Goal: Task Accomplishment & Management: Manage account settings

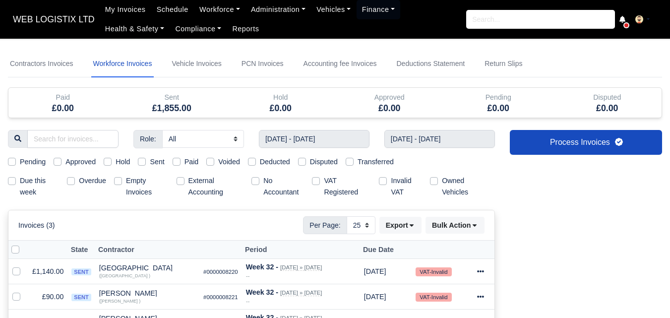
select select "25"
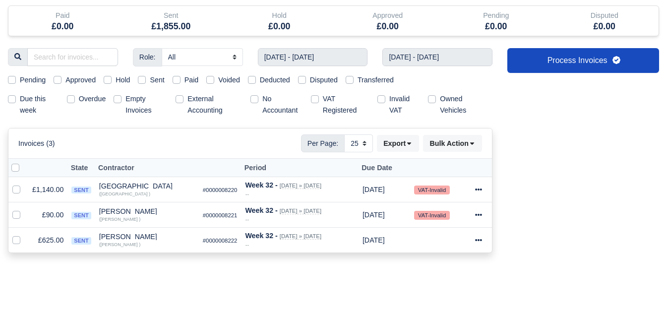
scroll to position [91, 0]
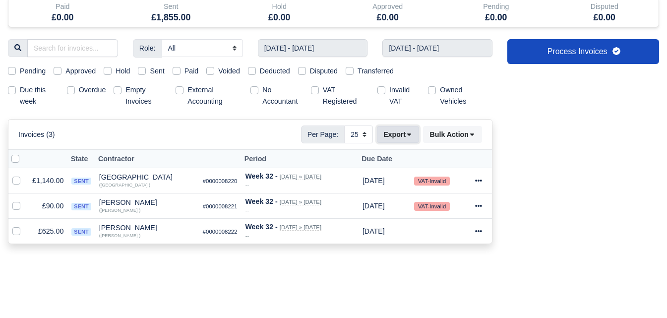
click at [396, 142] on button "Export" at bounding box center [398, 134] width 42 height 17
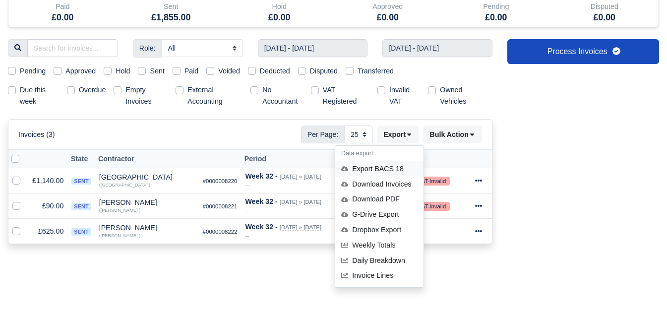
click at [367, 168] on div "Export BACS 18" at bounding box center [379, 168] width 88 height 15
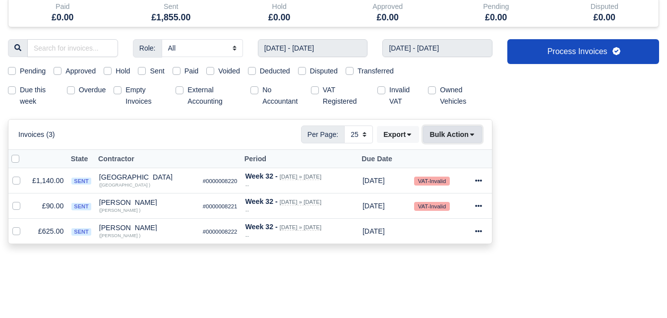
click at [475, 129] on button "Bulk Action" at bounding box center [452, 134] width 59 height 17
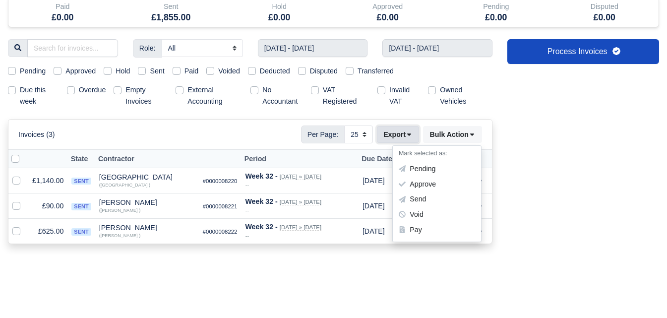
click at [395, 135] on button "Export" at bounding box center [398, 134] width 42 height 17
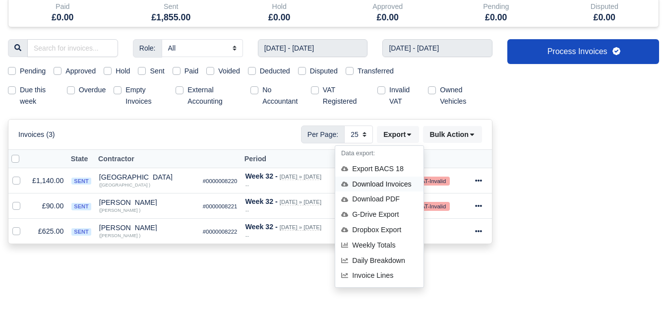
click at [396, 182] on div "Download Invoices" at bounding box center [379, 184] width 88 height 15
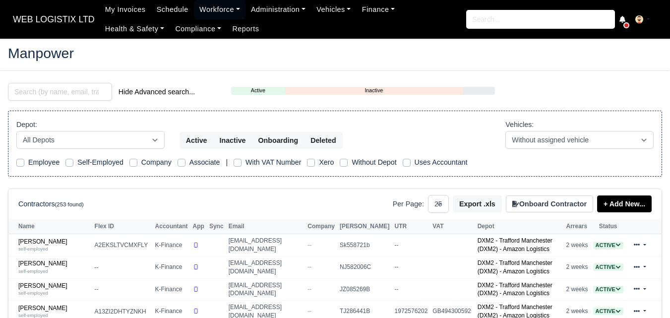
select select "25"
click at [31, 92] on input "search" at bounding box center [60, 92] width 104 height 18
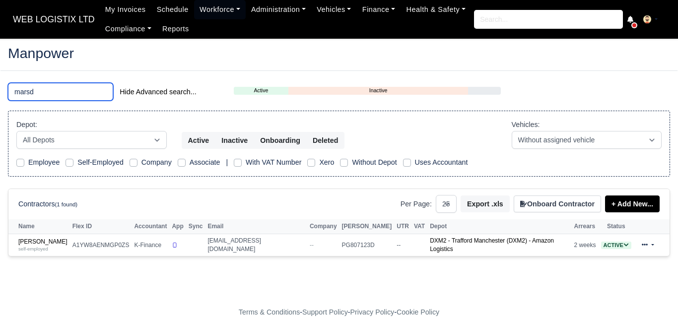
type input "marsd"
click at [52, 228] on th "Name" at bounding box center [39, 226] width 62 height 15
click at [47, 245] on div "self-employed" at bounding box center [42, 248] width 49 height 7
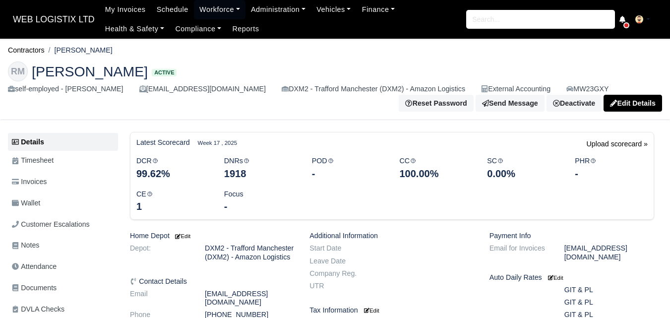
click at [54, 201] on link "Wallet" at bounding box center [63, 203] width 110 height 19
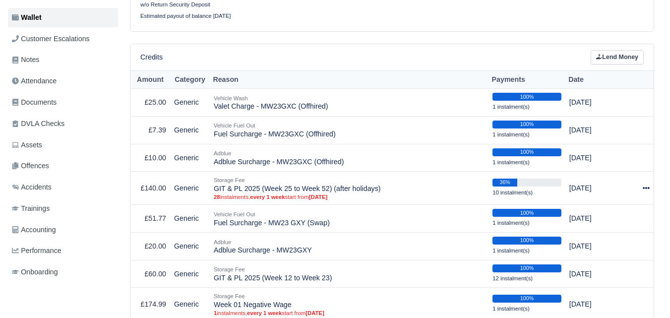
scroll to position [152, 0]
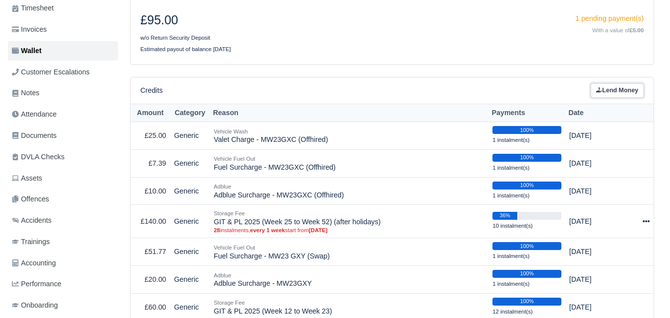
click at [610, 92] on link "Lend Money" at bounding box center [617, 90] width 53 height 14
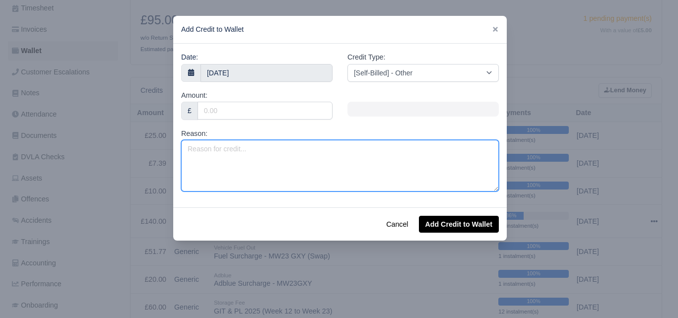
click at [201, 169] on textarea "Reason:" at bounding box center [340, 166] width 318 height 52
type textarea "Negative Invoice Week 34"
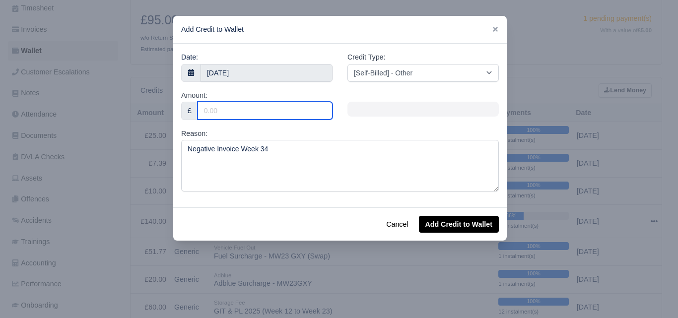
click at [269, 112] on input "Amount:" at bounding box center [264, 111] width 135 height 18
type input "71.43"
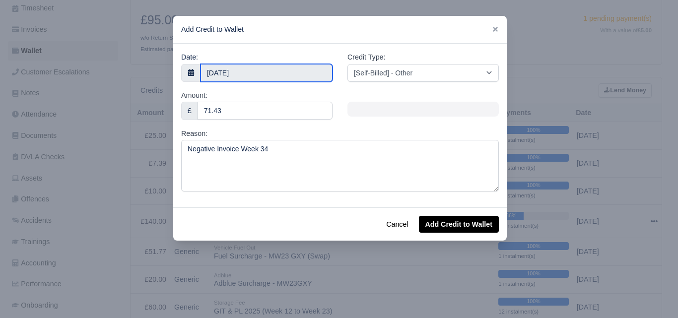
click at [279, 76] on body "WEB LOGISTIX LTD My Invoices Schedule Workforce Manpower Expiring Documents Lea…" at bounding box center [339, 7] width 678 height 318
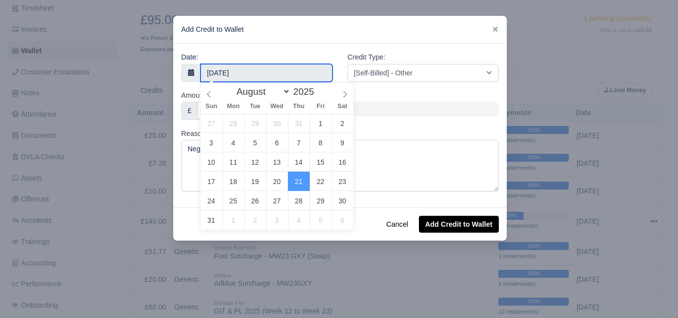
click at [279, 76] on input "21 August 2025" at bounding box center [266, 73] width 132 height 18
type input "23 August 2025"
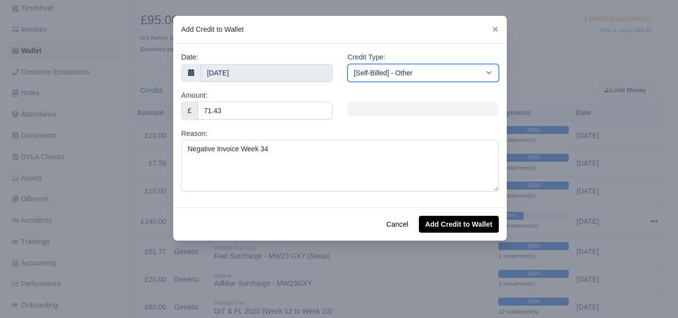
click at [407, 73] on select "[Self-Billed] - Other [Self-Billed] - Negative Invoice [Self-Billed] - Keychain…" at bounding box center [422, 73] width 151 height 18
click at [347, 64] on select "[Self-Billed] - Other [Self-Billed] - Negative Invoice [Self-Billed] - Keychain…" at bounding box center [422, 73] width 151 height 18
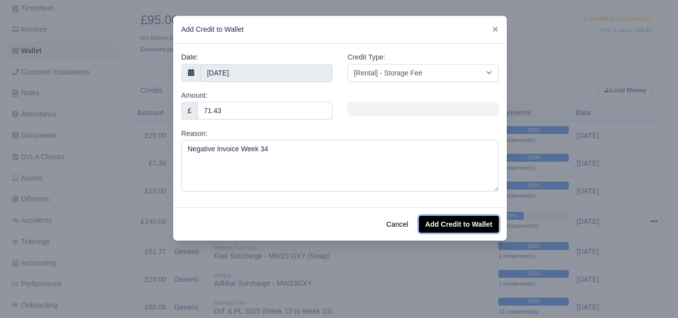
click at [451, 226] on button "Add Credit to Wallet" at bounding box center [459, 224] width 80 height 17
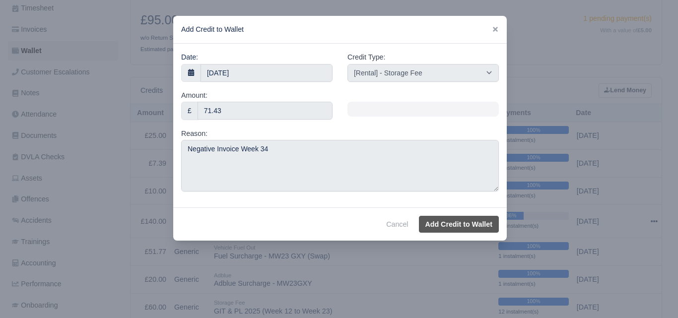
select select "other"
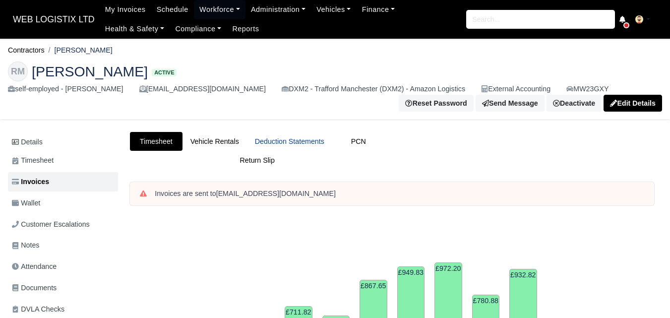
click at [317, 145] on link "Deduction Statements" at bounding box center [289, 141] width 85 height 19
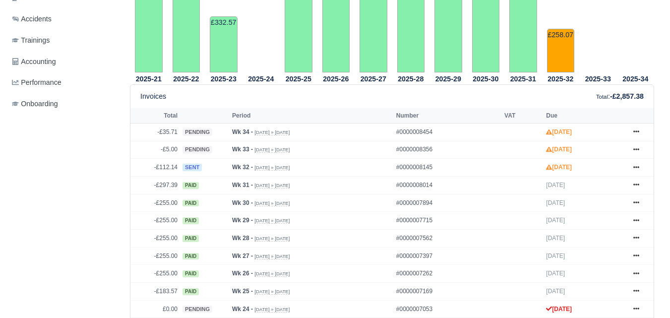
scroll to position [354, 0]
click at [636, 132] on icon at bounding box center [637, 132] width 6 height 6
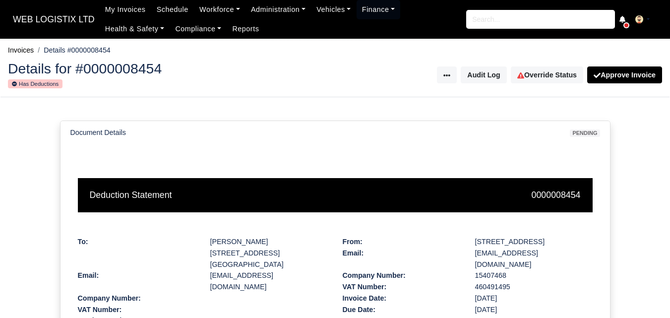
click at [655, 224] on html "WEB LOGISTIX LTD My Invoices Schedule Workforce Manpower Expiring Documents Lea…" at bounding box center [335, 159] width 670 height 318
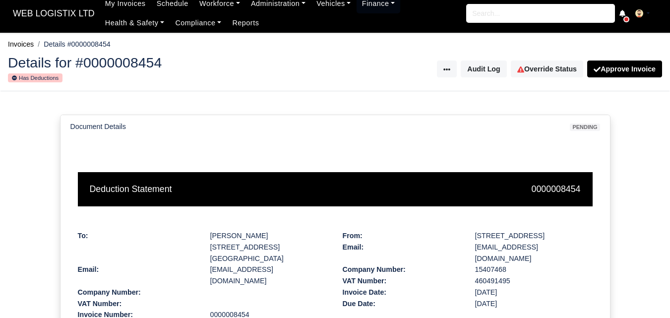
scroll to position [3, 0]
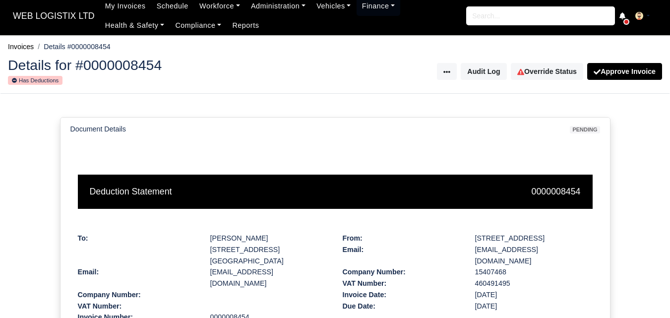
drag, startPoint x: 669, startPoint y: 142, endPoint x: 662, endPoint y: 199, distance: 57.5
click at [662, 199] on div "Document Details pending Deduction Statement 0000008454 To: [PERSON_NAME] [STRE…" at bounding box center [335, 309] width 670 height 430
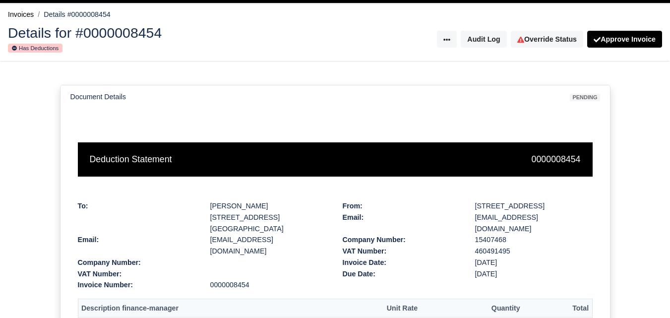
scroll to position [2, 0]
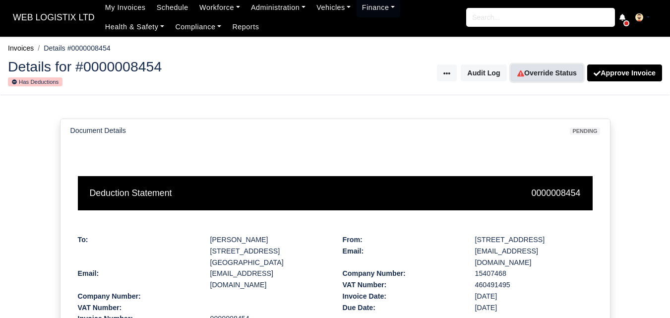
click at [538, 76] on link "Override Status" at bounding box center [547, 73] width 72 height 17
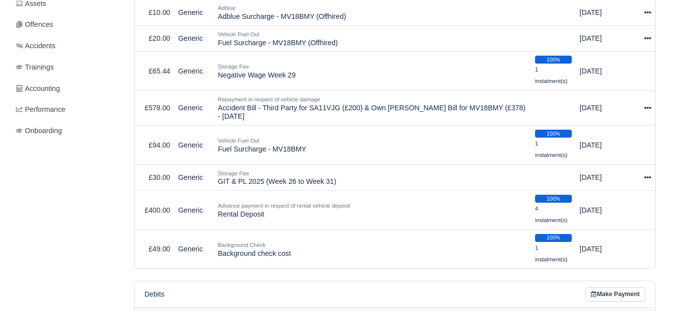
scroll to position [328, 0]
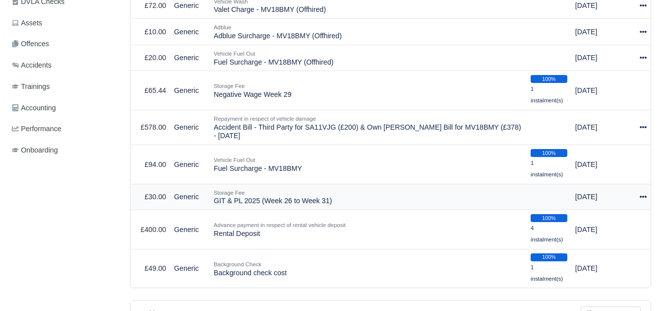
click at [644, 197] on icon at bounding box center [643, 196] width 7 height 2
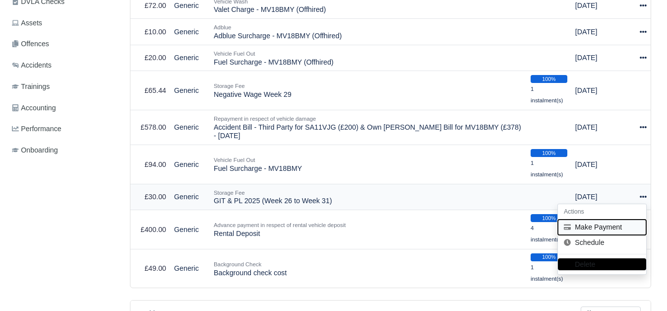
click at [599, 230] on button "Make Payment" at bounding box center [602, 226] width 88 height 15
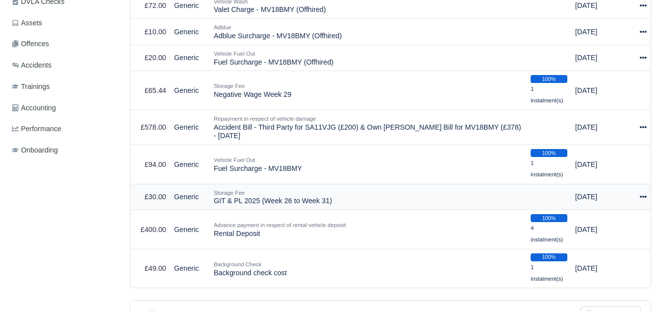
select select "6372"
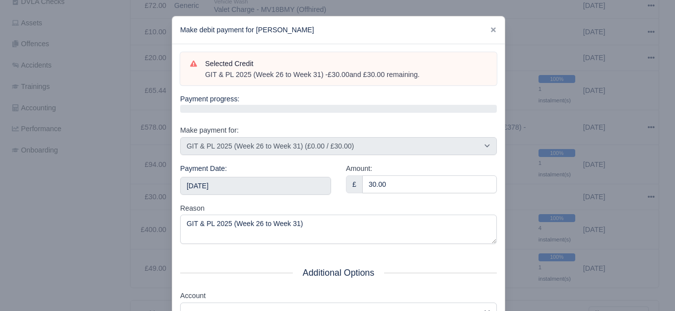
click at [290, 198] on div "Payment Date: 2025-08-23" at bounding box center [256, 183] width 166 height 40
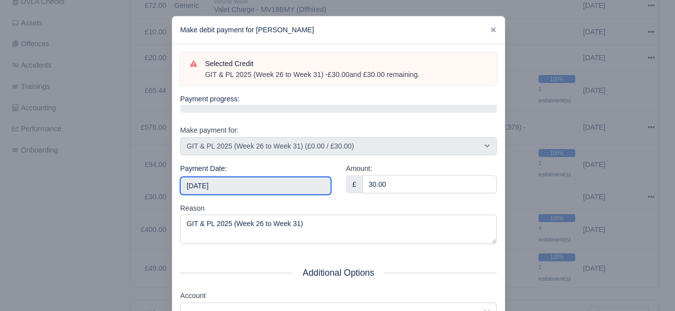
click at [289, 186] on input "2025-08-23" at bounding box center [255, 186] width 151 height 18
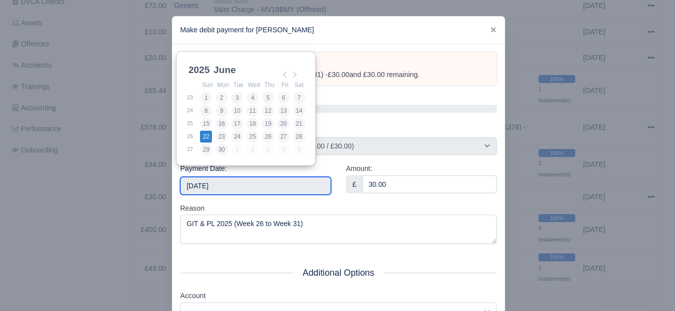
type input "2025-06-22"
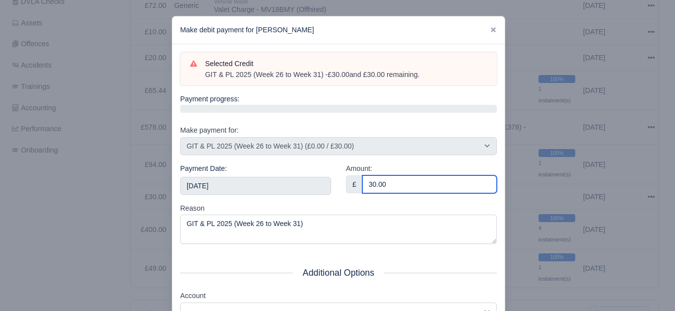
click at [418, 182] on input "30.00" at bounding box center [429, 184] width 134 height 18
click at [418, 182] on input "5" at bounding box center [429, 184] width 134 height 18
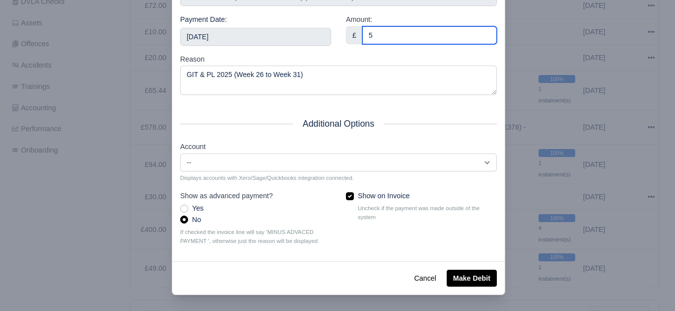
type input "5"
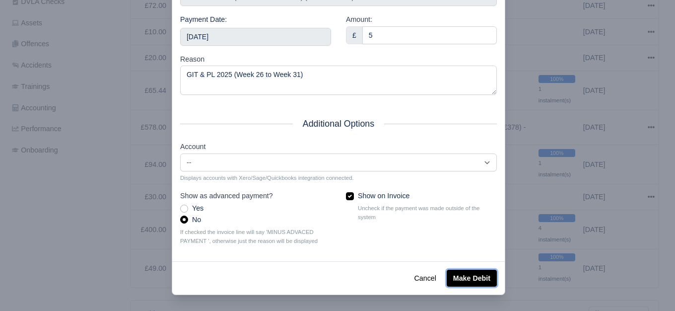
click at [468, 279] on button "Make Debit" at bounding box center [472, 277] width 50 height 17
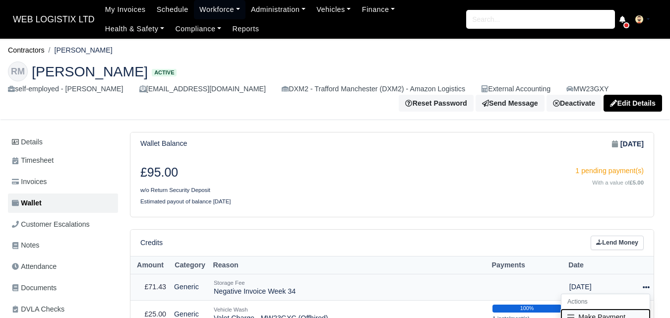
click at [611, 310] on button "Make Payment" at bounding box center [606, 317] width 88 height 15
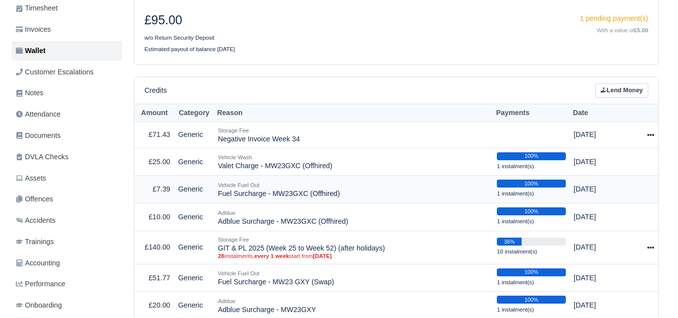
scroll to position [152, 0]
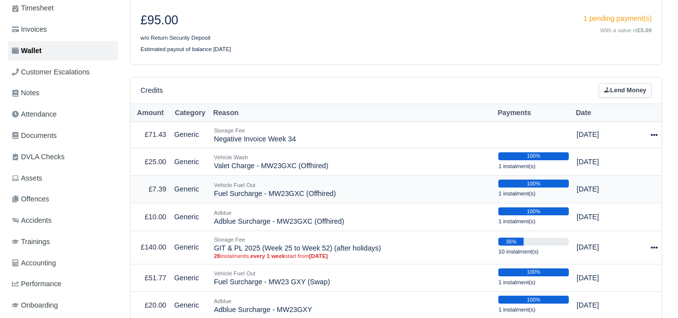
select select "6377"
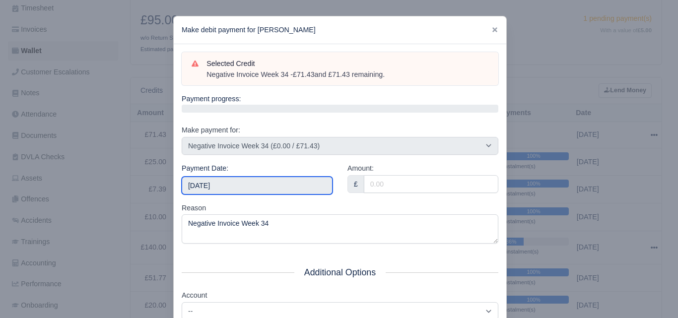
click at [233, 182] on input "[DATE]" at bounding box center [257, 186] width 151 height 18
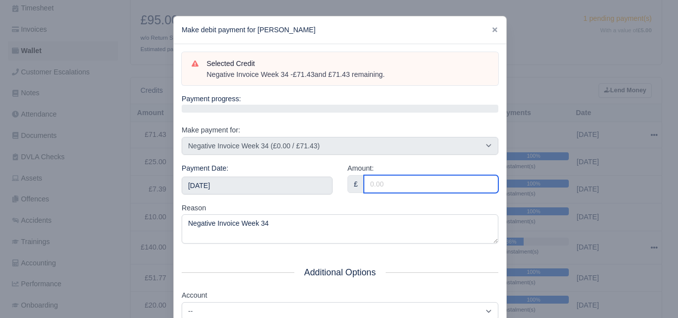
click at [390, 179] on input "Amount:" at bounding box center [431, 184] width 134 height 18
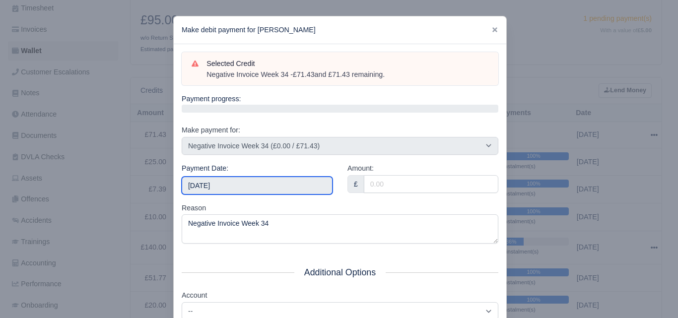
click at [273, 185] on input "[DATE]" at bounding box center [257, 186] width 151 height 18
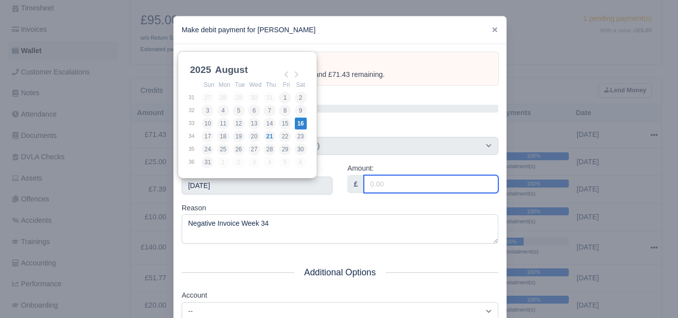
click at [415, 184] on input "Amount:" at bounding box center [431, 184] width 134 height 18
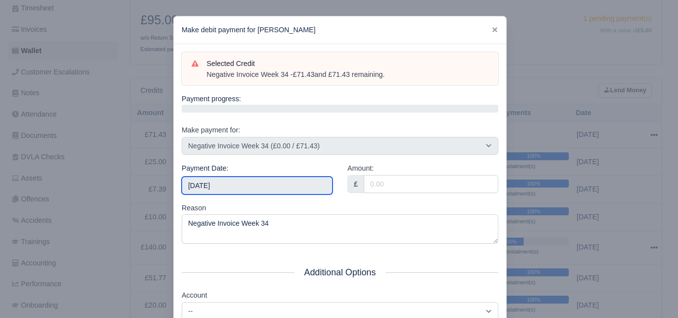
click at [293, 185] on input "[DATE]" at bounding box center [257, 186] width 151 height 18
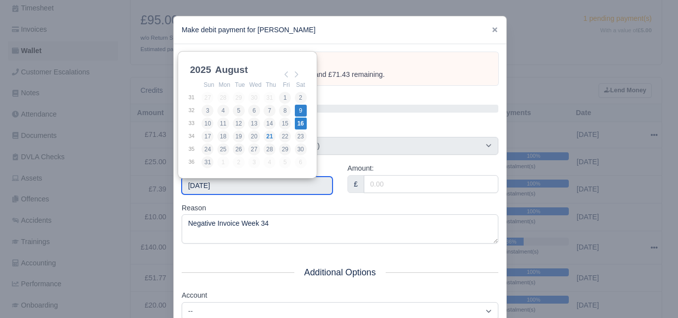
type input "[DATE]"
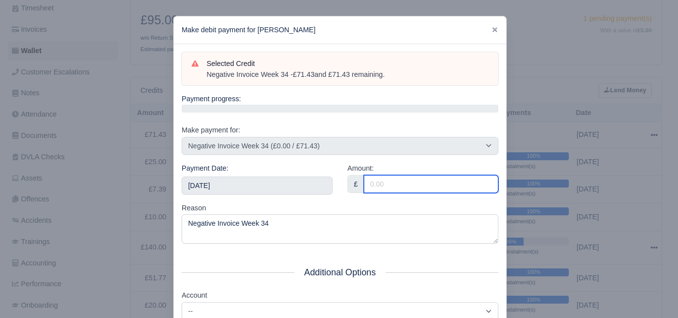
click at [401, 183] on input "Amount:" at bounding box center [431, 184] width 134 height 18
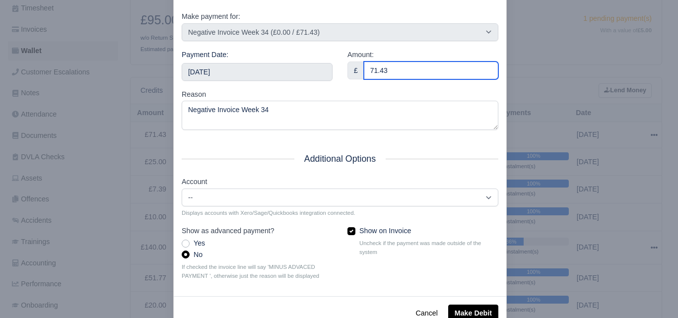
scroll to position [128, 0]
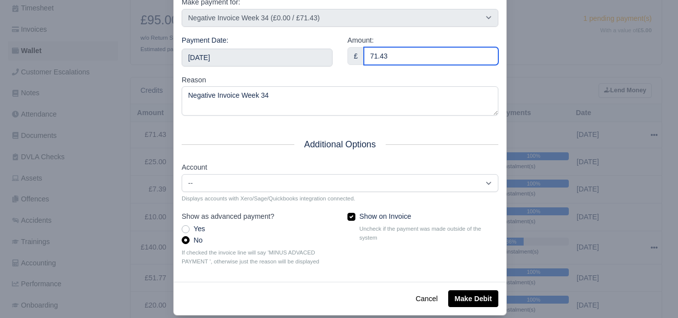
type input "71.43"
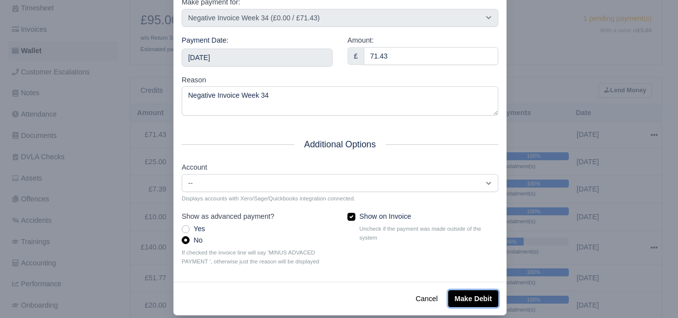
click at [463, 306] on button "Make Debit" at bounding box center [473, 298] width 50 height 17
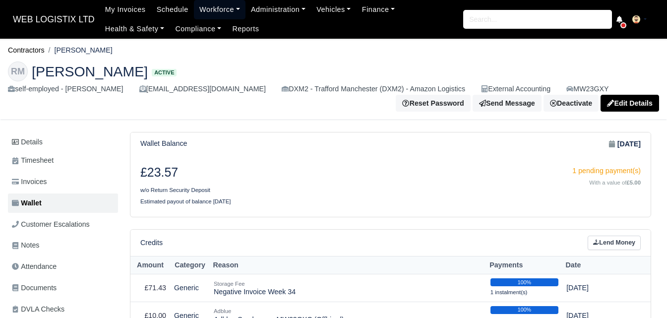
click at [202, 6] on link "Workforce" at bounding box center [220, 9] width 52 height 19
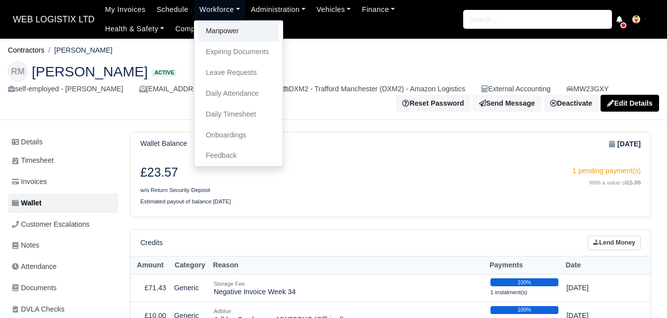
click at [205, 38] on link "Manpower" at bounding box center [238, 31] width 80 height 21
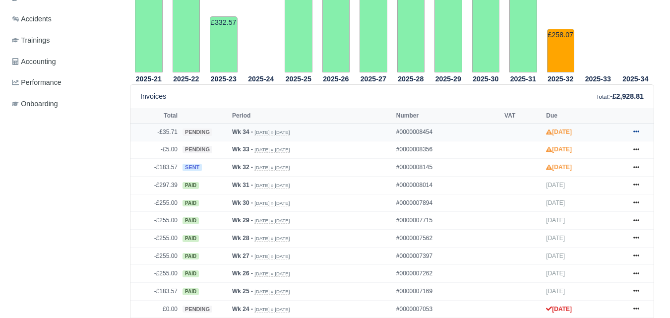
scroll to position [354, 0]
click at [634, 133] on icon at bounding box center [637, 132] width 6 height 2
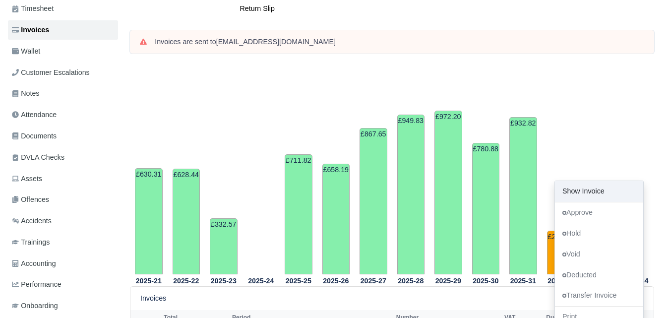
scroll to position [4, 0]
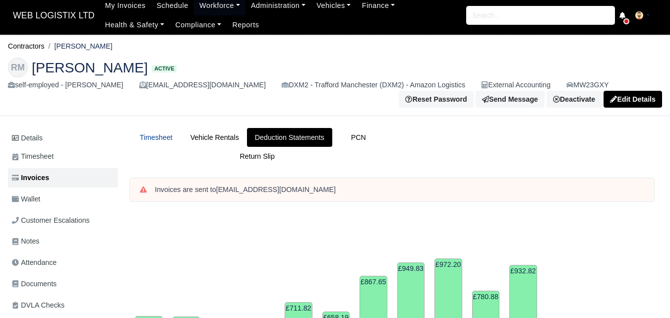
click at [163, 133] on link "Timesheet" at bounding box center [156, 137] width 53 height 19
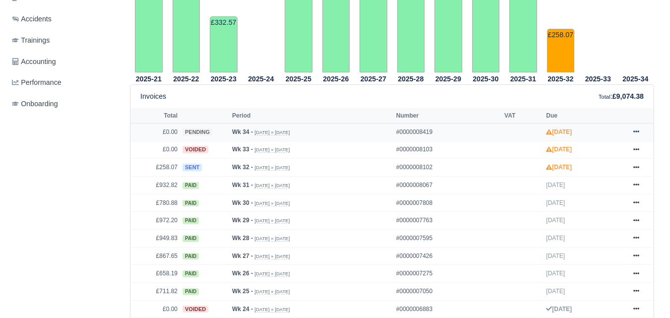
scroll to position [354, 0]
click at [639, 133] on icon at bounding box center [637, 132] width 6 height 2
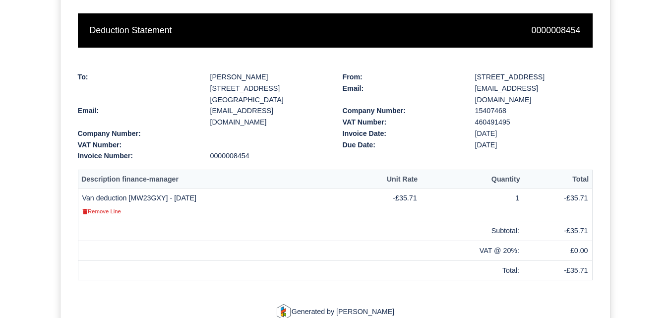
scroll to position [162, 0]
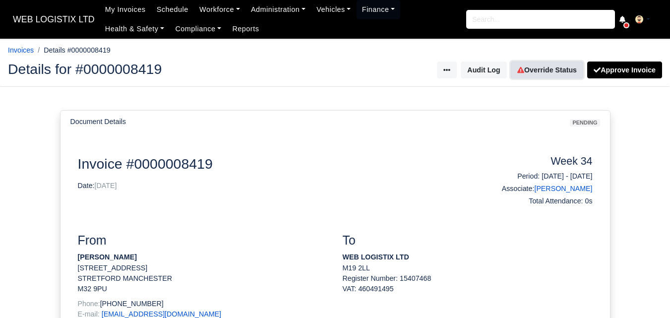
click at [549, 68] on link "Override Status" at bounding box center [547, 70] width 72 height 17
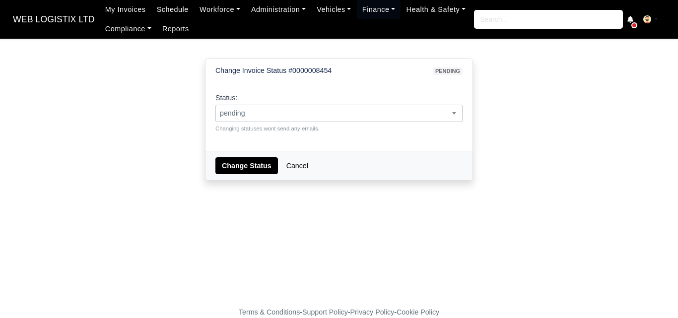
click at [333, 118] on span "pending" at bounding box center [339, 113] width 246 height 12
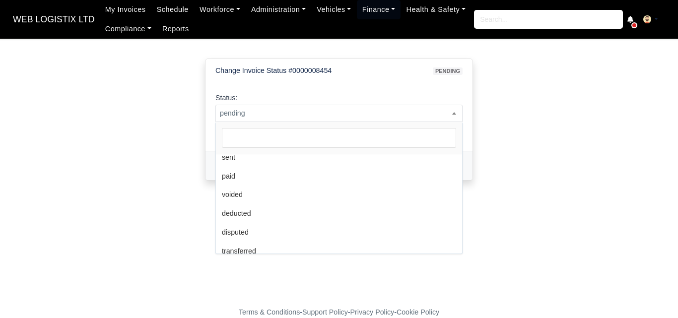
scroll to position [72, 0]
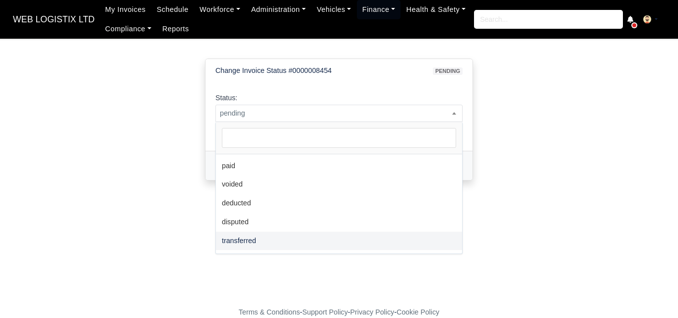
select select "transferred"
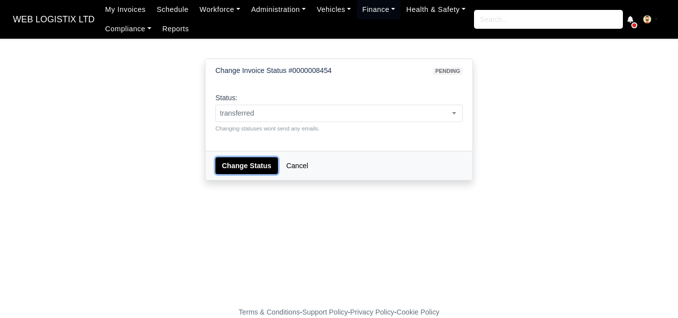
click at [254, 165] on button "Change Status" at bounding box center [246, 165] width 63 height 17
click at [288, 106] on span "pending" at bounding box center [338, 113] width 247 height 17
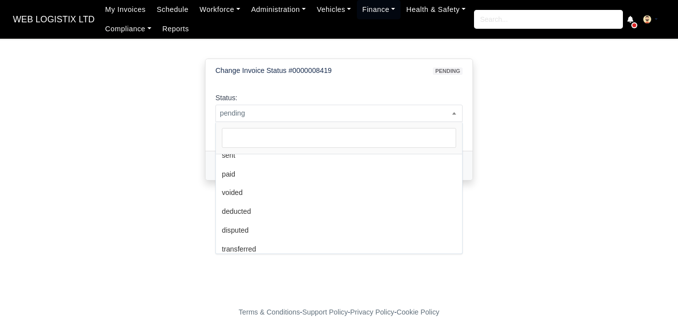
scroll to position [72, 0]
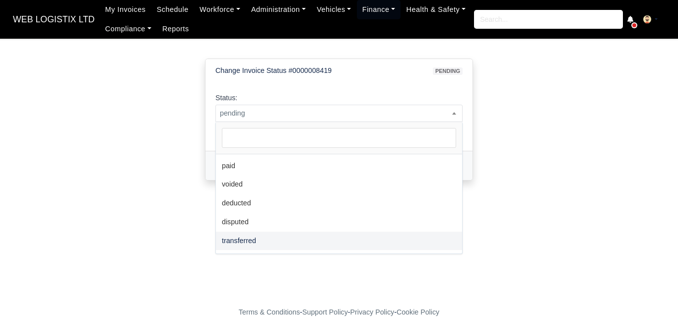
select select "transferred"
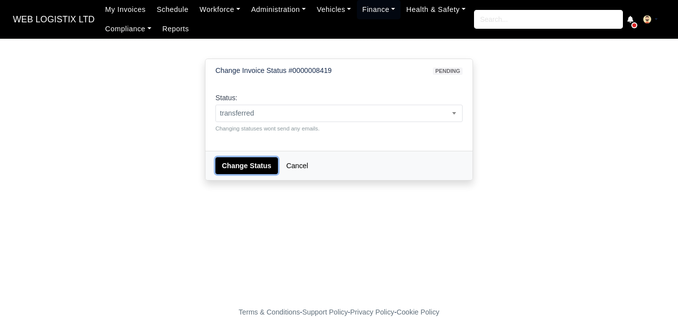
click at [256, 158] on button "Change Status" at bounding box center [246, 165] width 63 height 17
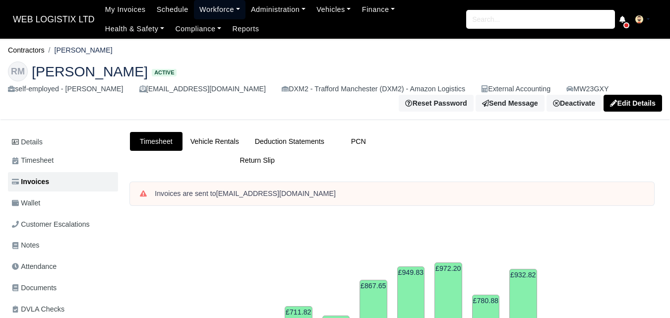
click at [209, 6] on link "Workforce" at bounding box center [220, 9] width 52 height 19
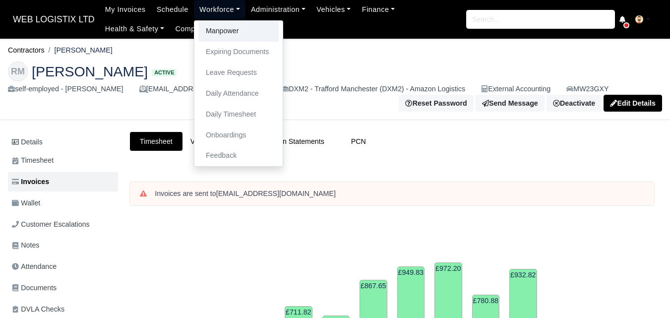
click at [209, 34] on link "Manpower" at bounding box center [238, 31] width 80 height 21
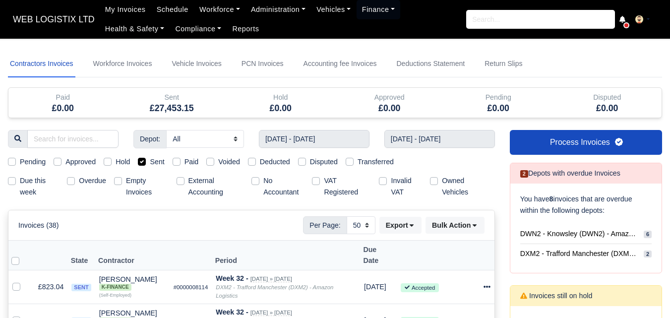
select select "50"
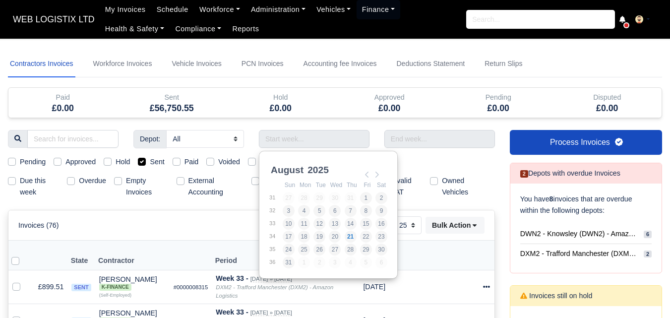
select select "25"
type input "[DATE] - [DATE]"
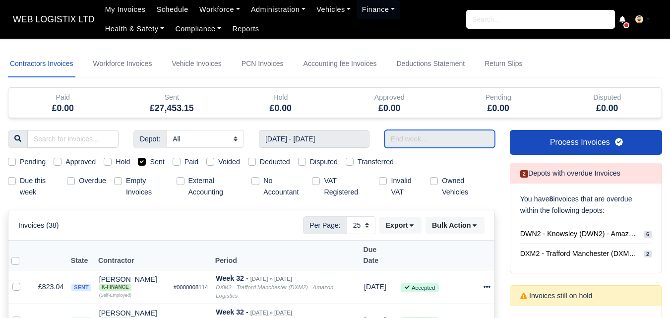
click at [425, 141] on input "text" at bounding box center [440, 139] width 111 height 18
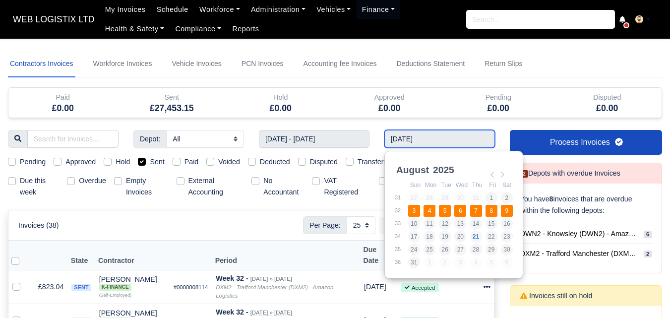
type input "03/08/2025 - 09/08/2025"
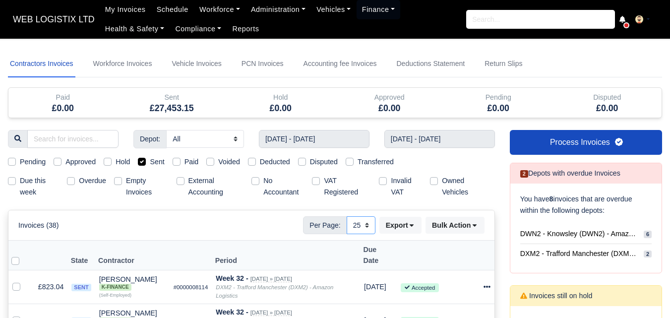
click at [361, 225] on select "10 25 50" at bounding box center [361, 225] width 29 height 18
select select "50"
click at [347, 216] on select "10 25 50" at bounding box center [361, 225] width 29 height 18
click at [408, 222] on button "Export" at bounding box center [401, 225] width 42 height 17
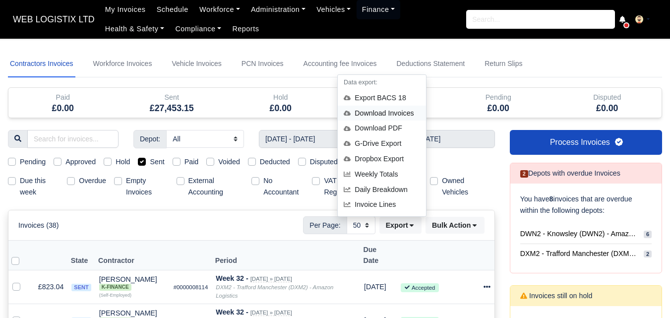
click at [380, 111] on div "Download Invoices" at bounding box center [382, 113] width 88 height 15
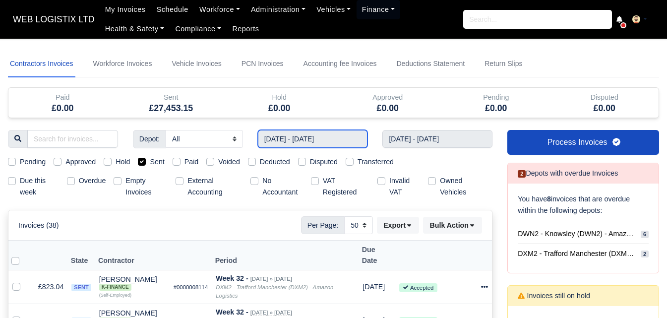
click at [308, 132] on input "03/08/2025 - 09/08/2025" at bounding box center [313, 139] width 110 height 18
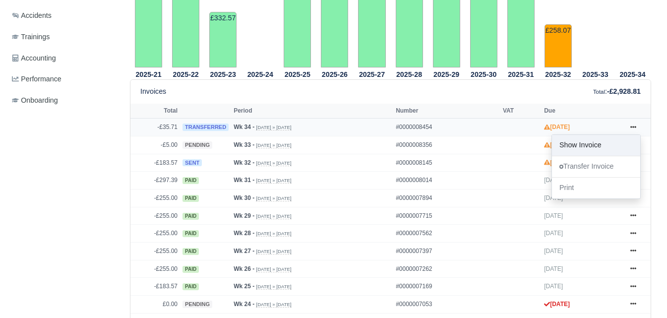
scroll to position [357, 0]
click at [544, 97] on div "Invoices Total : -£2,928.81" at bounding box center [390, 91] width 501 height 11
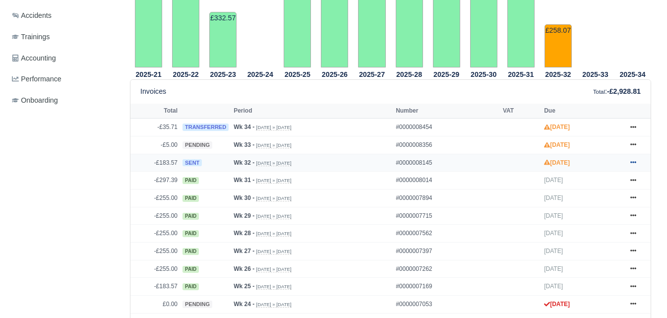
click at [632, 164] on icon at bounding box center [634, 163] width 6 height 2
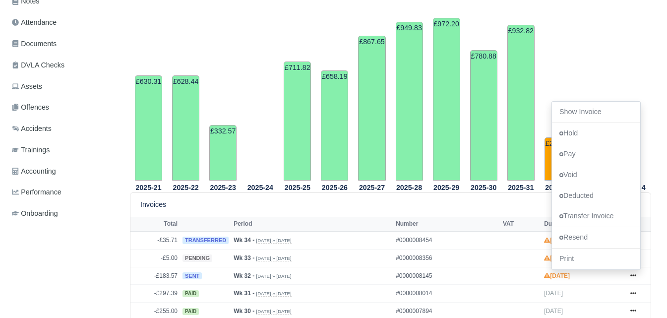
scroll to position [240, 0]
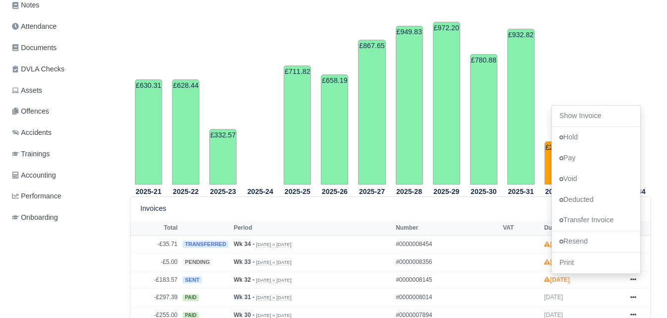
click at [323, 192] on th "2025-26" at bounding box center [334, 191] width 37 height 12
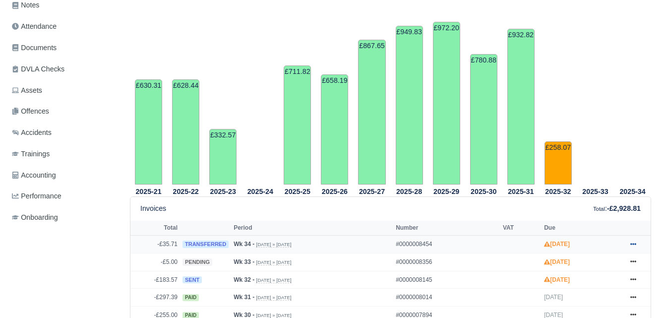
click at [629, 244] on link at bounding box center [633, 244] width 15 height 12
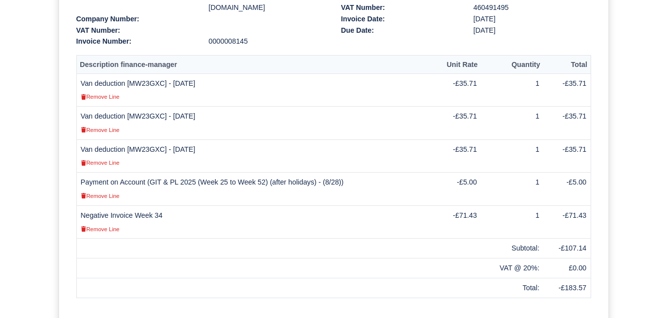
scroll to position [301, 0]
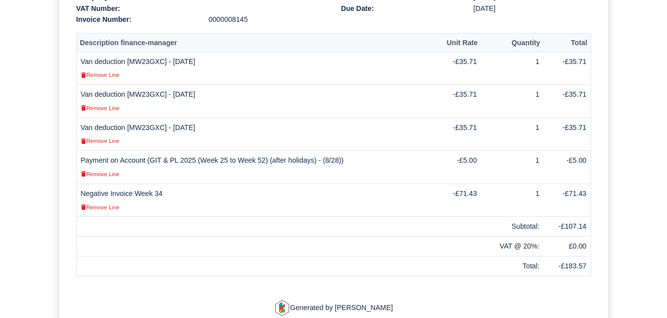
click at [130, 92] on td "Van deduction [MW23GXC] - [DATE] Remove Line" at bounding box center [254, 101] width 356 height 33
copy td "MW23GXC"
click at [324, 201] on div "Remove Line" at bounding box center [254, 206] width 347 height 11
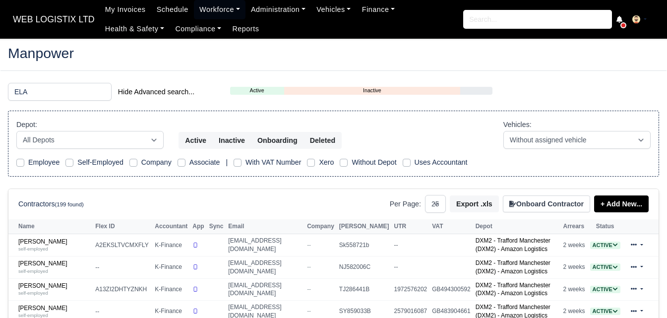
select select "25"
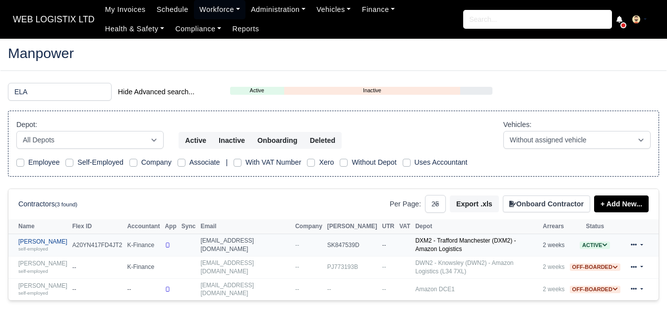
type input "ELA"
click at [42, 244] on link "[PERSON_NAME] self-employed" at bounding box center [42, 245] width 49 height 14
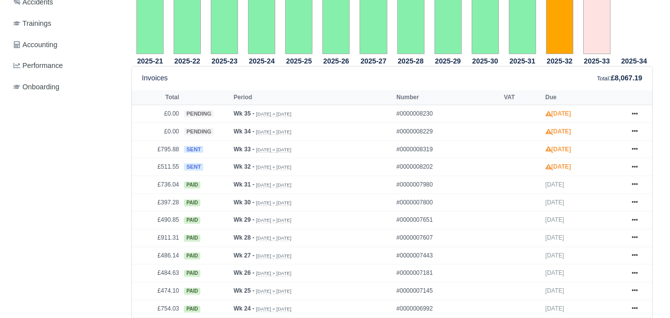
scroll to position [378, 0]
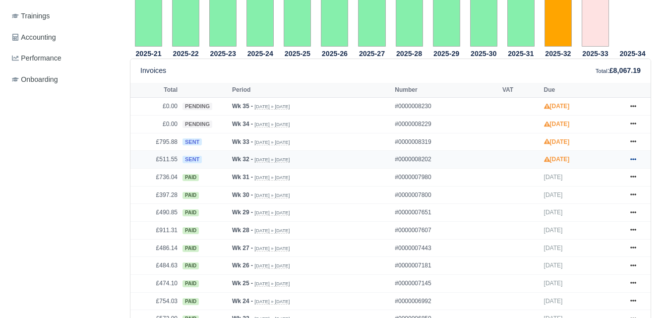
click at [634, 160] on icon at bounding box center [634, 159] width 6 height 6
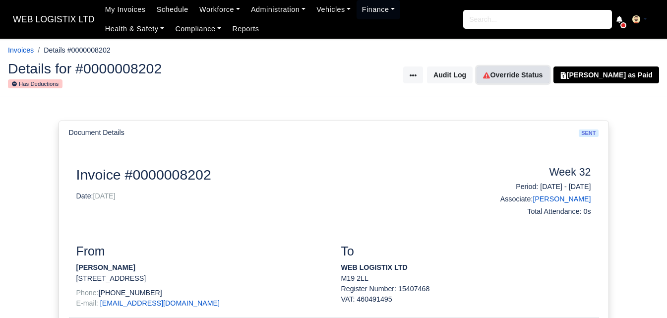
click at [534, 73] on link "Override Status" at bounding box center [513, 74] width 72 height 17
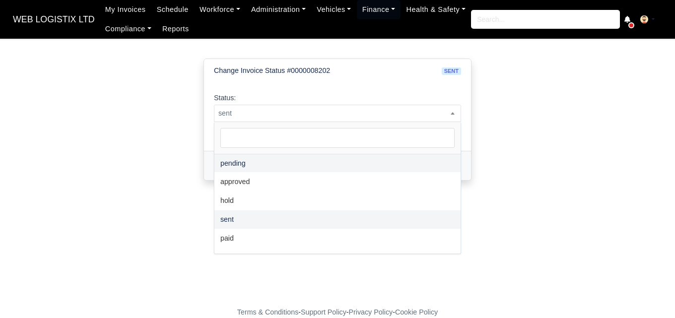
select select "pending"
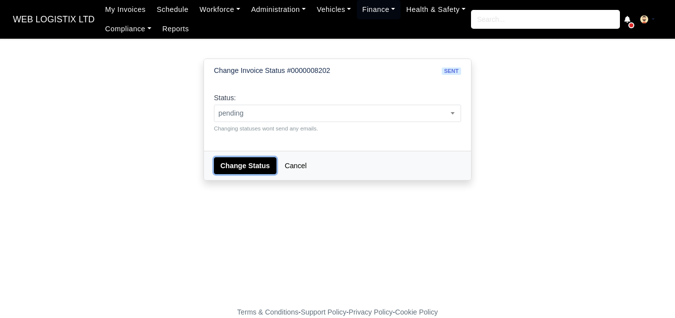
click at [230, 170] on button "Change Status" at bounding box center [245, 165] width 63 height 17
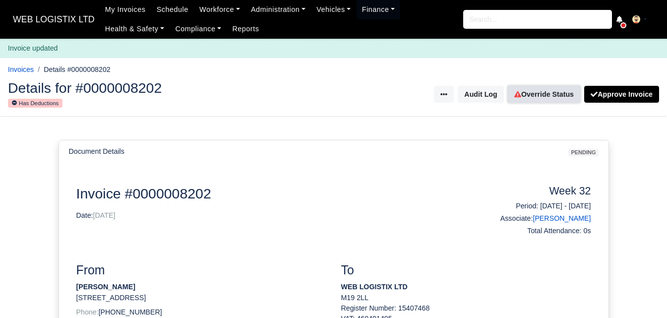
click at [563, 97] on link "Override Status" at bounding box center [544, 94] width 72 height 17
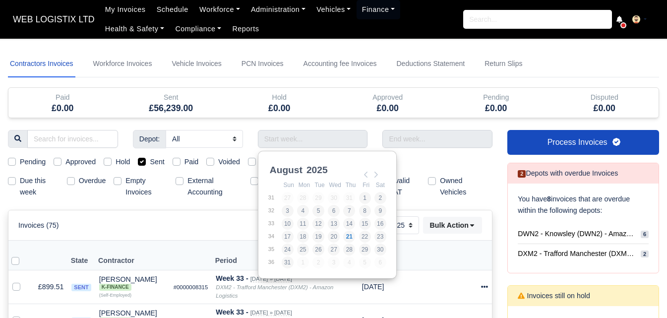
select select "25"
type input "[DATE] - [DATE]"
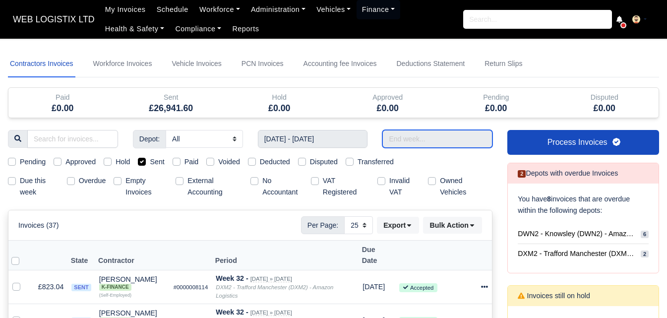
click at [469, 138] on input "text" at bounding box center [438, 139] width 110 height 18
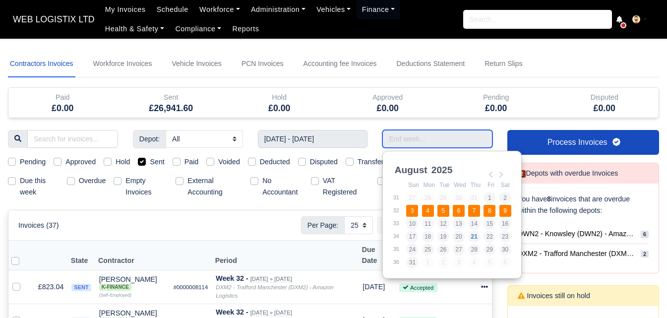
click at [512, 206] on td "9" at bounding box center [505, 210] width 13 height 13
type input "[DATE] - [DATE]"
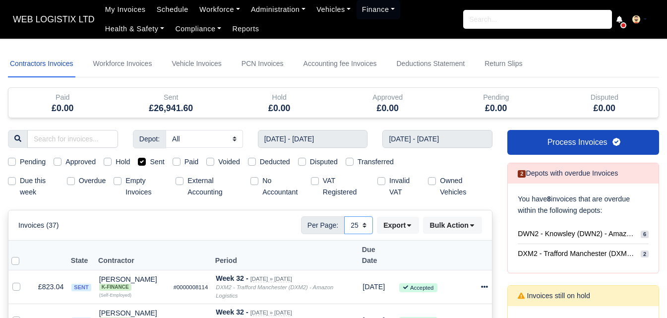
drag, startPoint x: 352, startPoint y: 226, endPoint x: 352, endPoint y: 234, distance: 7.4
click at [352, 226] on select "10 25 50" at bounding box center [358, 225] width 29 height 18
select select "50"
click at [344, 216] on select "10 25 50" at bounding box center [358, 225] width 29 height 18
click at [392, 225] on button "Export" at bounding box center [398, 225] width 42 height 17
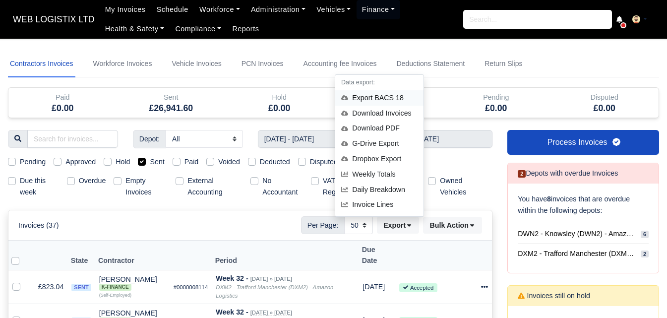
click at [385, 94] on div "Export BACS 18" at bounding box center [379, 97] width 88 height 15
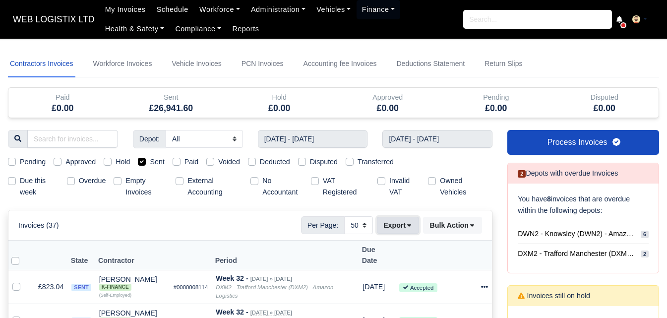
click at [395, 225] on button "Export" at bounding box center [398, 225] width 42 height 17
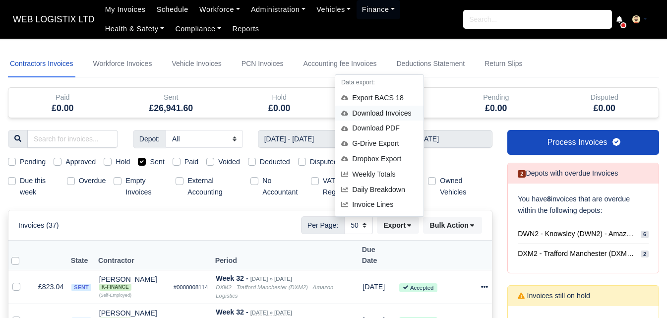
click at [378, 112] on div "Download Invoices" at bounding box center [379, 113] width 88 height 15
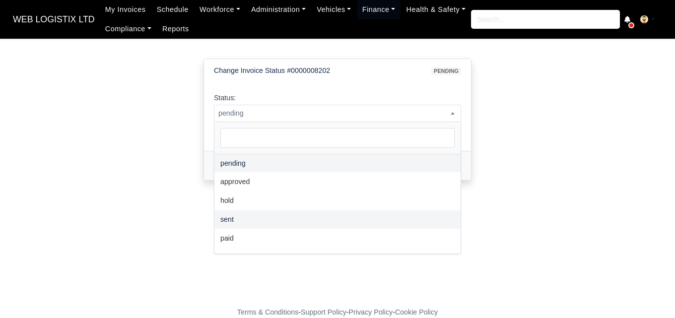
select select "sent"
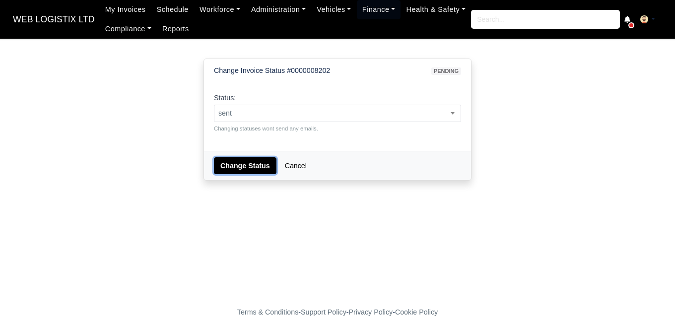
click at [235, 166] on button "Change Status" at bounding box center [245, 165] width 63 height 17
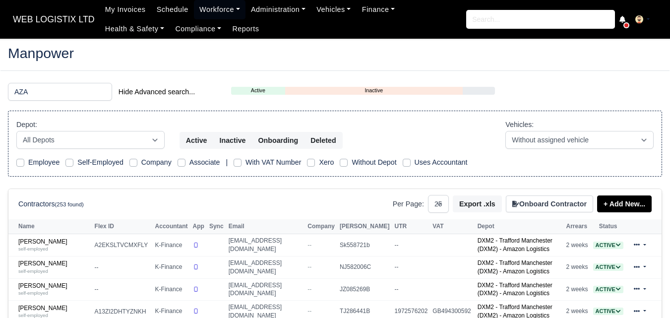
select select "25"
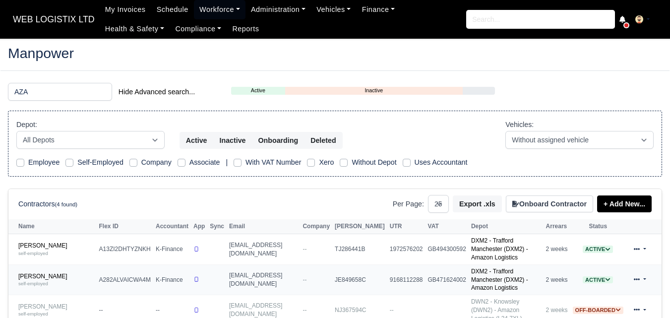
type input "AZA"
click at [42, 264] on td "Azad Miah self-employed" at bounding box center [52, 279] width 88 height 30
click at [38, 273] on link "Azad Miah self-employed" at bounding box center [56, 280] width 76 height 14
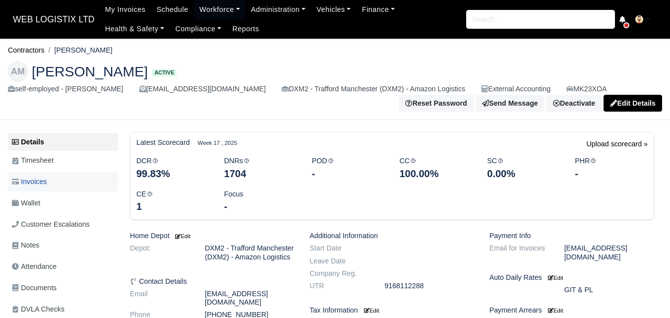
click at [51, 184] on link "Invoices" at bounding box center [63, 181] width 110 height 19
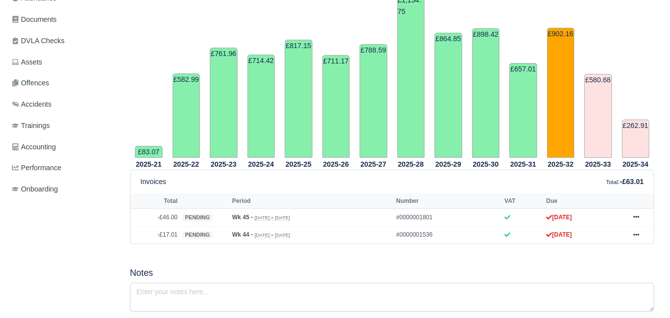
scroll to position [74, 0]
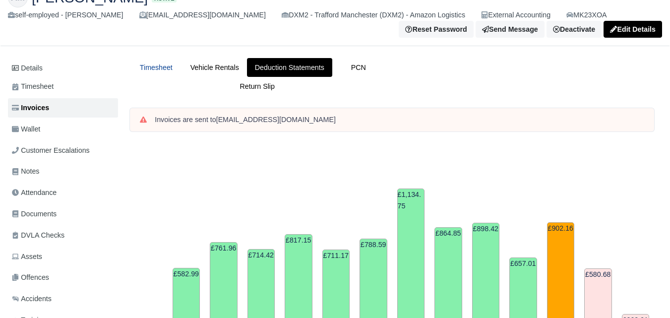
click at [173, 65] on link "Timesheet" at bounding box center [156, 67] width 53 height 19
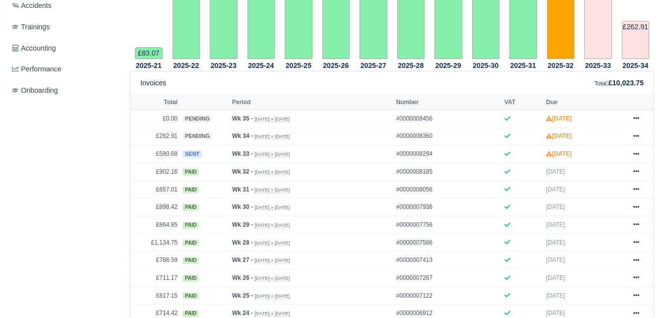
scroll to position [373, 0]
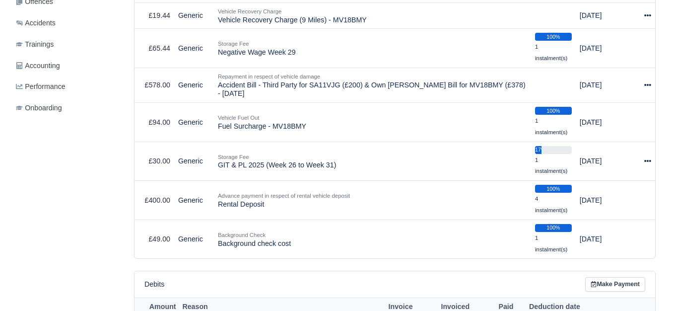
scroll to position [363, 0]
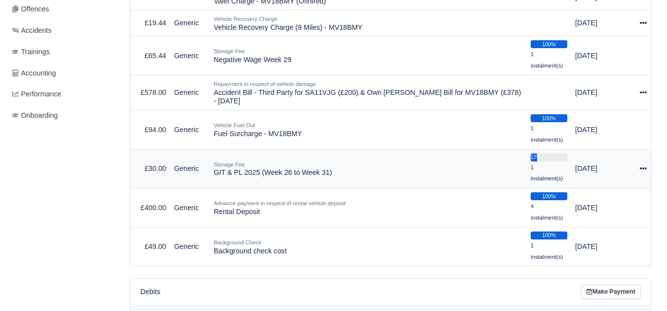
click at [640, 168] on icon at bounding box center [643, 168] width 7 height 7
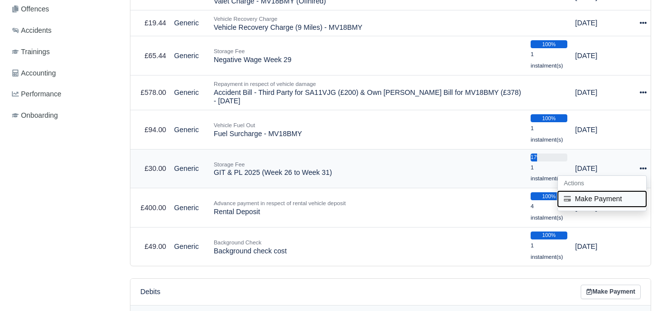
click at [593, 201] on button "Make Payment" at bounding box center [602, 198] width 88 height 15
select select "6372"
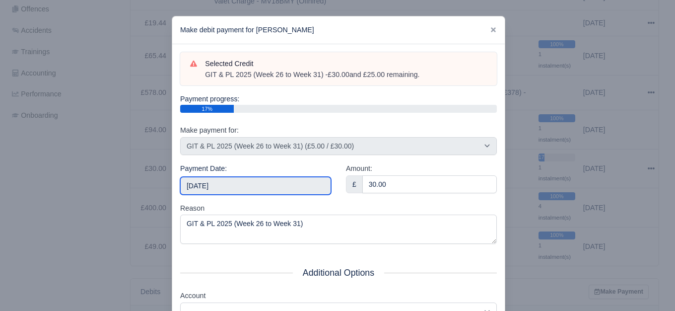
click at [236, 179] on input "[DATE]" at bounding box center [255, 186] width 151 height 18
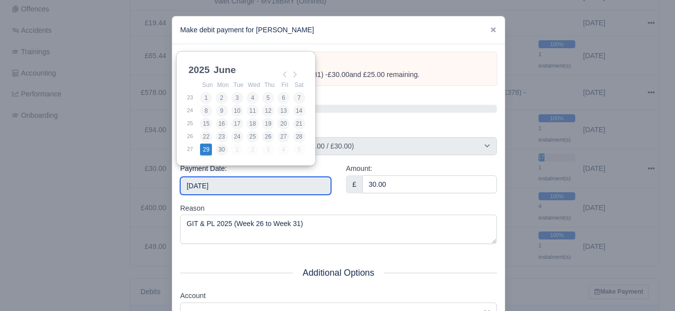
type input "2025-06-29"
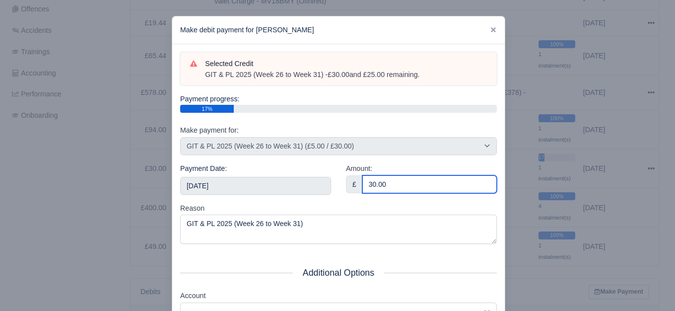
click at [391, 189] on input "30.00" at bounding box center [429, 184] width 134 height 18
paste input "5"
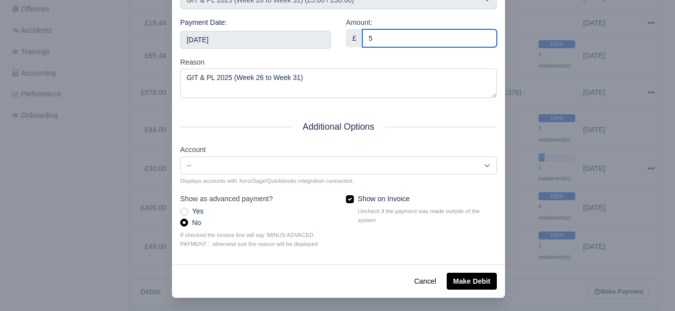
scroll to position [150, 0]
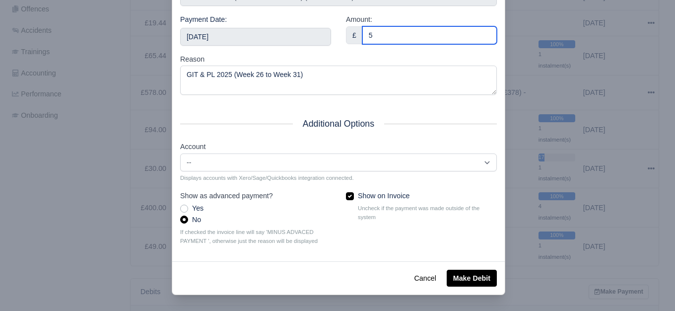
type input "5"
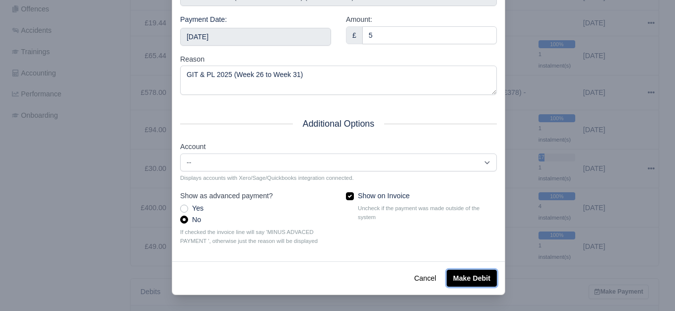
click at [470, 271] on button "Make Debit" at bounding box center [472, 277] width 50 height 17
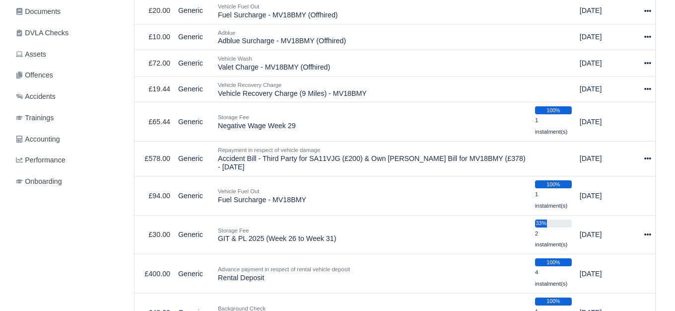
scroll to position [357, 0]
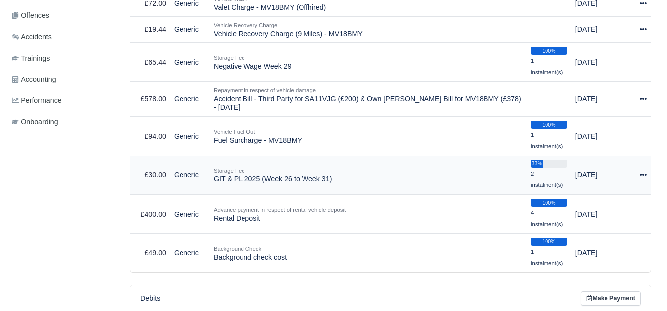
click at [645, 174] on icon at bounding box center [643, 174] width 7 height 7
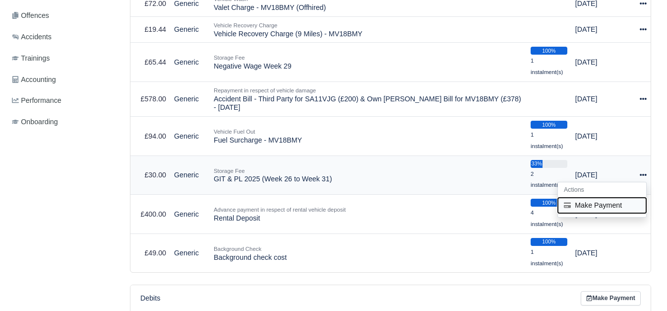
click at [597, 203] on button "Make Payment" at bounding box center [602, 204] width 88 height 15
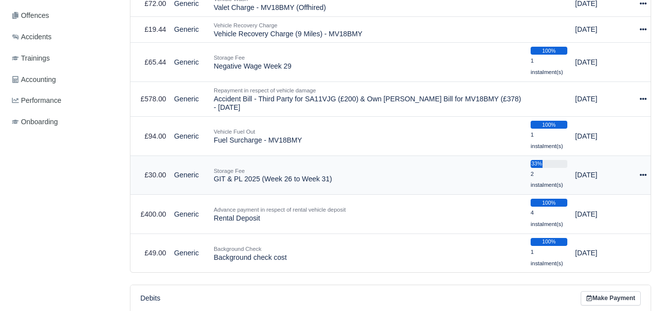
select select "6372"
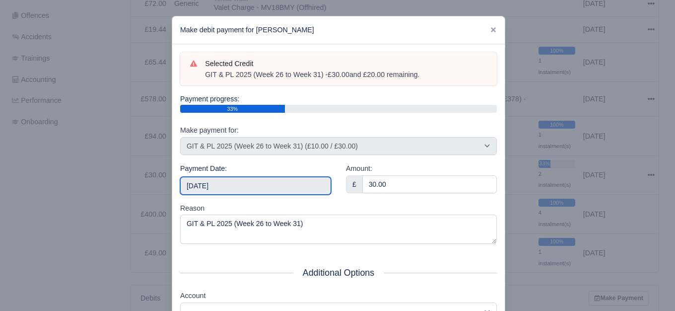
click at [261, 185] on input "[DATE]" at bounding box center [255, 186] width 151 height 18
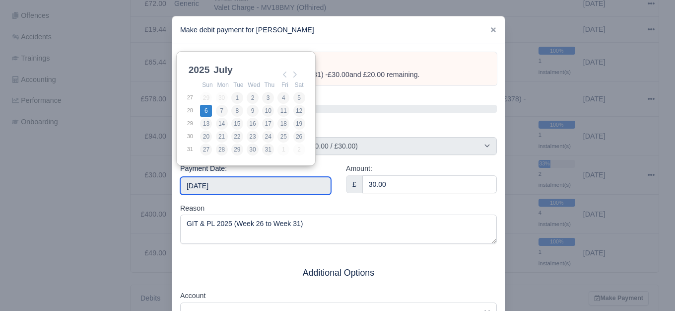
type input "[DATE]"
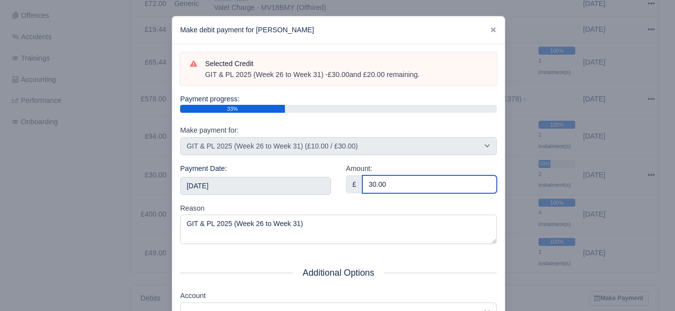
click at [378, 179] on input "30.00" at bounding box center [429, 184] width 134 height 18
paste input "5"
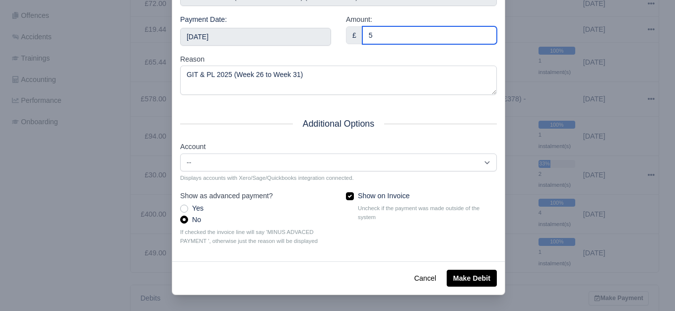
type input "5"
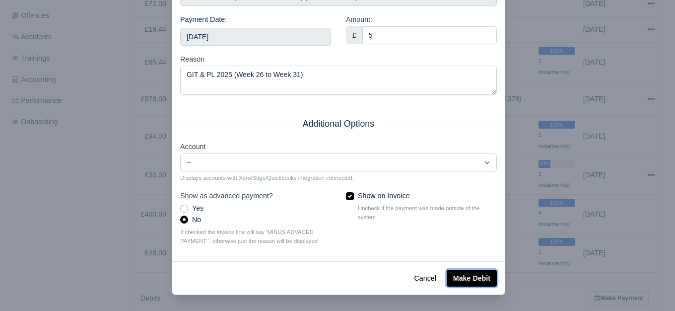
click at [466, 281] on button "Make Debit" at bounding box center [472, 277] width 50 height 17
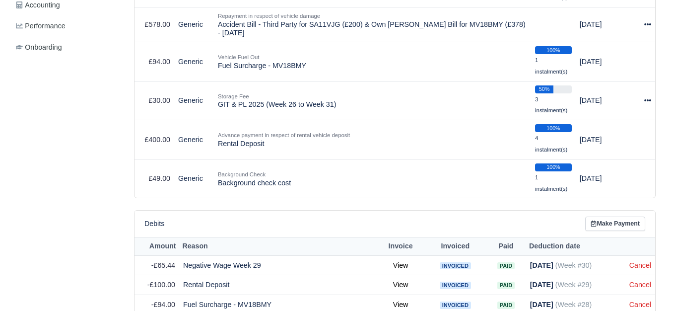
scroll to position [417, 0]
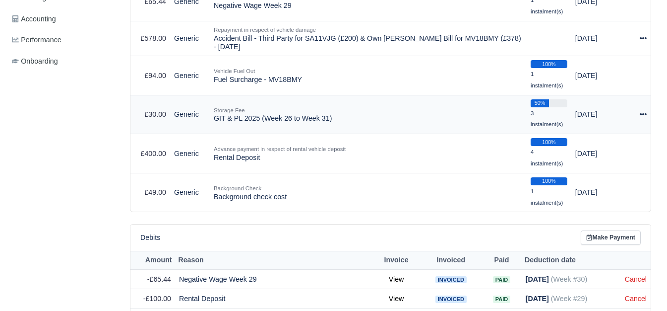
click at [645, 113] on icon at bounding box center [643, 114] width 7 height 7
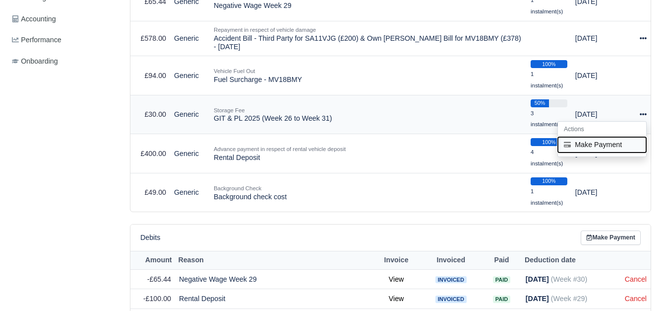
click at [586, 150] on button "Make Payment" at bounding box center [602, 144] width 88 height 15
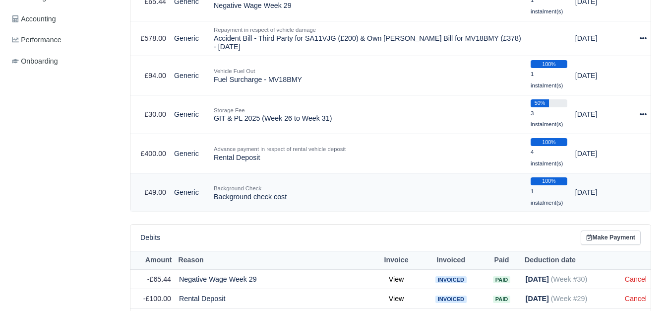
select select "6372"
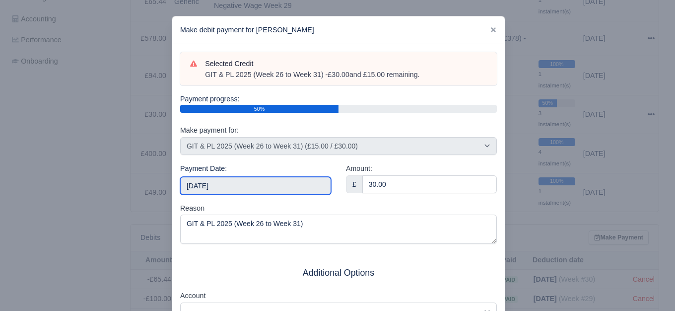
click at [246, 187] on input "2025-08-23" at bounding box center [255, 186] width 151 height 18
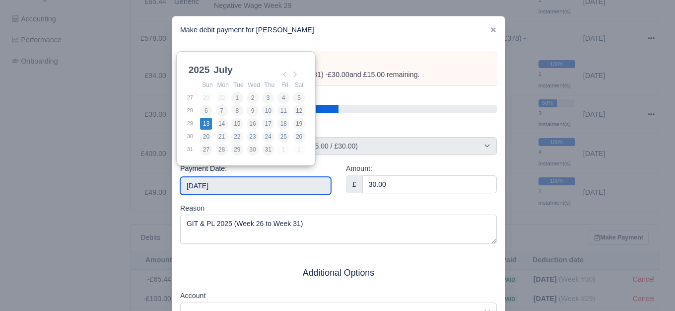
type input "2025-07-13"
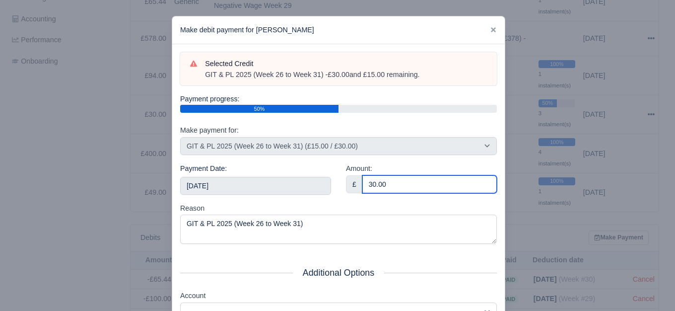
click at [430, 176] on input "30.00" at bounding box center [429, 184] width 134 height 18
paste input "5"
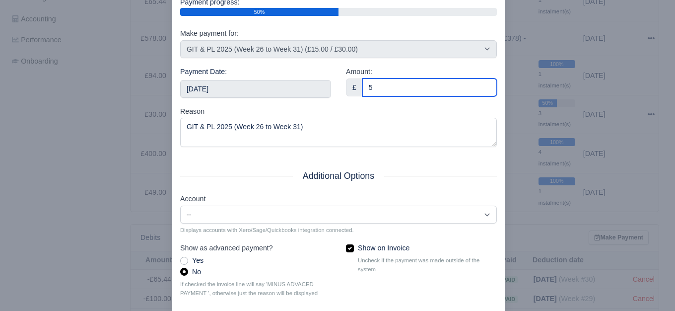
scroll to position [131, 0]
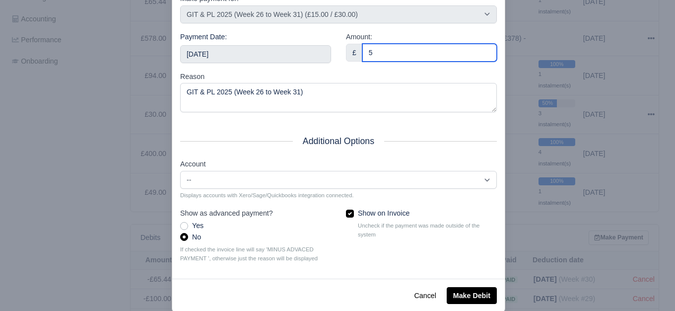
type input "5"
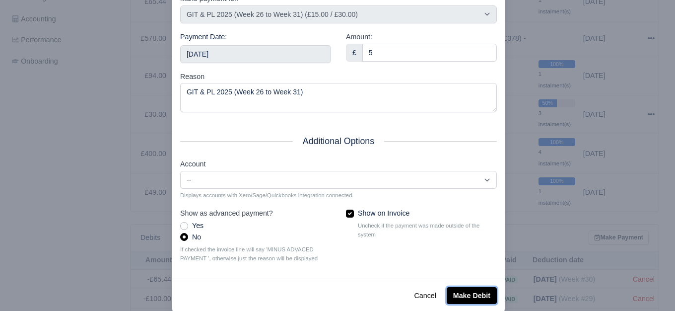
click at [465, 294] on button "Make Debit" at bounding box center [472, 295] width 50 height 17
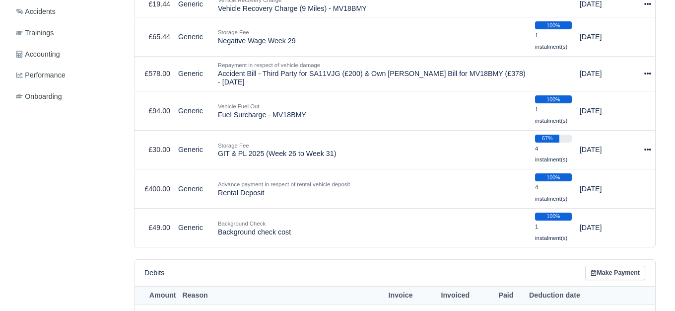
scroll to position [371, 0]
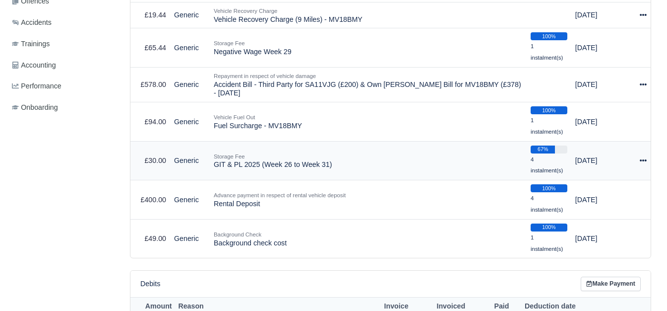
click at [646, 161] on icon at bounding box center [643, 160] width 7 height 2
click at [618, 191] on button "Make Payment" at bounding box center [602, 190] width 88 height 15
select select "6372"
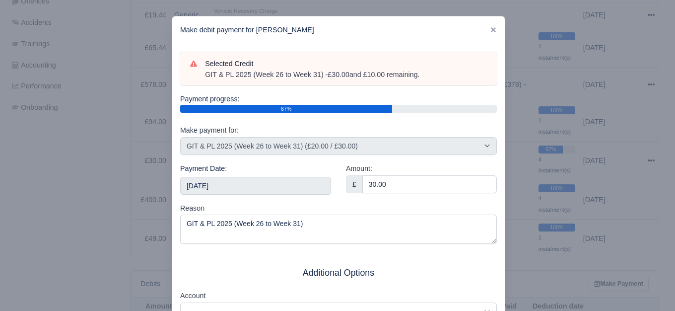
click at [244, 174] on div "Payment Date: 2025-08-23" at bounding box center [255, 179] width 151 height 32
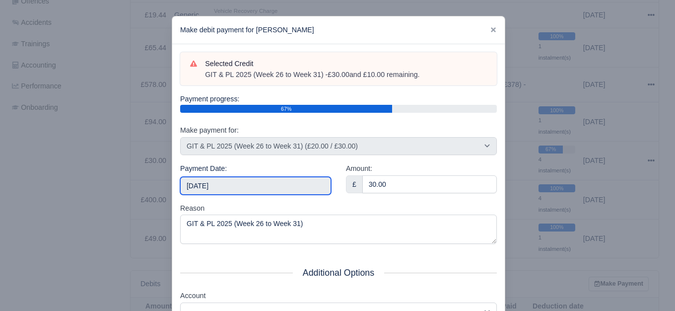
drag, startPoint x: 247, startPoint y: 178, endPoint x: 244, endPoint y: 189, distance: 11.3
click at [246, 180] on input "[DATE]" at bounding box center [255, 186] width 151 height 18
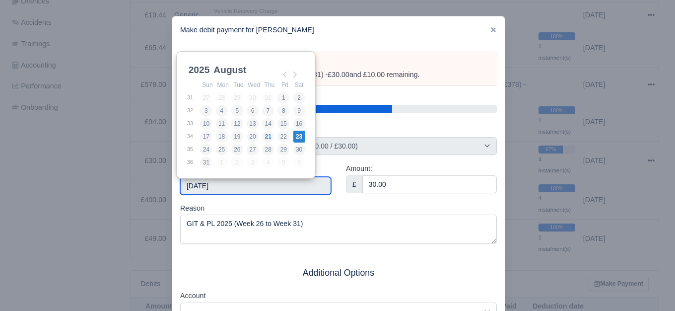
click at [244, 189] on input "[DATE]" at bounding box center [255, 186] width 151 height 18
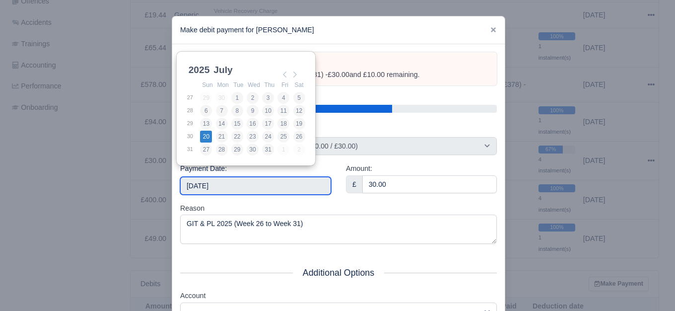
type input "2025-07-20"
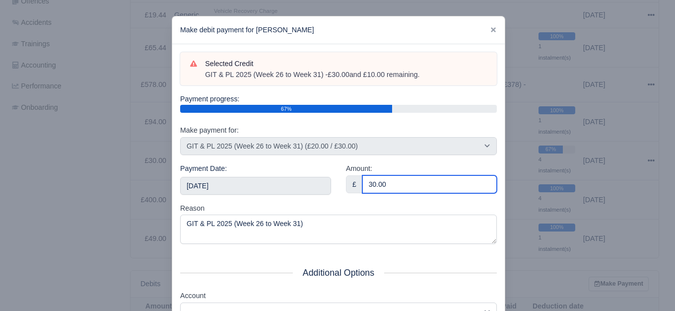
click at [401, 185] on input "30.00" at bounding box center [429, 184] width 134 height 18
paste input "5"
type input "5"
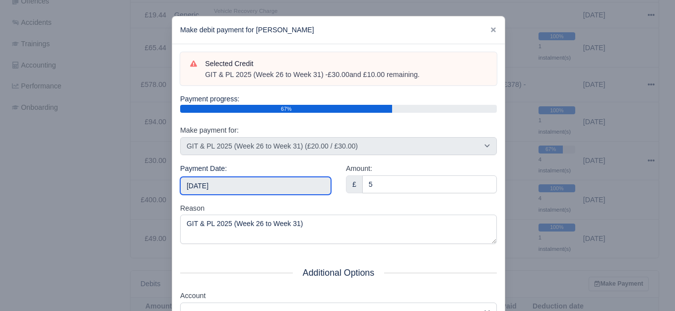
click at [266, 185] on input "2025-07-20" at bounding box center [255, 186] width 151 height 18
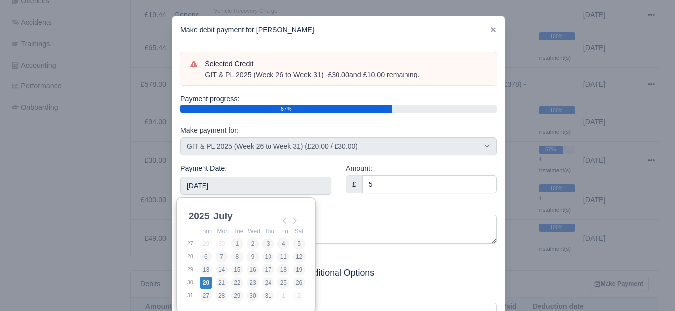
click at [359, 210] on div "Reason GIT & PL 2025 (Week 26 to Week 31)" at bounding box center [338, 223] width 317 height 42
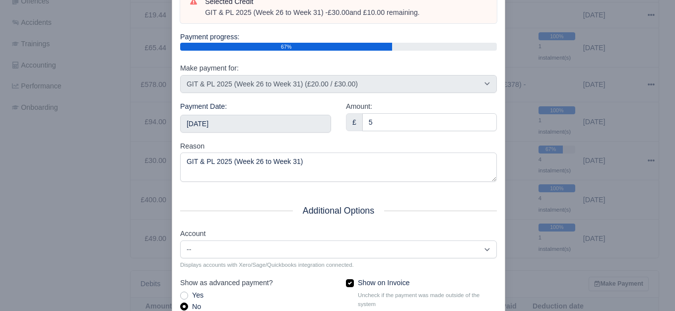
scroll to position [150, 0]
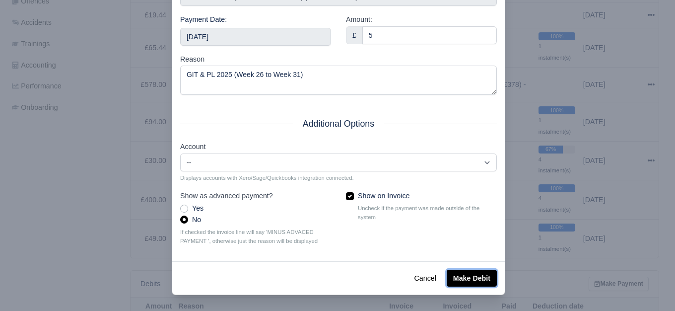
click at [488, 269] on button "Make Debit" at bounding box center [472, 277] width 50 height 17
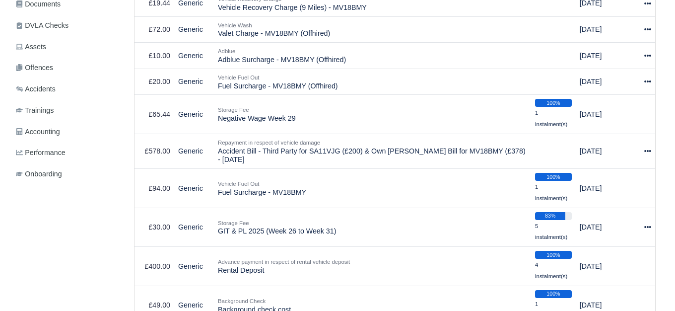
scroll to position [325, 0]
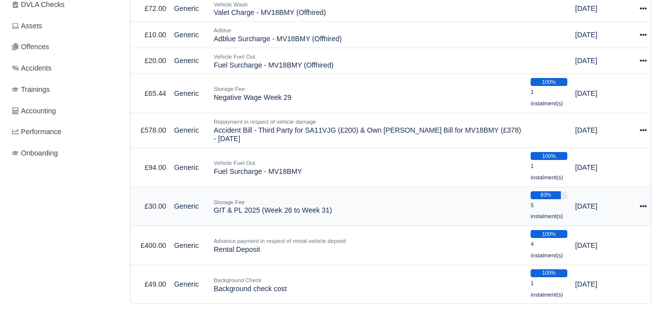
click at [641, 212] on div at bounding box center [643, 205] width 7 height 11
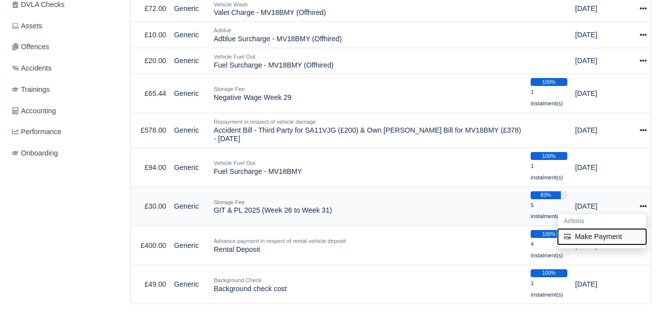
click at [596, 237] on button "Make Payment" at bounding box center [602, 236] width 88 height 15
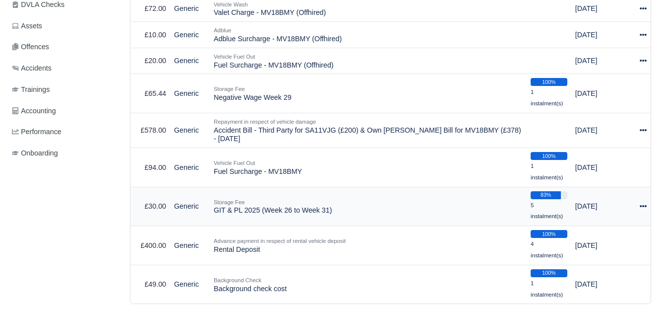
select select "6372"
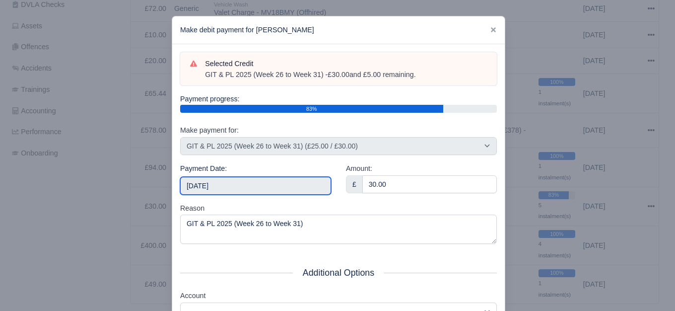
click at [244, 192] on input "[DATE]" at bounding box center [255, 186] width 151 height 18
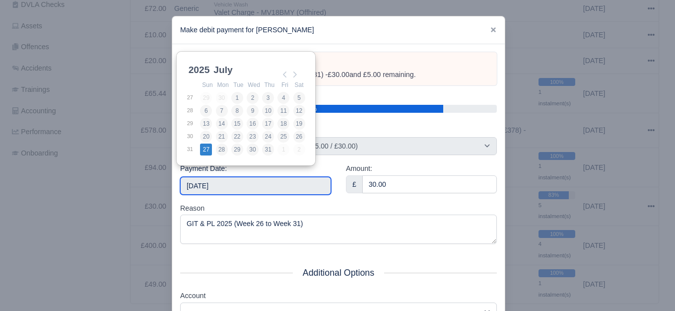
type input "[DATE]"
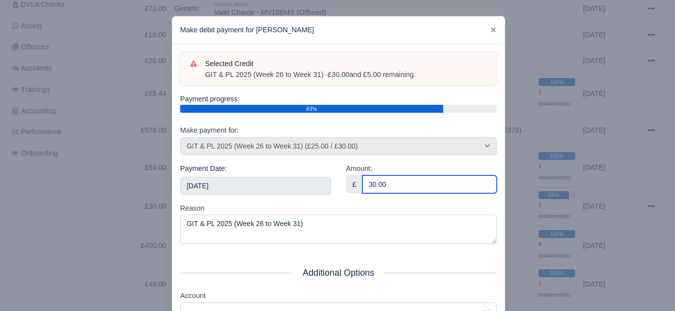
click at [414, 181] on input "30.00" at bounding box center [429, 184] width 134 height 18
paste input "5"
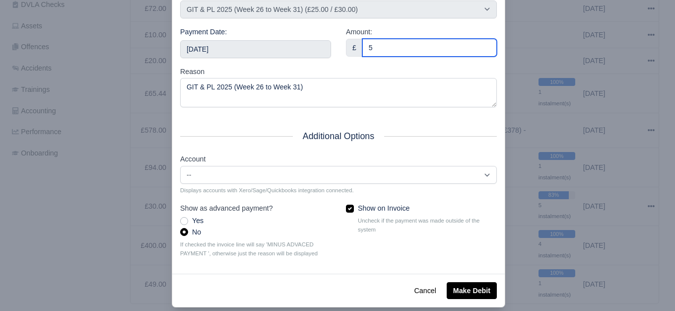
scroll to position [150, 0]
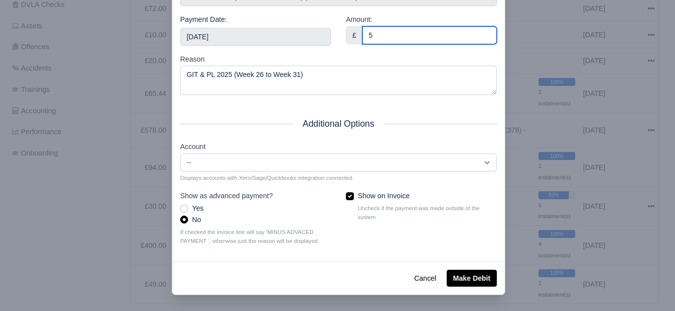
type input "5"
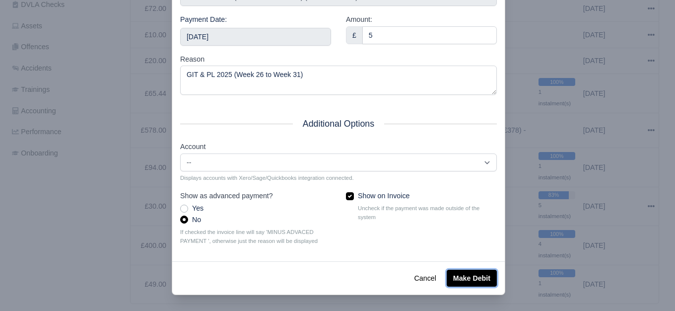
click at [484, 279] on button "Make Debit" at bounding box center [472, 277] width 50 height 17
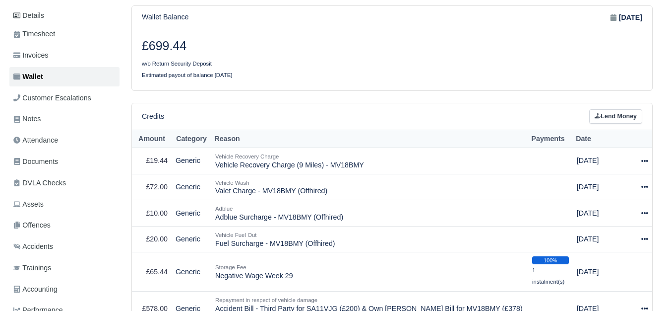
scroll to position [97, 0]
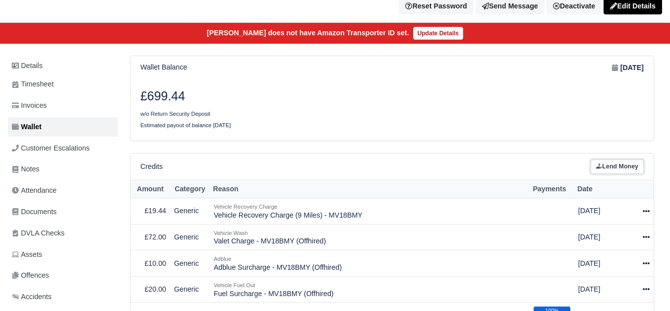
click at [603, 170] on link "Lend Money" at bounding box center [617, 166] width 53 height 14
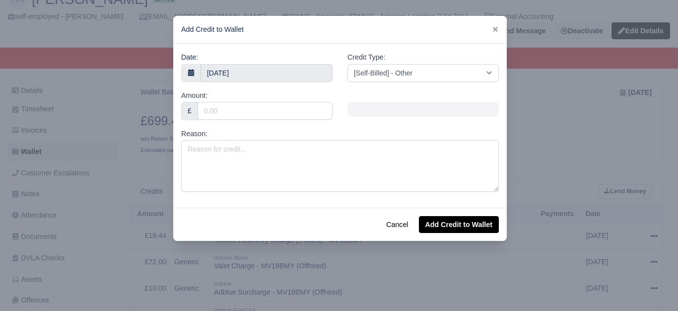
click at [324, 198] on div "Date: 21 August 2025 Credit Type: [Self-Billed] - Other [Self-Billed] - Negativ…" at bounding box center [339, 126] width 333 height 164
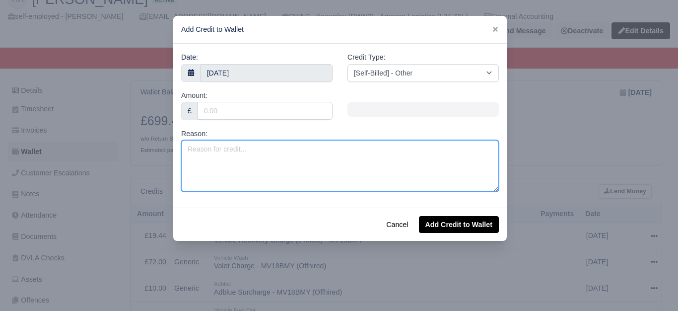
click at [323, 172] on textarea "Reason:" at bounding box center [340, 166] width 318 height 52
paste textarea "N/S/R END CAP DAMAGED - N/S/R END CAP SCRATCHED - N/S/R BUMPER DAMAGED - This w…"
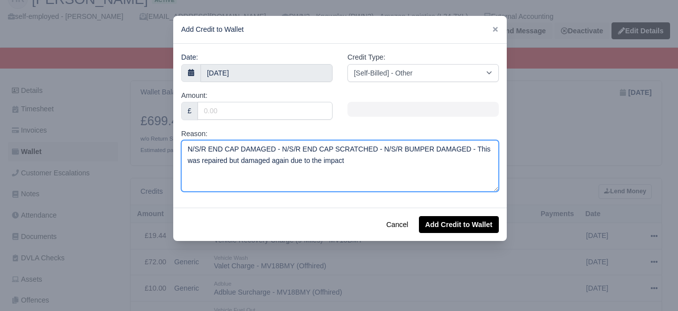
click at [457, 149] on textarea "N/S/R END CAP DAMAGED - N/S/R END CAP SCRATCHED - N/S/R BUMPER DAMAGED - This w…" at bounding box center [340, 166] width 318 height 52
drag, startPoint x: 451, startPoint y: 150, endPoint x: 458, endPoint y: 151, distance: 7.0
click at [458, 151] on textarea "N/S/R END CAP DAMAGED - N/S/R END CAP SCRATCHED - N/S/R BUMPER DAMAGED - This w…" at bounding box center [340, 166] width 318 height 52
click at [458, 159] on textarea "N/S/R END CAP DAMAGED - N/S/R END CAP SCRATCHED - N/S/R BUMPER DAMAGED - This w…" at bounding box center [340, 166] width 318 height 52
drag, startPoint x: 452, startPoint y: 149, endPoint x: 457, endPoint y: 148, distance: 5.5
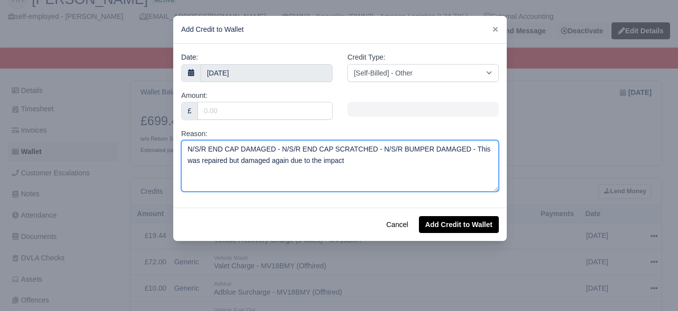
click at [457, 148] on textarea "N/S/R END CAP DAMAGED - N/S/R END CAP SCRATCHED - N/S/R BUMPER DAMAGED - This w…" at bounding box center [340, 166] width 318 height 52
click at [327, 165] on textarea "N/S/R END CAP DAMAGED - N/S/R END CAP SCRATCHED - N/S/R BUMPER DAMAGED (This wa…" at bounding box center [340, 166] width 318 height 52
click at [348, 170] on textarea "N/S/R END CAP DAMAGED - N/S/R END CAP SCRATCHED - N/S/R BUMPER DAMAGED (This wa…" at bounding box center [340, 166] width 318 height 52
paste textarea "MV18BMY"
type textarea "N/S/R END CAP DAMAGED - N/S/R END CAP SCRATCHED - N/S/R BUMPER DAMAGED (This wa…"
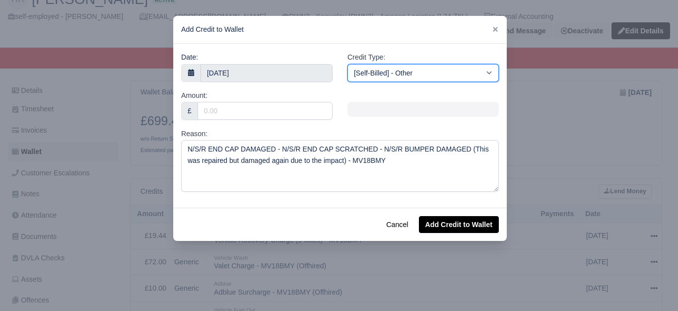
click at [418, 75] on select "[Self-Billed] - Other [Self-Billed] - Negative Invoice [Self-Billed] - Keychain…" at bounding box center [422, 73] width 151 height 18
select select "vehicle_damage"
click at [347, 64] on select "[Self-Billed] - Other [Self-Billed] - Negative Invoice [Self-Billed] - Keychain…" at bounding box center [422, 73] width 151 height 18
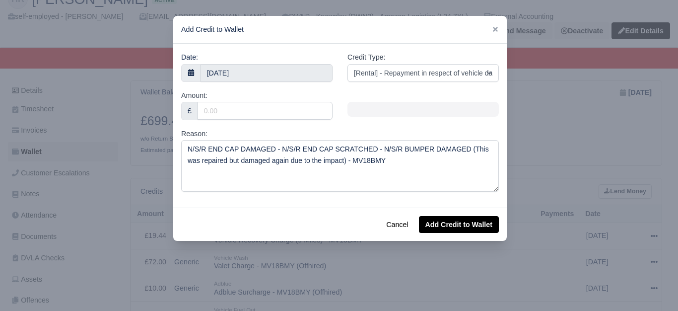
click at [254, 101] on div "Amount: £" at bounding box center [256, 105] width 151 height 30
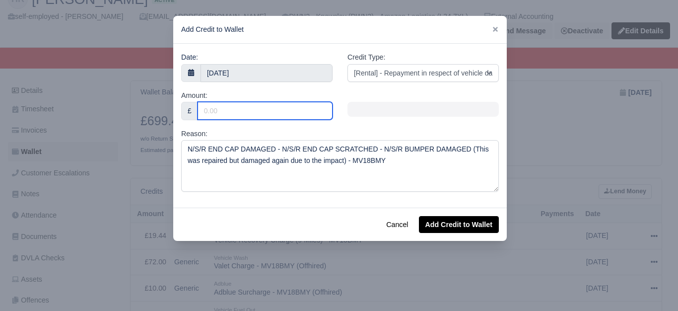
click at [249, 110] on input "Amount:" at bounding box center [264, 111] width 135 height 18
click at [268, 112] on input "Amount:" at bounding box center [264, 111] width 135 height 18
type input "522"
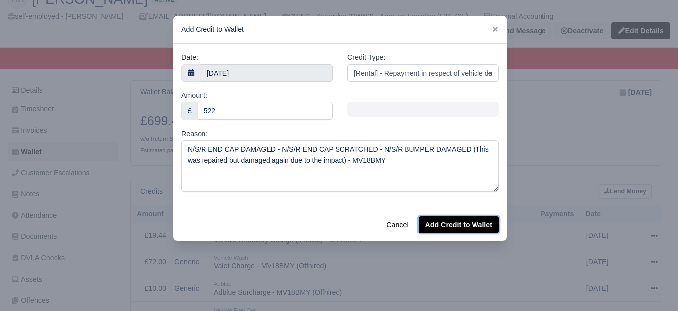
click at [462, 227] on button "Add Credit to Wallet" at bounding box center [459, 224] width 80 height 17
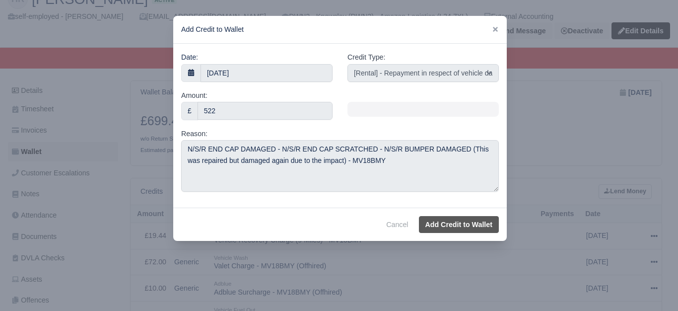
select select "other"
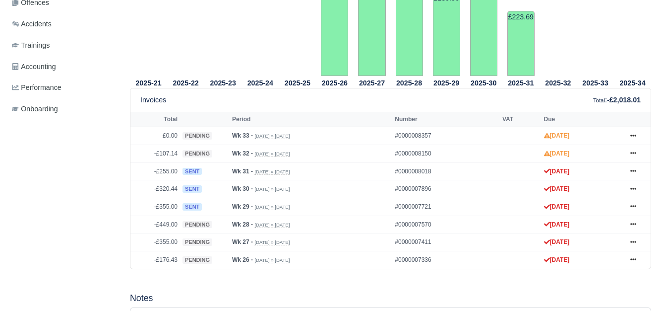
scroll to position [370, 0]
drag, startPoint x: 0, startPoint y: 0, endPoint x: 666, endPoint y: 173, distance: 688.5
click at [666, 173] on div "Details Timesheet Invoices Wallet Customer Escalations Notes Attendance" at bounding box center [333, 215] width 666 height 865
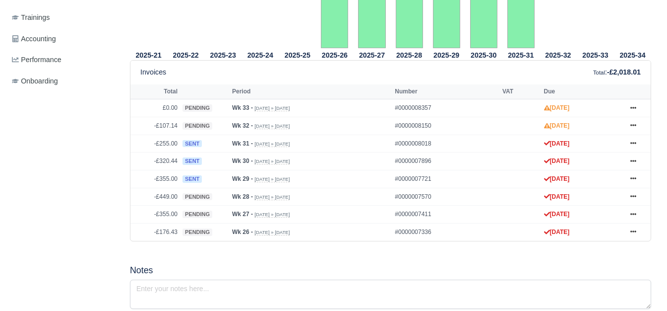
scroll to position [422, 0]
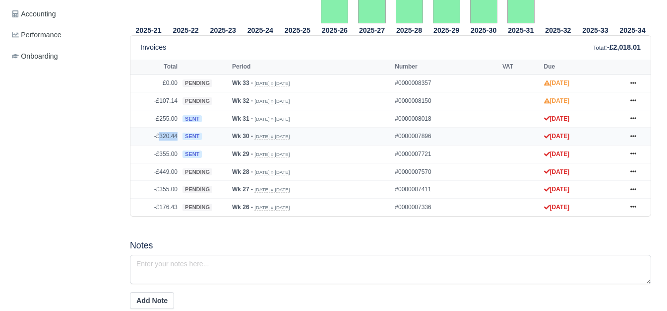
drag, startPoint x: 158, startPoint y: 139, endPoint x: 181, endPoint y: 138, distance: 22.3
click at [181, 138] on tr "-£320.44 sent Wk 30 - Jul 20, 2025 » Jul 26, 2025 #0000007896 Aug 9, 2025 Show …" at bounding box center [390, 137] width 520 height 18
click at [633, 103] on icon at bounding box center [634, 100] width 6 height 6
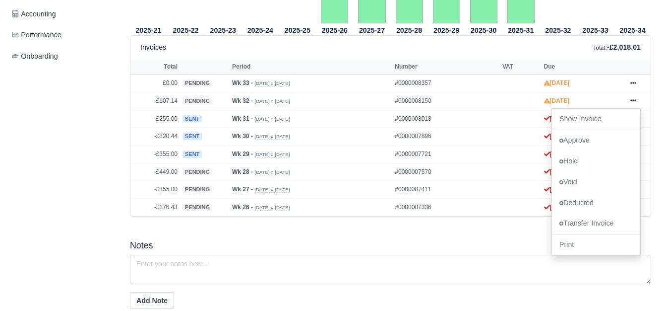
click at [659, 85] on div "Timesheet Vehicle Rentals Deduction Statements PCN Return Slip Invoices are sen…" at bounding box center [390, 163] width 537 height 865
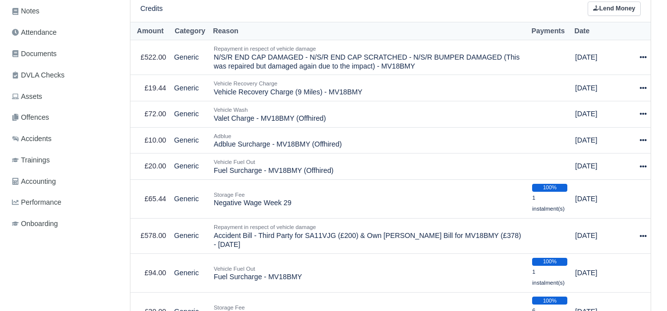
scroll to position [252, 0]
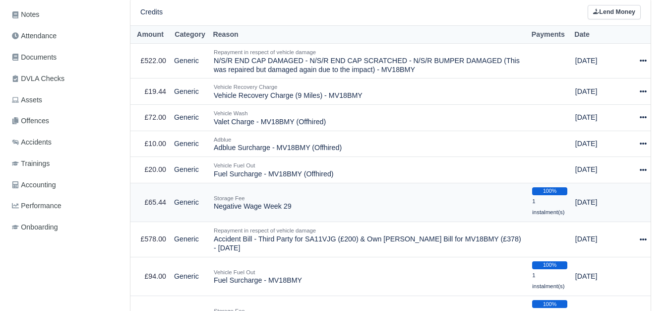
drag, startPoint x: 216, startPoint y: 208, endPoint x: 304, endPoint y: 211, distance: 87.4
click at [304, 211] on td "Storage Fee Negative Wage Week 29" at bounding box center [369, 202] width 319 height 39
copy td "Negative Wage Week 29"
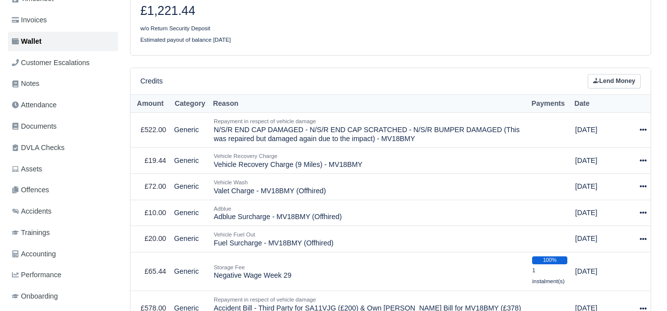
scroll to position [185, 0]
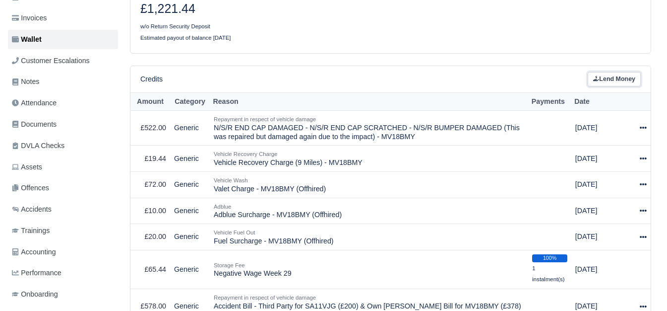
click at [595, 79] on icon at bounding box center [596, 78] width 6 height 6
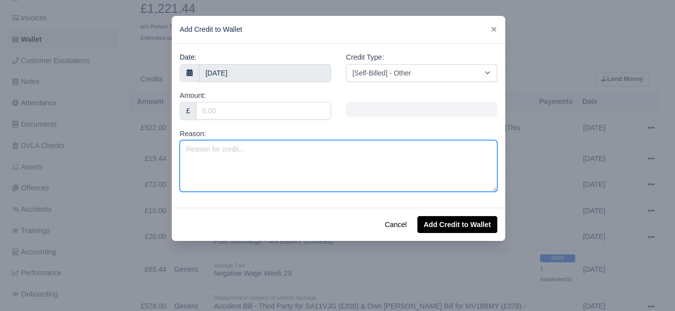
click at [294, 169] on textarea "Reason:" at bounding box center [339, 166] width 318 height 52
paste textarea "Negative Wage Week 29"
drag, startPoint x: 211, startPoint y: 149, endPoint x: 228, endPoint y: 149, distance: 16.9
click at [228, 149] on textarea "Negative Wage Week 29" at bounding box center [339, 166] width 318 height 52
click at [226, 151] on textarea "Negative Wage Week 29" at bounding box center [339, 166] width 318 height 52
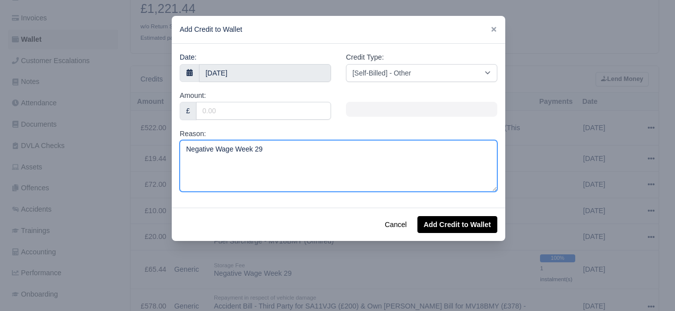
drag, startPoint x: 214, startPoint y: 149, endPoint x: 228, endPoint y: 149, distance: 13.9
click at [228, 149] on textarea "Negative Wage Week 29" at bounding box center [339, 166] width 318 height 52
drag, startPoint x: 255, startPoint y: 149, endPoint x: 269, endPoint y: 151, distance: 14.5
click at [269, 151] on textarea "Negative Invoice Week 29" at bounding box center [339, 166] width 318 height 52
type textarea "Negative Invoice Week 32"
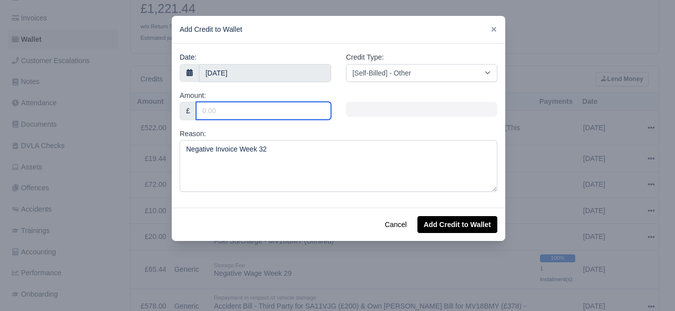
click at [266, 111] on input "Amount:" at bounding box center [263, 111] width 135 height 18
click at [279, 111] on input "Amount:" at bounding box center [263, 111] width 135 height 18
paste input "-107.14"
click at [203, 116] on input "-107.14" at bounding box center [263, 111] width 135 height 18
type input "107.14"
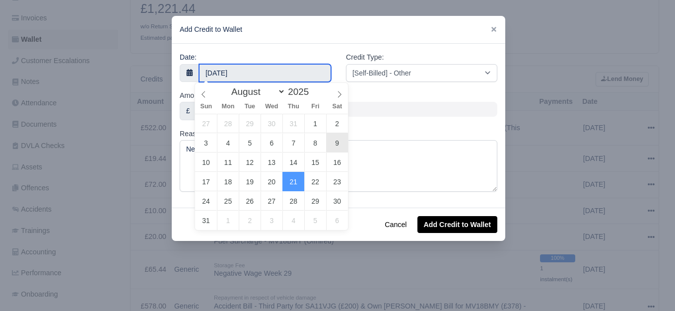
type input "9 August 2025"
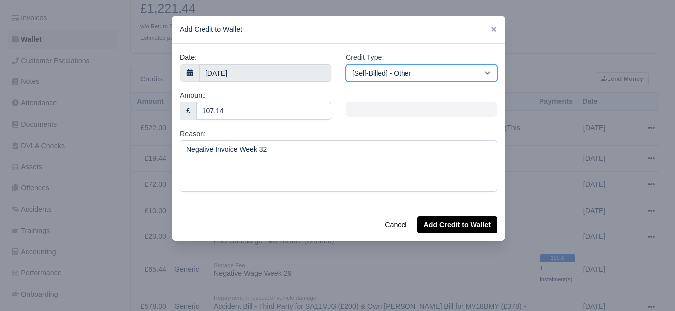
click at [405, 72] on select "[Self-Billed] - Other [Self-Billed] - Negative Invoice [Self-Billed] - Keychain…" at bounding box center [421, 73] width 151 height 18
click at [346, 64] on select "[Self-Billed] - Other [Self-Billed] - Negative Invoice [Self-Billed] - Keychain…" at bounding box center [421, 73] width 151 height 18
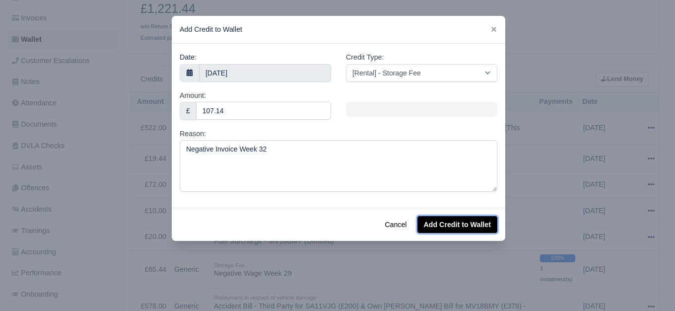
click at [460, 229] on button "Add Credit to Wallet" at bounding box center [457, 224] width 80 height 17
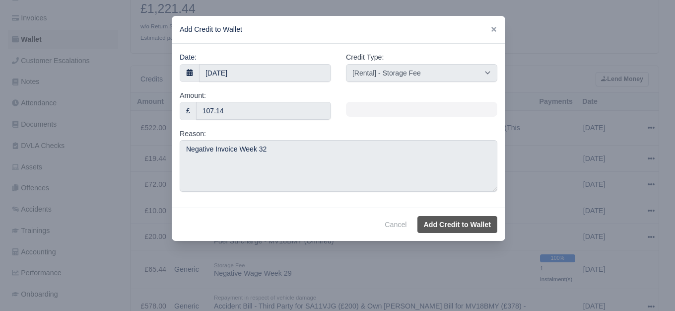
select select "other"
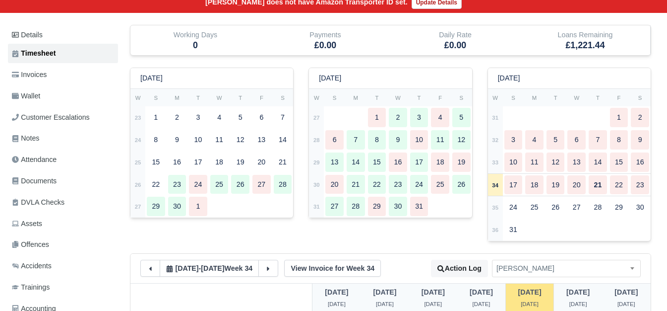
scroll to position [166, 0]
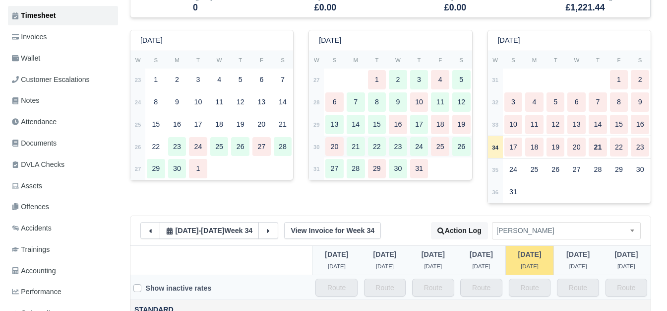
click at [315, 154] on td "30" at bounding box center [316, 146] width 15 height 22
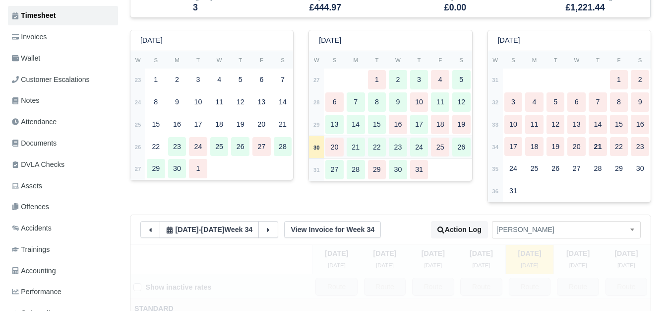
type input "41"
type input "44"
type input "34"
type input "1"
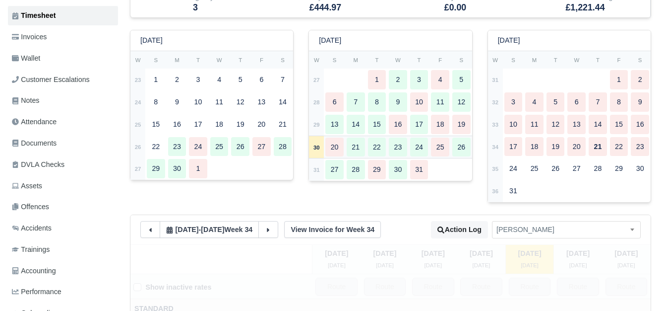
type input "0.8"
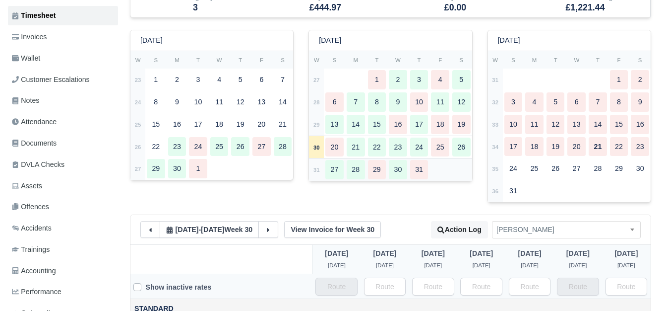
click at [317, 173] on strong "31" at bounding box center [317, 170] width 6 height 6
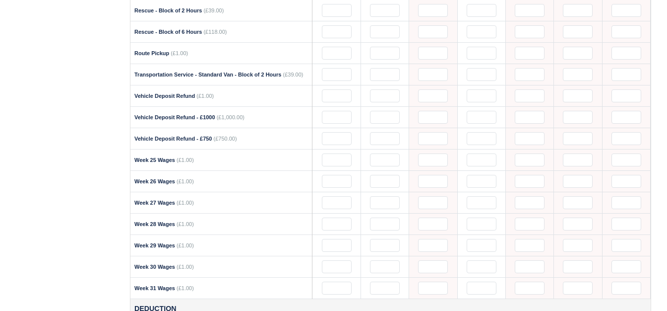
scroll to position [1403, 0]
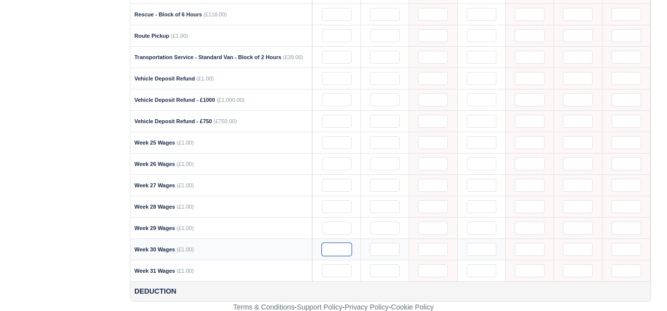
drag, startPoint x: 333, startPoint y: 248, endPoint x: 341, endPoint y: 250, distance: 8.2
click at [333, 248] on input "text" at bounding box center [337, 249] width 30 height 13
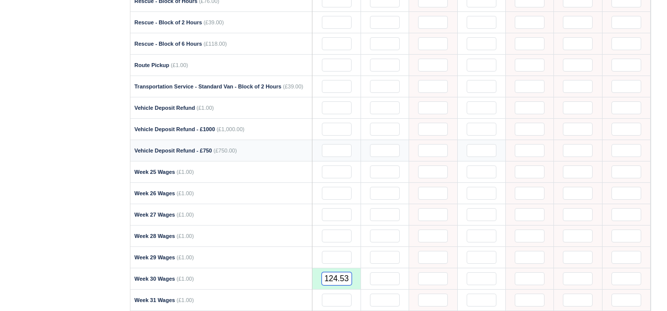
scroll to position [1371, 0]
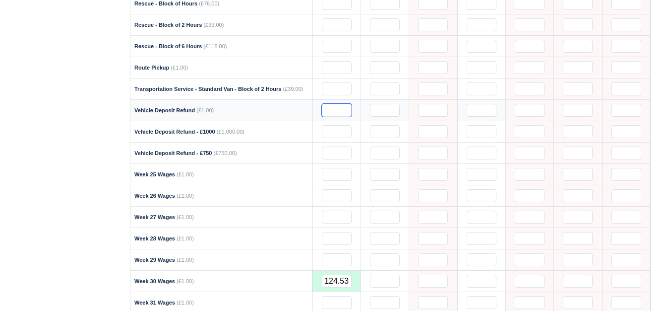
click at [343, 109] on input "text" at bounding box center [337, 110] width 30 height 13
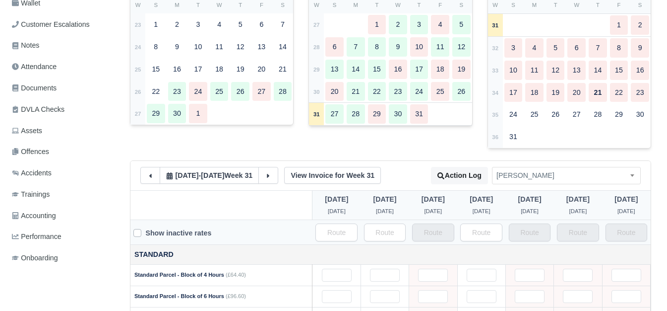
scroll to position [209, 0]
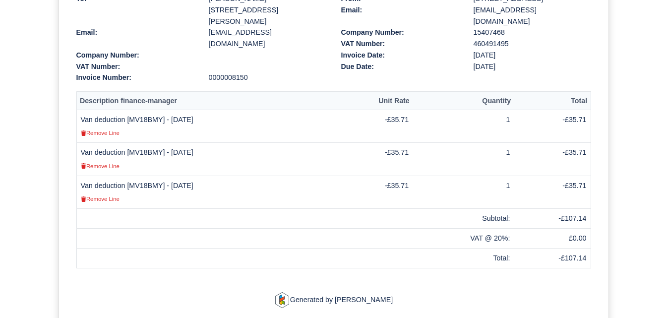
scroll to position [251, 0]
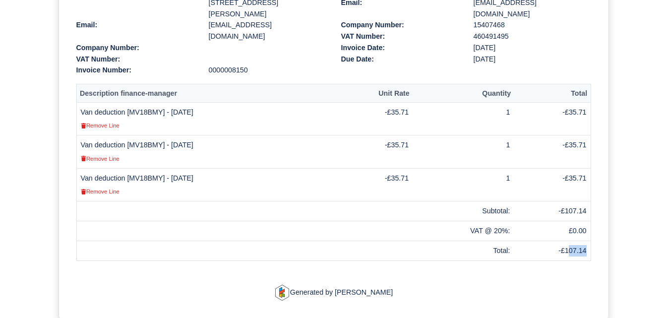
drag, startPoint x: 568, startPoint y: 225, endPoint x: 589, endPoint y: 230, distance: 21.9
click at [589, 241] on td "-£107.14" at bounding box center [552, 251] width 77 height 20
drag, startPoint x: 567, startPoint y: 226, endPoint x: 587, endPoint y: 231, distance: 21.3
click at [587, 241] on td "-£107.14" at bounding box center [552, 251] width 77 height 20
copy td "107.14"
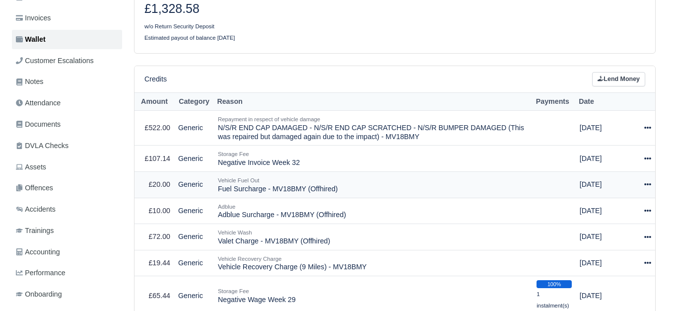
scroll to position [185, 0]
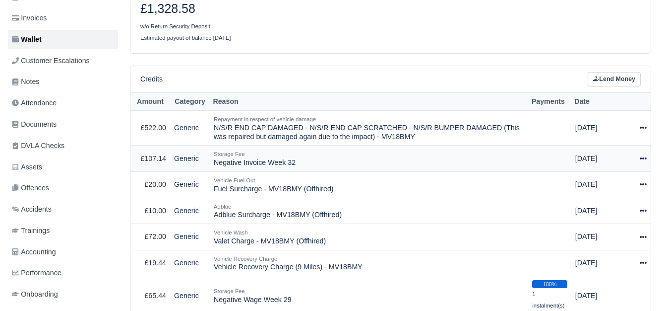
click at [645, 160] on icon at bounding box center [643, 158] width 7 height 7
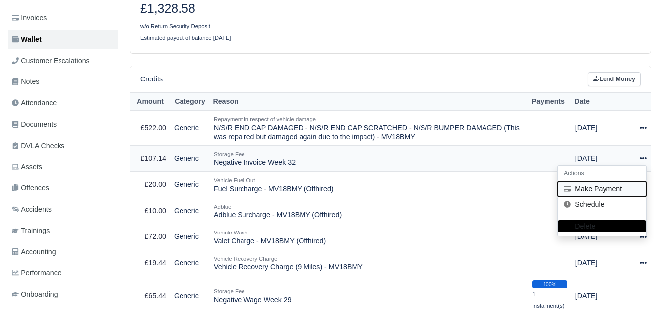
click at [617, 191] on button "Make Payment" at bounding box center [602, 188] width 88 height 15
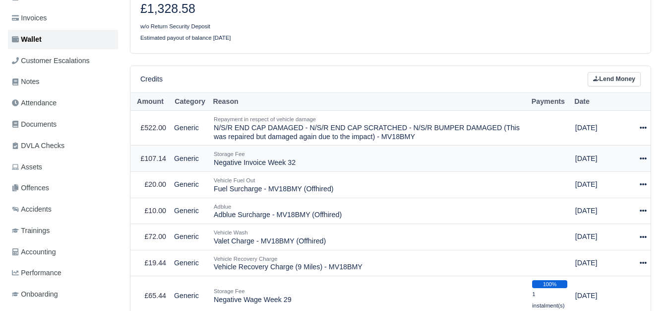
select select "6386"
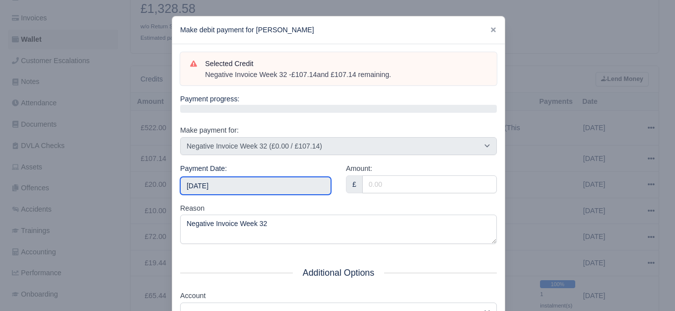
click at [229, 184] on input "[DATE]" at bounding box center [255, 186] width 151 height 18
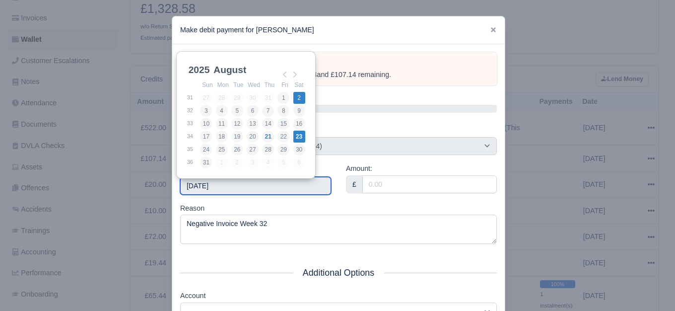
type input "[DATE]"
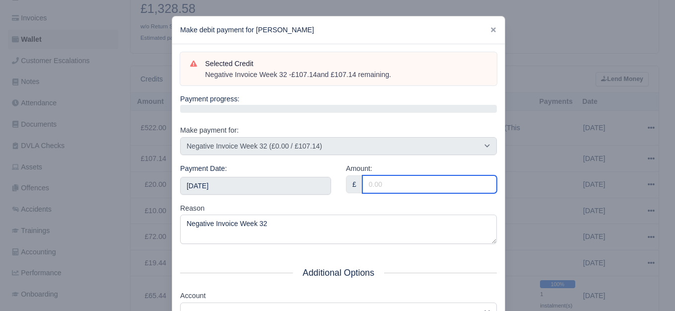
click at [415, 184] on input "Amount:" at bounding box center [429, 184] width 134 height 18
paste input "-107.14"
drag, startPoint x: 368, startPoint y: 184, endPoint x: 362, endPoint y: 185, distance: 6.0
click at [362, 185] on input "-107.14" at bounding box center [429, 184] width 134 height 18
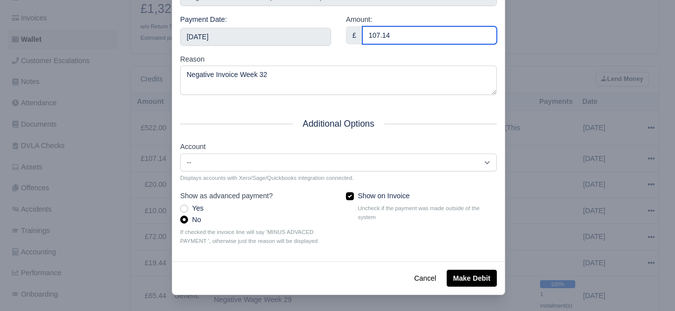
type input "107.14"
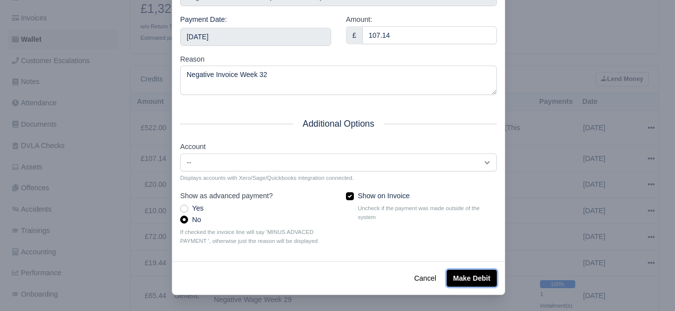
click at [455, 278] on button "Make Debit" at bounding box center [472, 277] width 50 height 17
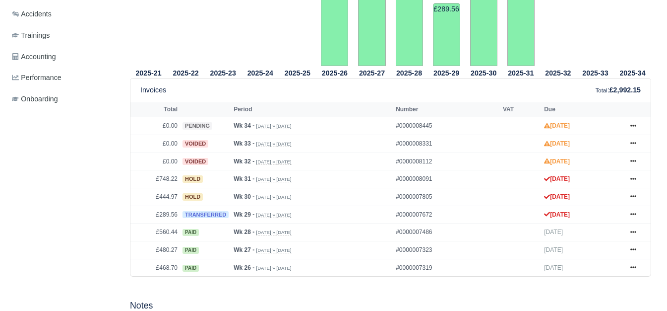
scroll to position [380, 0]
click at [634, 199] on icon at bounding box center [634, 196] width 6 height 6
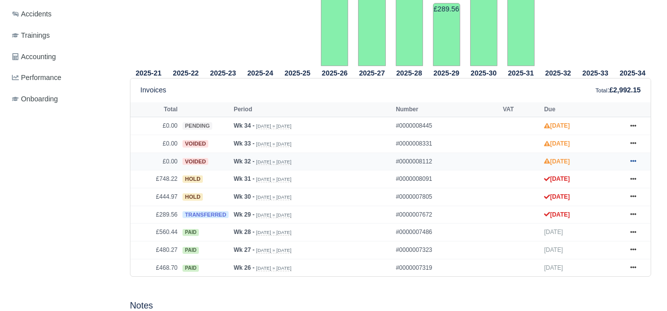
click at [631, 162] on icon at bounding box center [634, 161] width 6 height 2
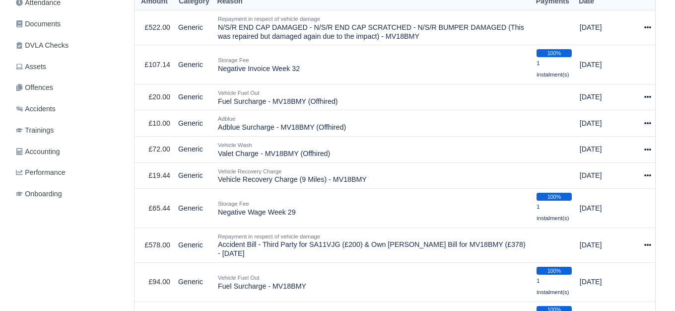
scroll to position [278, 0]
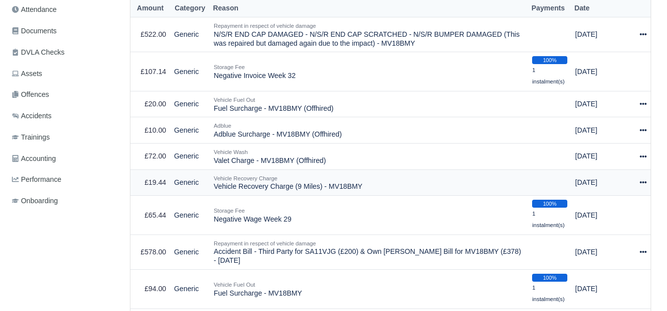
click at [646, 185] on td "Actions Make Payment Schedule [GEOGRAPHIC_DATA]" at bounding box center [643, 182] width 15 height 26
click at [644, 183] on icon at bounding box center [643, 182] width 7 height 2
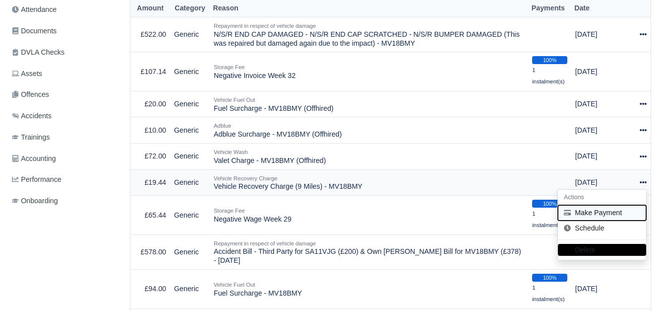
click at [608, 217] on button "Make Payment" at bounding box center [602, 212] width 88 height 15
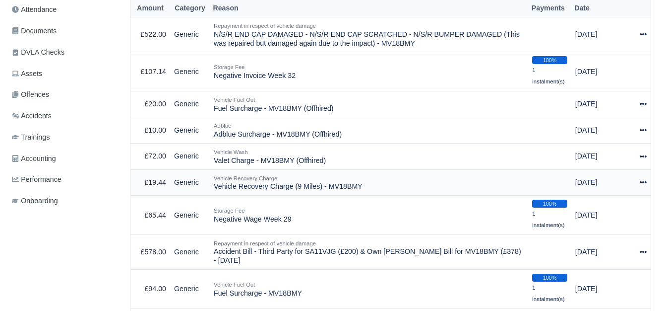
select select "6140"
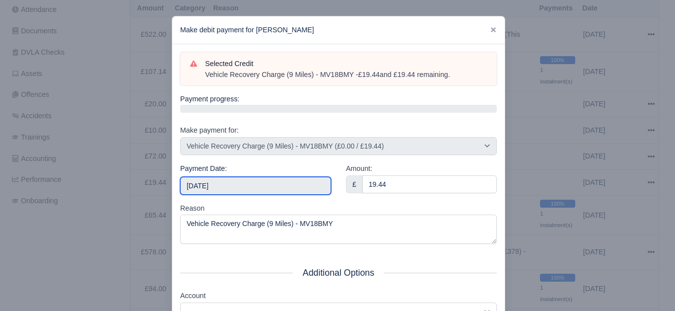
click at [261, 189] on input "2025-08-23" at bounding box center [255, 186] width 151 height 18
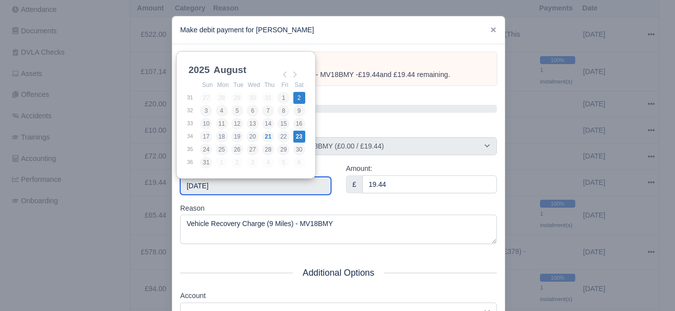
type input "2025-08-02"
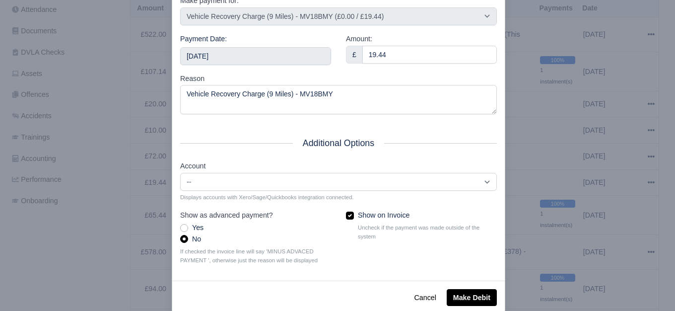
scroll to position [150, 0]
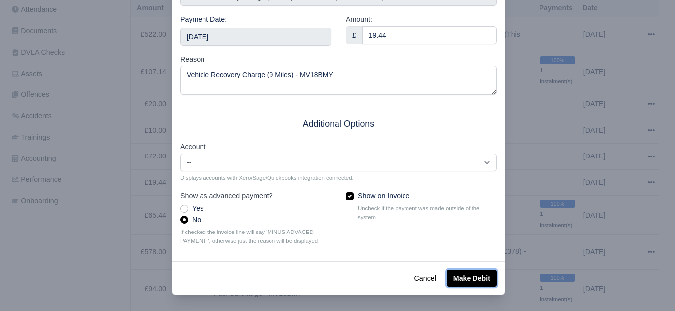
click at [473, 277] on button "Make Debit" at bounding box center [472, 277] width 50 height 17
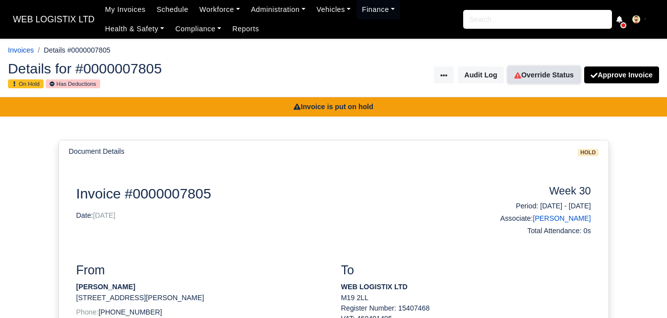
click at [547, 74] on link "Override Status" at bounding box center [544, 74] width 72 height 17
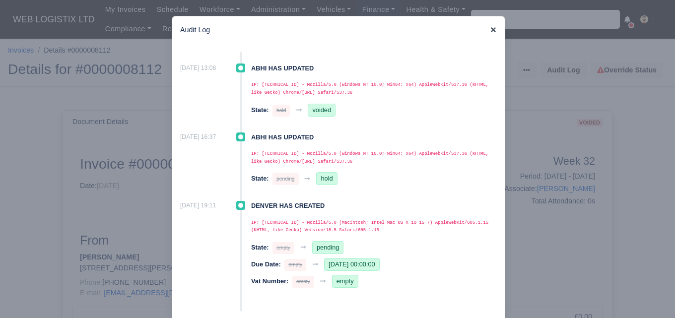
click at [491, 29] on icon at bounding box center [493, 29] width 5 height 5
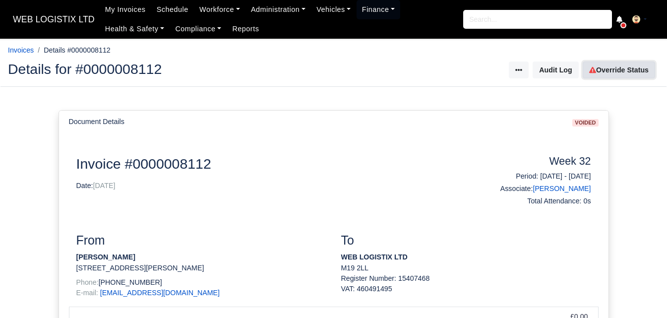
click at [607, 75] on link "Override Status" at bounding box center [619, 70] width 72 height 17
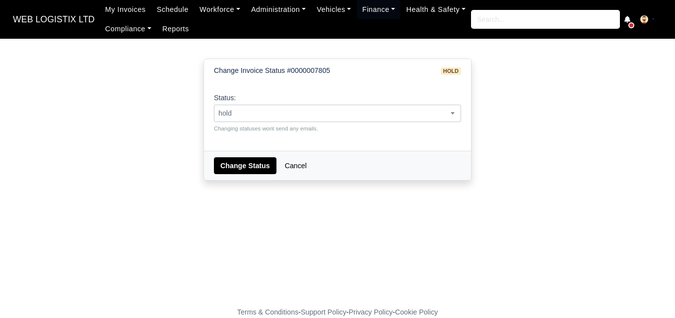
click at [332, 112] on span "hold" at bounding box center [337, 113] width 246 height 12
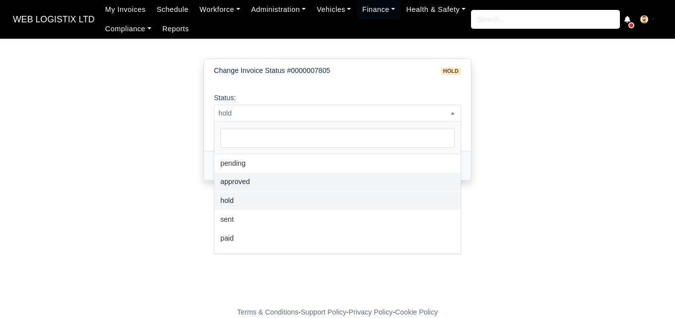
scroll to position [72, 0]
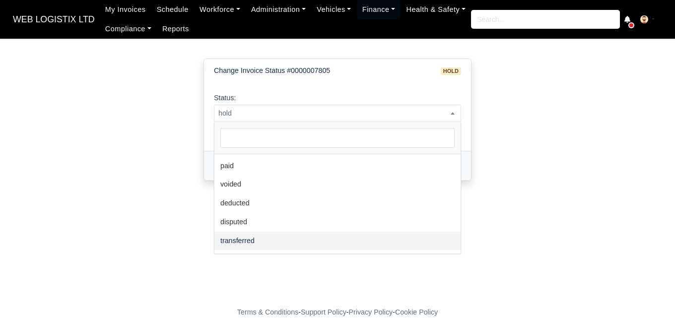
select select "transferred"
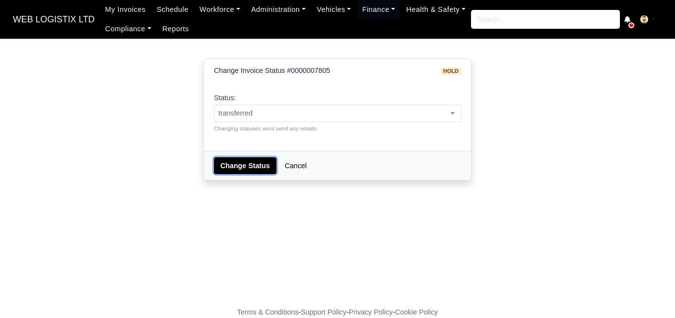
click at [239, 171] on button "Change Status" at bounding box center [245, 165] width 63 height 17
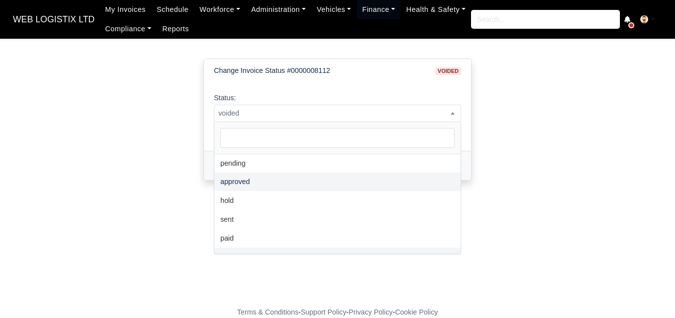
scroll to position [72, 0]
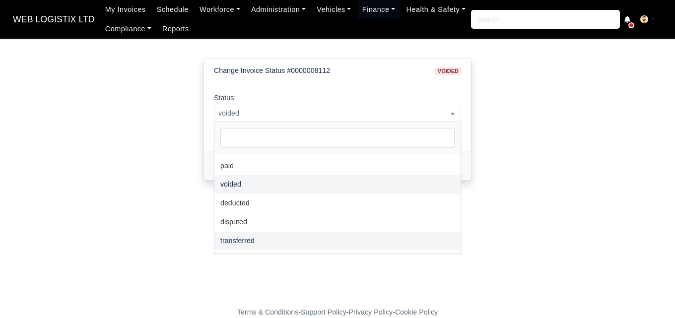
select select "transferred"
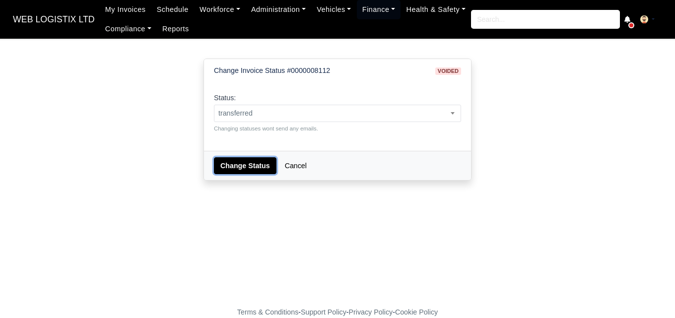
click at [237, 165] on button "Change Status" at bounding box center [245, 165] width 63 height 17
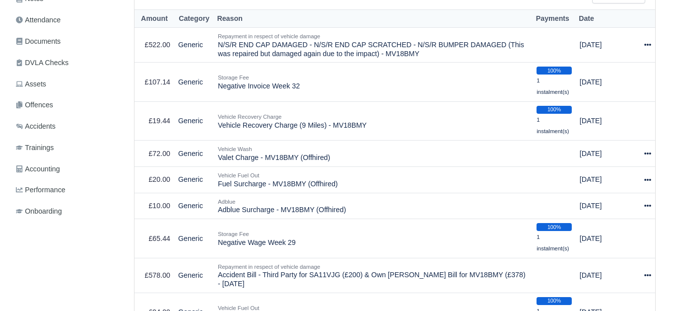
scroll to position [282, 0]
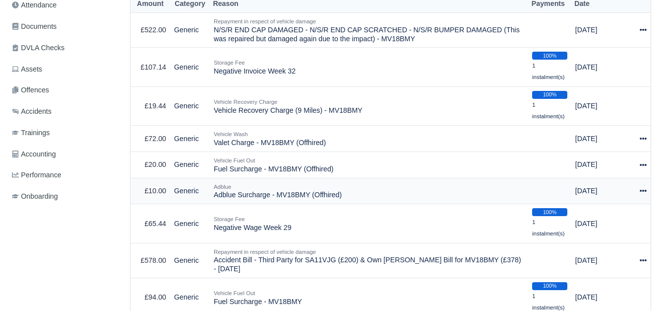
click at [644, 192] on icon at bounding box center [643, 191] width 7 height 2
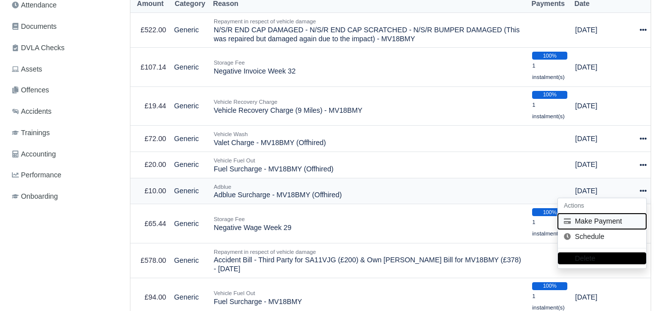
click at [601, 222] on button "Make Payment" at bounding box center [602, 220] width 88 height 15
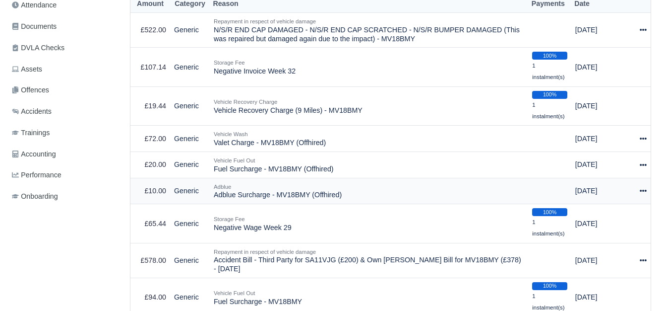
select select "6138"
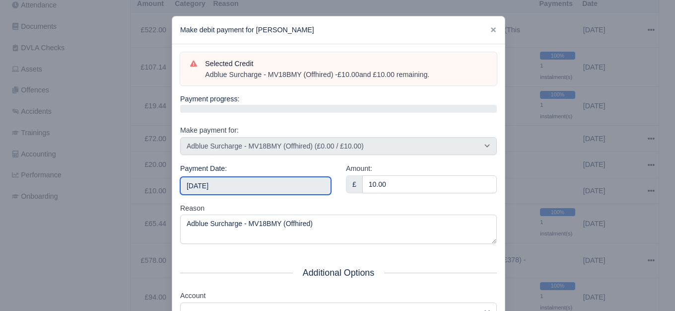
click at [248, 186] on input "[DATE]" at bounding box center [255, 186] width 151 height 18
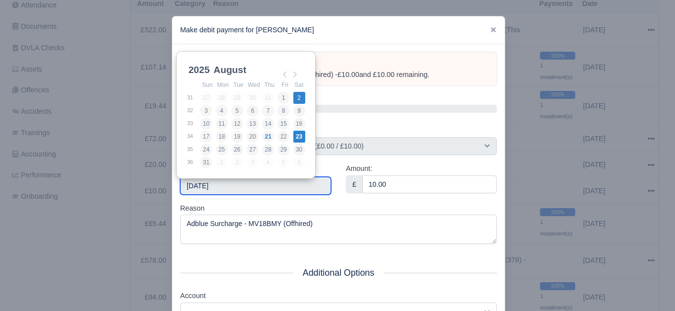
type input "[DATE]"
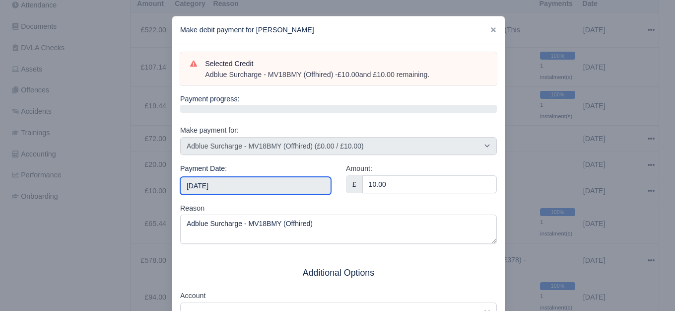
click at [275, 191] on input "[DATE]" at bounding box center [255, 186] width 151 height 18
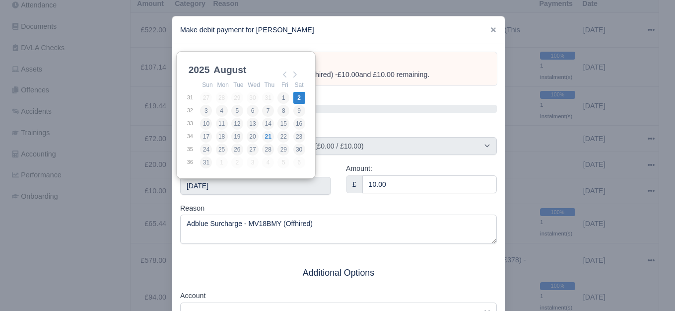
click at [323, 164] on div "Payment Date: 2025-08-02" at bounding box center [255, 179] width 151 height 32
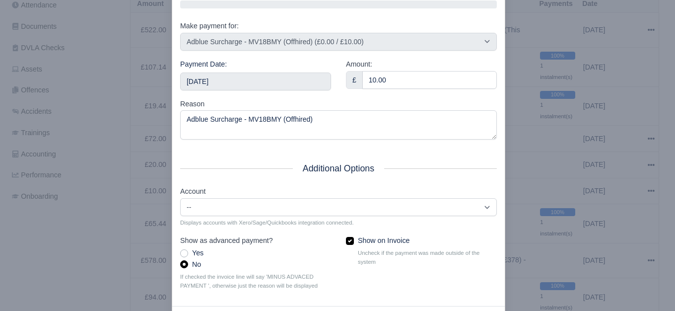
scroll to position [150, 0]
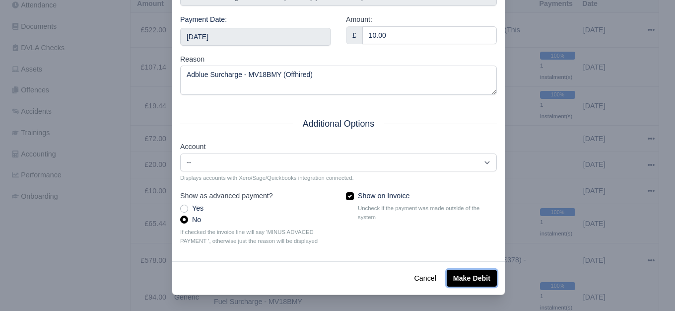
click at [453, 280] on button "Make Debit" at bounding box center [472, 277] width 50 height 17
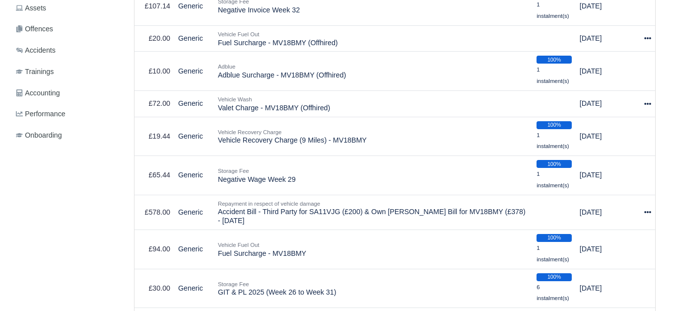
scroll to position [330, 0]
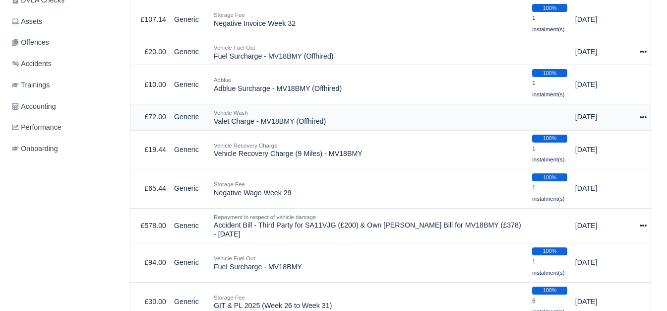
click at [643, 118] on icon at bounding box center [643, 117] width 7 height 2
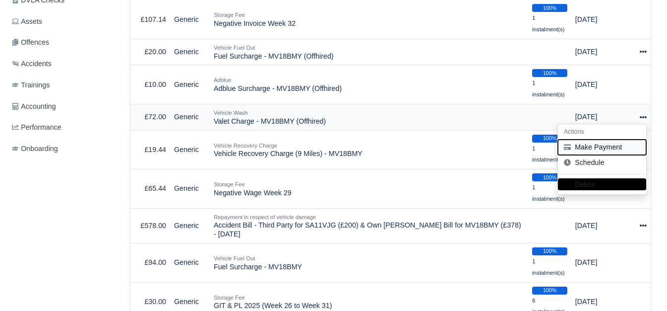
click at [597, 145] on button "Make Payment" at bounding box center [602, 146] width 88 height 15
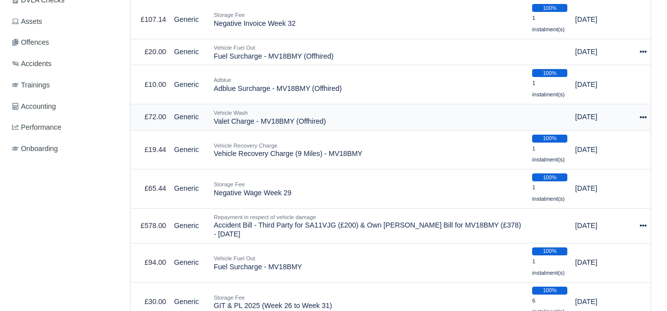
select select "6139"
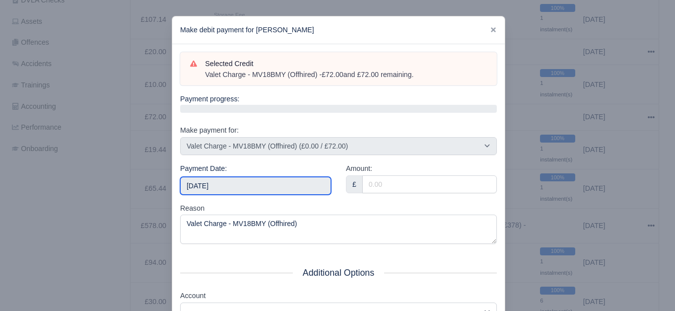
click at [206, 184] on input "[DATE]" at bounding box center [255, 186] width 151 height 18
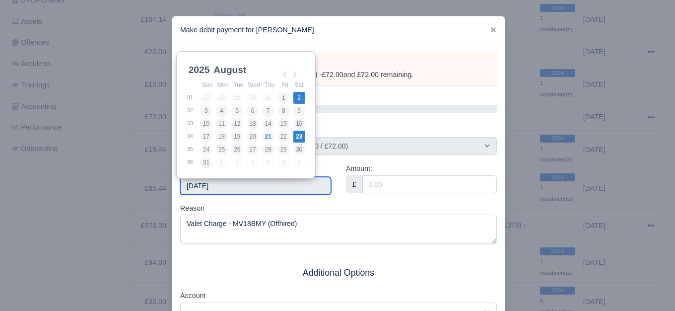
type input "2025-08-02"
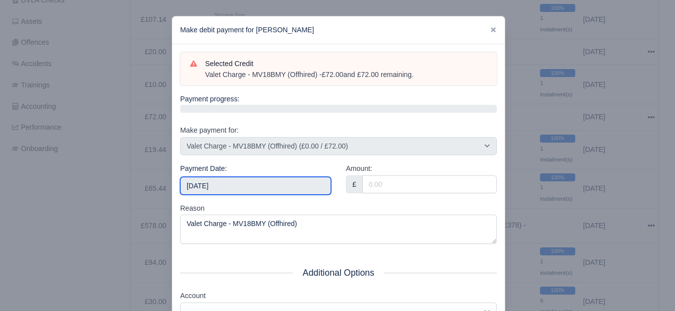
click at [256, 182] on input "2025-08-02" at bounding box center [255, 186] width 151 height 18
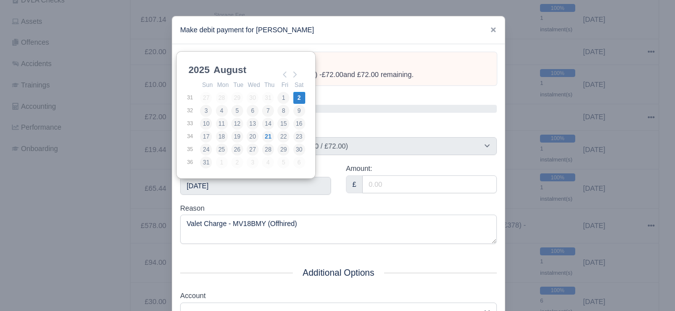
click at [344, 158] on div "Selected Credit Valet Charge - MV18BMY (Offhired) - £72.00 and £72.00 remaining…" at bounding box center [338, 227] width 332 height 366
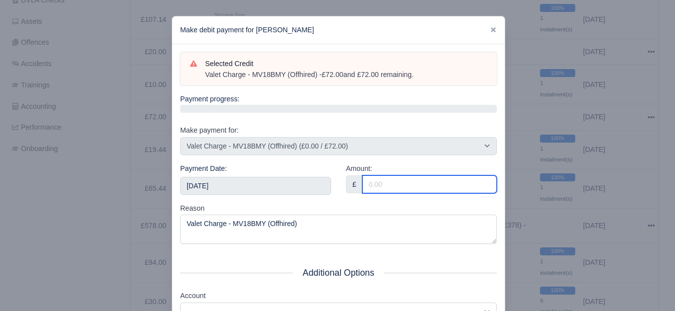
click at [379, 182] on input "Amount:" at bounding box center [429, 184] width 134 height 18
paste input "-107.14"
drag, startPoint x: 364, startPoint y: 181, endPoint x: 429, endPoint y: 183, distance: 65.5
click at [429, 183] on input "-107.14" at bounding box center [429, 184] width 134 height 18
type input "72"
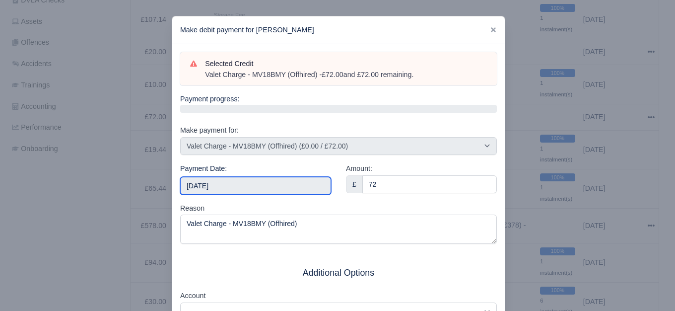
click at [256, 192] on input "2025-08-02" at bounding box center [255, 186] width 151 height 18
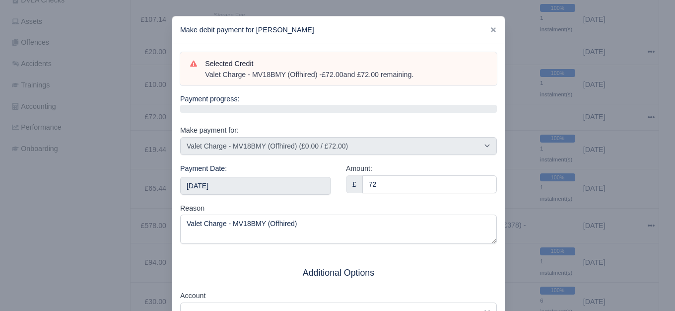
click at [287, 206] on div "Reason Valet Charge - MV18BMY (Offhired)" at bounding box center [338, 223] width 317 height 42
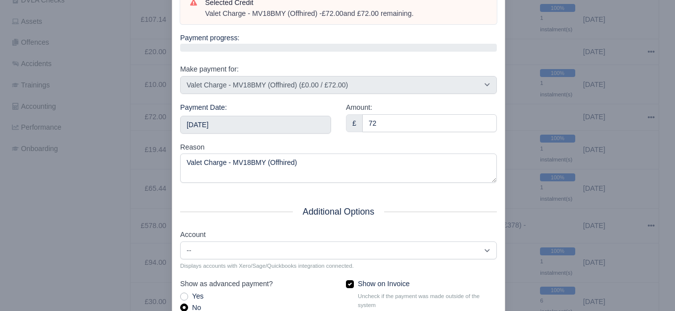
scroll to position [150, 0]
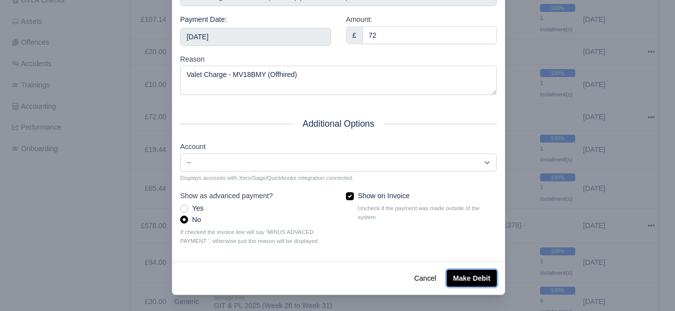
click at [484, 275] on button "Make Debit" at bounding box center [472, 277] width 50 height 17
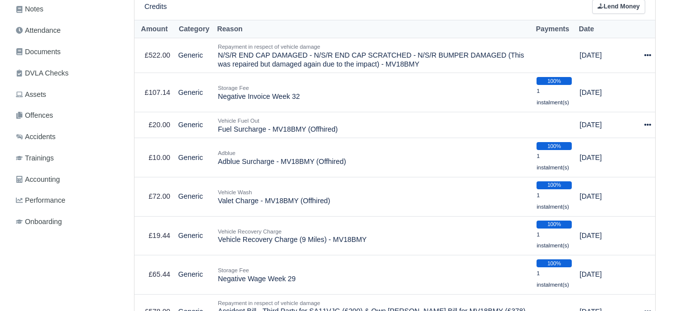
scroll to position [264, 0]
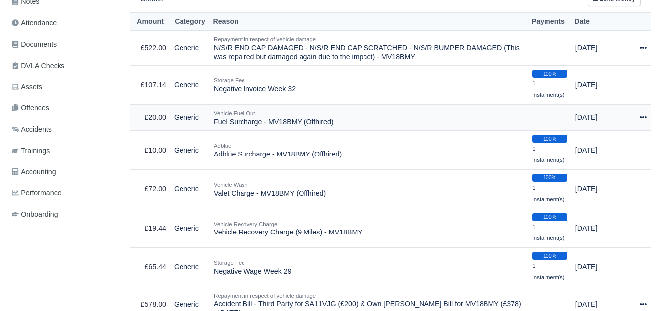
click at [643, 120] on icon at bounding box center [643, 117] width 7 height 7
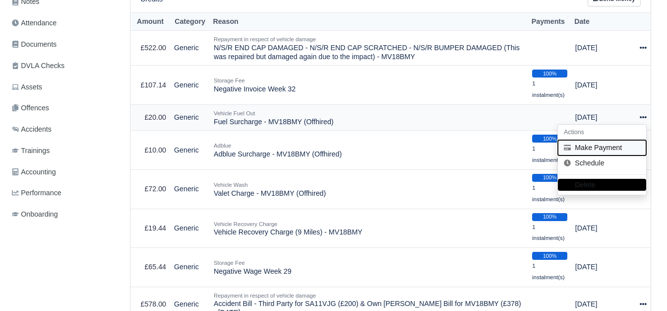
click at [582, 147] on button "Make Payment" at bounding box center [602, 147] width 88 height 15
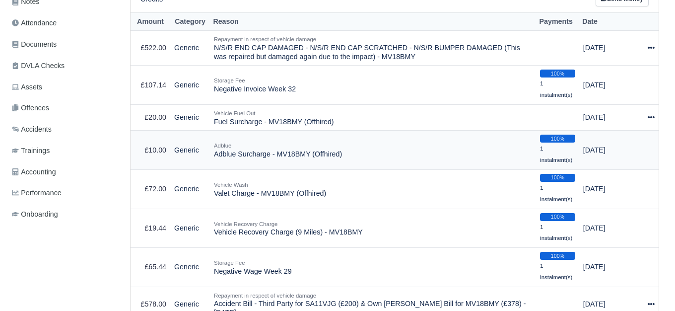
select select "6137"
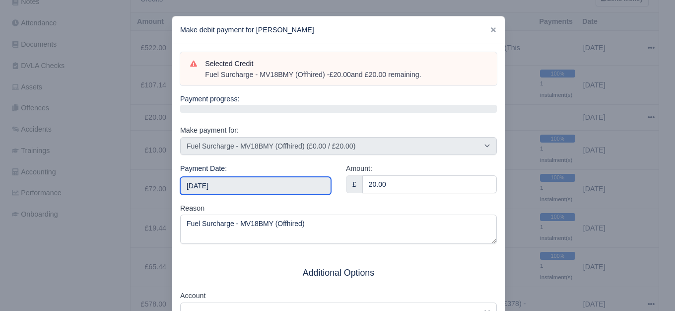
click at [243, 193] on input "[DATE]" at bounding box center [255, 186] width 151 height 18
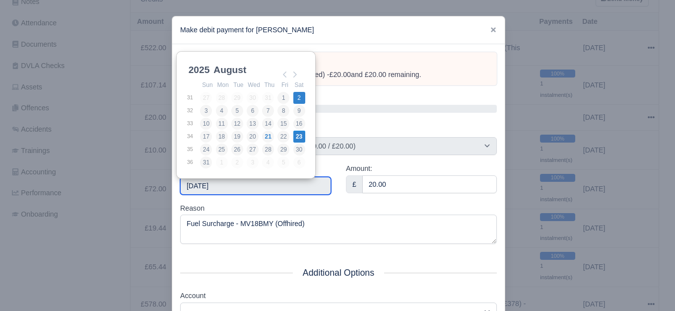
type input "[DATE]"
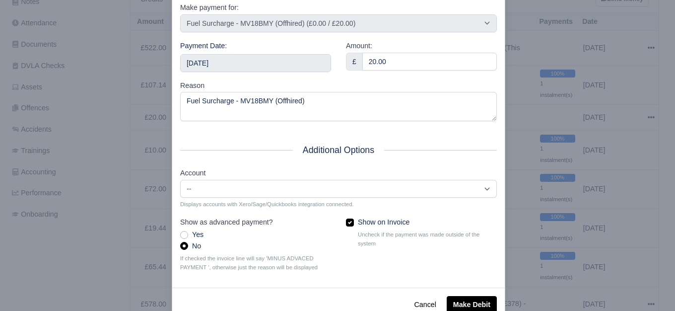
scroll to position [150, 0]
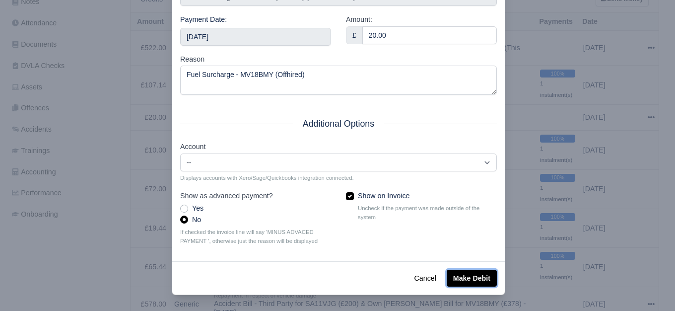
click at [482, 276] on button "Make Debit" at bounding box center [472, 277] width 50 height 17
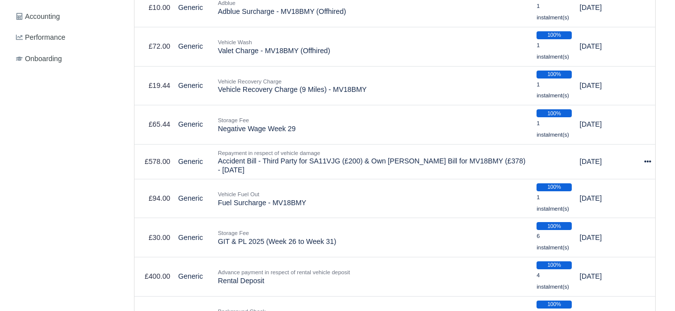
scroll to position [438, 0]
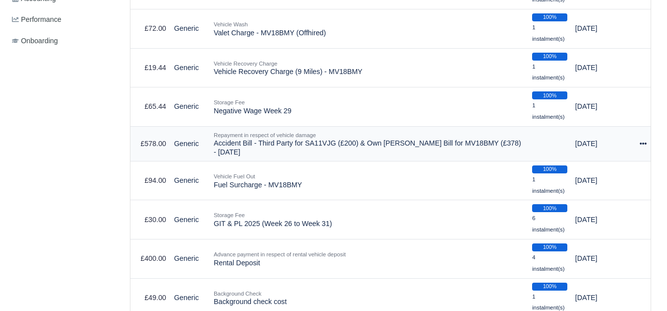
click at [645, 149] on div at bounding box center [643, 143] width 7 height 11
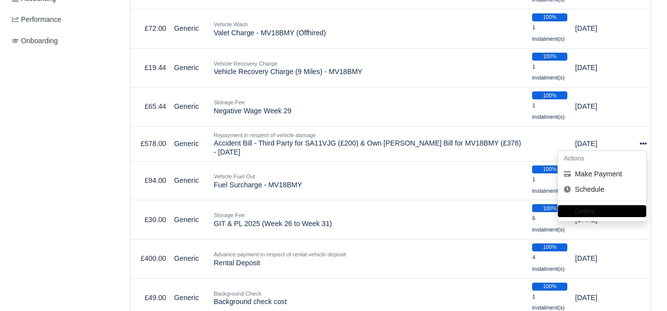
click at [72, 123] on div "Details Timesheet Invoices Wallet Customer Escalations Notes Attendance Documen…" at bounding box center [65, 222] width 114 height 1014
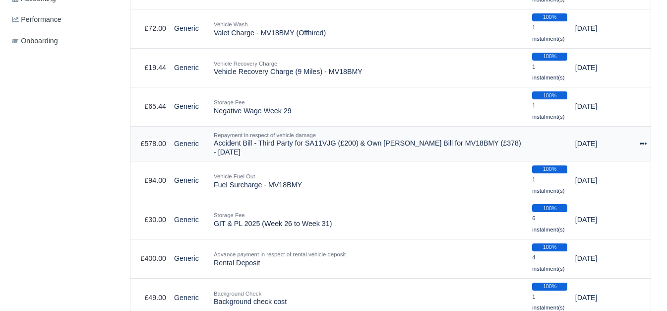
click at [642, 142] on icon at bounding box center [643, 143] width 7 height 7
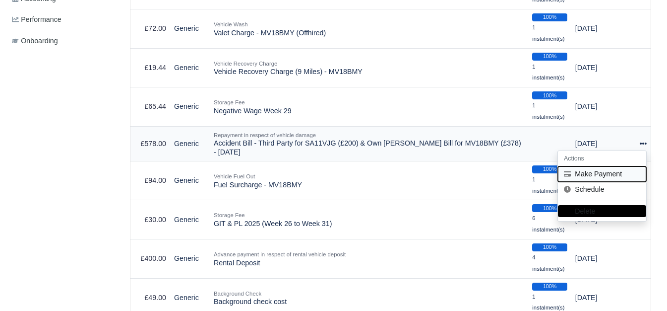
click at [601, 173] on button "Make Payment" at bounding box center [602, 173] width 88 height 15
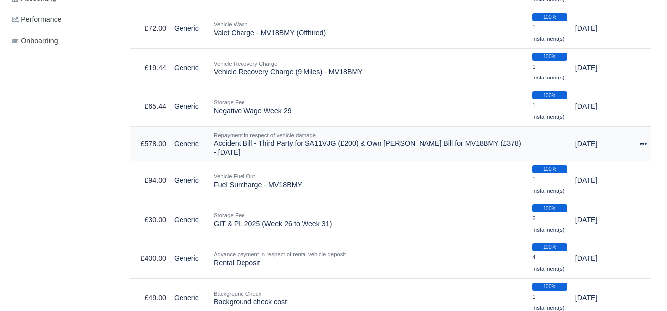
select select "6141"
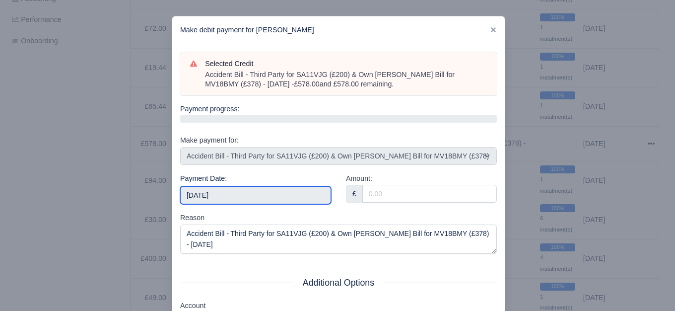
click at [234, 198] on input "2025-08-23" at bounding box center [255, 195] width 151 height 18
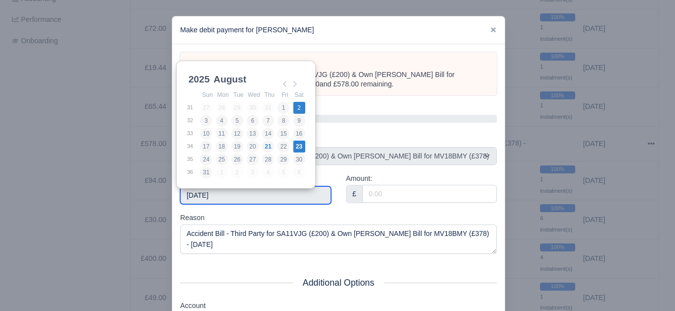
type input "2025-08-02"
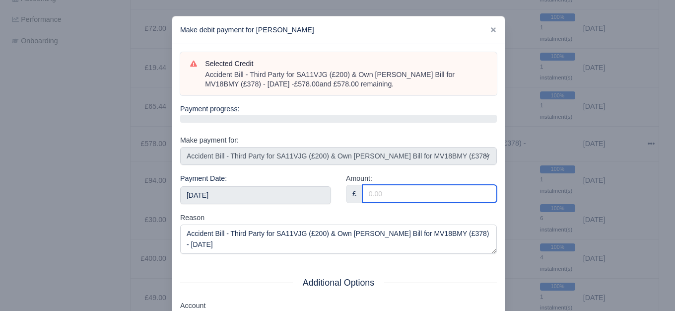
click at [392, 194] on input "Amount:" at bounding box center [429, 194] width 134 height 18
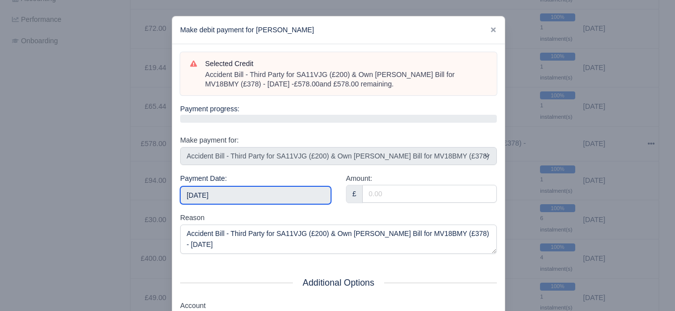
click at [288, 194] on input "2025-08-02" at bounding box center [255, 195] width 151 height 18
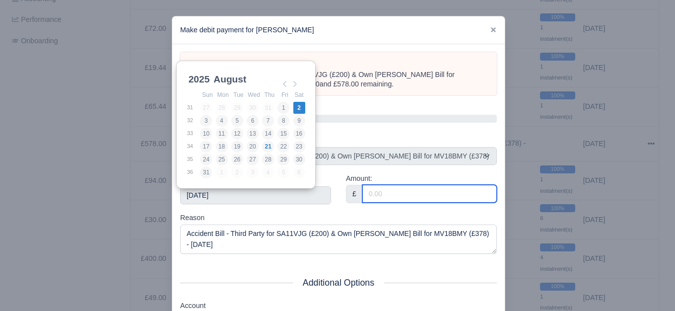
click at [373, 201] on input "Amount:" at bounding box center [429, 194] width 134 height 18
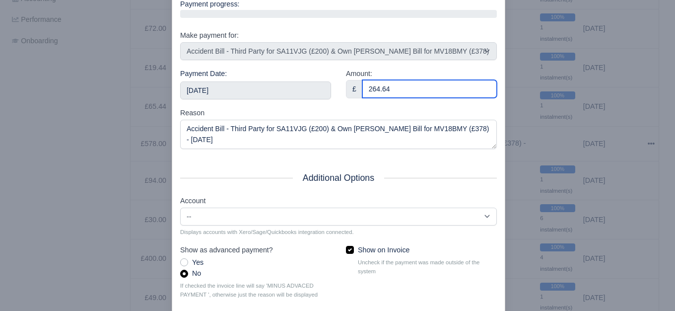
scroll to position [126, 0]
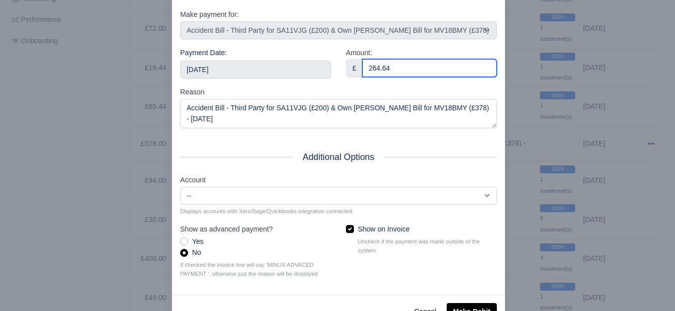
type input "264.64"
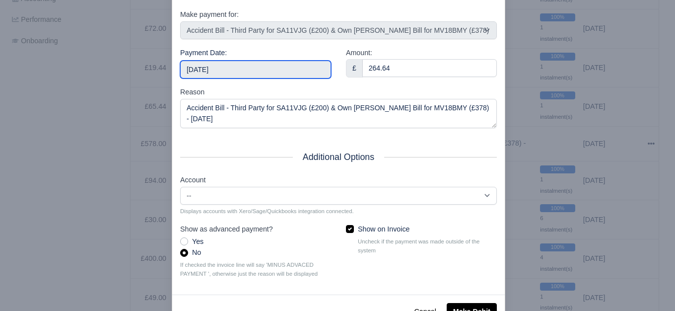
click at [258, 66] on input "2025-08-02" at bounding box center [255, 70] width 151 height 18
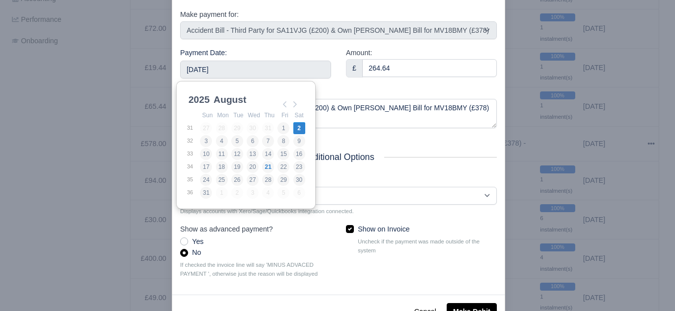
click at [339, 86] on div "Reason Accident Bill - Third Party for SA11VJG (£200) & Own Van Damage Bill for…" at bounding box center [338, 107] width 317 height 42
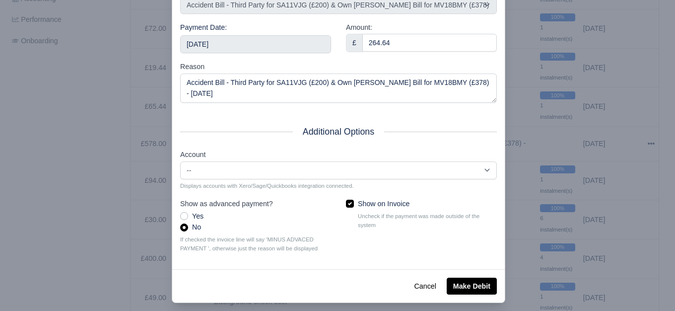
scroll to position [160, 0]
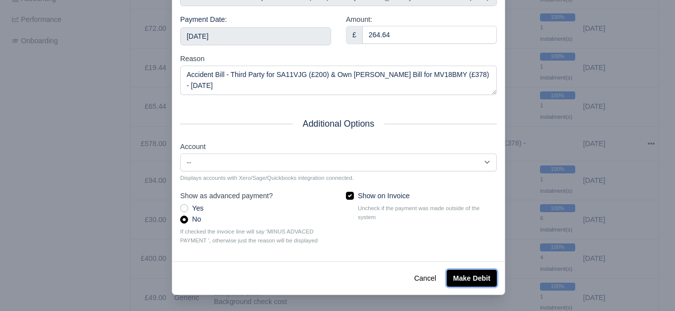
click at [477, 275] on button "Make Debit" at bounding box center [472, 277] width 50 height 17
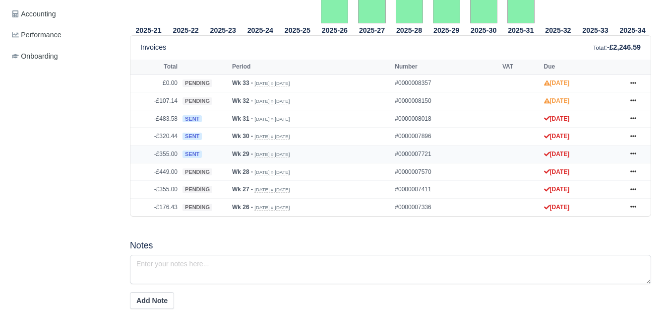
scroll to position [422, 0]
click at [633, 121] on icon at bounding box center [634, 118] width 6 height 6
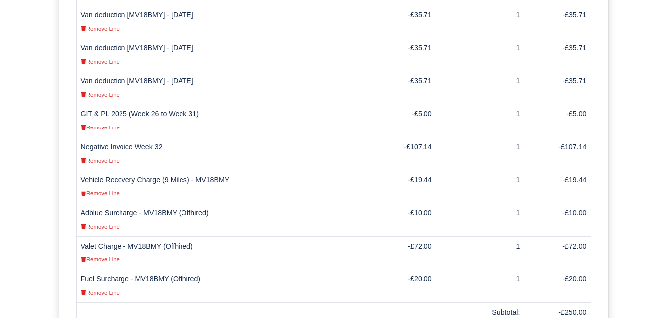
scroll to position [477, 0]
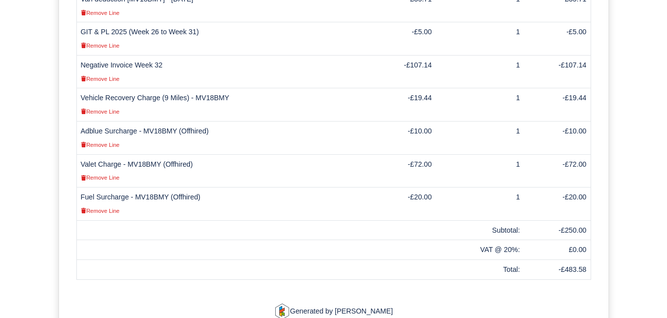
scroll to position [582, 0]
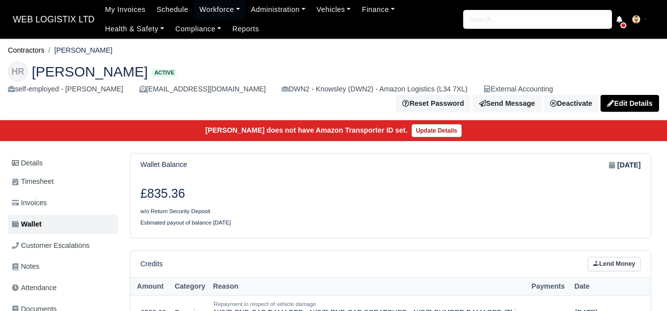
drag, startPoint x: 58, startPoint y: 48, endPoint x: 102, endPoint y: 49, distance: 44.2
click at [102, 49] on ol "Contractors [PERSON_NAME]" at bounding box center [333, 50] width 651 height 15
copy li "[PERSON_NAME]"
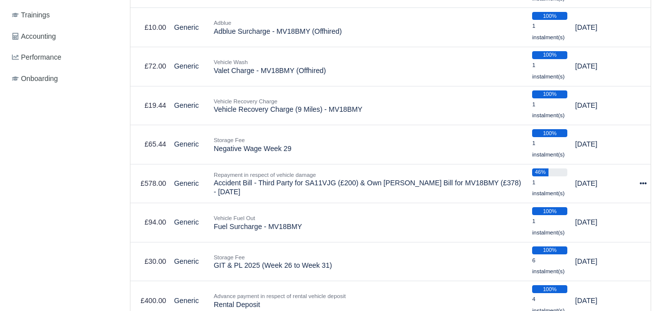
scroll to position [406, 0]
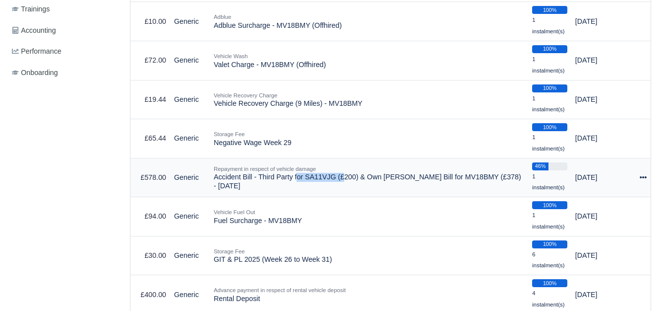
drag, startPoint x: 214, startPoint y: 178, endPoint x: 252, endPoint y: 178, distance: 37.7
click at [252, 178] on td "Repayment in respect of vehicle damage Accident Bill - Third Party for SA11VJG …" at bounding box center [369, 177] width 319 height 39
copy td "Accident Bill"
click at [238, 183] on td "Repayment in respect of vehicle damage Accident Bill - Third Party for SA11VJG …" at bounding box center [369, 177] width 319 height 39
drag, startPoint x: 213, startPoint y: 179, endPoint x: 242, endPoint y: 183, distance: 28.6
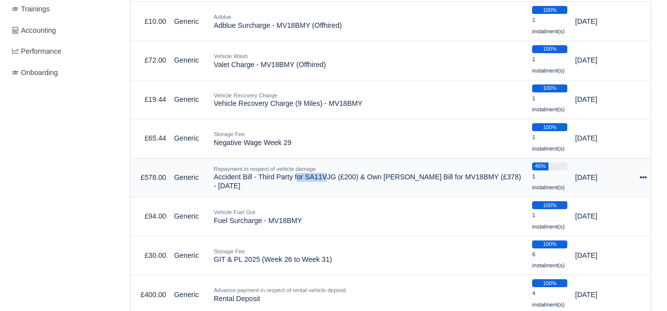
click at [242, 183] on td "Repayment in respect of vehicle damage Accident Bill - Third Party for SA11VJG …" at bounding box center [369, 177] width 319 height 39
copy td "Accident"
drag, startPoint x: 443, startPoint y: 179, endPoint x: 476, endPoint y: 178, distance: 33.3
click at [476, 178] on td "Repayment in respect of vehicle damage Accident Bill - Third Party for SA11VJG …" at bounding box center [369, 177] width 319 height 39
copy td "MV18BMY"
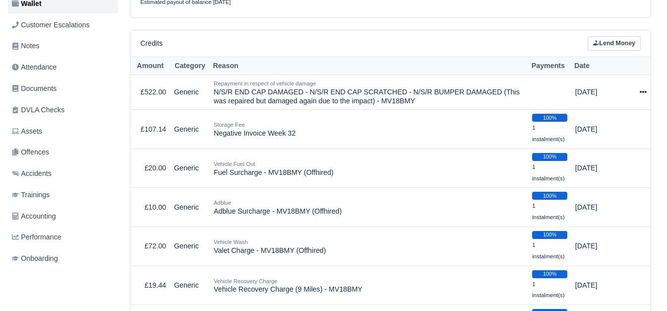
scroll to position [204, 0]
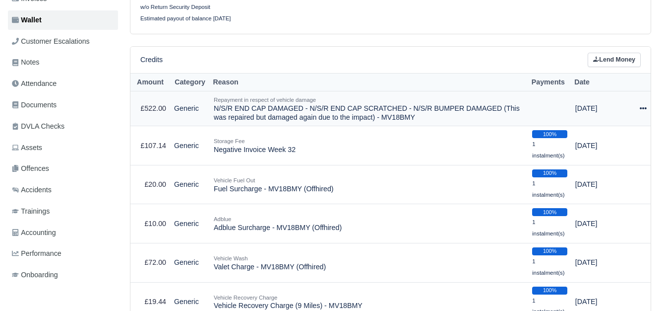
click at [386, 118] on td "Repayment in respect of vehicle damage N/S/R END CAP DAMAGED - N/S/R END CAP SC…" at bounding box center [369, 108] width 319 height 35
copy td "MV18BMY"
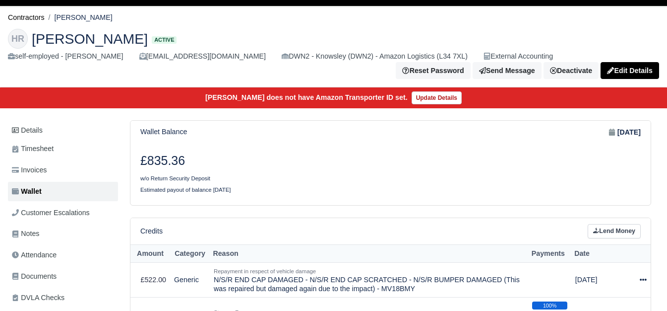
scroll to position [0, 0]
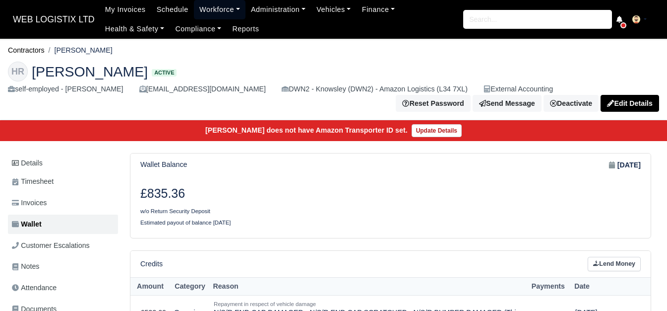
click at [224, 7] on link "Workforce" at bounding box center [220, 9] width 52 height 19
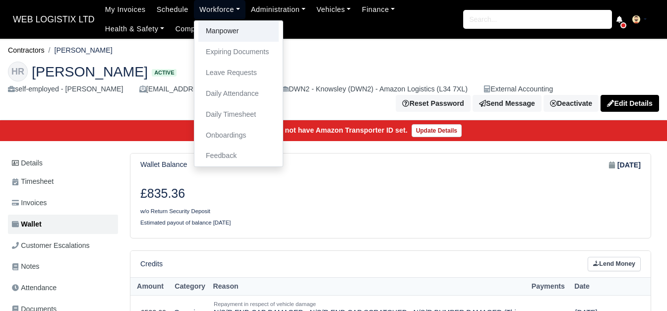
click at [218, 32] on link "Manpower" at bounding box center [238, 31] width 80 height 21
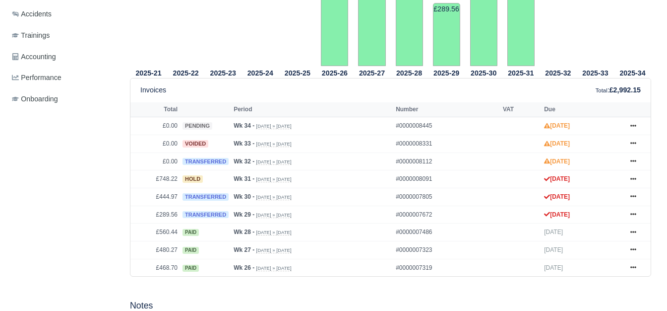
scroll to position [380, 0]
click at [635, 180] on icon at bounding box center [634, 179] width 6 height 2
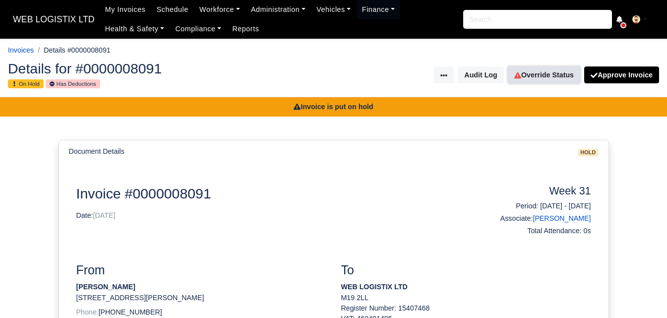
click at [561, 72] on link "Override Status" at bounding box center [544, 74] width 72 height 17
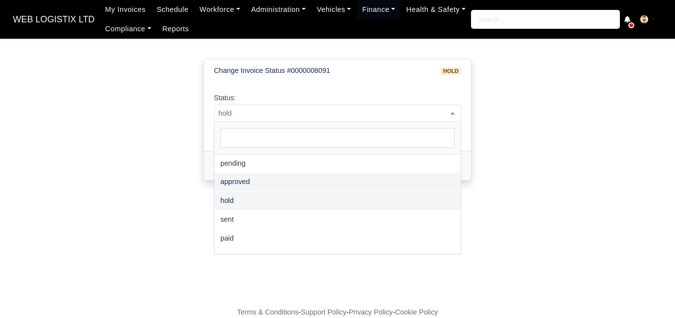
scroll to position [72, 0]
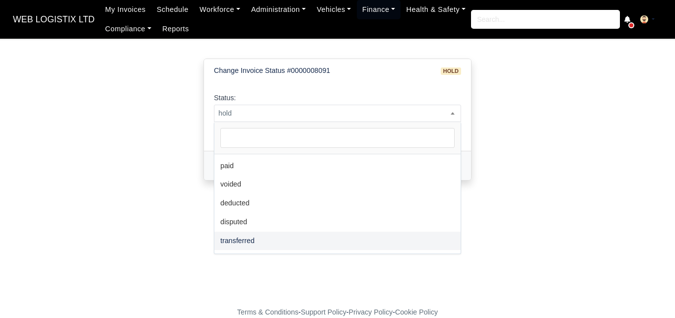
select select "transferred"
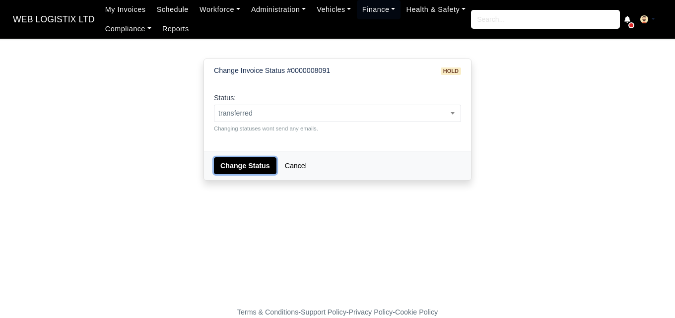
click at [249, 171] on button "Change Status" at bounding box center [245, 165] width 63 height 17
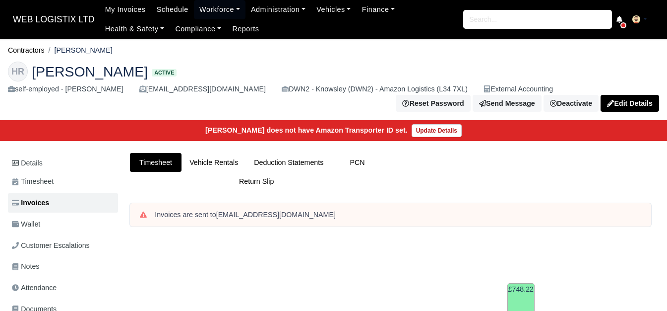
drag, startPoint x: 58, startPoint y: 51, endPoint x: 103, endPoint y: 52, distance: 44.7
click at [103, 52] on ol "Contractors Harris Rashid" at bounding box center [333, 50] width 651 height 15
copy li "[PERSON_NAME]"
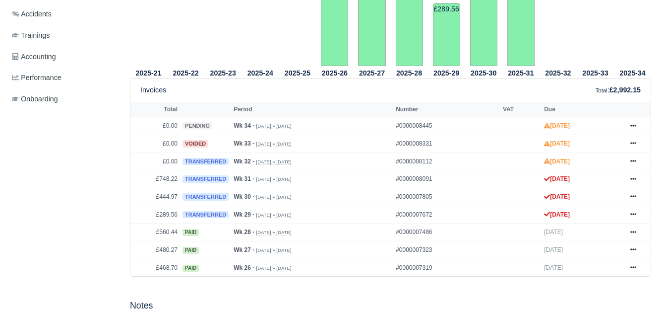
scroll to position [438, 0]
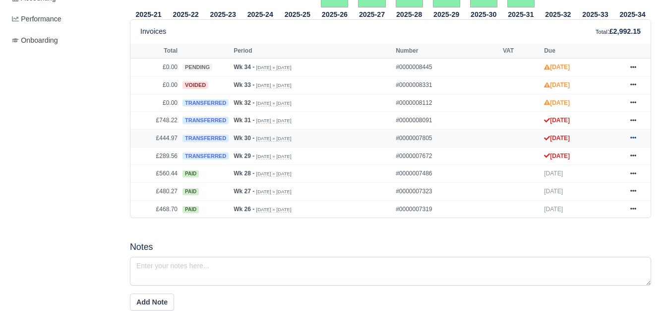
click at [634, 140] on icon at bounding box center [634, 137] width 6 height 6
click at [630, 122] on link at bounding box center [633, 120] width 15 height 12
click at [631, 105] on icon at bounding box center [634, 102] width 6 height 6
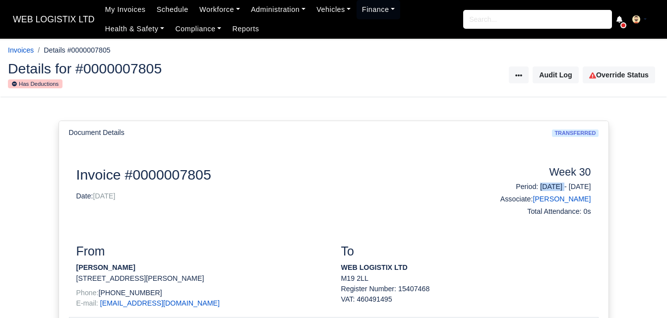
drag, startPoint x: 512, startPoint y: 187, endPoint x: 548, endPoint y: 188, distance: 36.2
click at [548, 188] on h6 "Period: [DATE] - [DATE]" at bounding box center [533, 187] width 118 height 8
copy h6 "[DATE]"
drag, startPoint x: 555, startPoint y: 185, endPoint x: 593, endPoint y: 187, distance: 38.2
click at [593, 187] on div "Week 30 Period: [DATE] - [DATE] Associate: [PERSON_NAME] Total Attendance: 0s" at bounding box center [532, 193] width 132 height 54
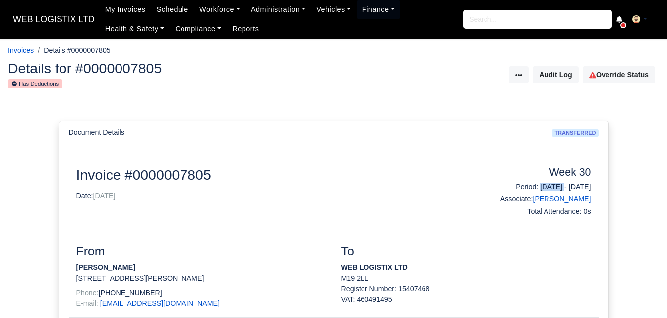
copy h6 "[DATE]"
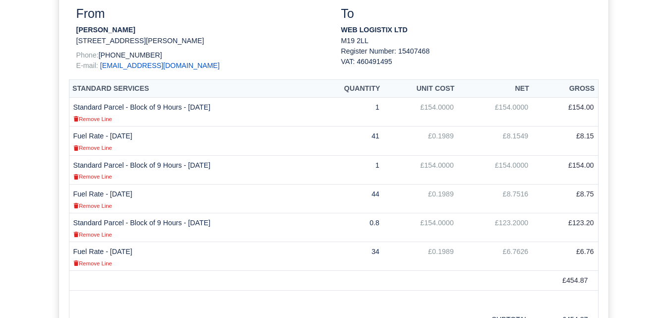
scroll to position [284, 0]
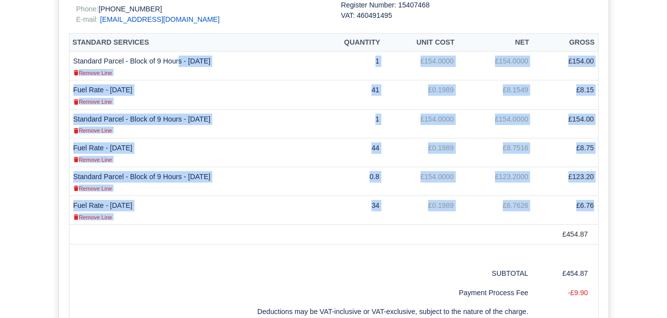
drag, startPoint x: 73, startPoint y: 60, endPoint x: 594, endPoint y: 210, distance: 542.4
click at [594, 210] on tbody "Standard Parcel - Block of 9 Hours - [DATE] Remove Line 1 £154.0000 £154.0000 £…" at bounding box center [333, 138] width 529 height 173
copy tbody "Loremips Dolors - Ametc ad 2 Elits - 91/03/2994 Doeius Temp 8 £817.5460 £634.14…"
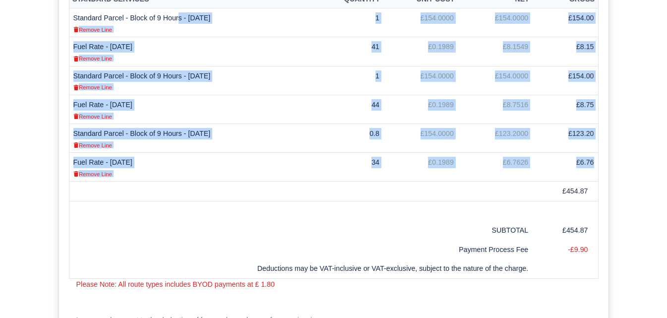
scroll to position [330, 0]
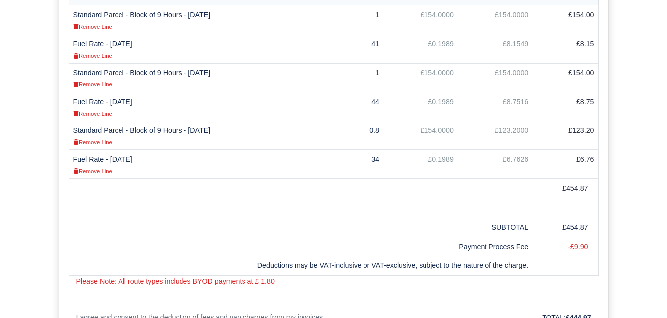
click at [301, 195] on td at bounding box center [300, 189] width 463 height 20
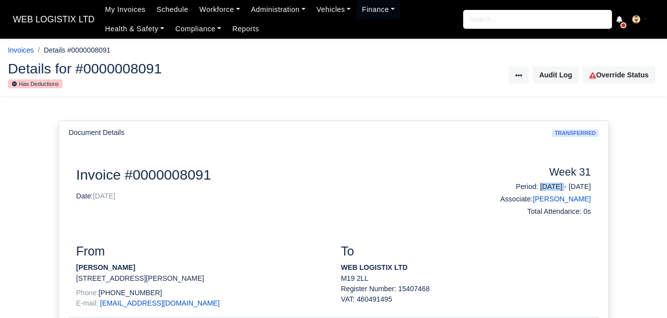
drag, startPoint x: 511, startPoint y: 189, endPoint x: 547, endPoint y: 189, distance: 36.2
click at [547, 189] on h6 "Period: 27/07/2025 - 02/08/2025" at bounding box center [533, 187] width 118 height 8
copy h6 "27/07/2025"
drag, startPoint x: 554, startPoint y: 185, endPoint x: 611, endPoint y: 189, distance: 56.7
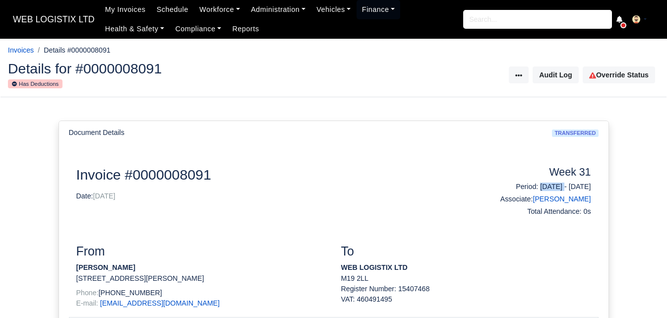
copy h6 "02/08/2025"
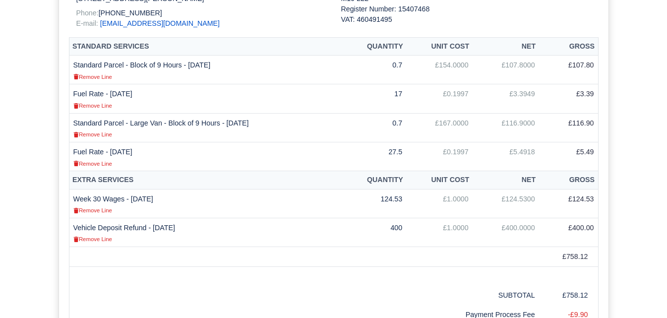
scroll to position [281, 0]
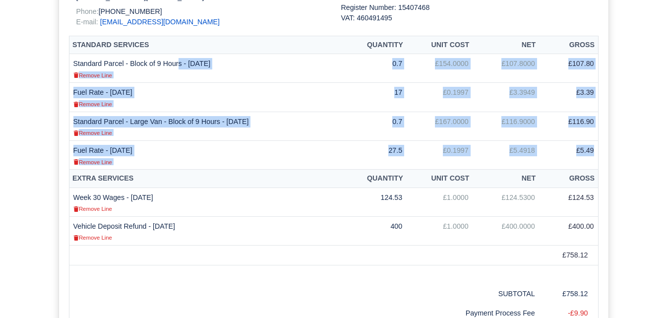
drag, startPoint x: 74, startPoint y: 62, endPoint x: 595, endPoint y: 151, distance: 528.0
click at [595, 151] on tbody "Standard Parcel - Block of 9 Hours - 27/07/2025 Remove Line 0.7 £154.0000 £107.…" at bounding box center [333, 112] width 529 height 116
copy tbody "Standard Parcel - Block of 9 Hours - 27/07/2025 Remove Line 0.7 £154.0000 £107.…"
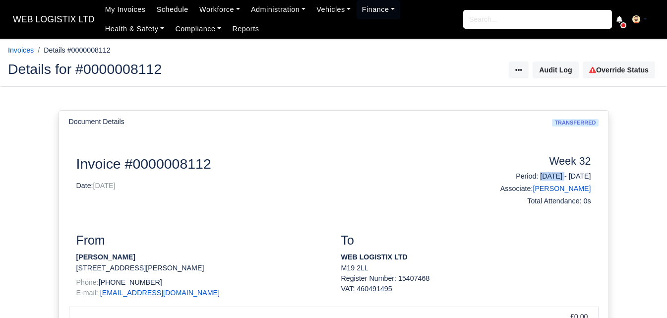
drag, startPoint x: 511, startPoint y: 176, endPoint x: 546, endPoint y: 182, distance: 35.7
click at [546, 181] on h6 "Period: [DATE] - [DATE]" at bounding box center [533, 176] width 118 height 8
copy h6 "[DATE]"
drag, startPoint x: 556, startPoint y: 178, endPoint x: 593, endPoint y: 174, distance: 37.4
click at [593, 174] on div "Week 32 Period: [DATE] - [DATE] Associate: [PERSON_NAME] Total Attendance: 0s" at bounding box center [532, 182] width 132 height 54
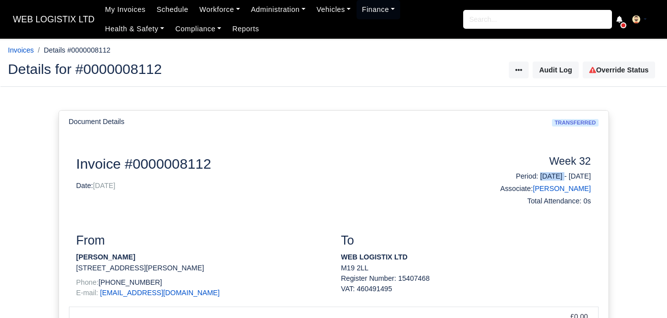
copy h6 "[DATE]"
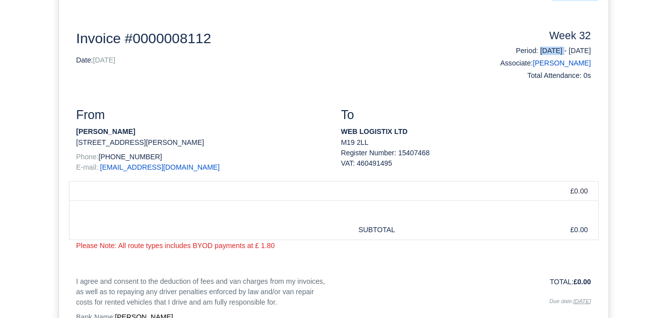
scroll to position [151, 0]
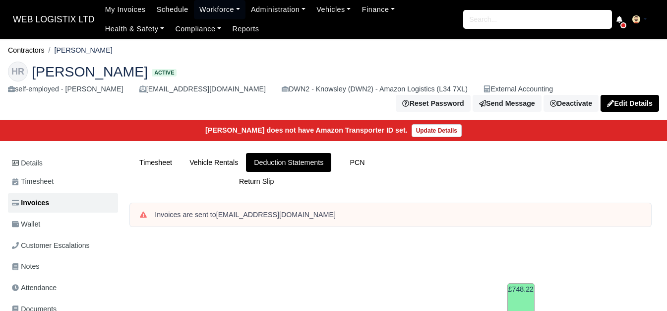
click at [664, 163] on html "WEB LOGISTIX LTD My Invoices Schedule Workforce Manpower Expiring Documents Lea…" at bounding box center [333, 155] width 667 height 311
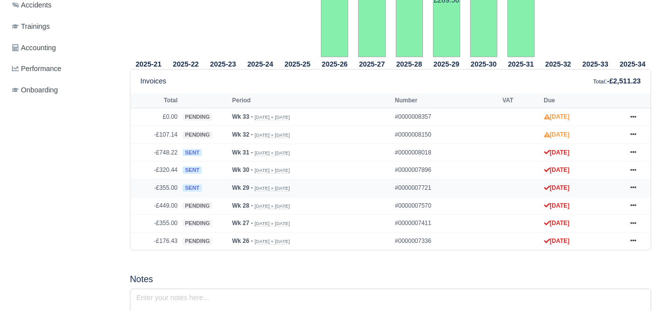
scroll to position [388, 0]
click at [631, 171] on icon at bounding box center [634, 170] width 6 height 6
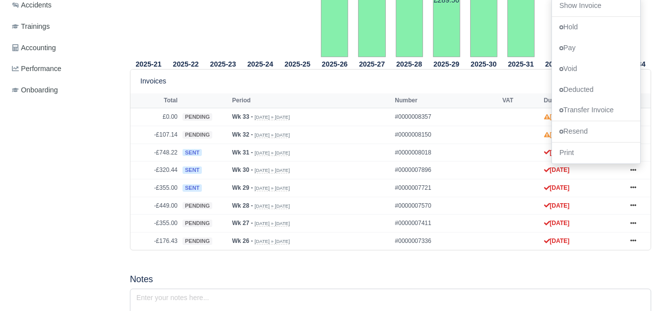
click at [509, 89] on div "Invoices Total : -£2,511.23" at bounding box center [390, 80] width 520 height 23
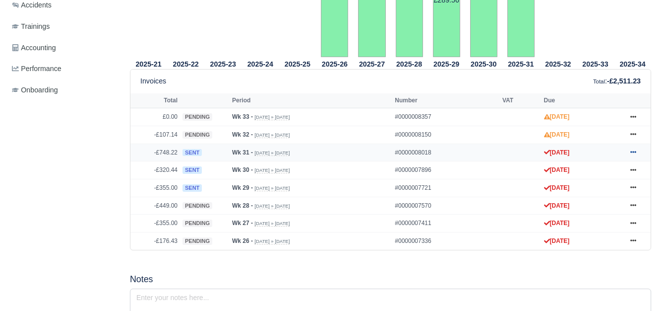
click at [633, 155] on icon at bounding box center [634, 152] width 6 height 6
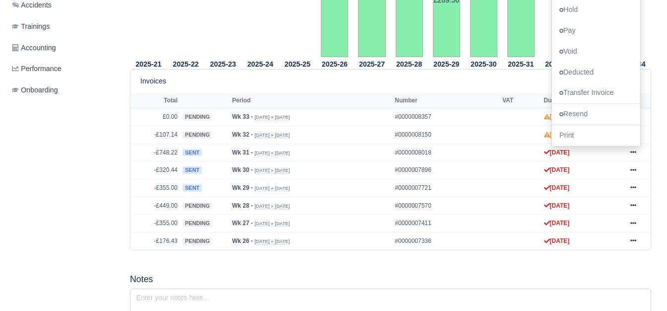
scroll to position [321, 0]
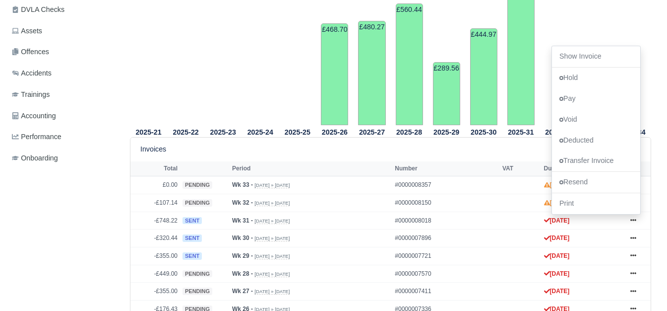
click at [439, 155] on div "Invoices Total : -£2,511.23" at bounding box center [390, 148] width 501 height 11
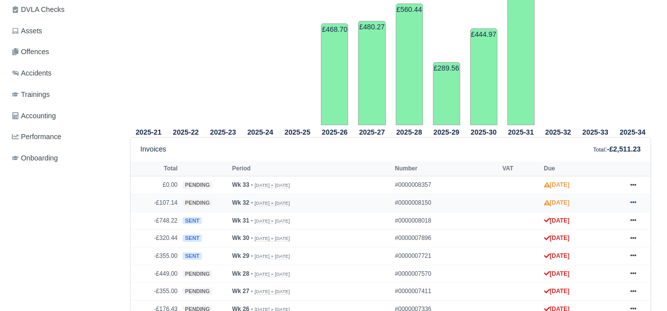
click at [632, 205] on icon at bounding box center [634, 202] width 6 height 6
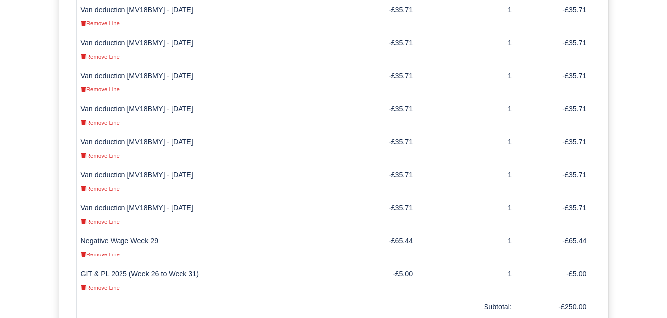
scroll to position [360, 0]
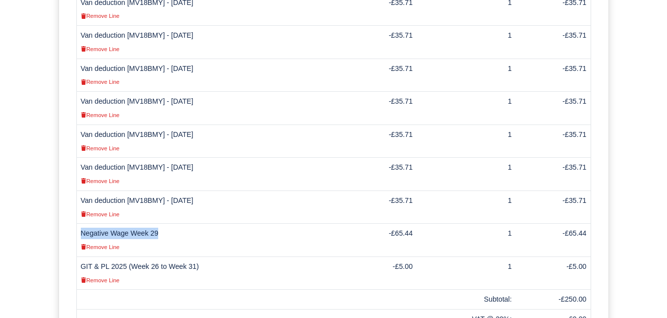
drag, startPoint x: 81, startPoint y: 211, endPoint x: 158, endPoint y: 211, distance: 76.9
click at [158, 224] on td "Negative Wage Week 29 Remove Line" at bounding box center [207, 240] width 263 height 33
copy td "Negative Wage Week 29"
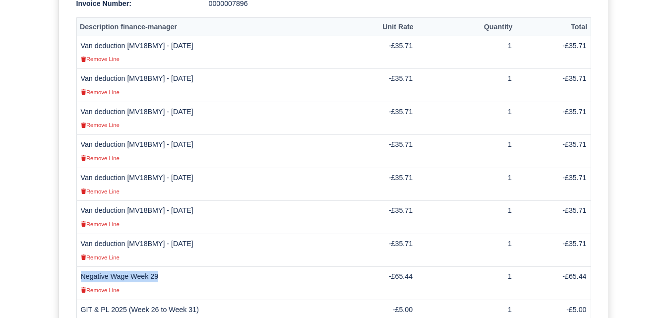
scroll to position [323, 0]
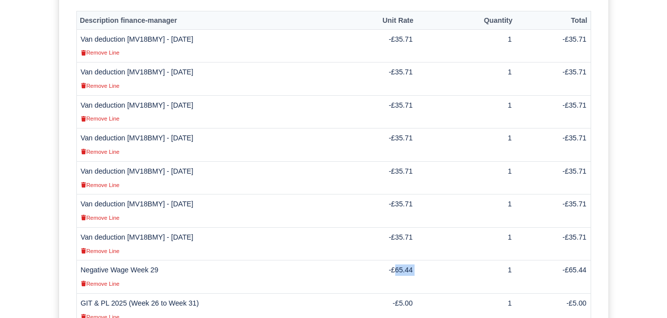
drag, startPoint x: 406, startPoint y: 249, endPoint x: 426, endPoint y: 249, distance: 20.3
click at [426, 260] on tr "Negative Wage Week 29 Remove Line -£65.44 1 -£65.44" at bounding box center [333, 276] width 515 height 33
copy tr "65.44"
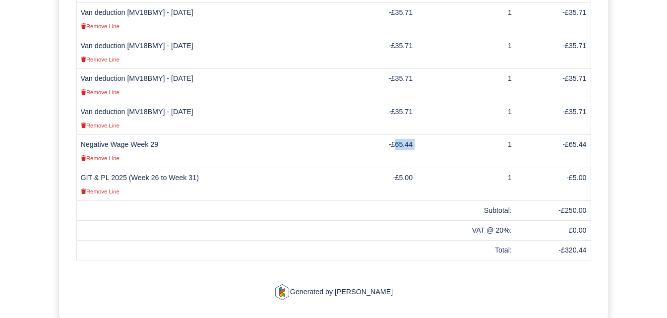
scroll to position [451, 0]
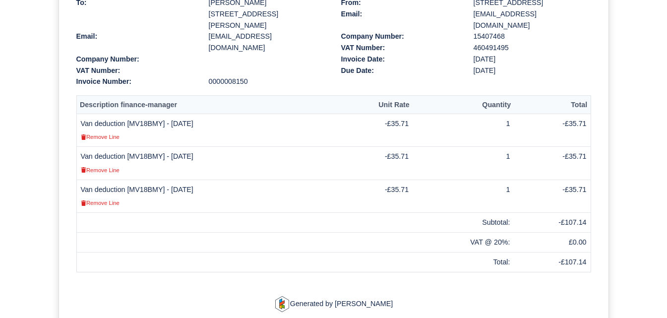
scroll to position [253, 0]
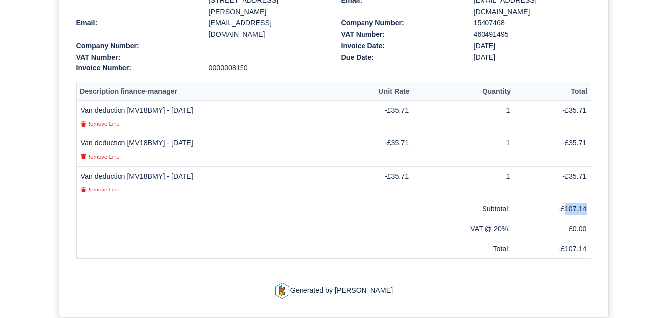
drag, startPoint x: 567, startPoint y: 188, endPoint x: 585, endPoint y: 190, distance: 19.0
click at [585, 199] on td "-£107.14" at bounding box center [552, 209] width 77 height 20
copy td "107.14"
drag, startPoint x: 172, startPoint y: 150, endPoint x: 213, endPoint y: 155, distance: 41.0
click at [213, 166] on td "Van deduction [MV18BMY] - [DATE] Remove Line" at bounding box center [204, 182] width 257 height 33
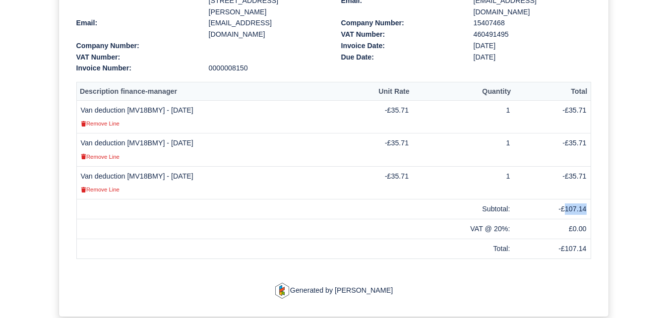
copy td "[DATE]"
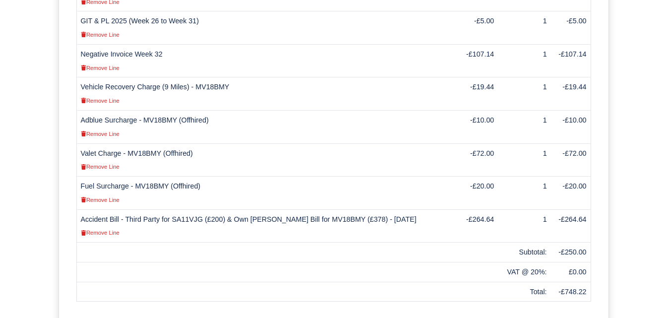
scroll to position [540, 0]
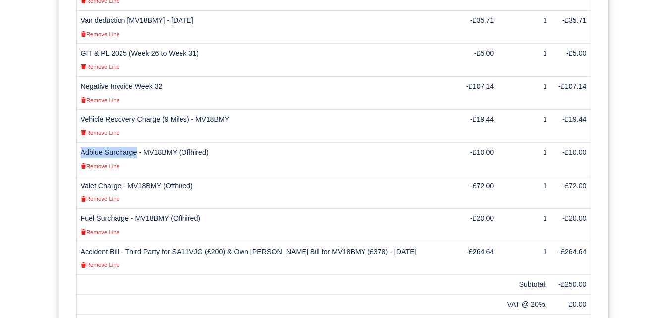
drag, startPoint x: 81, startPoint y: 129, endPoint x: 135, endPoint y: 133, distance: 54.2
click at [135, 142] on td "Adblue Surcharge - MV18BMY (Offhired) Remove Line" at bounding box center [266, 158] width 381 height 33
copy td "Adblue Surcharge"
drag, startPoint x: 80, startPoint y: 96, endPoint x: 157, endPoint y: 95, distance: 76.9
click at [157, 110] on td "Vehicle Recovery Charge (9 Miles) - MV18BMY Remove Line" at bounding box center [266, 126] width 381 height 33
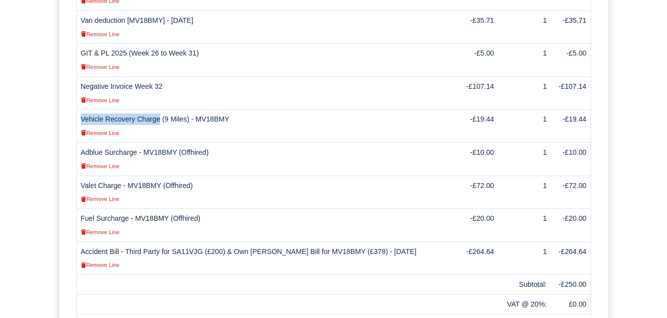
copy td "Vehicle Recovery Charge"
click at [222, 110] on td "Vehicle Recovery Charge (9 Miles) - MV18BMY Remove Line" at bounding box center [266, 126] width 381 height 33
drag, startPoint x: 479, startPoint y: 94, endPoint x: 495, endPoint y: 96, distance: 16.5
click at [495, 110] on td "-£19.44" at bounding box center [477, 126] width 41 height 33
copy td "19.44"
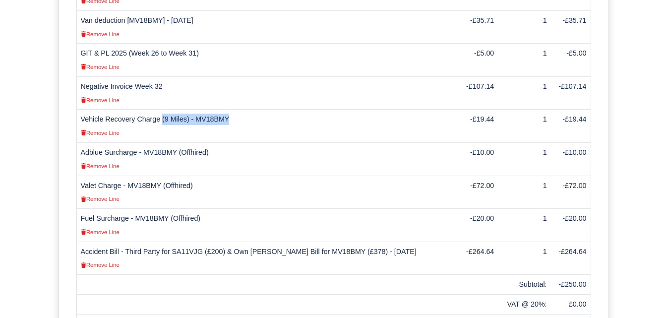
drag, startPoint x: 158, startPoint y: 96, endPoint x: 231, endPoint y: 96, distance: 72.9
click at [231, 110] on td "Vehicle Recovery Charge (9 Miles) - MV18BMY Remove Line" at bounding box center [266, 126] width 381 height 33
copy td "(9 Miles) - MV18BMY"
drag, startPoint x: 144, startPoint y: 130, endPoint x: 176, endPoint y: 130, distance: 31.8
click at [176, 142] on td "Adblue Surcharge - MV18BMY (Offhired) Remove Line" at bounding box center [266, 158] width 381 height 33
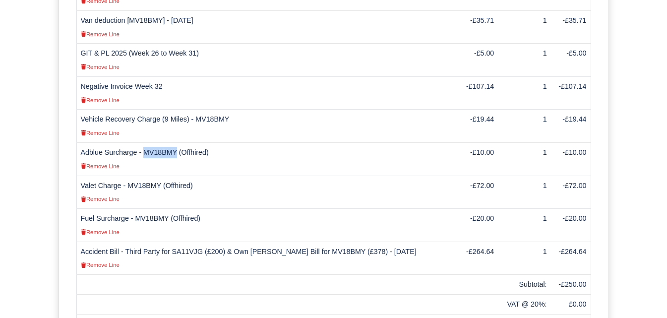
copy td "MV18BMY"
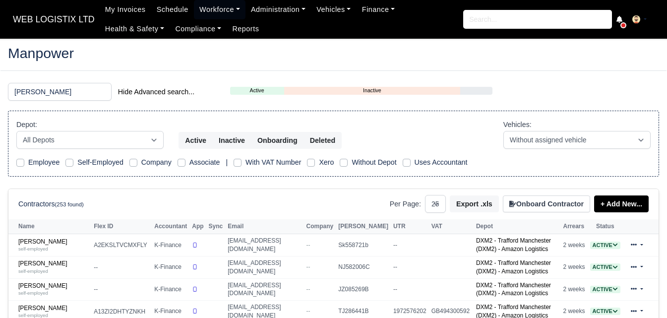
select select "25"
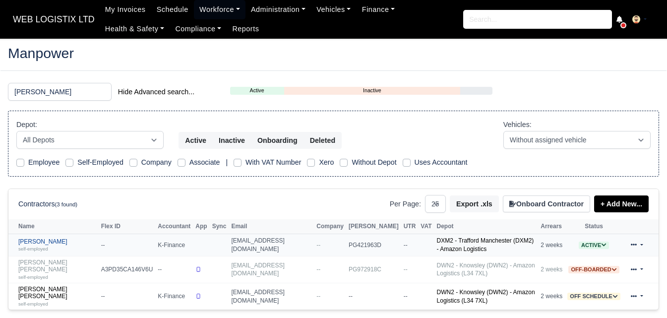
type input "jose"
click at [50, 247] on div "self-employed" at bounding box center [57, 248] width 78 height 7
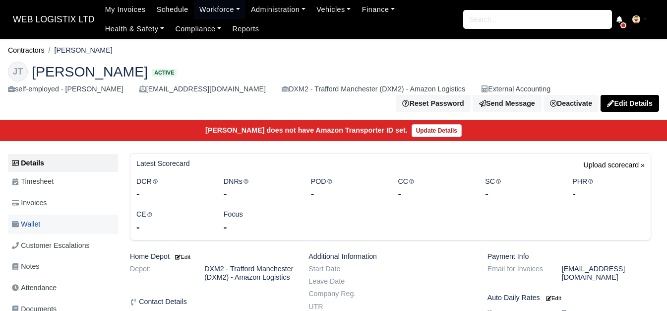
click at [40, 226] on span "Wallet" at bounding box center [26, 223] width 28 height 11
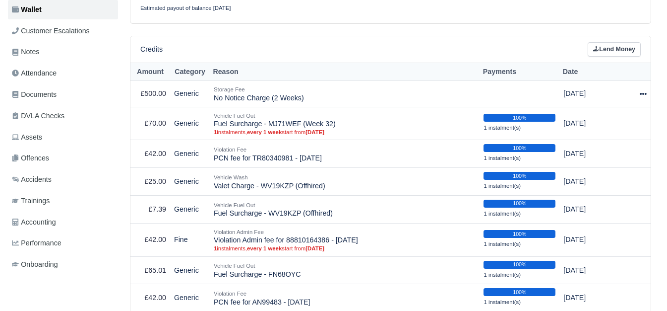
scroll to position [222, 0]
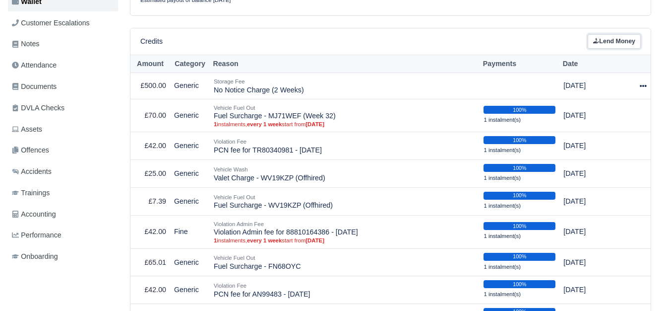
click at [617, 39] on link "Lend Money" at bounding box center [614, 41] width 53 height 14
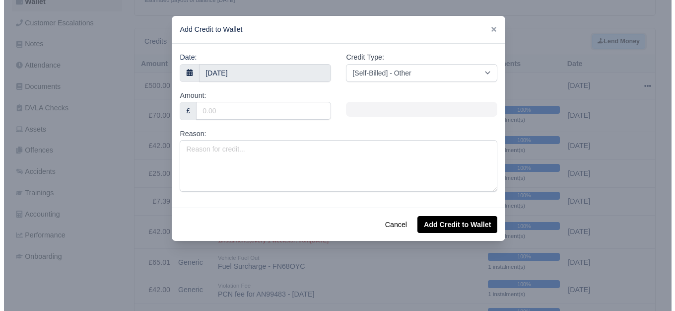
scroll to position [215, 0]
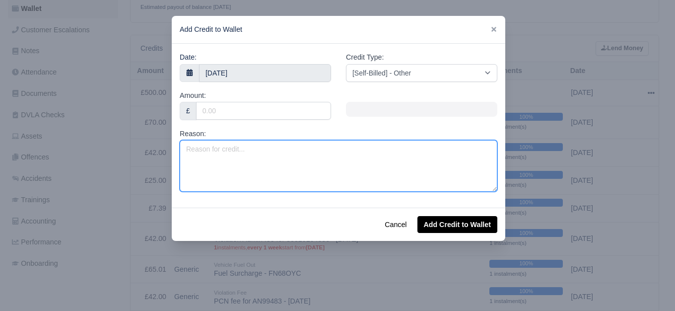
click at [344, 168] on textarea "Reason:" at bounding box center [339, 166] width 318 height 52
paste textarea "Valet Charge - WV68XDY (VOR Offhired)"
drag, startPoint x: 228, startPoint y: 148, endPoint x: 257, endPoint y: 148, distance: 28.8
click at [257, 148] on textarea "Valet Charge - WV68XDY (VOR Offhired)" at bounding box center [339, 166] width 318 height 52
paste textarea "FN68OYC"
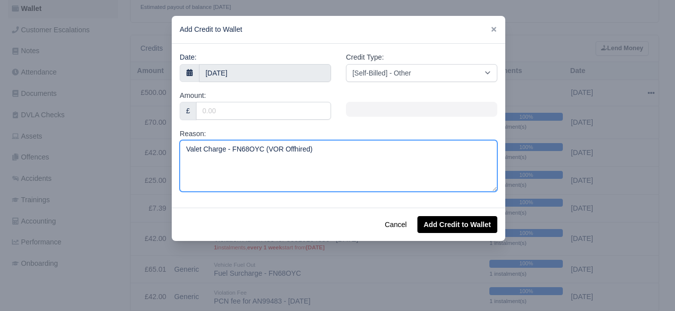
type textarea "Valet Charge - FN68OYC (VOR Offhired)"
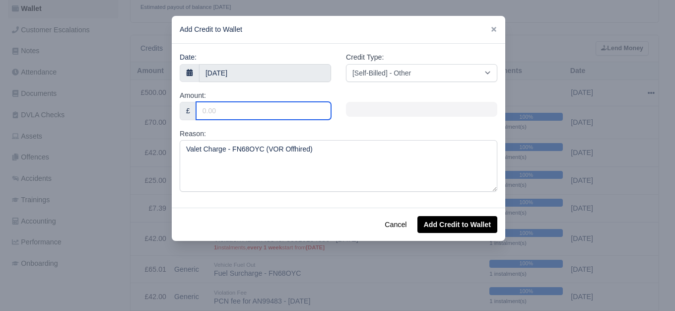
click at [209, 115] on input "Amount:" at bounding box center [263, 111] width 135 height 18
type input "25"
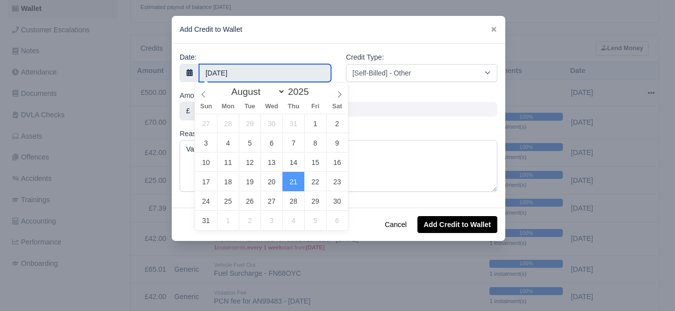
click at [251, 73] on input "21 August 2025" at bounding box center [265, 73] width 132 height 18
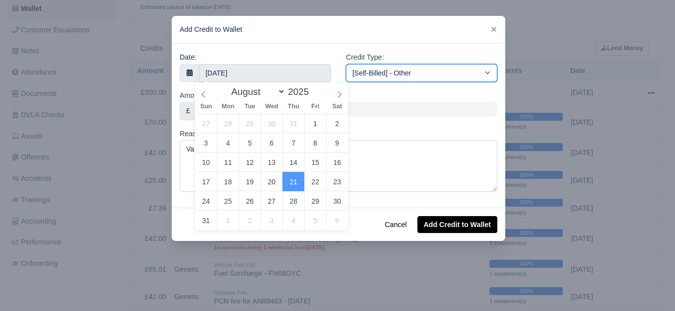
click at [393, 71] on select "[Self-Billed] - Other [Self-Billed] - Negative Invoice [Self-Billed] - Keychain…" at bounding box center [421, 73] width 151 height 18
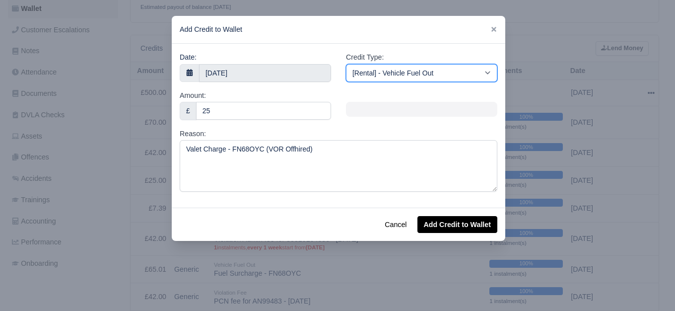
click at [346, 64] on select "[Self-Billed] - Other [Self-Billed] - Negative Invoice [Self-Billed] - Keychain…" at bounding box center [421, 73] width 151 height 18
click at [405, 73] on select "[Self-Billed] - Other [Self-Billed] - Negative Invoice [Self-Billed] - Keychain…" at bounding box center [421, 73] width 151 height 18
click at [346, 64] on select "[Self-Billed] - Other [Self-Billed] - Negative Invoice [Self-Billed] - Keychain…" at bounding box center [421, 73] width 151 height 18
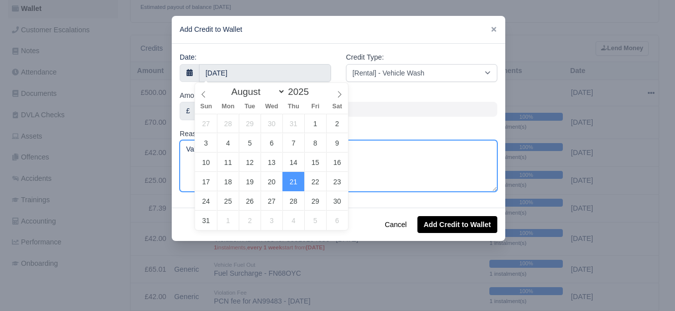
click at [373, 149] on textarea "Valet Charge - FN68OYC (VOR Offhired)" at bounding box center [339, 166] width 318 height 52
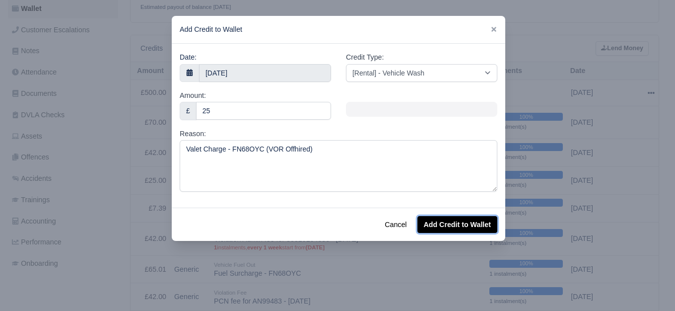
click at [450, 229] on button "Add Credit to Wallet" at bounding box center [457, 224] width 80 height 17
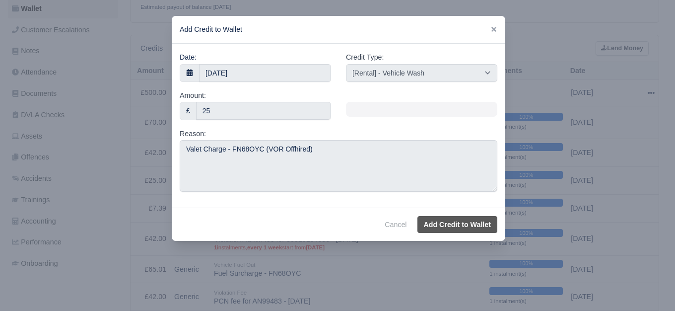
select select "other"
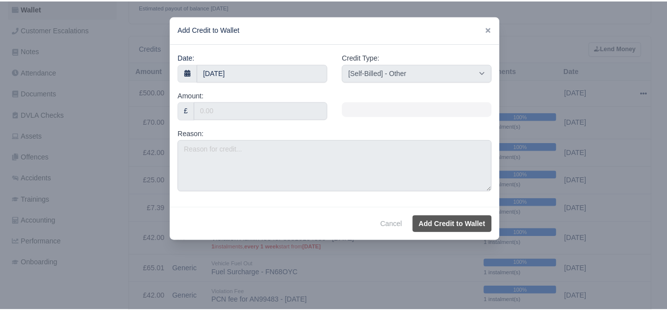
scroll to position [222, 0]
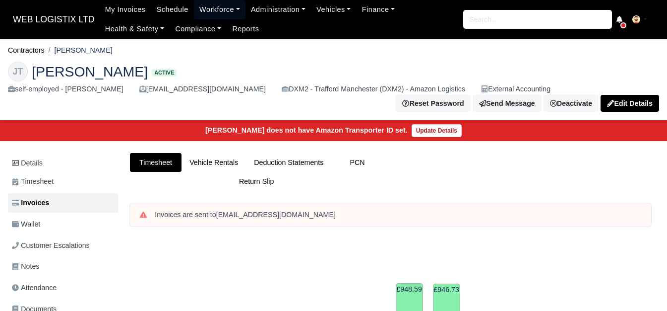
click at [216, 9] on link "Workforce" at bounding box center [220, 9] width 52 height 19
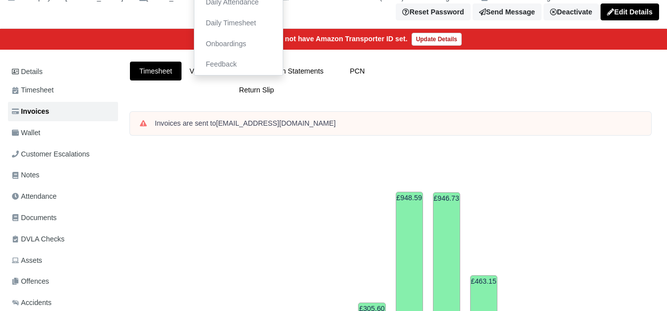
scroll to position [54, 0]
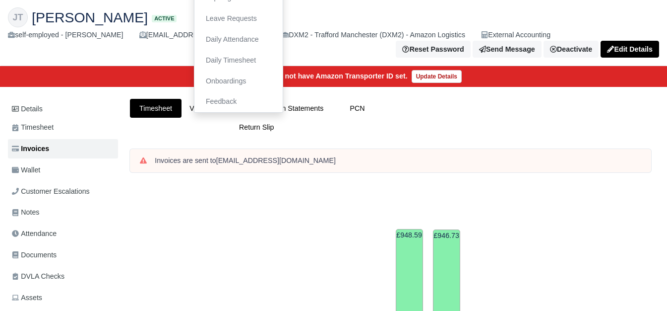
click at [173, 230] on tr "2025-22" at bounding box center [185, 285] width 37 height 211
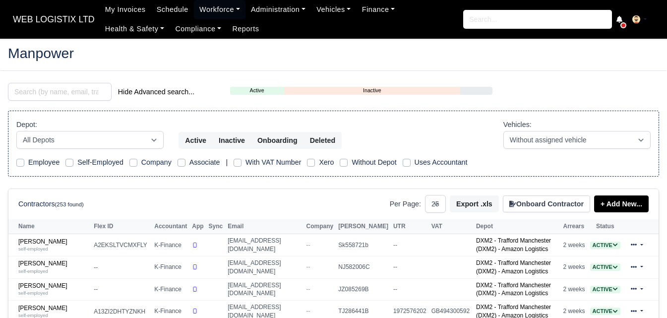
select select "25"
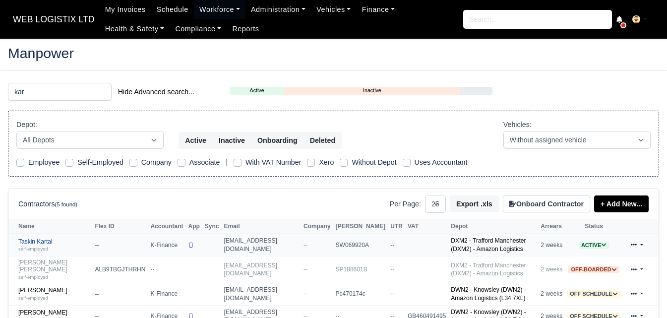
type input "kar"
click at [41, 251] on small "self-employed" at bounding box center [33, 248] width 30 height 5
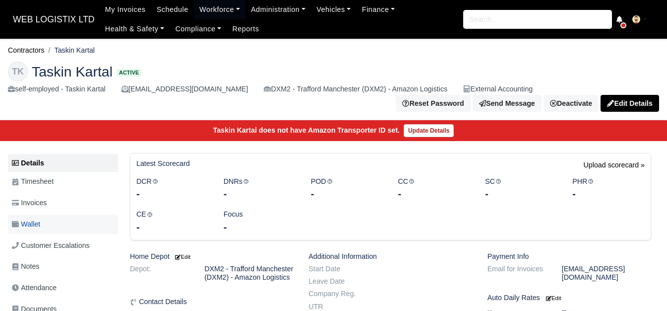
click at [62, 214] on link "Wallet" at bounding box center [63, 223] width 110 height 19
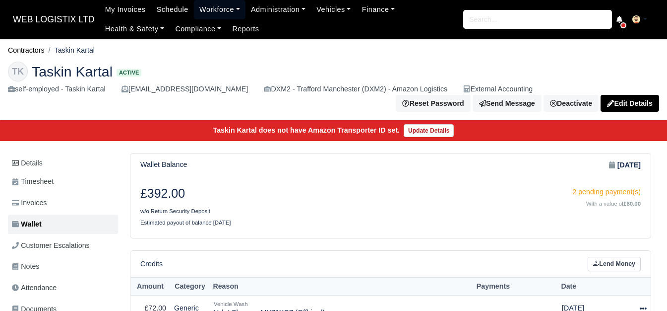
click at [224, 13] on link "Workforce" at bounding box center [220, 9] width 52 height 19
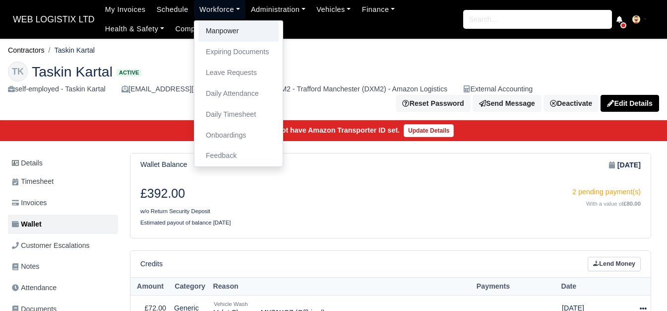
click at [223, 27] on link "Manpower" at bounding box center [238, 31] width 80 height 21
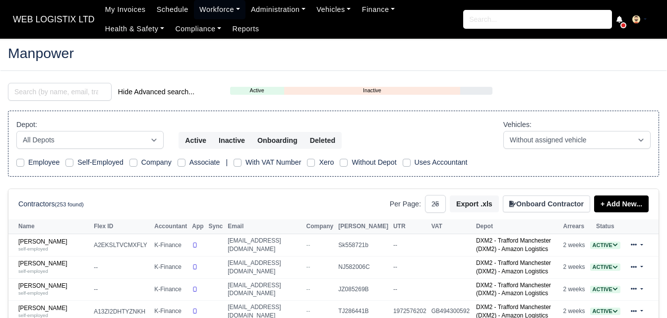
select select "25"
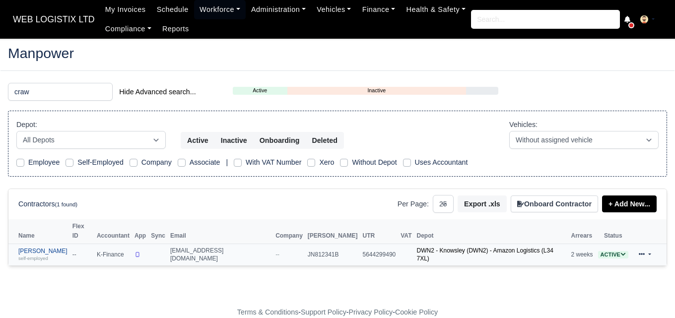
type input "craw"
click at [53, 255] on div "self-employed" at bounding box center [42, 258] width 49 height 7
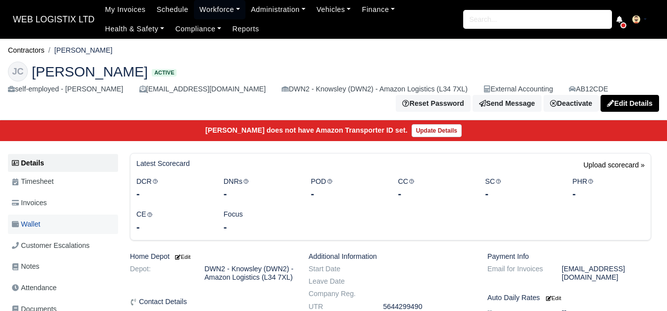
click at [51, 229] on link "Wallet" at bounding box center [63, 223] width 110 height 19
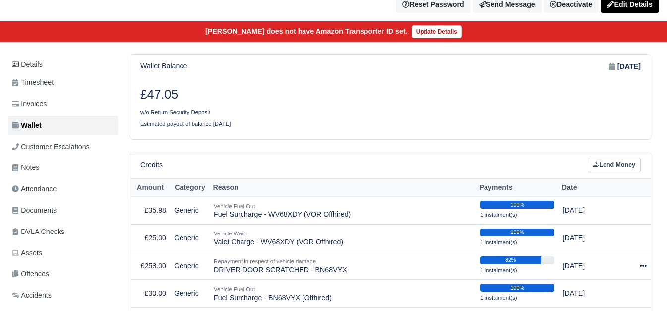
scroll to position [151, 0]
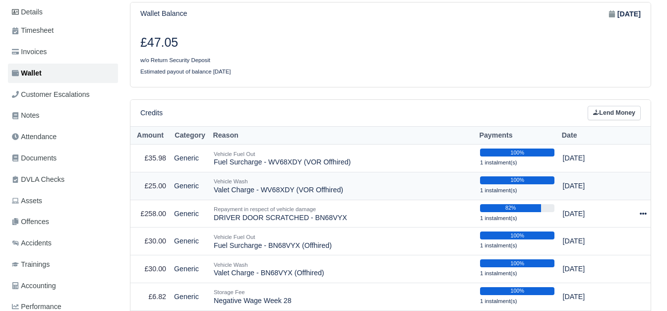
drag, startPoint x: 216, startPoint y: 192, endPoint x: 335, endPoint y: 193, distance: 119.6
click at [335, 193] on td "Vehicle Wash Valet Charge - WV68XDY (VOR Offhired)" at bounding box center [343, 186] width 266 height 28
drag, startPoint x: 214, startPoint y: 189, endPoint x: 353, endPoint y: 192, distance: 139.4
click at [353, 192] on td "Vehicle Wash Valet Charge - WV68XDY (VOR Offhired)" at bounding box center [343, 186] width 266 height 28
copy td "Valet Charge - WV68XDY (VOR Offhired)"
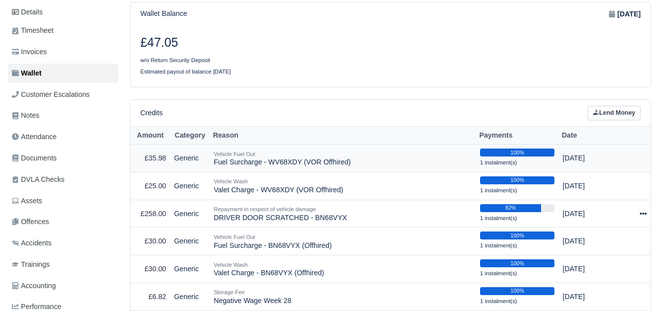
drag, startPoint x: 214, startPoint y: 163, endPoint x: 355, endPoint y: 163, distance: 140.4
click at [355, 163] on td "Vehicle Fuel Out Fuel Surcharge - WV68XDY (VOR Offhired)" at bounding box center [343, 158] width 266 height 28
copy td "Fuel Surcharge - WV68XDY (VOR Offhired)"
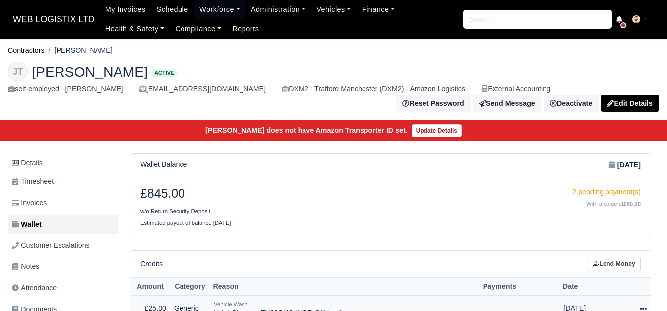
click at [341, 295] on td "Vehicle Wash Valet Charge - FN68OYC (VOR Offhired)" at bounding box center [345, 308] width 270 height 26
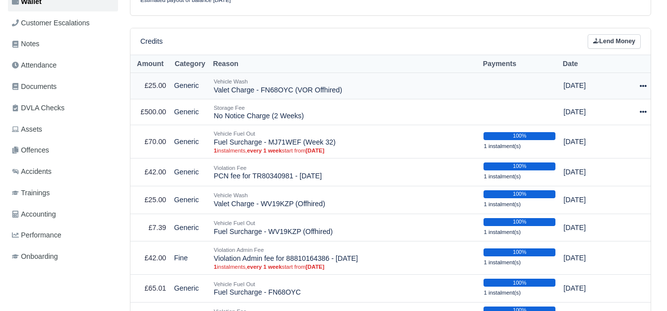
scroll to position [222, 0]
click at [601, 38] on link "Lend Money" at bounding box center [614, 41] width 53 height 14
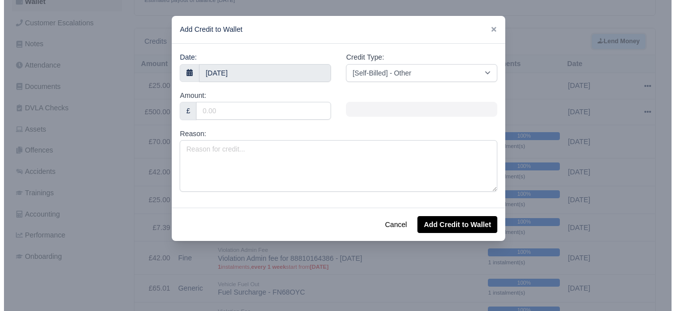
scroll to position [215, 0]
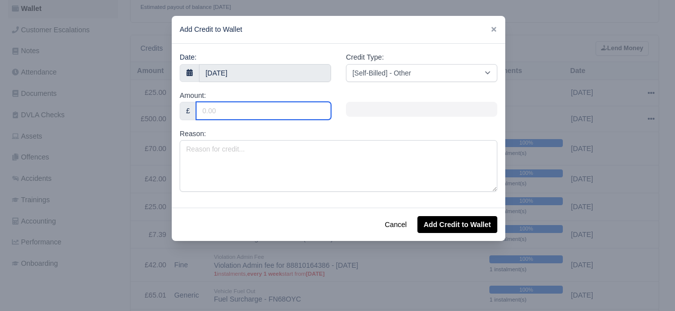
click at [266, 111] on input "Amount:" at bounding box center [263, 111] width 135 height 18
type input "71."
type input "71.9"
type input "71.95"
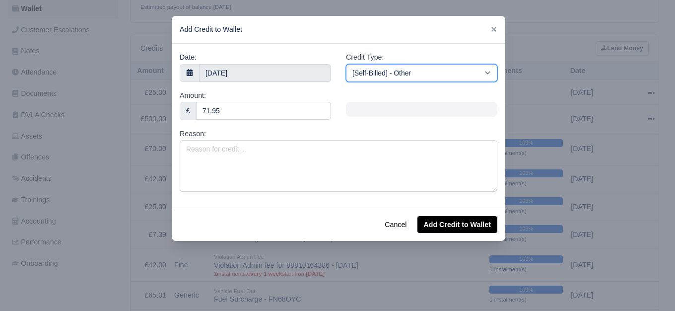
click at [400, 70] on select "[Self-Billed] - Other [Self-Billed] - Negative Invoice [Self-Billed] - Keychain…" at bounding box center [421, 73] width 151 height 18
select select "van_fuel_out"
click at [346, 64] on select "[Self-Billed] - Other [Self-Billed] - Negative Invoice [Self-Billed] - Keychain…" at bounding box center [421, 73] width 151 height 18
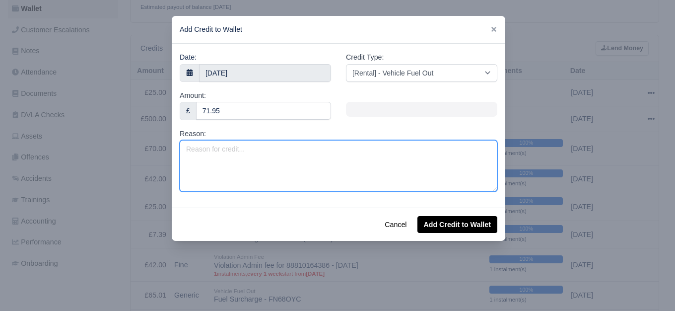
click at [264, 166] on textarea "Reason:" at bounding box center [339, 166] width 318 height 52
paste textarea "Fuel Surcharge - WV68XDY (VOR Offhired)"
click at [248, 148] on textarea "Fuel Surcharge - WV68XDY (VOR Offhired)" at bounding box center [339, 166] width 318 height 52
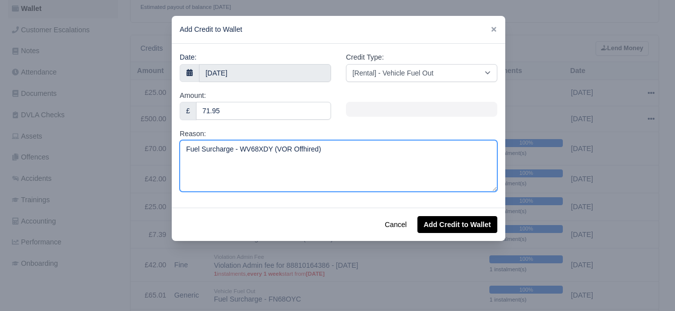
click at [234, 147] on textarea "Fuel Surcharge - WV68XDY (VOR Offhired)" at bounding box center [339, 166] width 318 height 52
click at [234, 149] on textarea "Fuel Surcharge - WV68XDY (VOR Offhired)" at bounding box center [339, 166] width 318 height 52
drag, startPoint x: 232, startPoint y: 148, endPoint x: 247, endPoint y: 149, distance: 14.4
click at [249, 149] on textarea "Fuel Surcharge - WV68XDY (VOR Offhired)" at bounding box center [339, 166] width 318 height 52
click at [247, 149] on textarea "Fuel Surcharge - WV68XDY (VOR Offhired)" at bounding box center [339, 166] width 318 height 52
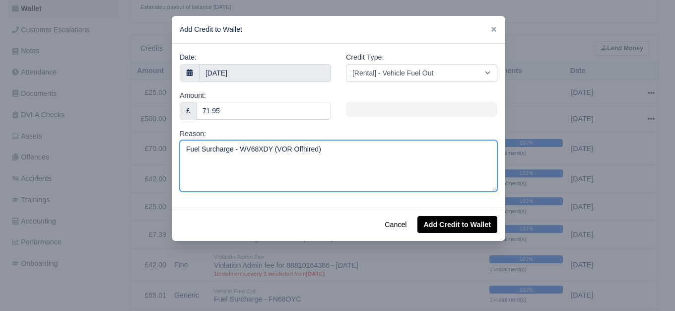
drag, startPoint x: 235, startPoint y: 149, endPoint x: 264, endPoint y: 149, distance: 29.3
click at [264, 149] on textarea "Fuel Surcharge - WV68XDY (VOR Offhired)" at bounding box center [339, 166] width 318 height 52
paste textarea "FN68OYC"
click at [282, 188] on textarea "Fuel Surcharge - FN68OYC (VOR Offhired)" at bounding box center [339, 166] width 318 height 52
type textarea "Fuel Surcharge - FN68OYC (VOR Offhired)"
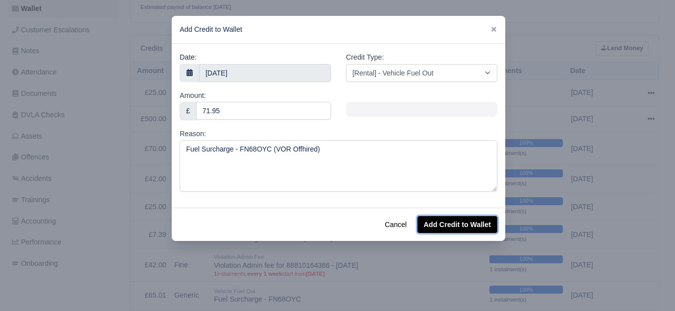
click at [461, 225] on button "Add Credit to Wallet" at bounding box center [457, 224] width 80 height 17
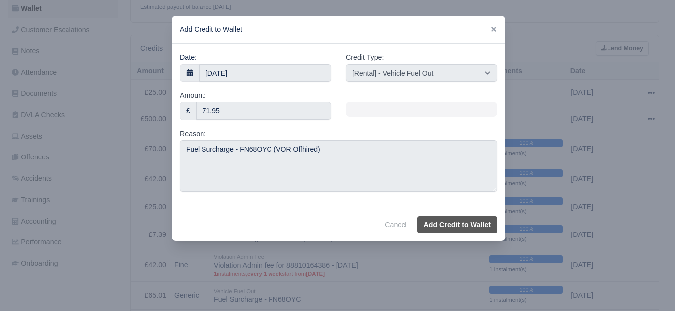
select select "other"
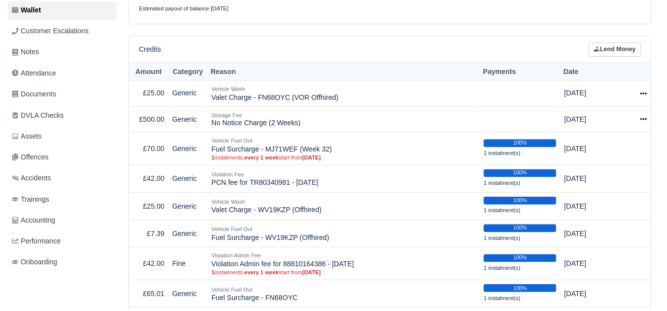
scroll to position [222, 0]
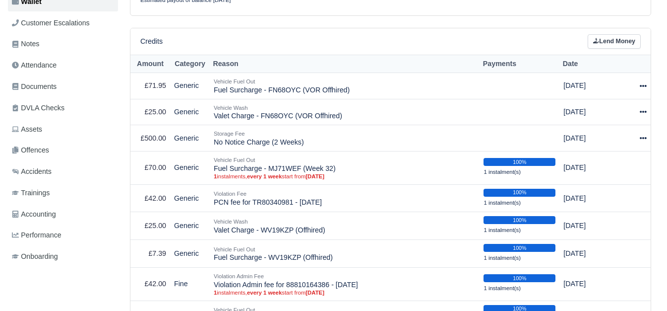
scroll to position [222, 0]
drag, startPoint x: 214, startPoint y: 91, endPoint x: 366, endPoint y: 91, distance: 151.3
click at [366, 91] on td "Vehicle Fuel Out Fuel Surcharge - FN68OYC (VOR Offhired)" at bounding box center [345, 86] width 270 height 26
copy td "Fuel Surcharge - FN68OYC (VOR Offhired)"
click at [314, 87] on td "Vehicle Fuel Out Fuel Surcharge - FN68OYC (VOR Offhired)" at bounding box center [345, 86] width 270 height 26
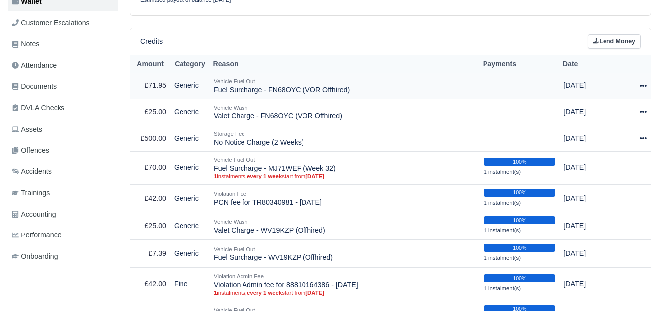
drag, startPoint x: 214, startPoint y: 90, endPoint x: 358, endPoint y: 94, distance: 144.0
click at [358, 94] on td "Vehicle Fuel Out Fuel Surcharge - FN68OYC (VOR Offhired)" at bounding box center [345, 86] width 270 height 26
copy td "Fuel Surcharge - FN68OYC (VOR Offhired)"
click at [598, 44] on icon at bounding box center [596, 41] width 6 height 6
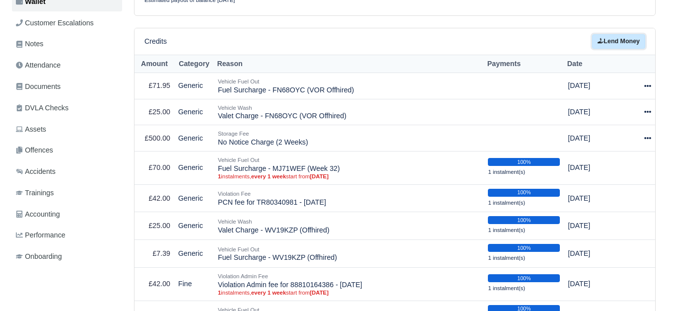
scroll to position [215, 0]
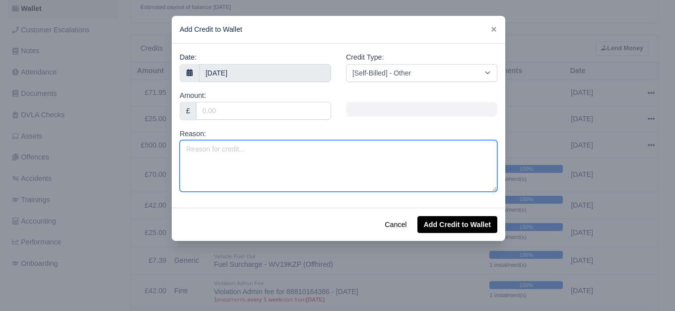
click at [315, 182] on textarea "Reason:" at bounding box center [339, 166] width 318 height 52
paste textarea "Fuel Surcharge - FN68OYC (VOR Offhired)"
drag, startPoint x: 183, startPoint y: 150, endPoint x: 194, endPoint y: 150, distance: 11.9
click at [194, 150] on textarea "Fuel Surcharge - FN68OYC (VOR Offhired)" at bounding box center [339, 166] width 318 height 52
click at [217, 148] on textarea "Fuel Surcharge - FN68OYC (VOR Offhired)" at bounding box center [339, 166] width 318 height 52
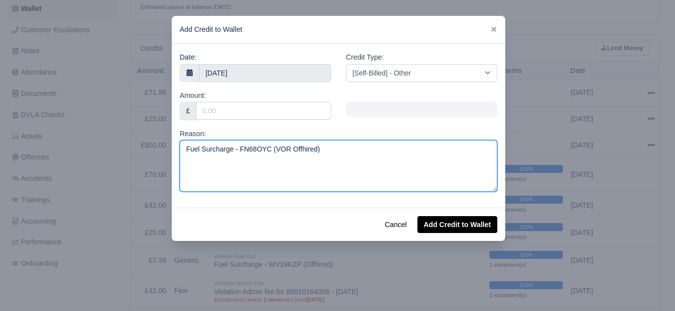
drag, startPoint x: 182, startPoint y: 149, endPoint x: 194, endPoint y: 150, distance: 12.4
click at [194, 150] on textarea "Fuel Surcharge - FN68OYC (VOR Offhired)" at bounding box center [339, 166] width 318 height 52
paste textarea "adblue"
click at [185, 151] on textarea "adblue Surcharge - FN68OYC (VOR Offhired)" at bounding box center [339, 166] width 318 height 52
type textarea "Adblue Surcharge - FN68OYC (VOR Offhired)"
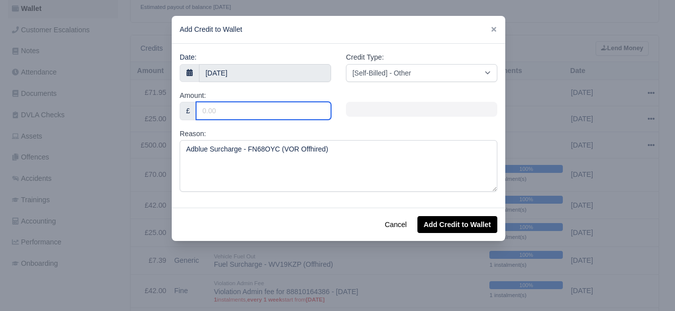
click at [272, 119] on input "Amount:" at bounding box center [263, 111] width 135 height 18
type input "10"
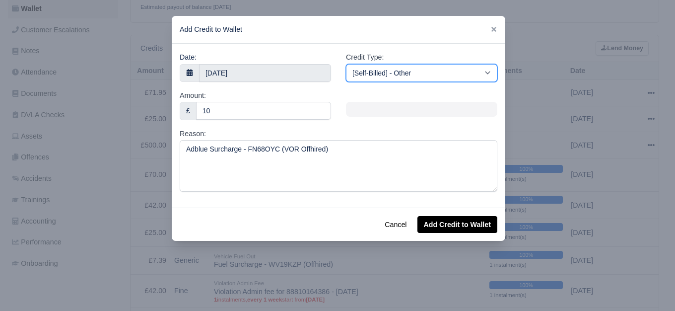
click at [392, 68] on select "[Self-Billed] - Other [Self-Billed] - Negative Invoice [Self-Billed] - Keychain…" at bounding box center [421, 73] width 151 height 18
click at [346, 64] on select "[Self-Billed] - Other [Self-Billed] - Negative Invoice [Self-Billed] - Keychain…" at bounding box center [421, 73] width 151 height 18
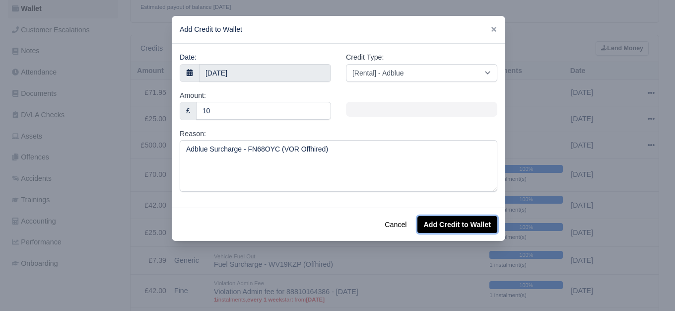
click at [436, 224] on button "Add Credit to Wallet" at bounding box center [457, 224] width 80 height 17
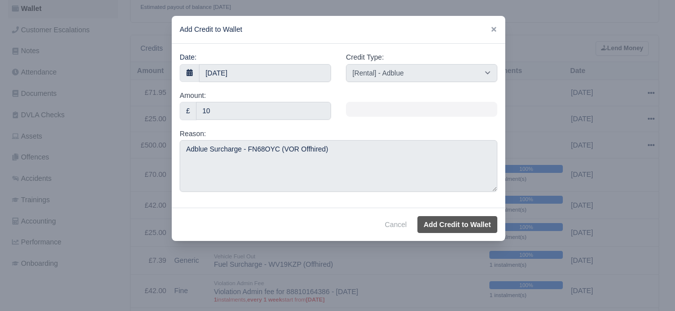
select select "other"
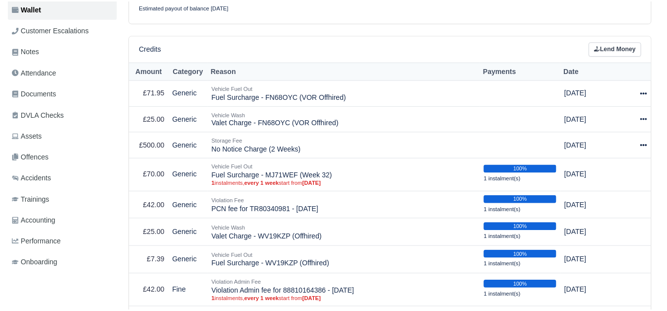
scroll to position [222, 0]
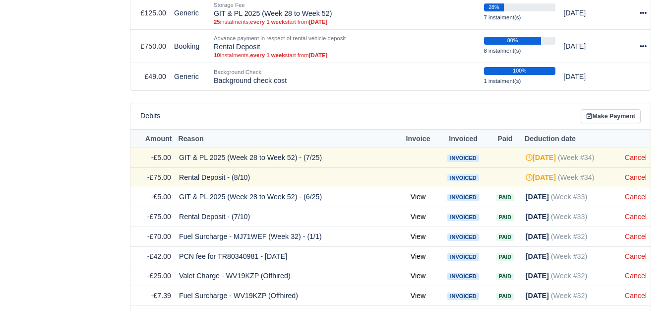
scroll to position [645, 0]
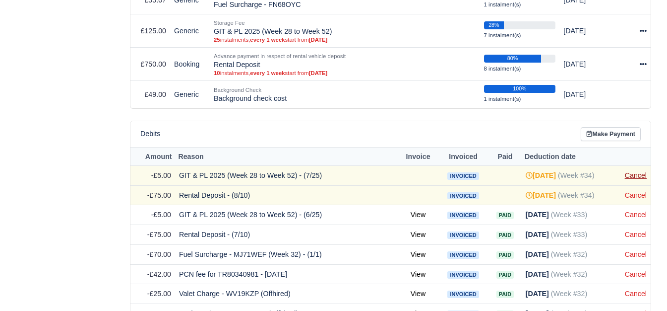
click at [629, 179] on link "Cancel" at bounding box center [636, 175] width 22 height 8
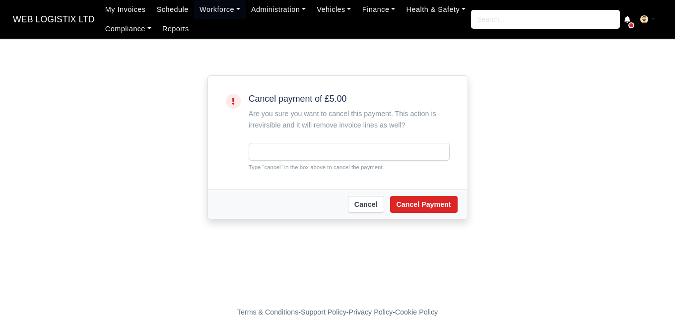
click at [269, 166] on small "Type "cancel" in the box above to cancel the payment." at bounding box center [349, 167] width 201 height 9
copy small "cancel"
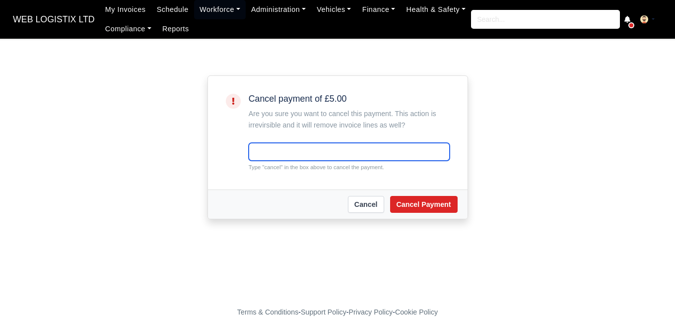
click at [286, 153] on input "text" at bounding box center [349, 152] width 201 height 18
paste input "cancel"
type input "cancel"
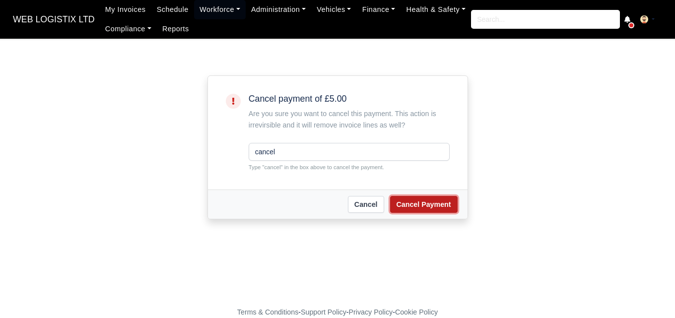
click at [441, 198] on button "Cancel Payment" at bounding box center [423, 204] width 67 height 17
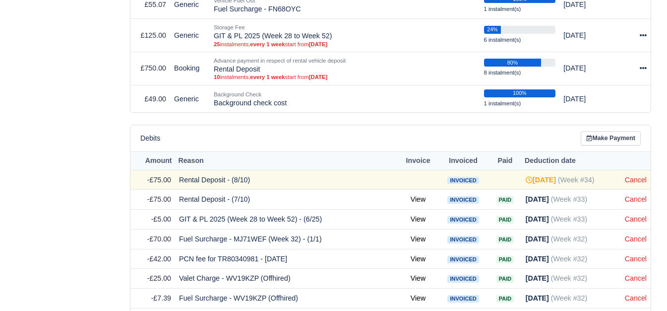
scroll to position [673, 0]
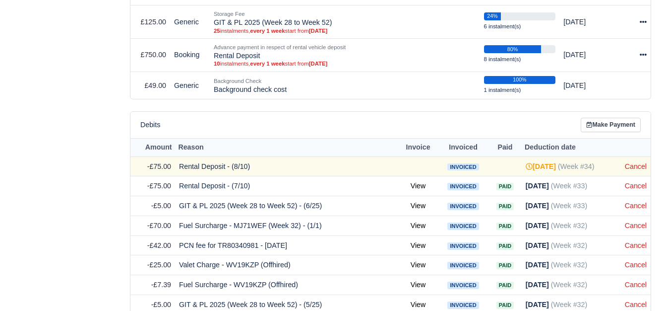
drag, startPoint x: 673, startPoint y: 81, endPoint x: 674, endPoint y: 226, distance: 144.9
click at [641, 170] on link "Cancel" at bounding box center [636, 166] width 22 height 8
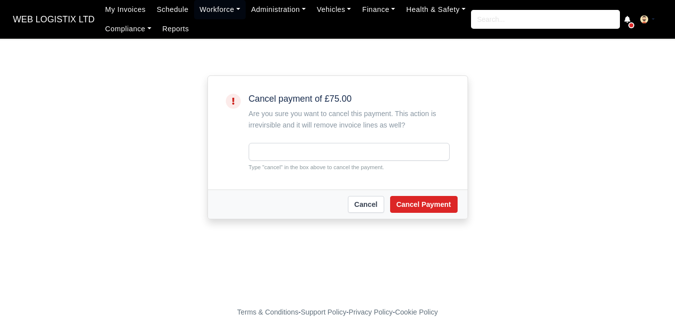
click at [273, 155] on input "text" at bounding box center [349, 152] width 201 height 18
type input "cancel"
click at [402, 198] on div "[PERSON_NAME] Payment" at bounding box center [337, 204] width 259 height 29
click at [403, 200] on button "Cancel Payment" at bounding box center [423, 204] width 67 height 17
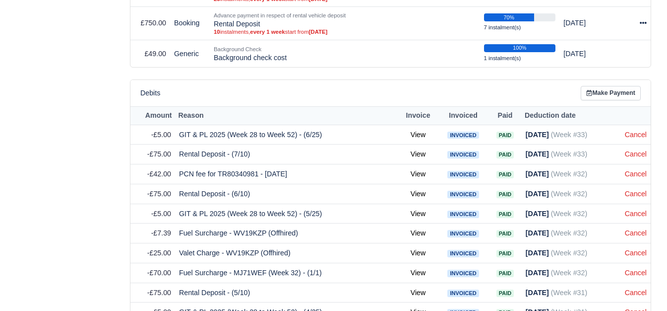
scroll to position [711, 0]
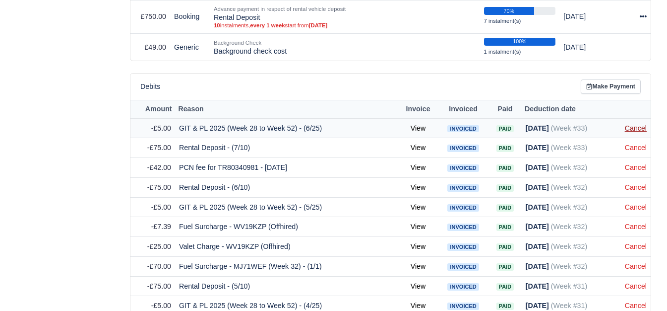
click at [638, 128] on link "Cancel" at bounding box center [636, 128] width 22 height 8
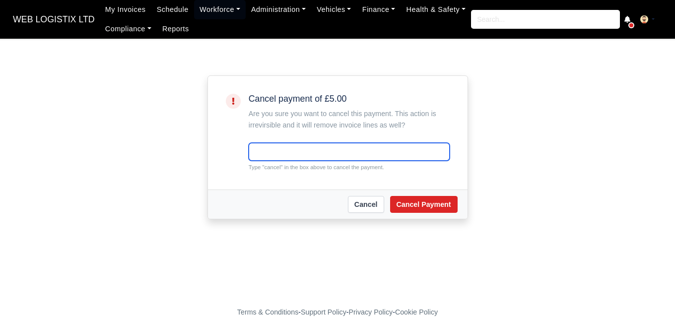
click at [364, 146] on input "text" at bounding box center [349, 152] width 201 height 18
paste input "cancel"
type input "cancel"
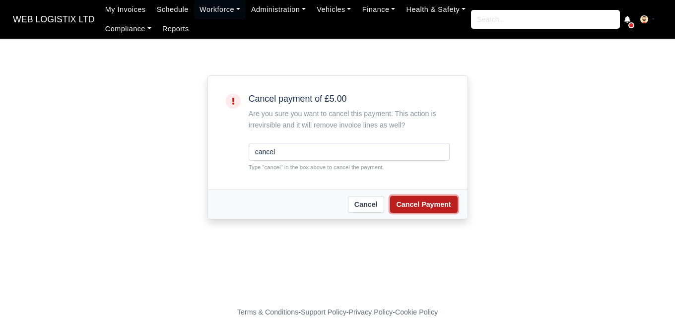
click at [424, 205] on button "Cancel Payment" at bounding box center [423, 204] width 67 height 17
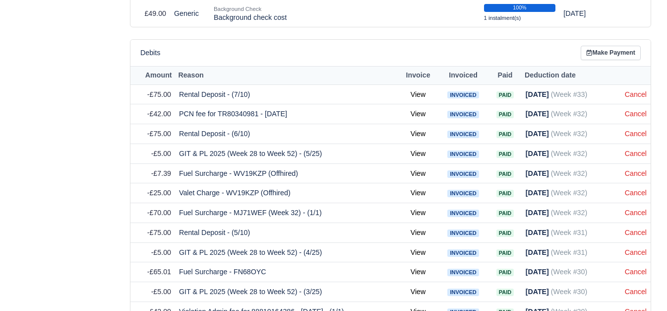
scroll to position [752, 0]
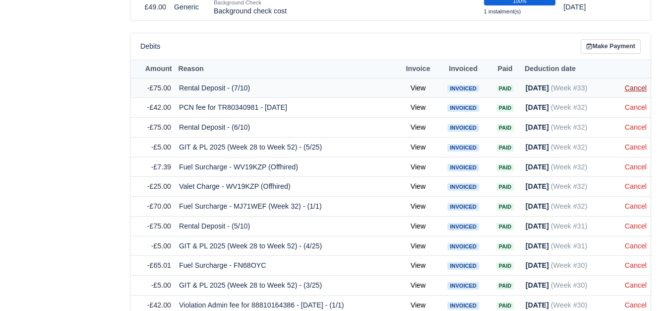
click at [643, 90] on link "Cancel" at bounding box center [636, 88] width 22 height 8
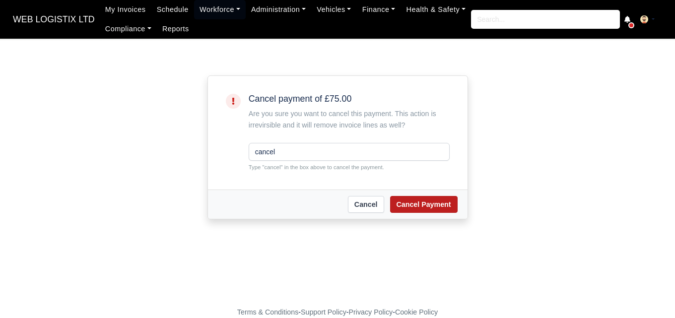
type input "cancel"
click at [420, 209] on button "Cancel Payment" at bounding box center [423, 204] width 67 height 17
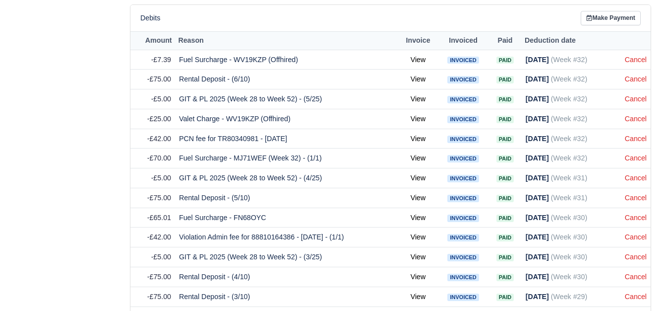
scroll to position [797, 0]
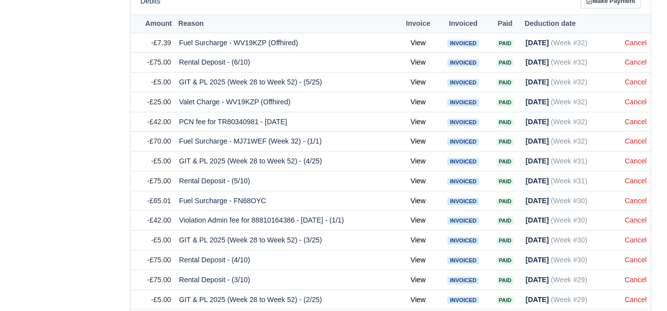
drag, startPoint x: 672, startPoint y: 62, endPoint x: 674, endPoint y: 248, distance: 185.6
click at [634, 64] on link "Cancel" at bounding box center [636, 62] width 22 height 8
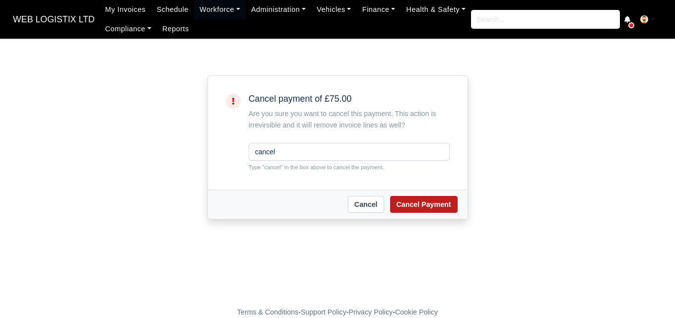
type input "cancel"
click at [430, 213] on button "Cancel Payment" at bounding box center [423, 204] width 67 height 17
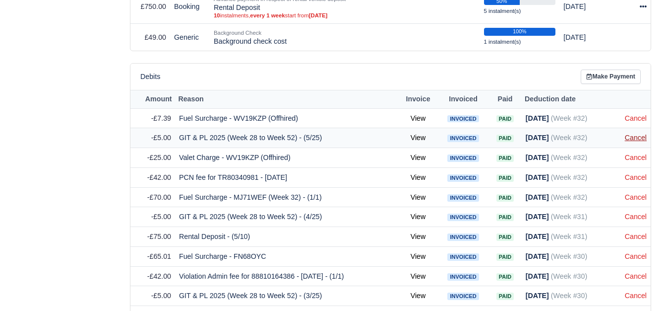
click at [633, 137] on link "Cancel" at bounding box center [636, 137] width 22 height 8
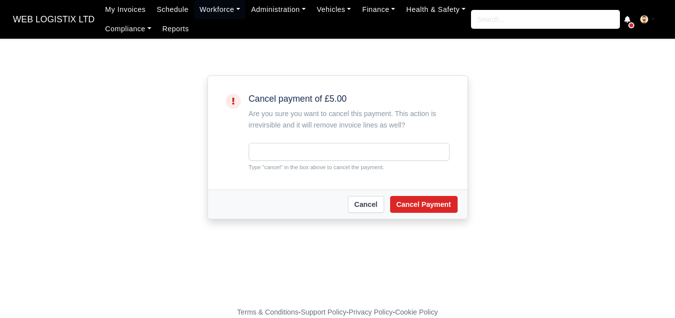
click at [394, 141] on div "Cancel payment of £5.00 Are you sure you want to cancel this payment. This acti…" at bounding box center [349, 133] width 201 height 78
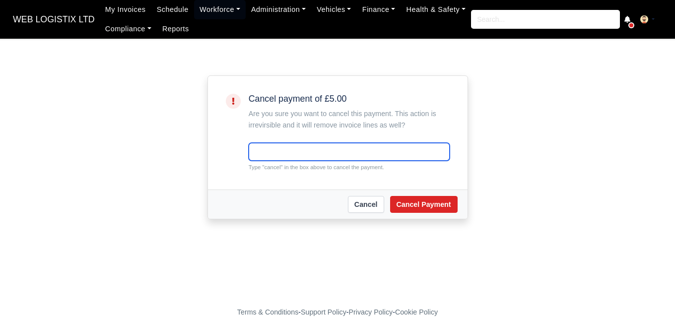
click at [379, 150] on input "text" at bounding box center [349, 152] width 201 height 18
paste input "cancel"
type input "cancel"
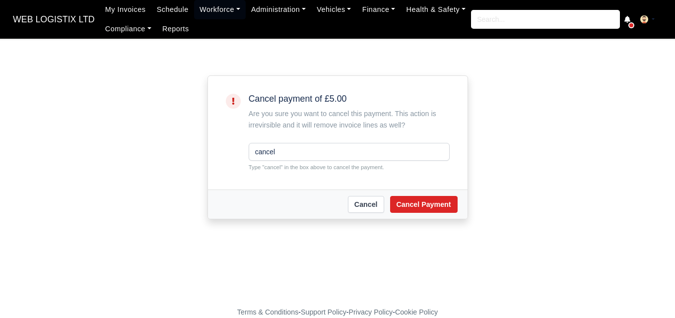
click at [425, 215] on div "Cancel Cancel Payment" at bounding box center [337, 204] width 259 height 29
click at [425, 208] on button "Cancel Payment" at bounding box center [423, 204] width 67 height 17
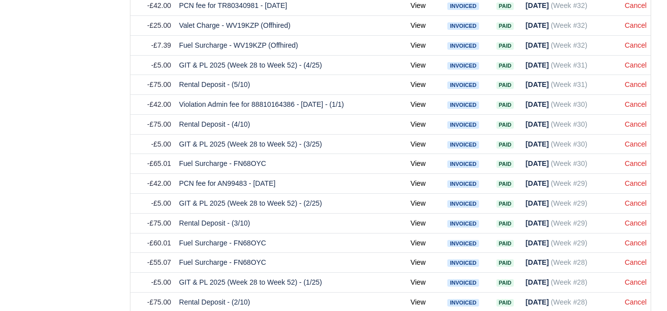
scroll to position [861, 0]
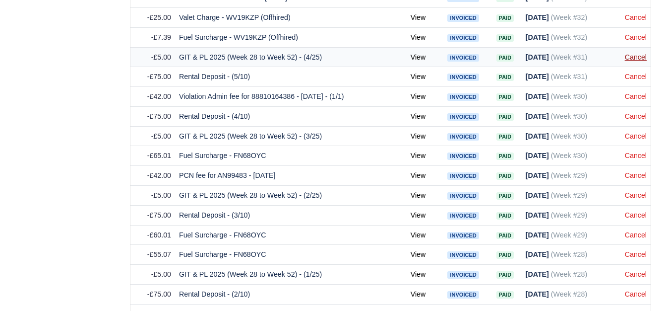
click at [641, 60] on link "Cancel" at bounding box center [636, 57] width 22 height 8
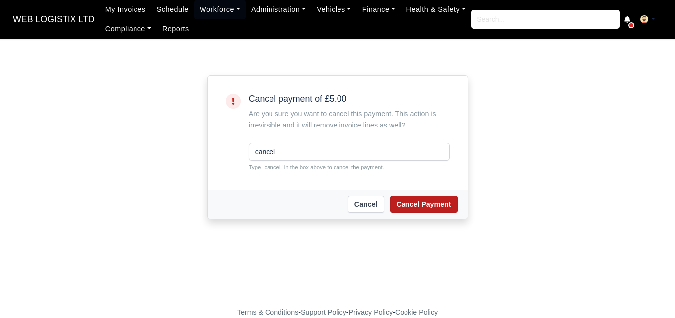
type input "cancel"
click at [426, 200] on button "Cancel Payment" at bounding box center [423, 204] width 67 height 17
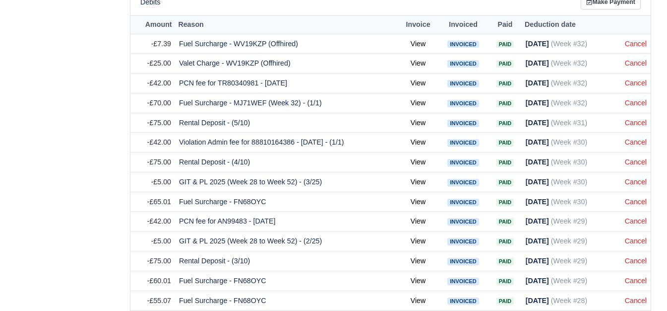
scroll to position [808, 0]
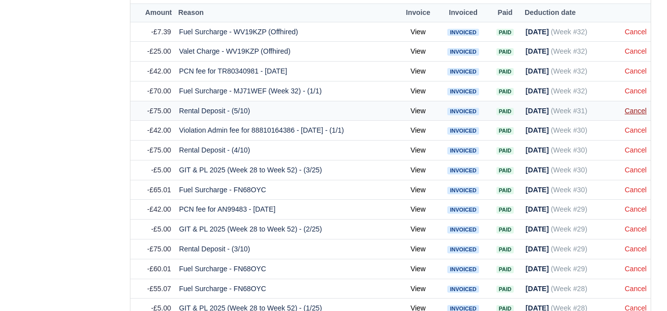
click at [639, 115] on link "Cancel" at bounding box center [636, 111] width 22 height 8
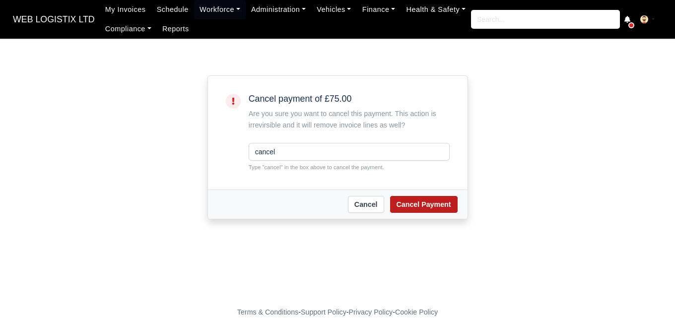
type input "cancel"
click at [428, 205] on button "Cancel Payment" at bounding box center [423, 204] width 67 height 17
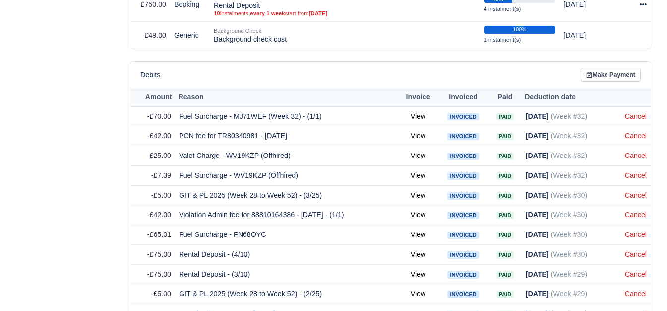
scroll to position [751, 0]
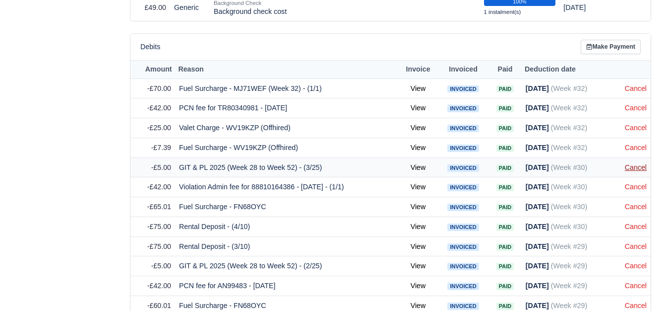
click at [627, 170] on link "Cancel" at bounding box center [636, 167] width 22 height 8
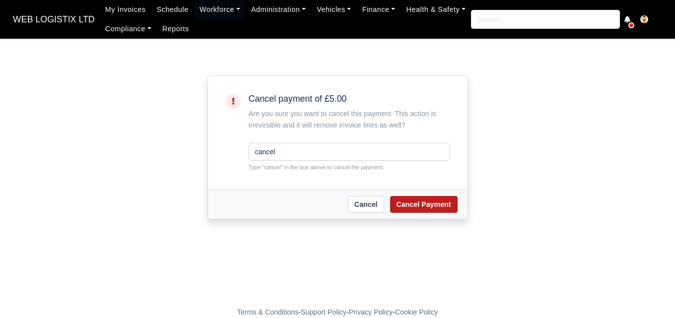
type input "cancel"
click at [440, 201] on button "Cancel Payment" at bounding box center [423, 204] width 67 height 17
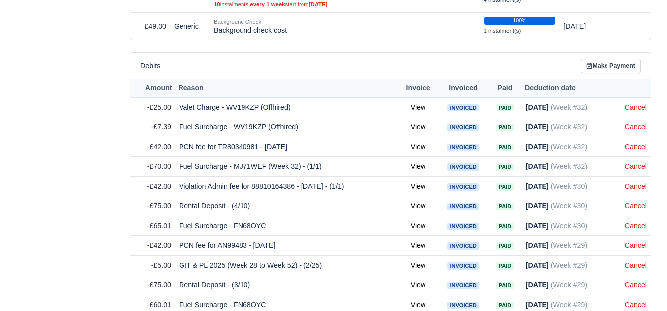
scroll to position [768, 0]
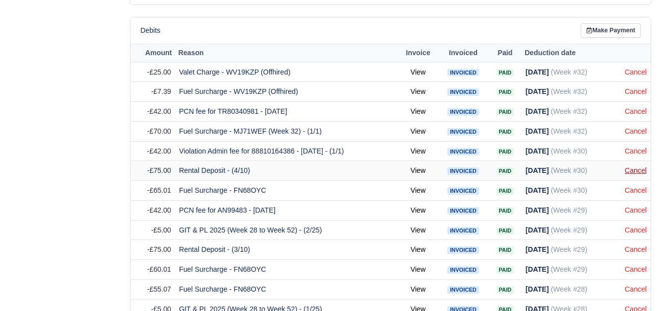
click at [634, 173] on link "Cancel" at bounding box center [636, 170] width 22 height 8
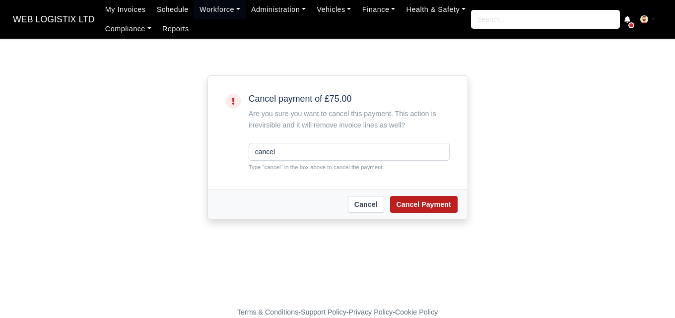
type input "cancel"
click at [420, 199] on button "Cancel Payment" at bounding box center [423, 204] width 67 height 17
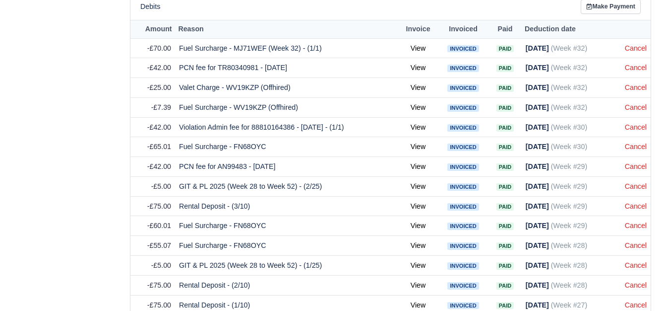
scroll to position [807, 0]
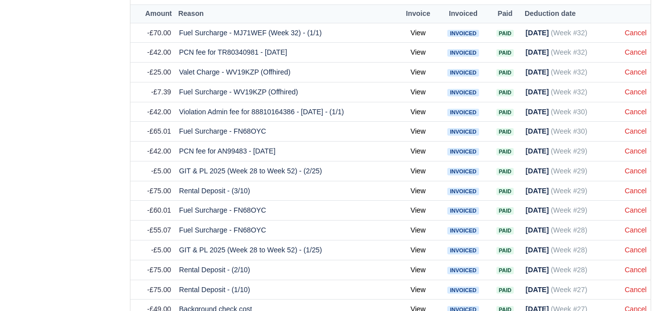
click at [634, 173] on link "Cancel" at bounding box center [636, 171] width 22 height 8
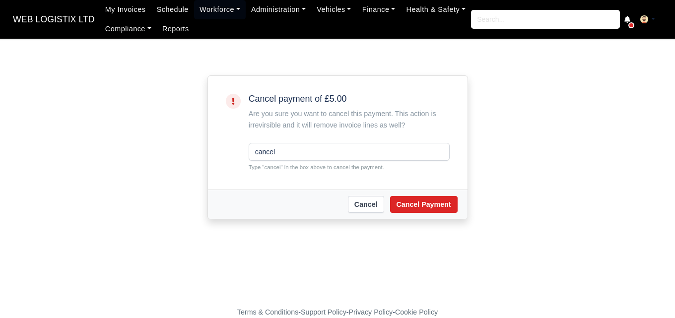
type input "cancel"
click at [400, 196] on button "Cancel Payment" at bounding box center [423, 204] width 67 height 17
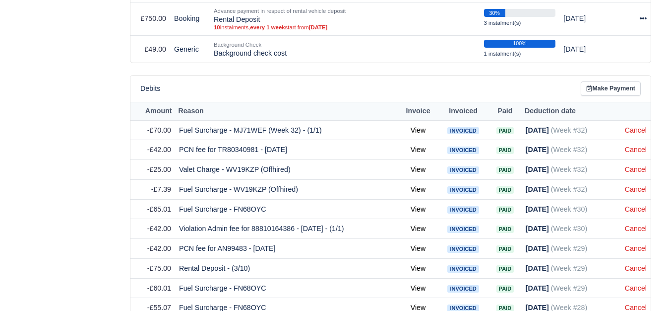
scroll to position [808, 0]
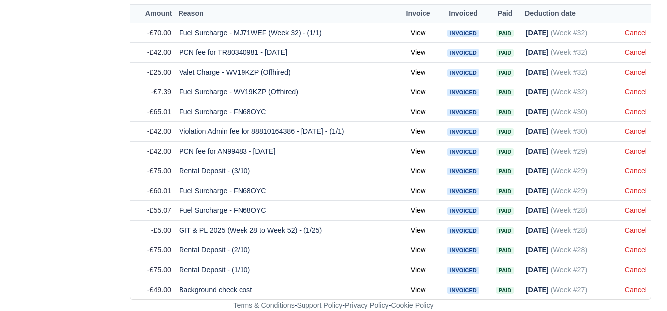
drag, startPoint x: 674, startPoint y: 168, endPoint x: 652, endPoint y: 322, distance: 155.3
click at [640, 168] on link "Cancel" at bounding box center [636, 171] width 22 height 8
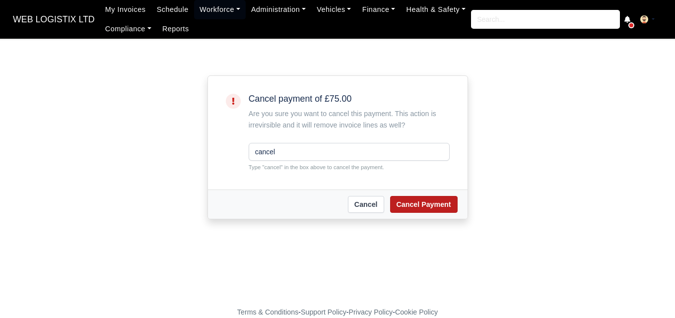
type input "cancel"
click at [432, 198] on button "Cancel Payment" at bounding box center [423, 204] width 67 height 17
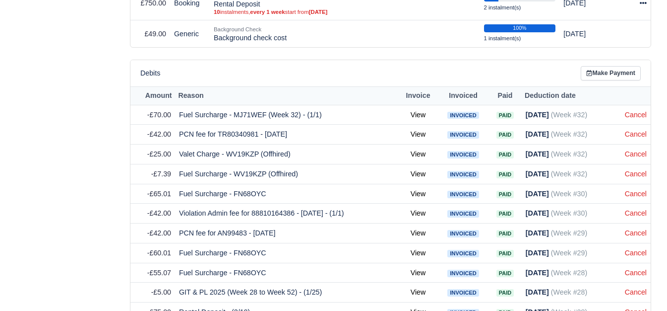
scroll to position [788, 0]
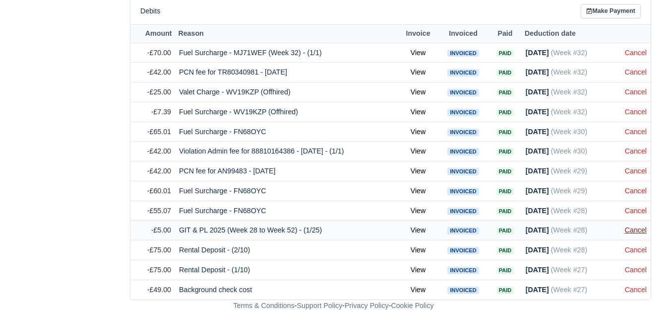
click at [636, 232] on link "Cancel" at bounding box center [636, 230] width 22 height 8
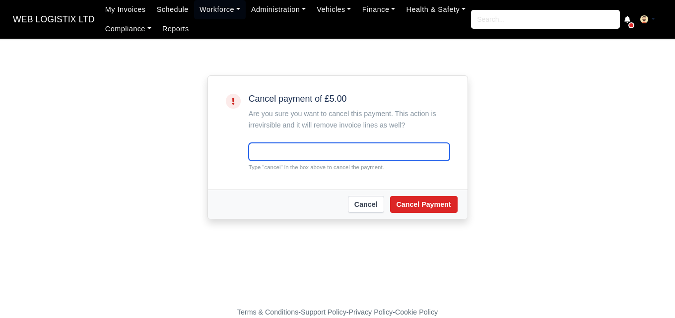
click at [325, 146] on input "text" at bounding box center [349, 152] width 201 height 18
paste input "cancel"
type input "cancel"
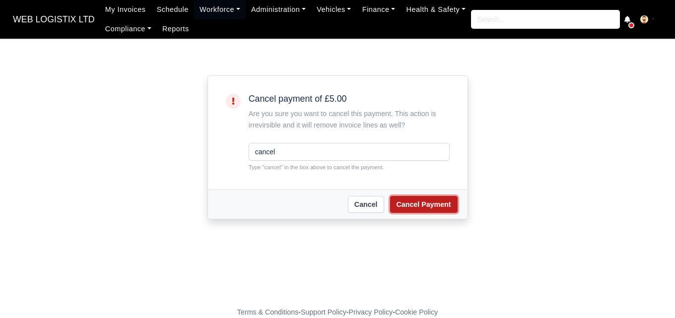
click at [421, 212] on button "Cancel Payment" at bounding box center [423, 204] width 67 height 17
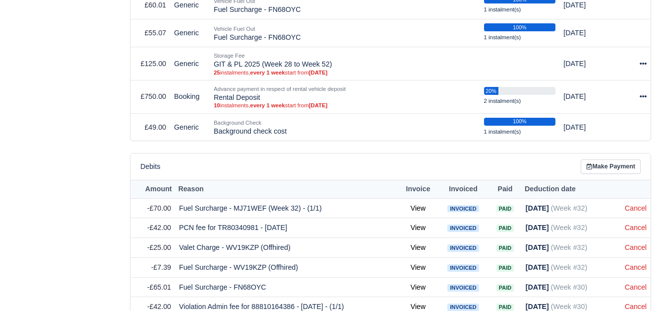
scroll to position [769, 0]
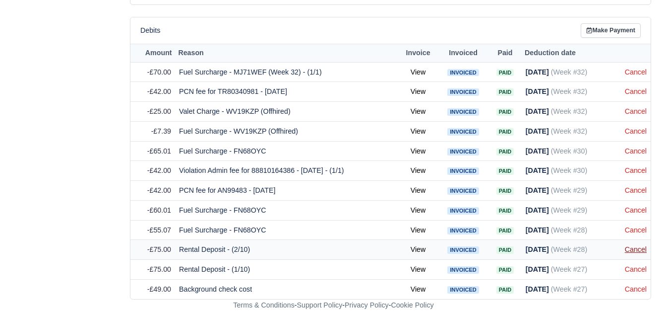
click at [641, 248] on link "Cancel" at bounding box center [636, 249] width 22 height 8
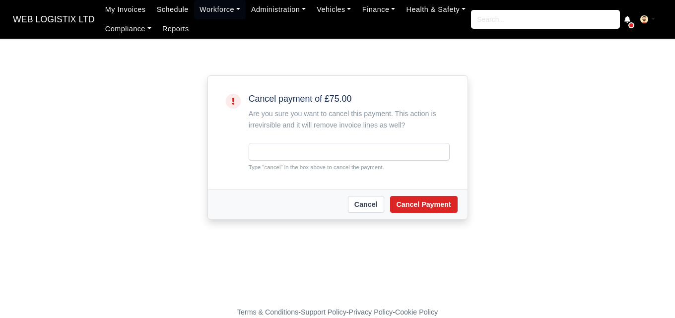
click at [350, 153] on input "text" at bounding box center [349, 152] width 201 height 18
type input "cancel"
click at [419, 208] on button "Cancel Payment" at bounding box center [423, 204] width 67 height 17
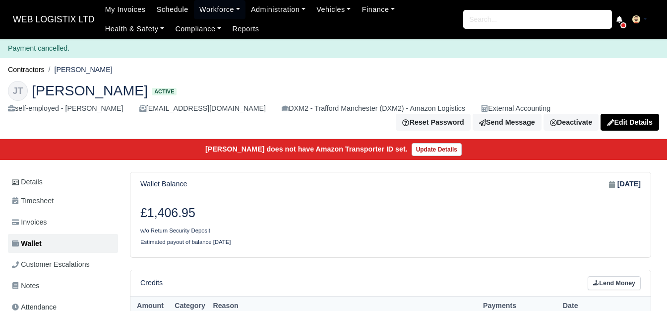
click at [652, 310] on html "WEB LOGISTIX LTD My Invoices Schedule Workforce Manpower Expiring Documents Lea…" at bounding box center [333, 155] width 667 height 311
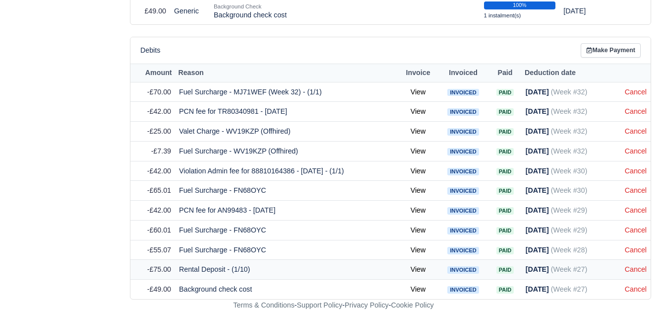
scroll to position [749, 0]
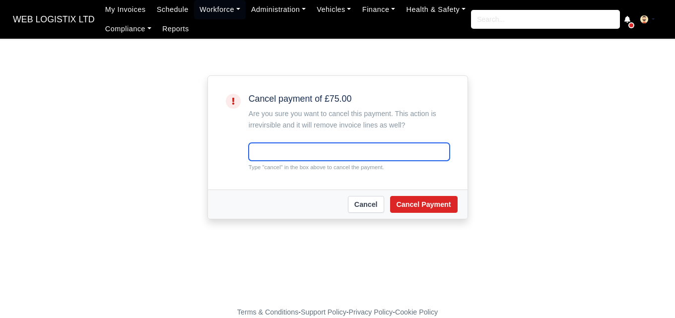
click at [292, 156] on input "text" at bounding box center [349, 152] width 201 height 18
paste input "cancel"
type input "cancel"
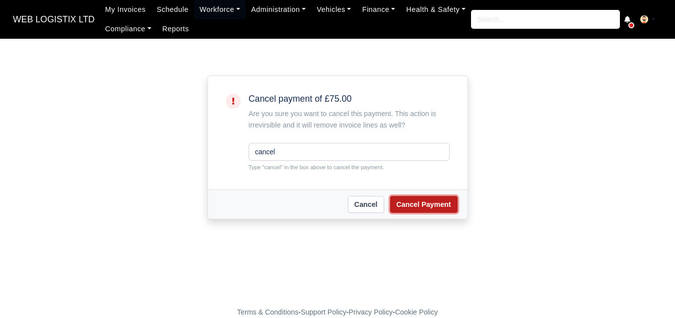
click at [417, 202] on button "Cancel Payment" at bounding box center [423, 204] width 67 height 17
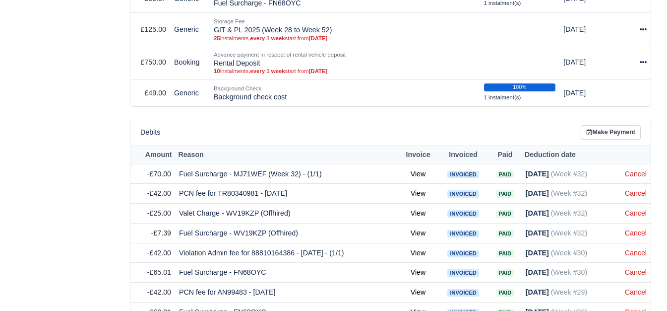
scroll to position [729, 0]
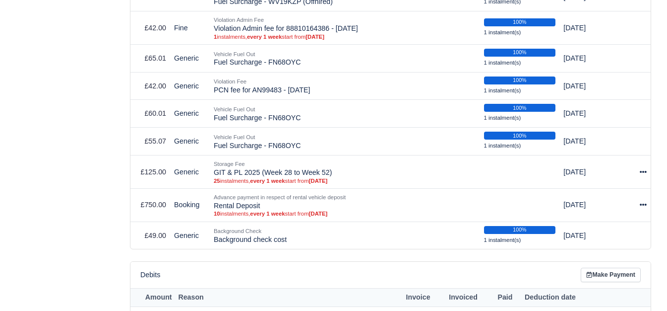
drag, startPoint x: 669, startPoint y: 71, endPoint x: 673, endPoint y: 225, distance: 153.8
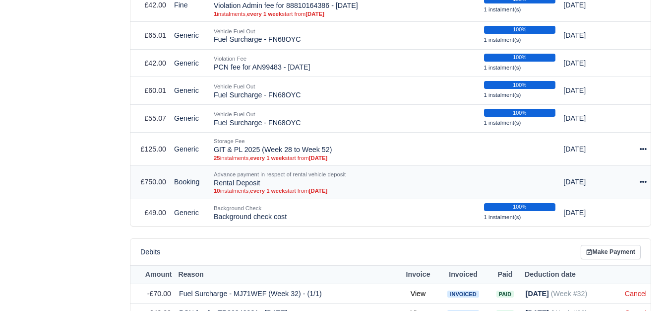
drag, startPoint x: 214, startPoint y: 184, endPoint x: 263, endPoint y: 186, distance: 48.7
click at [263, 186] on td "Advance payment in respect of rental vehicle deposit Rental Deposit 10 instalme…" at bounding box center [345, 181] width 270 height 33
copy td "Rental Deposit"
click at [639, 184] on div at bounding box center [637, 181] width 19 height 11
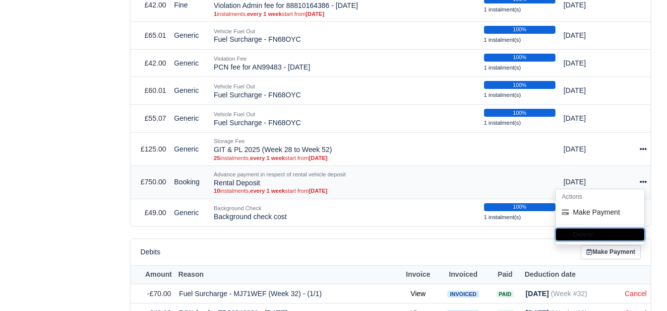
click at [629, 238] on button "Delete" at bounding box center [600, 234] width 88 height 12
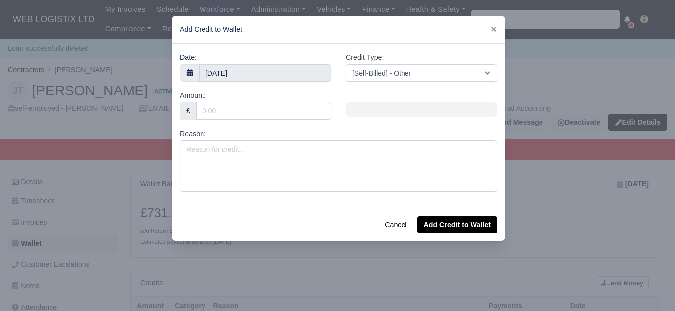
click at [304, 194] on div "Date: 21 August 2025 Credit Type: [Self-Billed] - Other [Self-Billed] - Negativ…" at bounding box center [338, 126] width 333 height 164
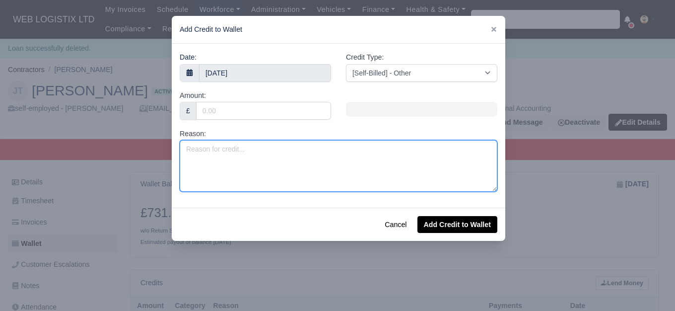
click at [306, 170] on textarea "Reason:" at bounding box center [339, 166] width 318 height 52
paste textarea "Rental Deposit"
type textarea "Rental Deposit"
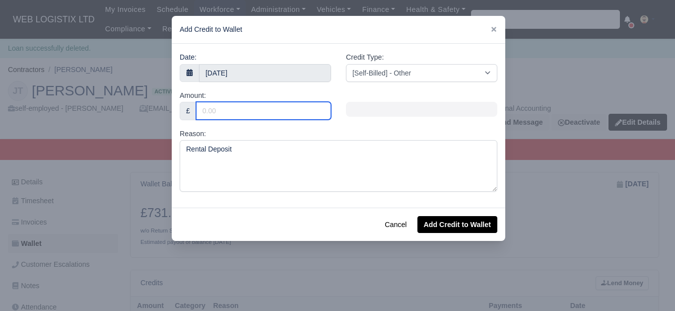
click at [272, 111] on input "Amount:" at bounding box center [263, 111] width 135 height 18
type input "225"
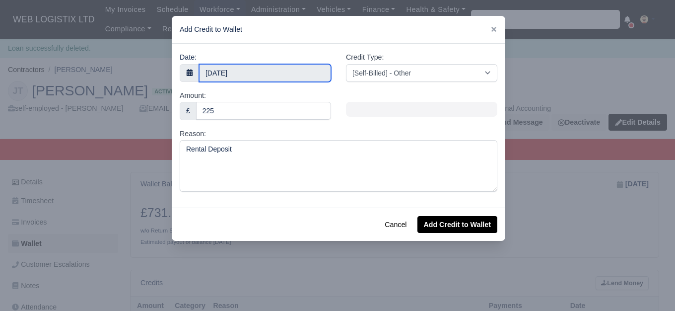
click at [303, 74] on body "WEB LOGISTIX LTD My Invoices Schedule Workforce Manpower Expiring Documents Lea…" at bounding box center [337, 155] width 675 height 311
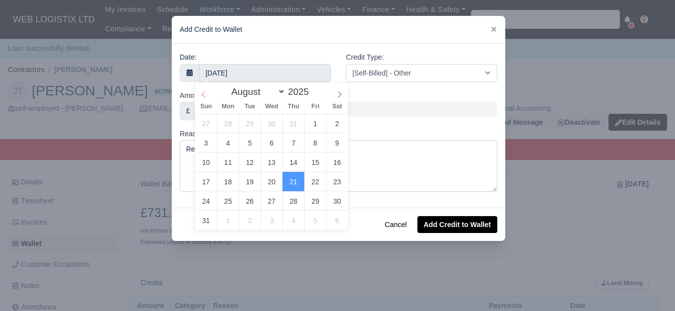
select select "6"
click at [203, 94] on icon at bounding box center [203, 94] width 7 height 7
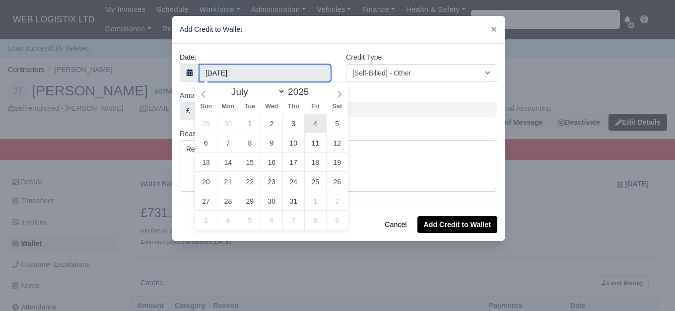
type input "4 July 2025"
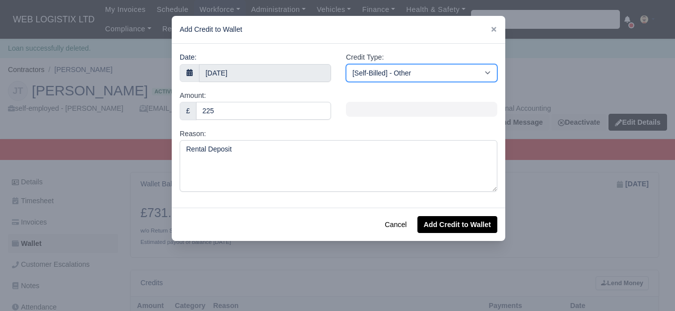
click at [418, 74] on select "[Self-Billed] - Other [Self-Billed] - Negative Invoice [Self-Billed] - Keychain…" at bounding box center [421, 73] width 151 height 18
click at [346, 64] on select "[Self-Billed] - Other [Self-Billed] - Negative Invoice [Self-Billed] - Keychain…" at bounding box center [421, 73] width 151 height 18
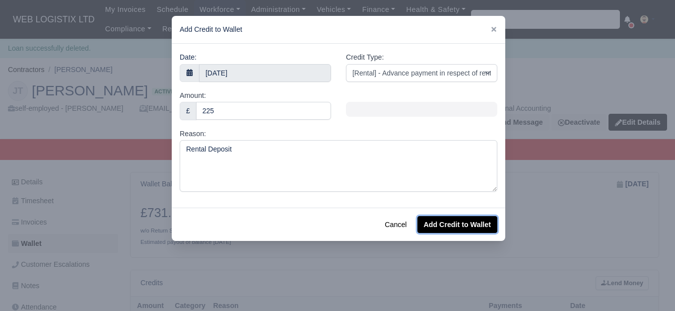
click at [459, 216] on button "Add Credit to Wallet" at bounding box center [457, 224] width 80 height 17
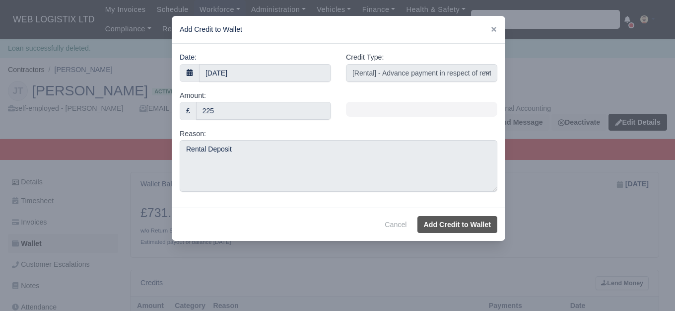
select select "other"
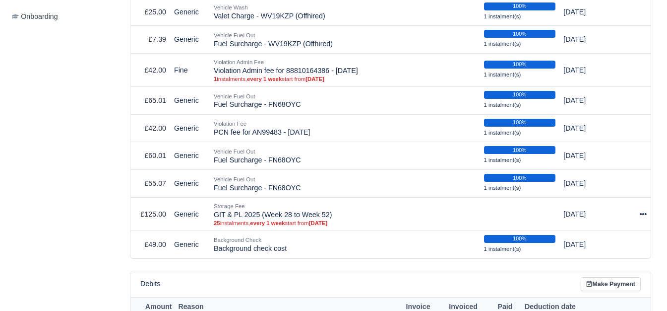
scroll to position [474, 0]
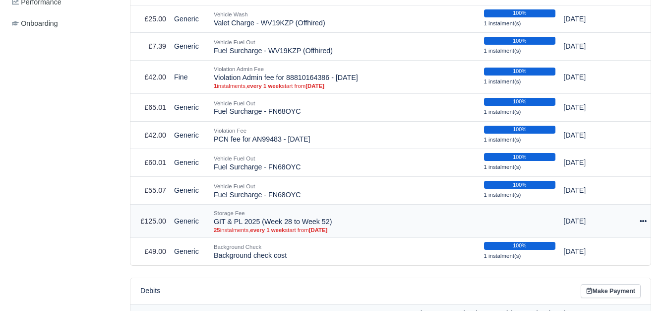
drag, startPoint x: 213, startPoint y: 222, endPoint x: 330, endPoint y: 223, distance: 116.6
click at [330, 223] on td "Storage Fee GIT & PL 2025 (Week 28 to Week 52) 25 instalments, every 1 week sta…" at bounding box center [345, 220] width 270 height 33
copy td "GIT & PL 2025 (Week 28 to Week 52)"
click at [644, 221] on icon at bounding box center [643, 220] width 7 height 7
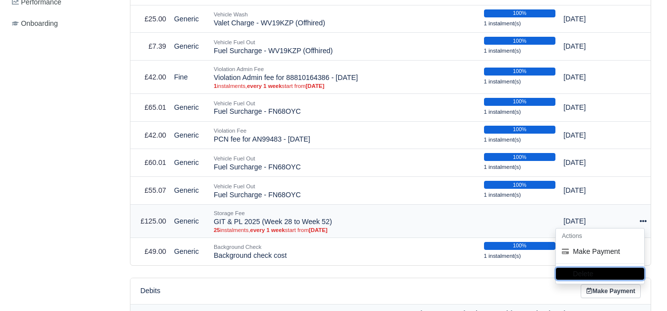
click at [590, 274] on button "Delete" at bounding box center [600, 273] width 88 height 12
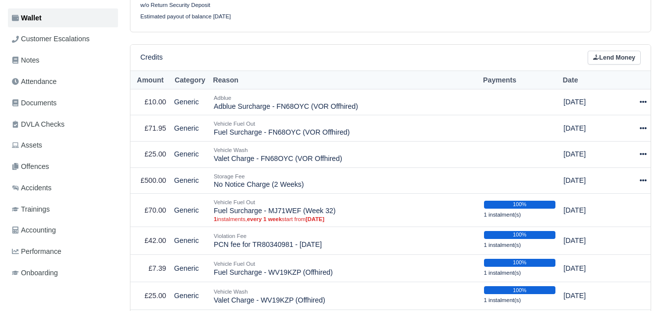
scroll to position [217, 0]
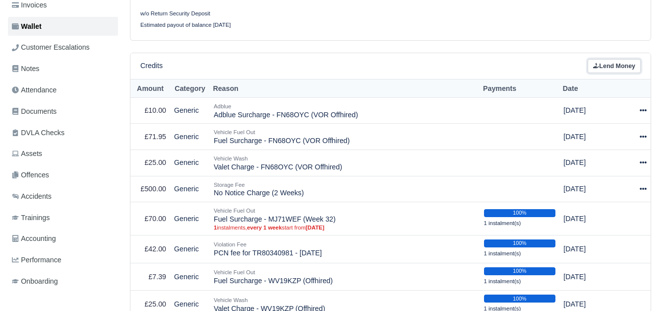
click at [600, 64] on link "Lend Money" at bounding box center [614, 66] width 53 height 14
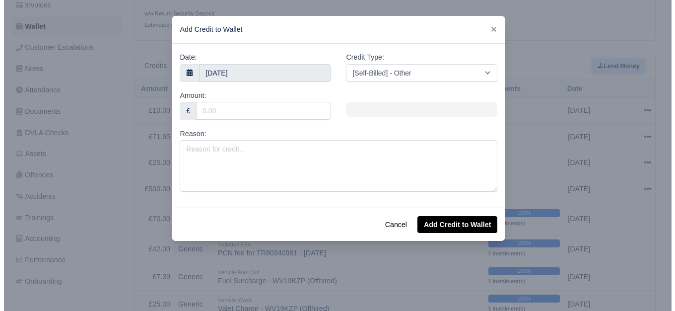
scroll to position [210, 0]
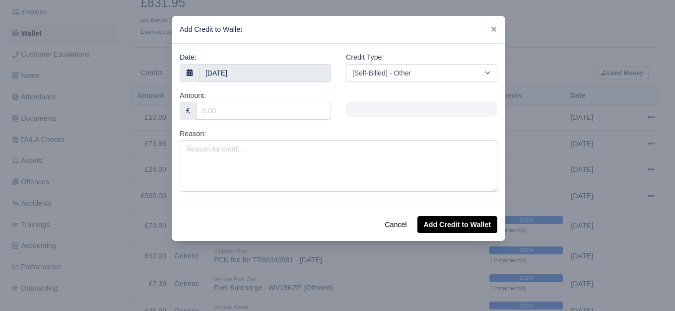
click at [289, 129] on div "Reason:" at bounding box center [339, 160] width 318 height 64
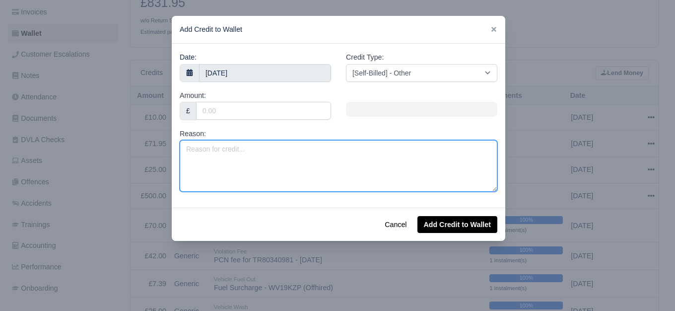
click at [271, 159] on textarea "Reason:" at bounding box center [339, 166] width 318 height 52
paste textarea "GIT & PL 2025 (Week 28 to Week 52)"
drag, startPoint x: 286, startPoint y: 149, endPoint x: 293, endPoint y: 149, distance: 6.9
click at [293, 149] on textarea "GIT & PL 2025 (Week 28 to Week 52)" at bounding box center [339, 166] width 318 height 52
type textarea "GIT & PL 2025 (Week 28 to Week 31)"
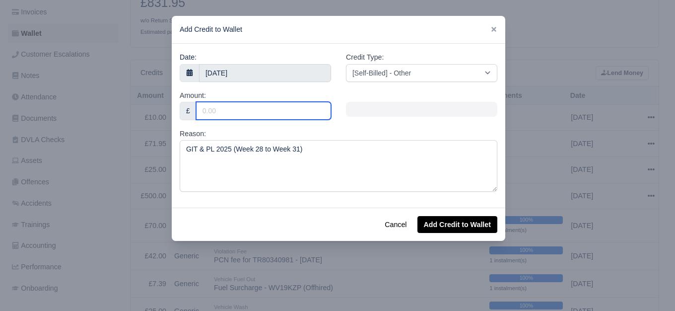
click at [256, 110] on input "Amount:" at bounding box center [263, 111] width 135 height 18
type input "20"
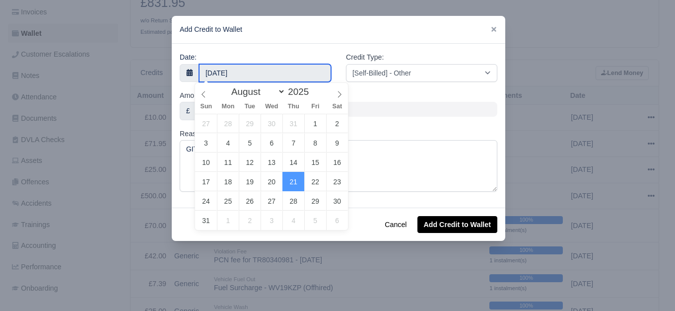
click at [307, 76] on input "21 August 2025" at bounding box center [265, 73] width 132 height 18
select select "6"
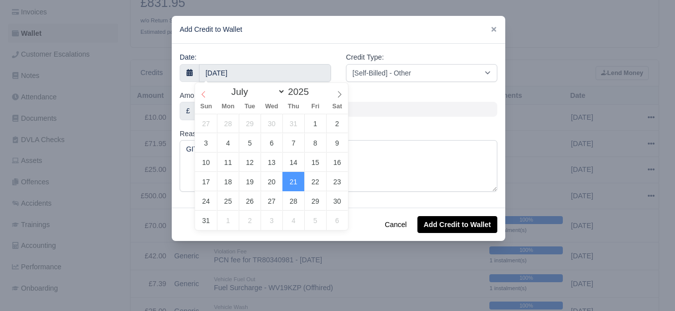
click at [201, 94] on icon at bounding box center [203, 94] width 7 height 7
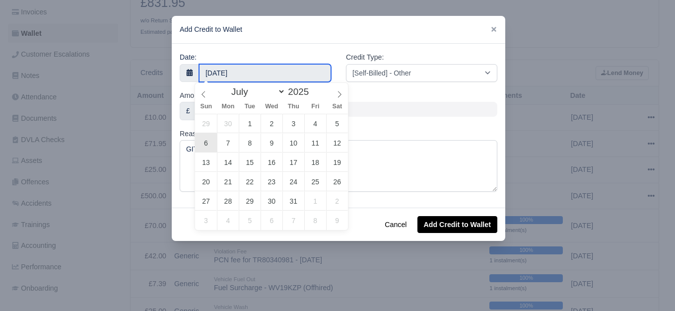
type input "6 July 2025"
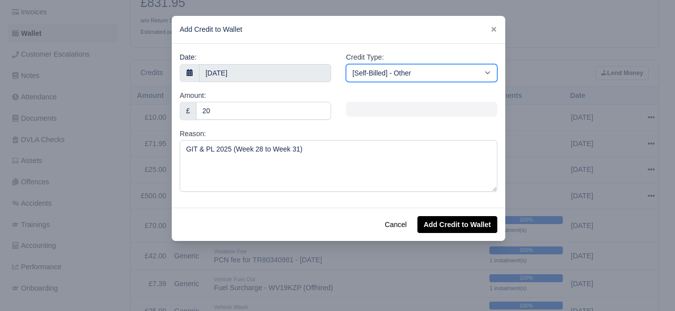
drag, startPoint x: 429, startPoint y: 65, endPoint x: 429, endPoint y: 70, distance: 5.5
click at [429, 65] on select "[Self-Billed] - Other [Self-Billed] - Negative Invoice [Self-Billed] - Keychain…" at bounding box center [421, 73] width 151 height 18
click at [346, 64] on select "[Self-Billed] - Other [Self-Billed] - Negative Invoice [Self-Billed] - Keychain…" at bounding box center [421, 73] width 151 height 18
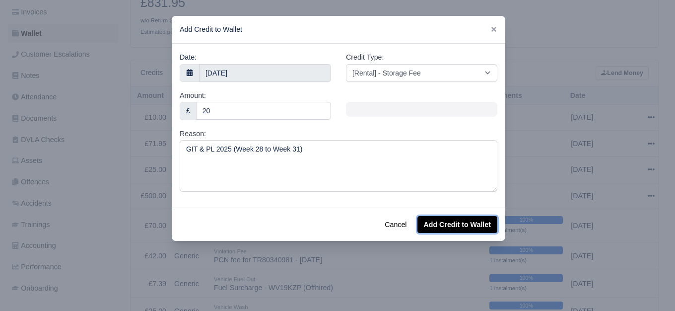
click at [454, 225] on button "Add Credit to Wallet" at bounding box center [457, 224] width 80 height 17
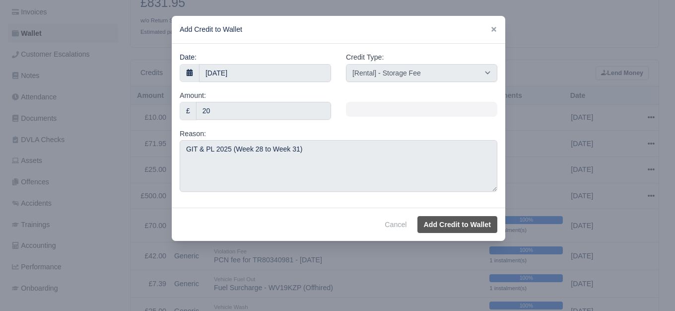
select select "other"
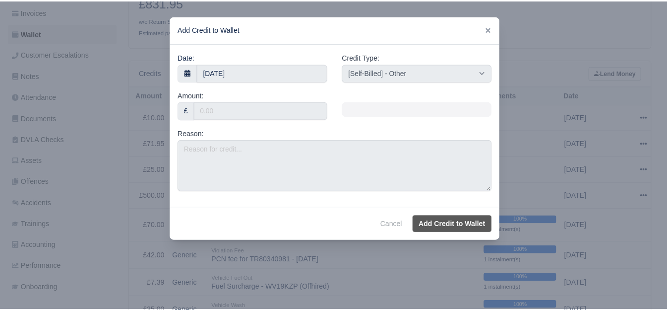
scroll to position [217, 0]
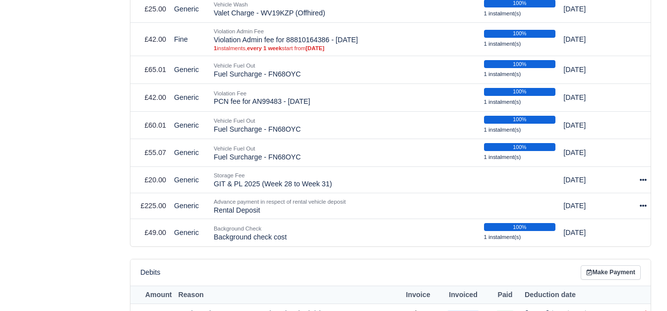
scroll to position [512, 0]
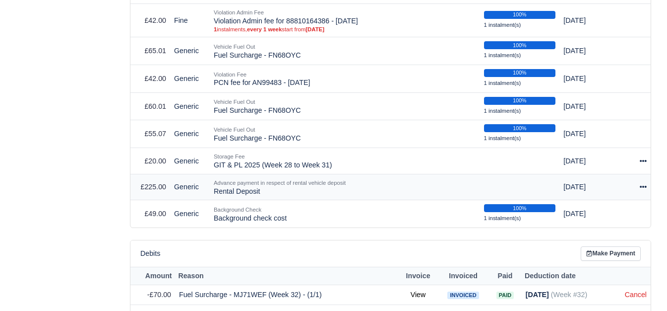
click at [639, 190] on div at bounding box center [637, 186] width 19 height 11
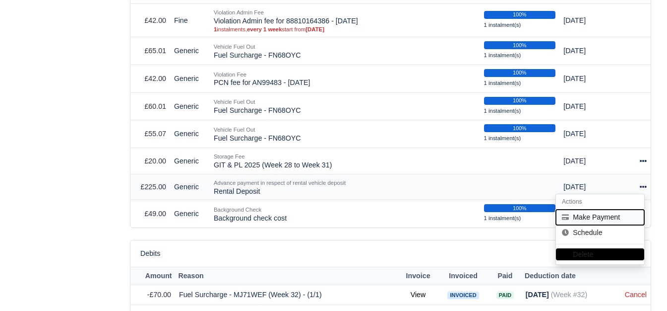
click at [610, 219] on button "Make Payment" at bounding box center [600, 216] width 88 height 15
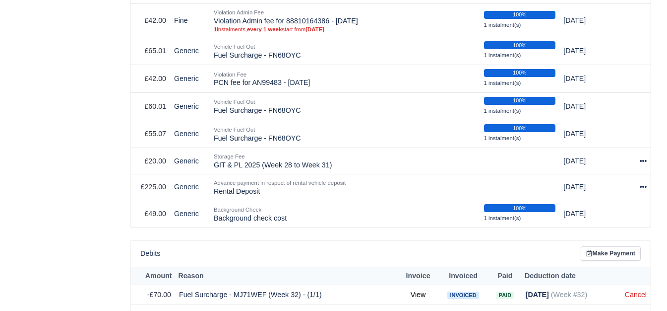
select select "6396"
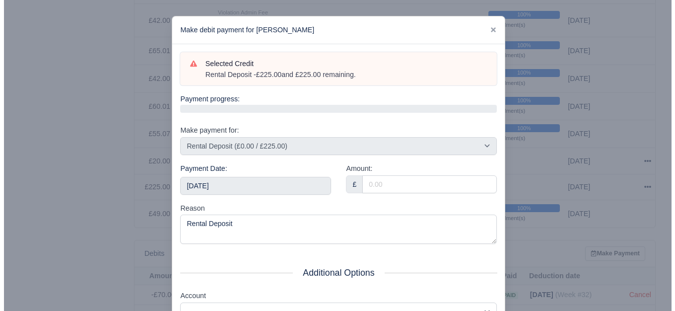
scroll to position [504, 0]
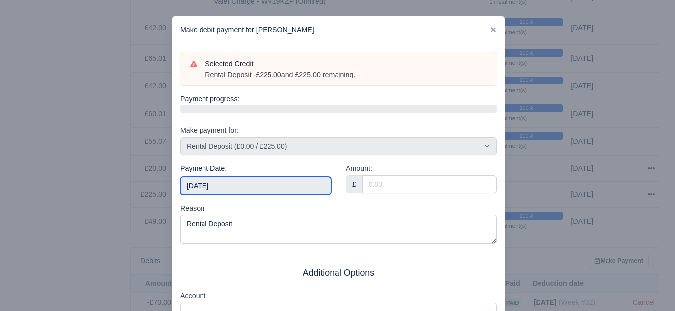
click at [315, 187] on input "2025-08-23" at bounding box center [255, 186] width 151 height 18
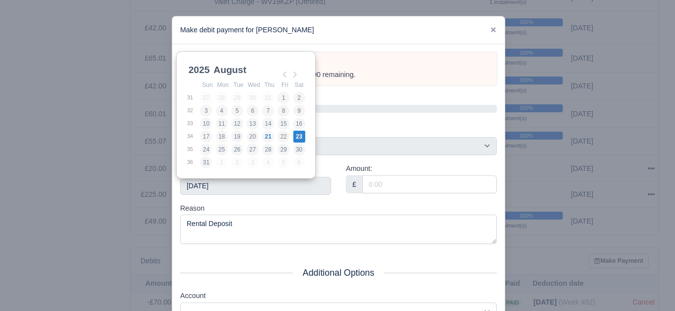
click at [331, 205] on div "Reason Rental Deposit" at bounding box center [338, 223] width 317 height 42
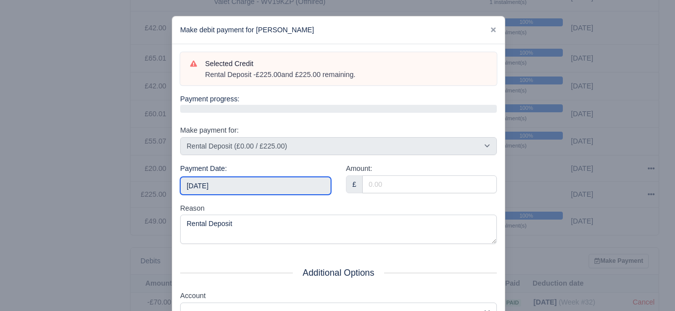
click at [280, 186] on input "2025-08-23" at bounding box center [255, 186] width 151 height 18
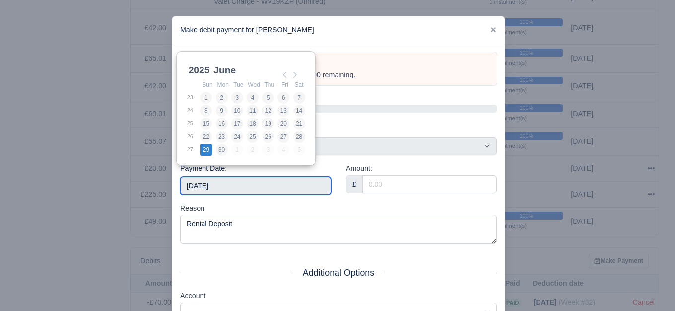
type input "2025-06-29"
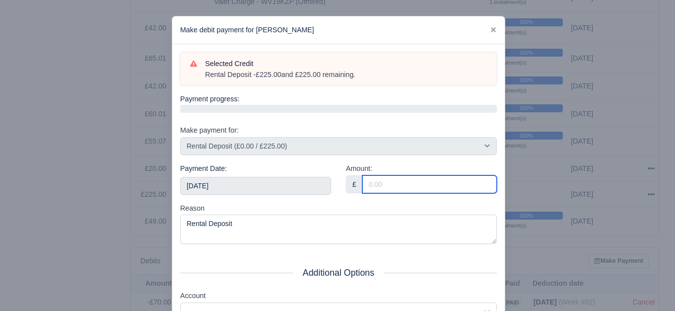
click at [440, 187] on input "Amount:" at bounding box center [429, 184] width 134 height 18
click at [440, 187] on input "75" at bounding box center [429, 184] width 134 height 18
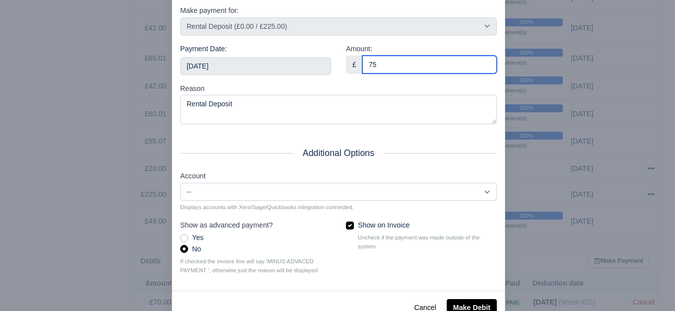
scroll to position [150, 0]
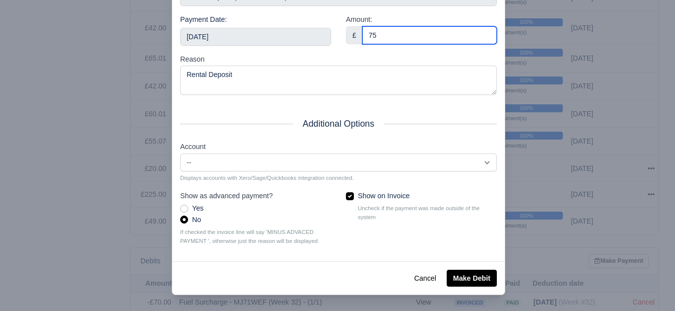
type input "75"
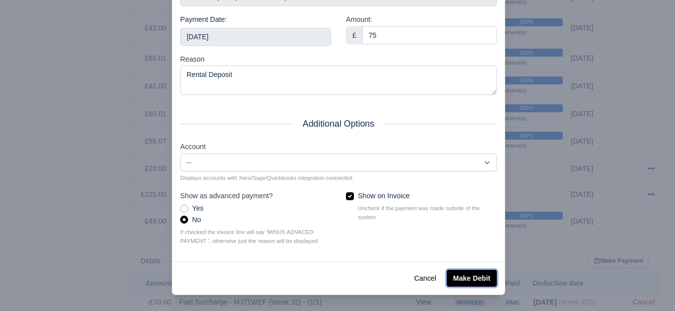
click at [463, 277] on button "Make Debit" at bounding box center [472, 277] width 50 height 17
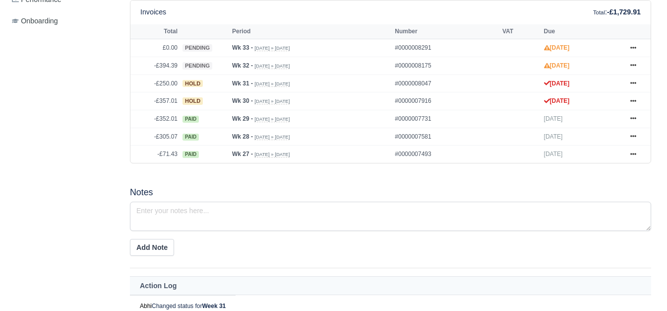
scroll to position [449, 0]
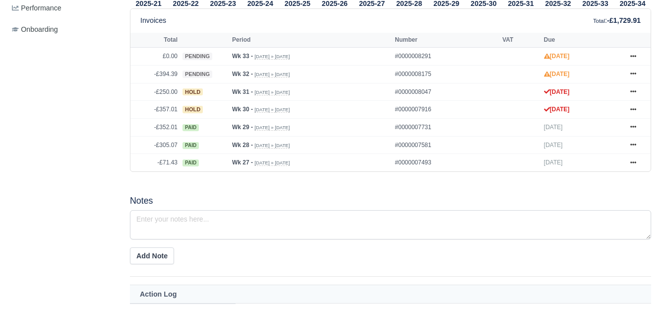
click at [635, 165] on icon at bounding box center [634, 162] width 6 height 6
click at [631, 146] on icon at bounding box center [634, 145] width 6 height 2
click at [635, 128] on icon at bounding box center [634, 127] width 6 height 6
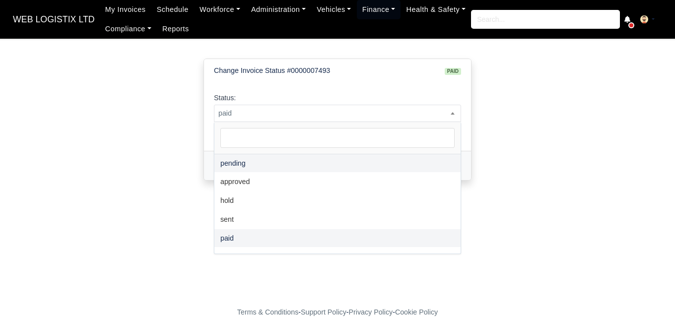
select select "pending"
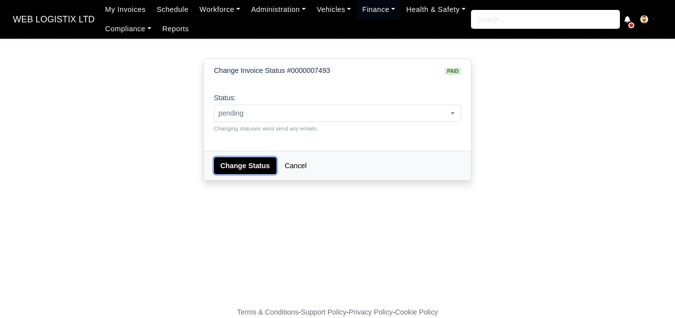
click at [250, 157] on button "Change Status" at bounding box center [245, 165] width 63 height 17
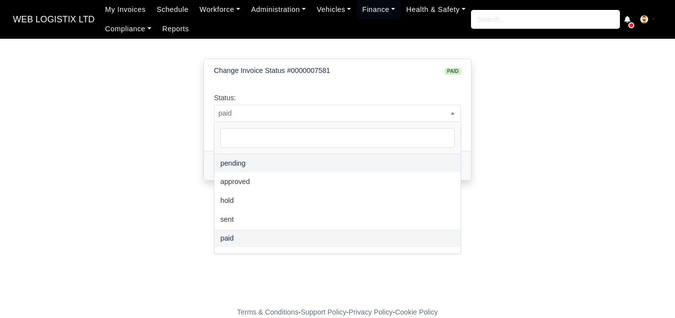
select select "pending"
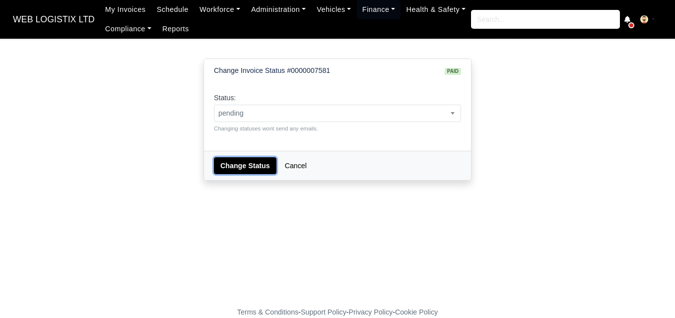
click at [238, 164] on button "Change Status" at bounding box center [245, 165] width 63 height 17
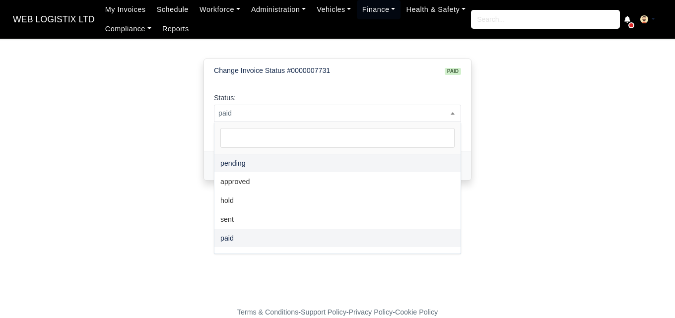
select select "pending"
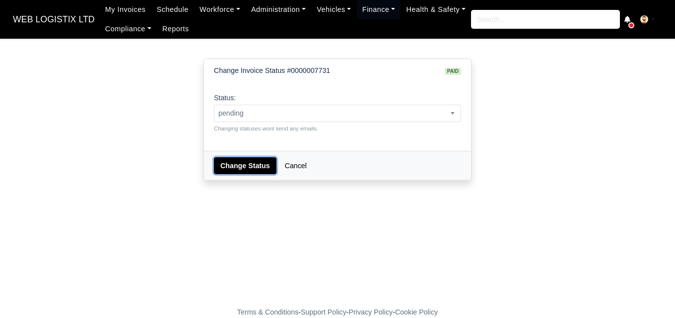
click at [243, 170] on button "Change Status" at bounding box center [245, 165] width 63 height 17
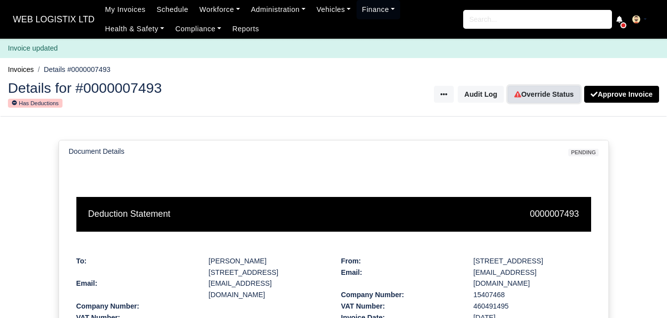
click at [527, 95] on link "Override Status" at bounding box center [544, 94] width 72 height 17
click at [537, 93] on link "Override Status" at bounding box center [544, 94] width 72 height 17
click at [532, 96] on link "Override Status" at bounding box center [544, 94] width 72 height 17
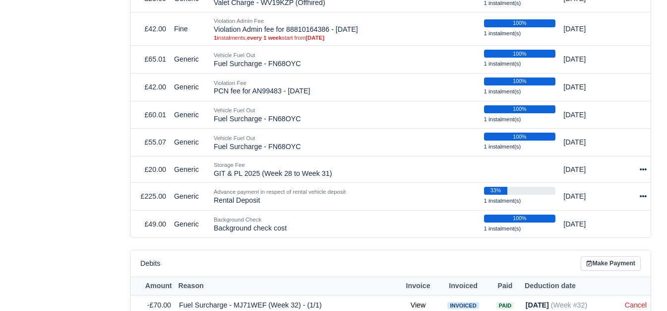
scroll to position [514, 0]
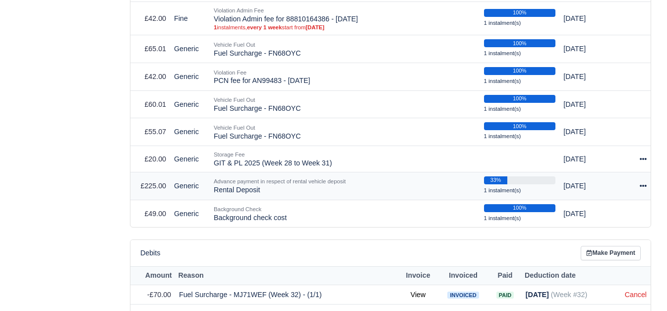
click at [641, 187] on icon at bounding box center [643, 185] width 7 height 7
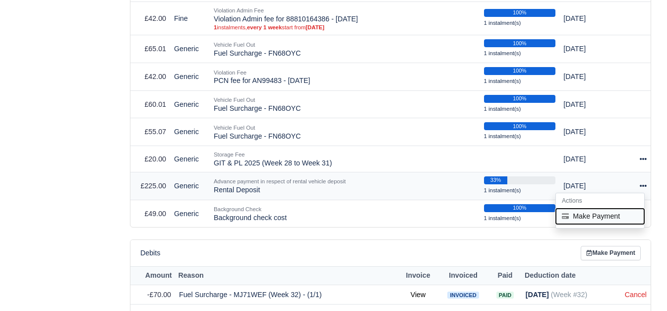
click at [606, 213] on button "Make Payment" at bounding box center [600, 215] width 88 height 15
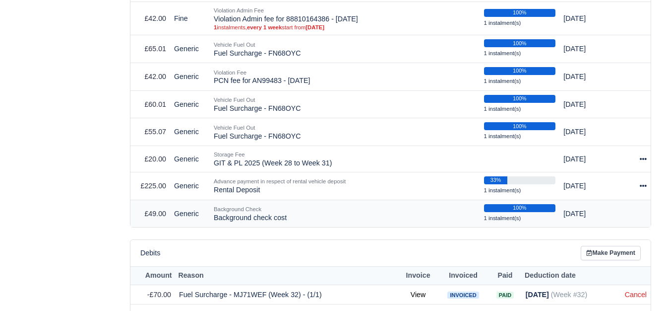
select select "6396"
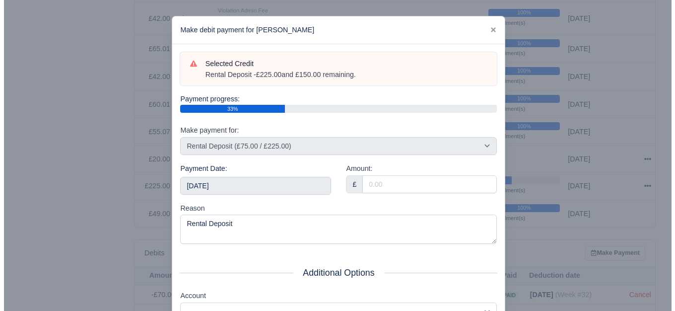
scroll to position [506, 0]
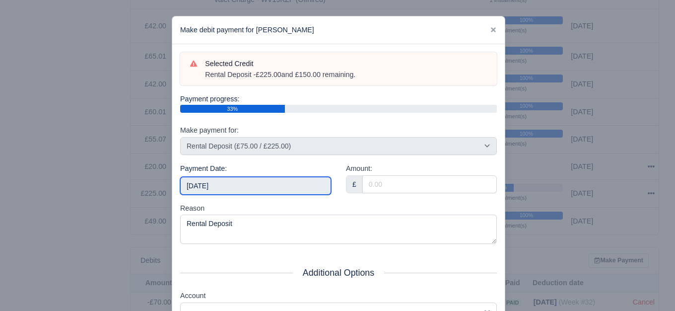
click at [249, 193] on input "[DATE]" at bounding box center [255, 186] width 151 height 18
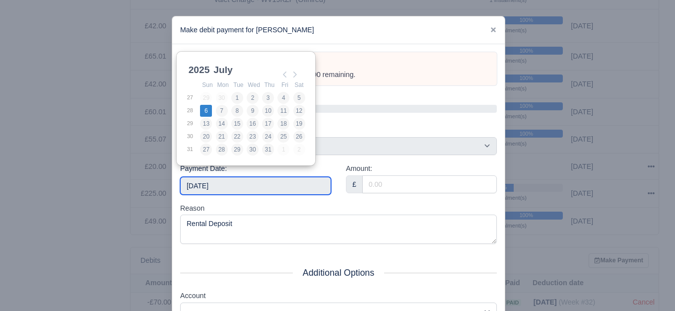
type input "2025-07-06"
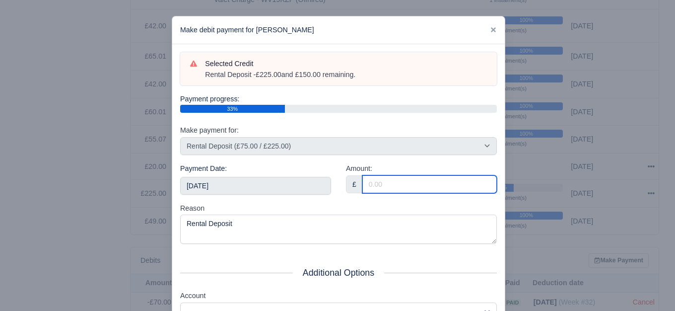
click at [404, 185] on input "Amount:" at bounding box center [429, 184] width 134 height 18
paste input "75"
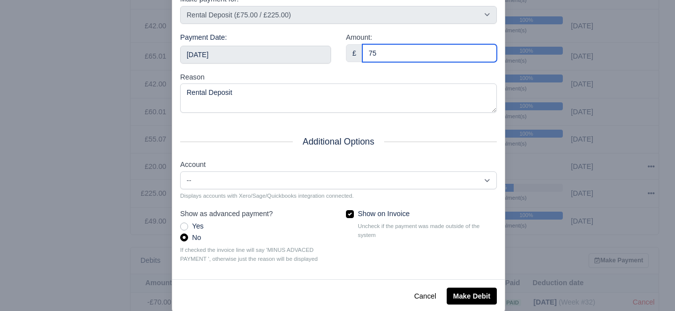
scroll to position [139, 0]
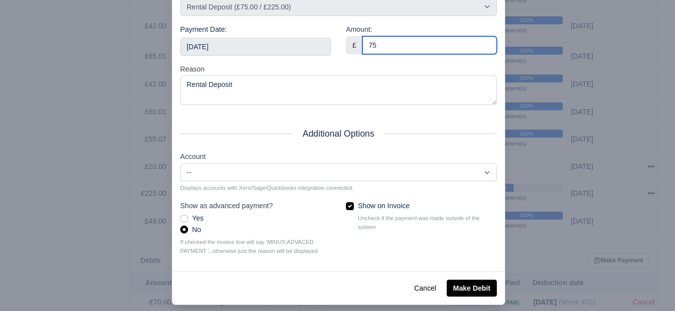
type input "75"
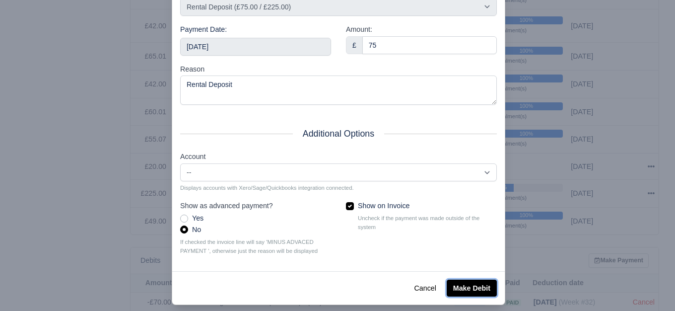
click at [477, 291] on button "Make Debit" at bounding box center [472, 287] width 50 height 17
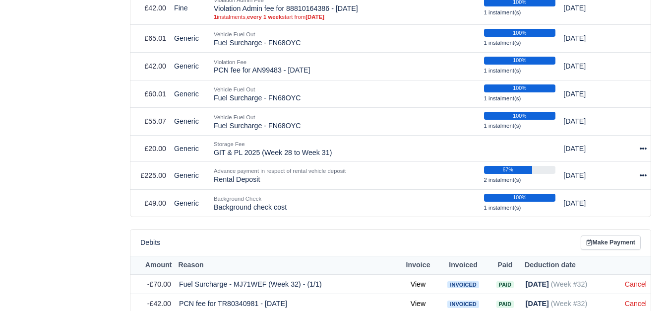
scroll to position [538, 0]
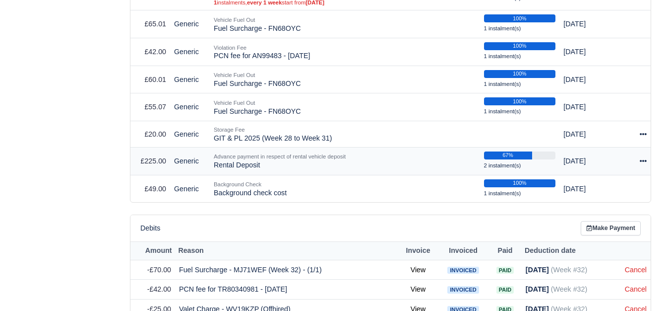
click at [641, 164] on icon at bounding box center [643, 160] width 7 height 7
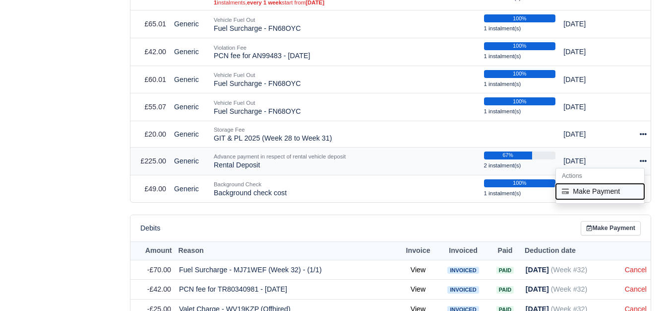
click at [599, 192] on button "Make Payment" at bounding box center [600, 191] width 88 height 15
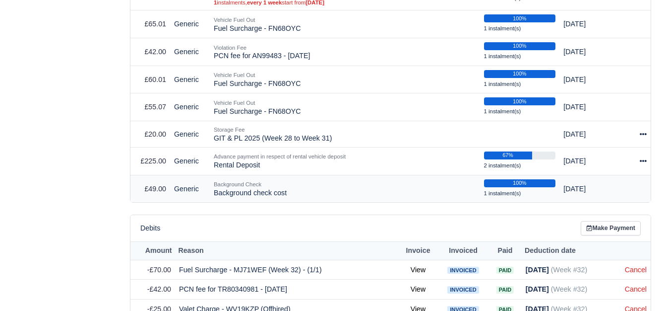
select select "6396"
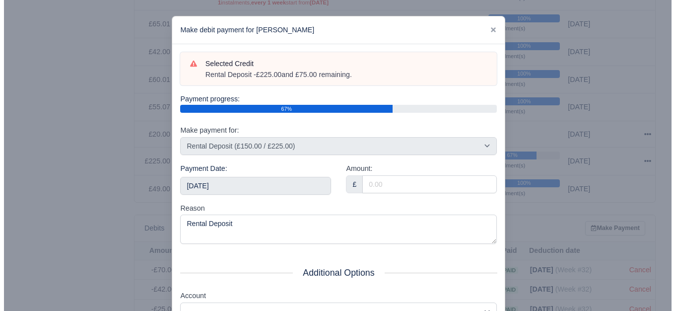
scroll to position [531, 0]
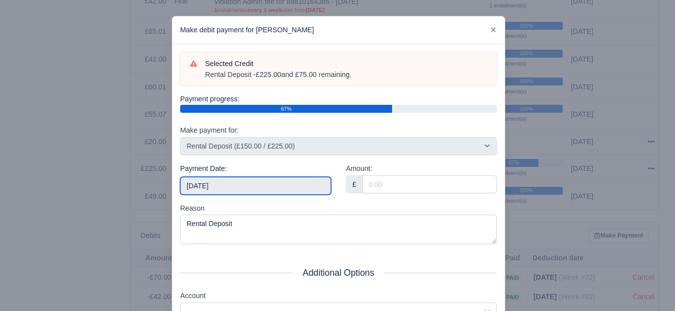
click at [234, 184] on input "[DATE]" at bounding box center [255, 186] width 151 height 18
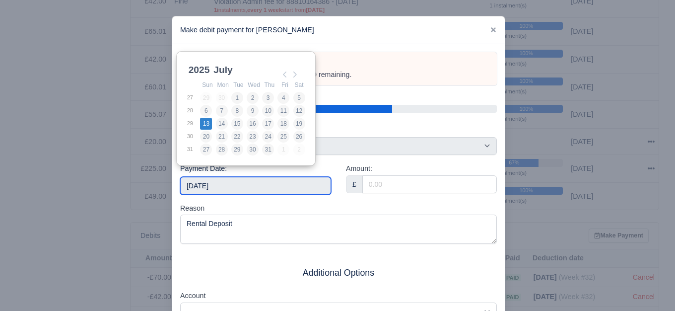
type input "[DATE]"
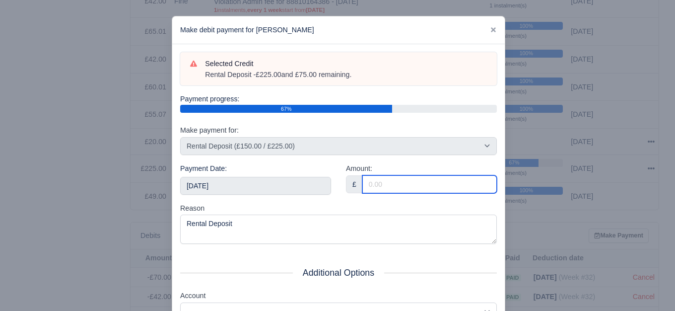
click at [403, 185] on input "Amount:" at bounding box center [429, 184] width 134 height 18
paste input "75"
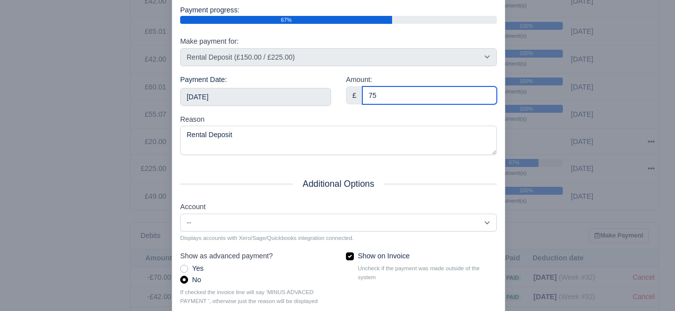
scroll to position [150, 0]
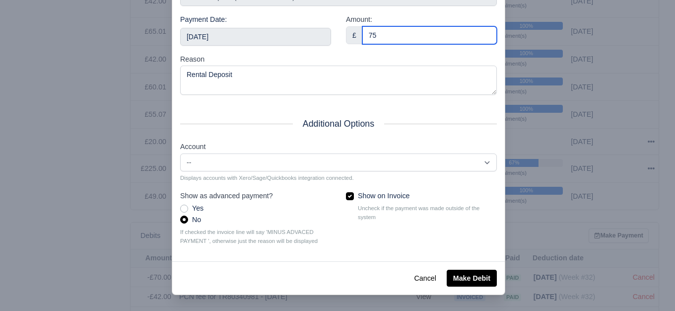
type input "75"
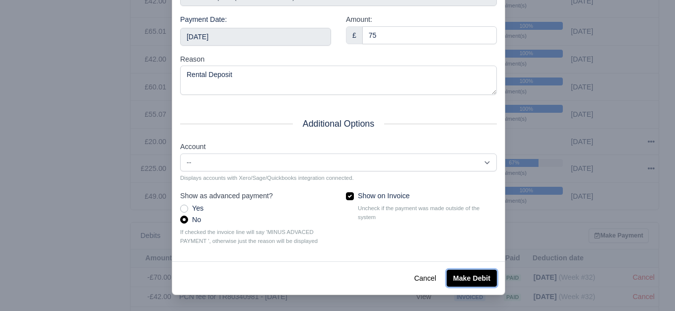
click at [474, 276] on button "Make Debit" at bounding box center [472, 277] width 50 height 17
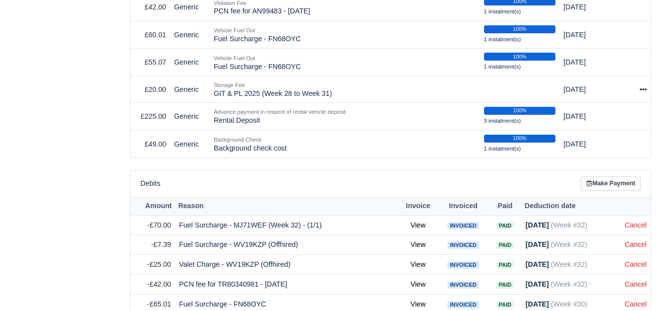
scroll to position [563, 0]
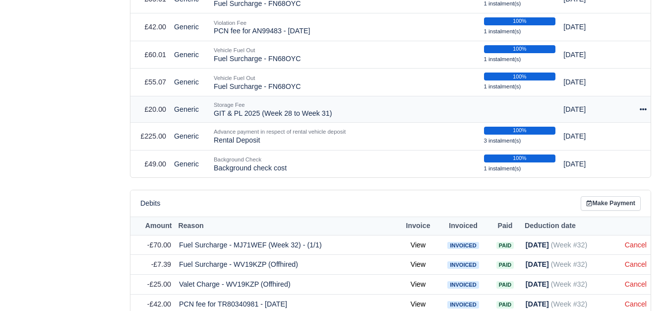
click at [638, 114] on div at bounding box center [637, 109] width 19 height 11
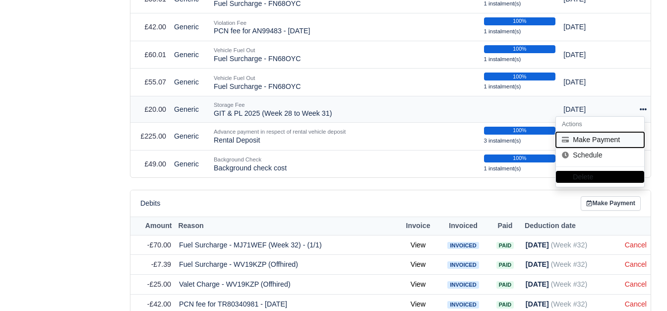
click at [607, 143] on button "Make Payment" at bounding box center [600, 139] width 88 height 15
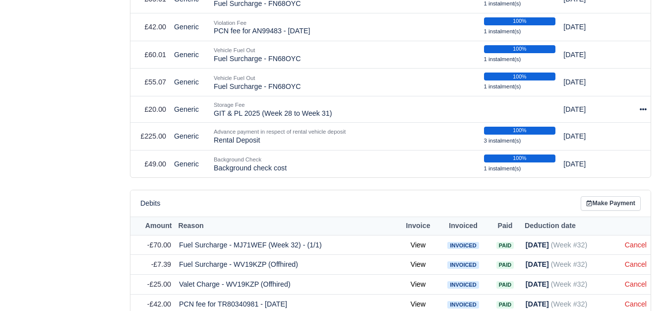
select select "6397"
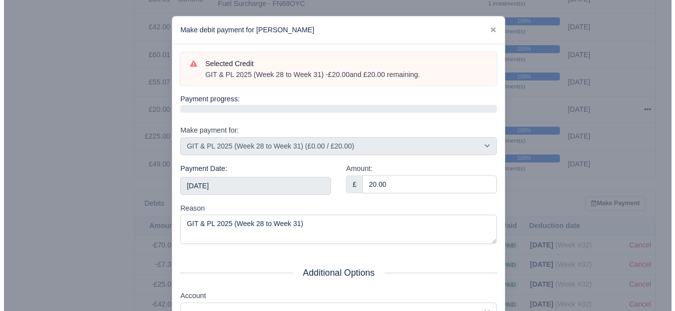
scroll to position [556, 0]
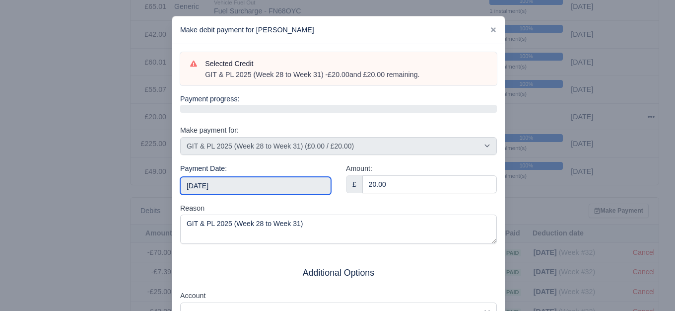
click at [248, 186] on input "[DATE]" at bounding box center [255, 186] width 151 height 18
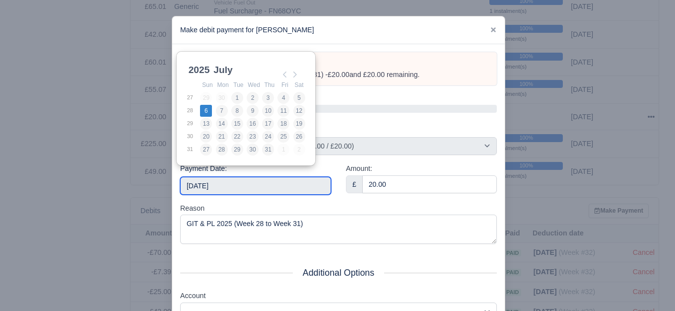
type input "2025-07-06"
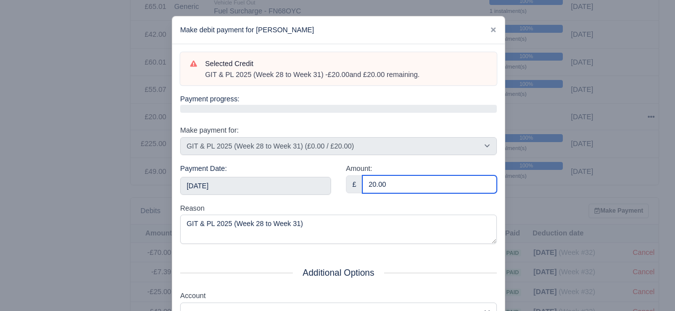
click at [377, 182] on input "20.00" at bounding box center [429, 184] width 134 height 18
click at [374, 179] on input "5" at bounding box center [429, 184] width 134 height 18
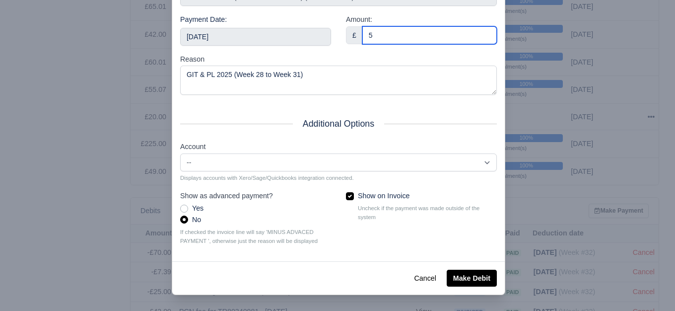
type input "5"
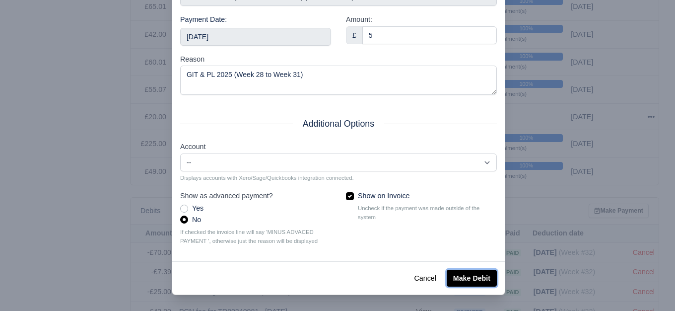
click at [475, 276] on button "Make Debit" at bounding box center [472, 277] width 50 height 17
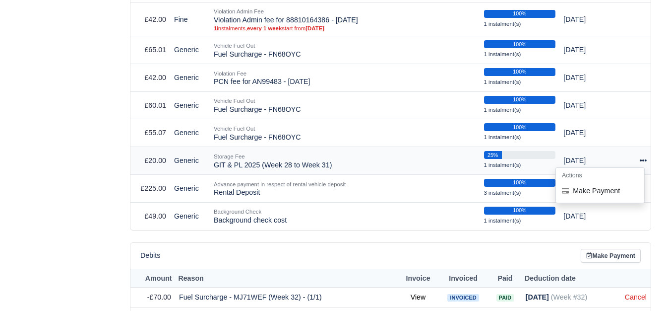
scroll to position [513, 0]
click at [599, 196] on button "Make Payment" at bounding box center [600, 190] width 88 height 15
select select "6397"
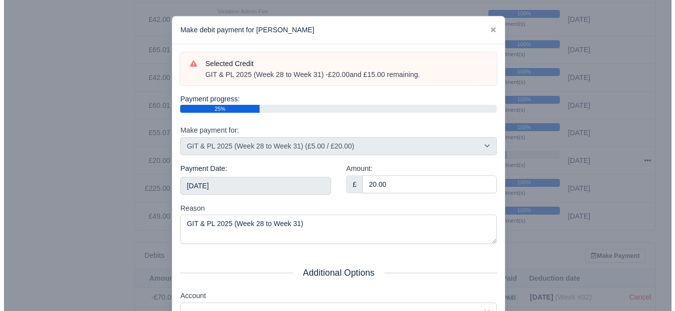
scroll to position [505, 0]
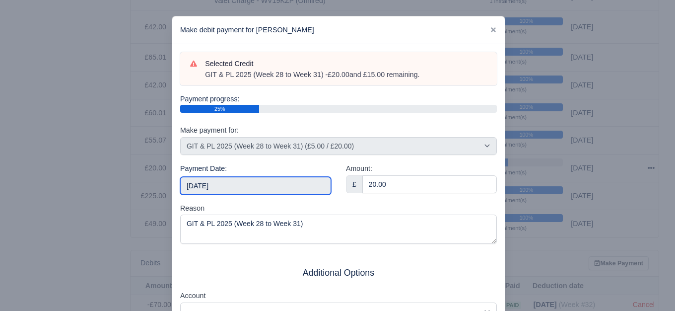
click at [270, 190] on input "[DATE]" at bounding box center [255, 186] width 151 height 18
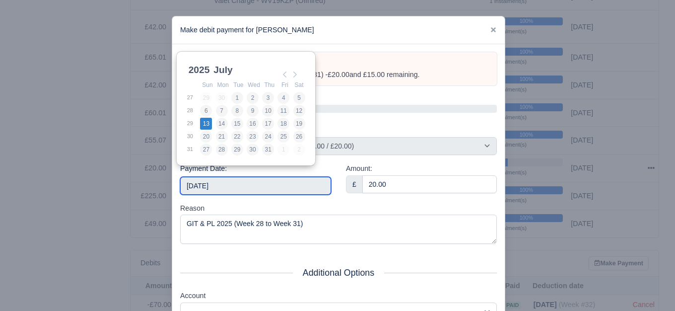
type input "2025-07-13"
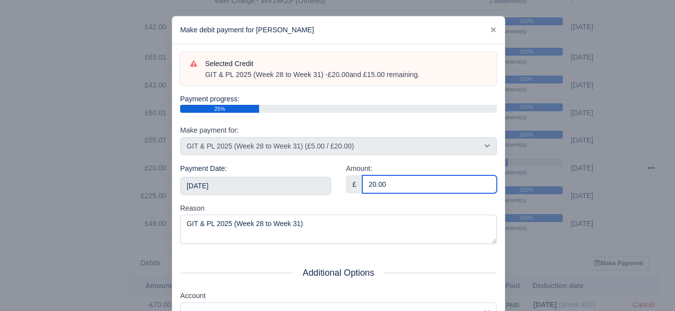
click at [392, 185] on input "20.00" at bounding box center [429, 184] width 134 height 18
paste input "5"
type input "5"
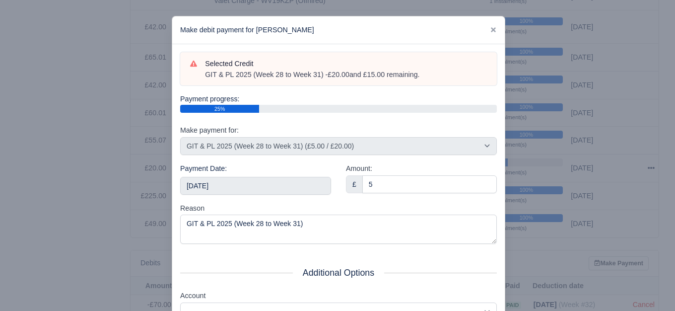
click at [664, 125] on div at bounding box center [337, 155] width 675 height 311
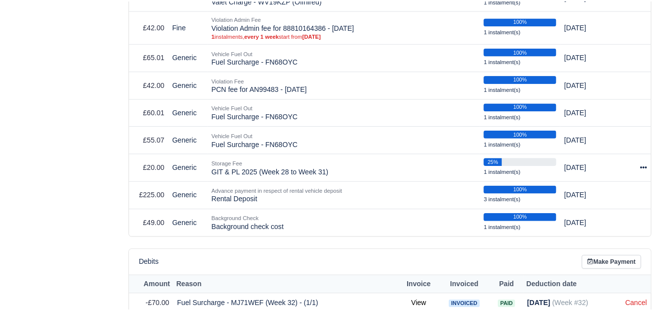
scroll to position [513, 0]
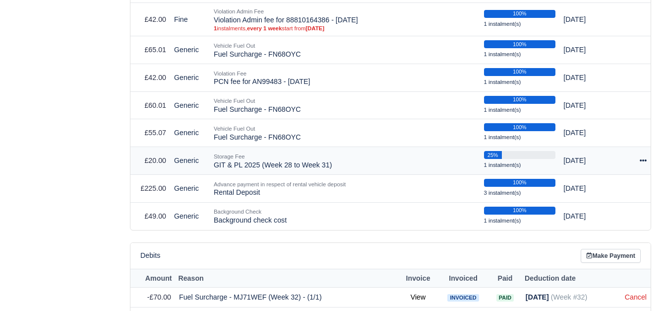
click at [644, 158] on icon at bounding box center [643, 160] width 7 height 7
click at [618, 194] on button "Make Payment" at bounding box center [600, 190] width 88 height 15
select select "6397"
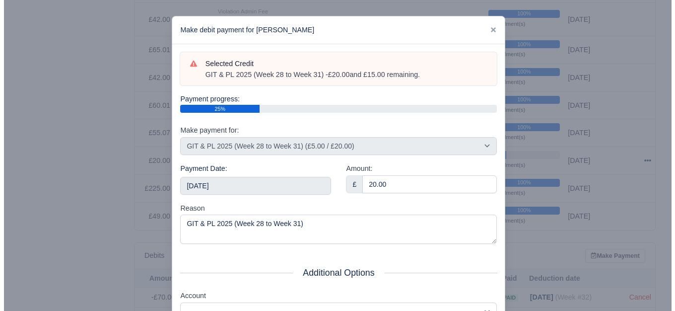
scroll to position [505, 0]
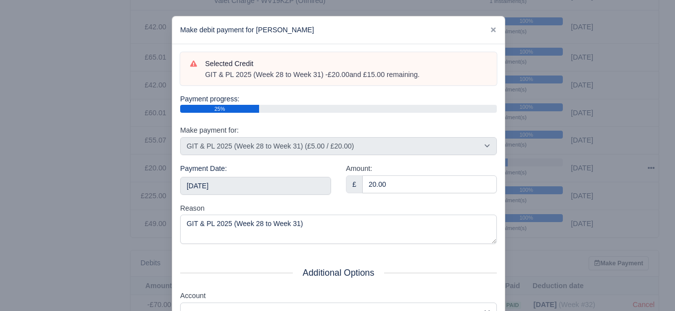
click at [258, 175] on div "Payment Date: 2025-08-23" at bounding box center [255, 179] width 151 height 32
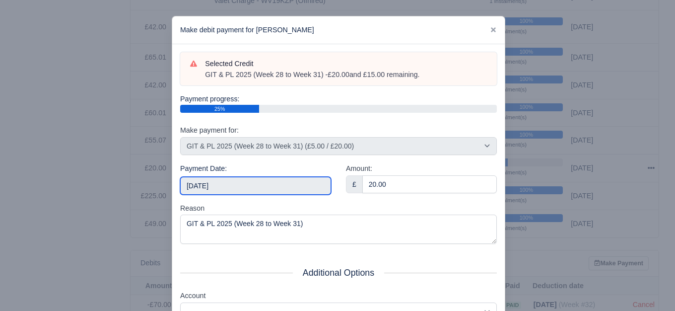
click at [254, 189] on input "[DATE]" at bounding box center [255, 186] width 151 height 18
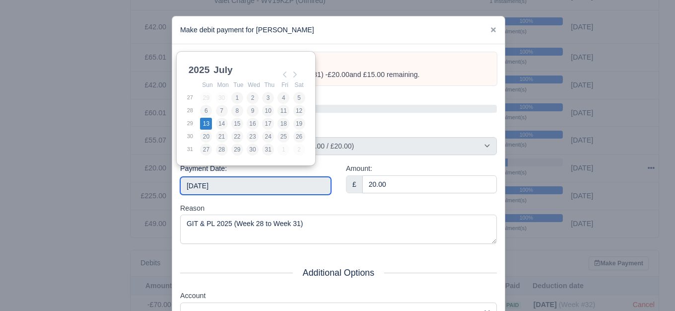
type input "2025-07-13"
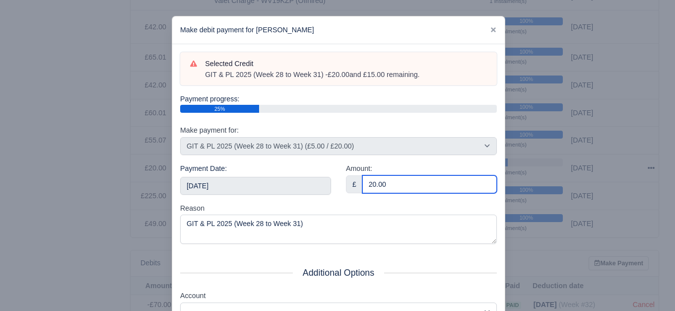
click at [430, 187] on input "20.00" at bounding box center [429, 184] width 134 height 18
paste input "5"
type input "5"
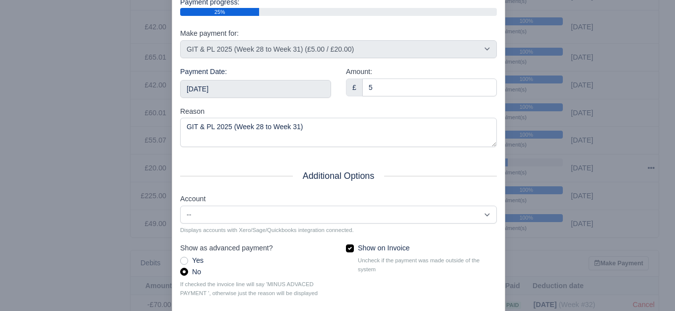
scroll to position [150, 0]
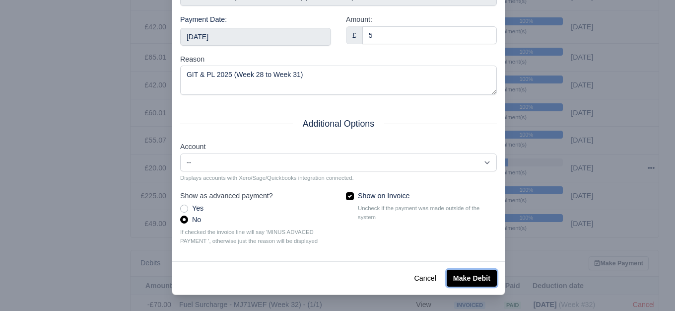
click at [479, 278] on button "Make Debit" at bounding box center [472, 277] width 50 height 17
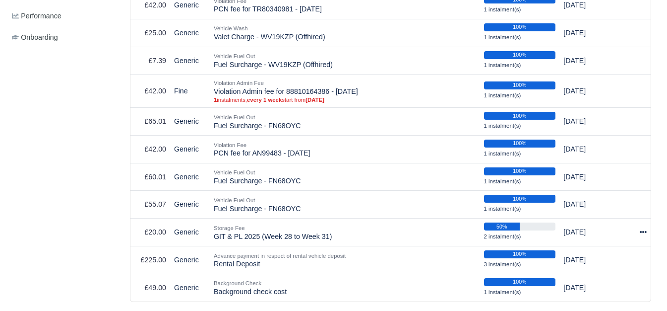
scroll to position [533, 0]
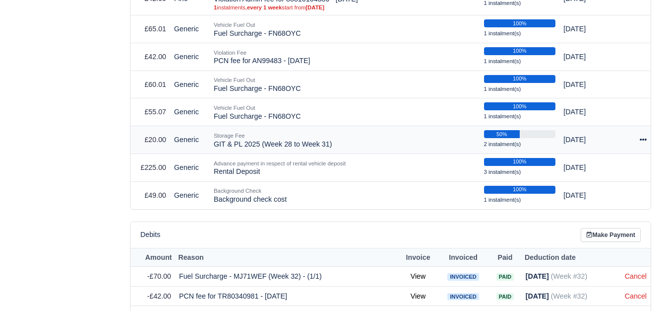
click at [639, 143] on div at bounding box center [637, 139] width 19 height 11
click at [594, 173] on button "Make Payment" at bounding box center [600, 169] width 88 height 15
select select "6397"
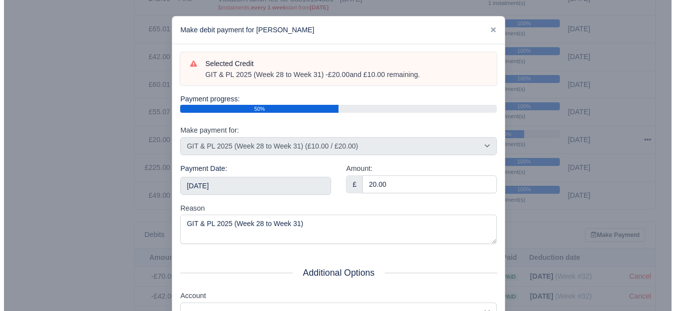
scroll to position [526, 0]
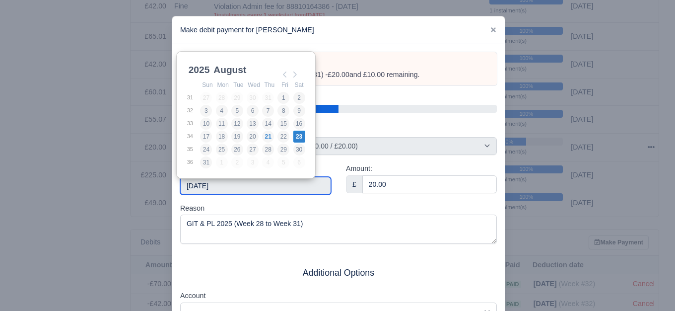
click at [250, 183] on input "[DATE]" at bounding box center [255, 186] width 151 height 18
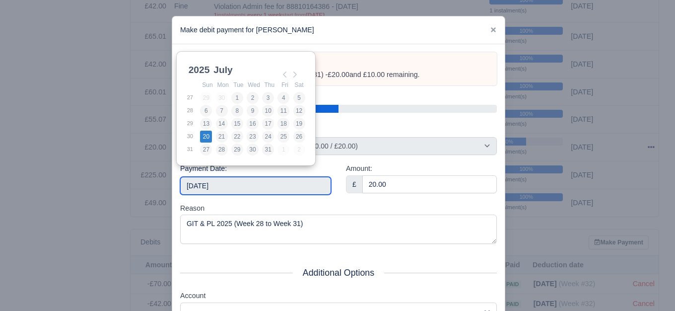
type input "2025-07-20"
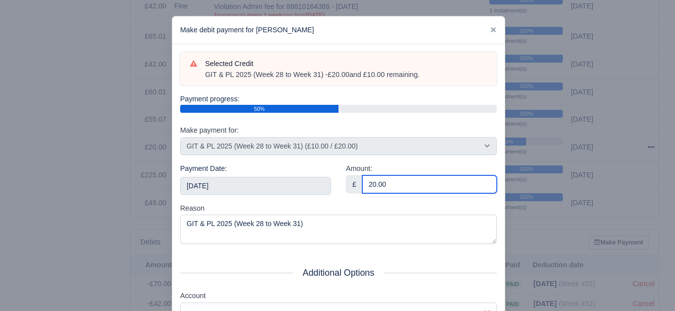
click at [402, 186] on input "20.00" at bounding box center [429, 184] width 134 height 18
paste input "5"
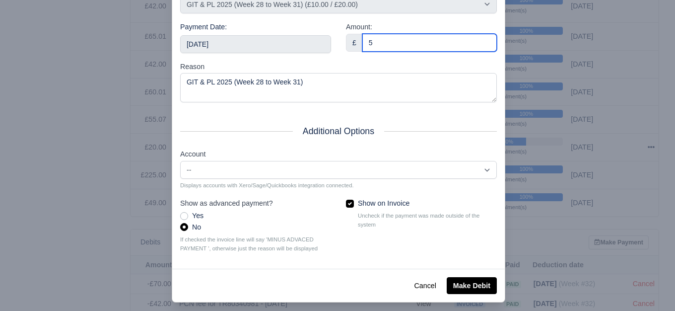
scroll to position [150, 0]
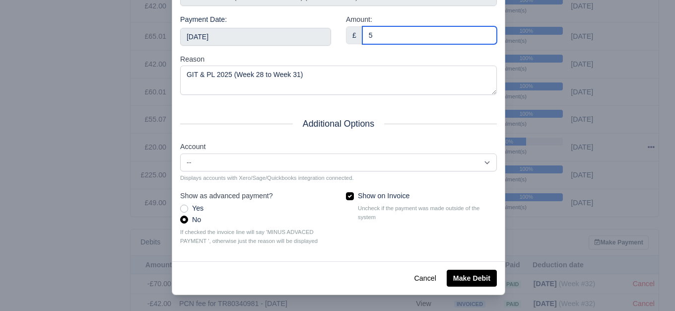
type input "5"
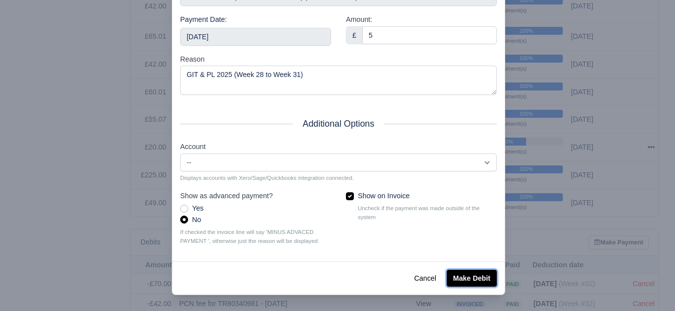
click at [455, 278] on button "Make Debit" at bounding box center [472, 277] width 50 height 17
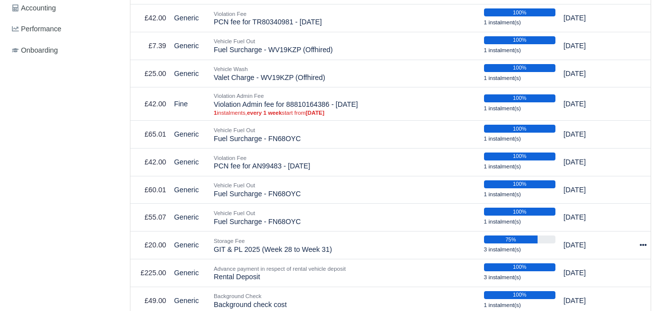
scroll to position [497, 0]
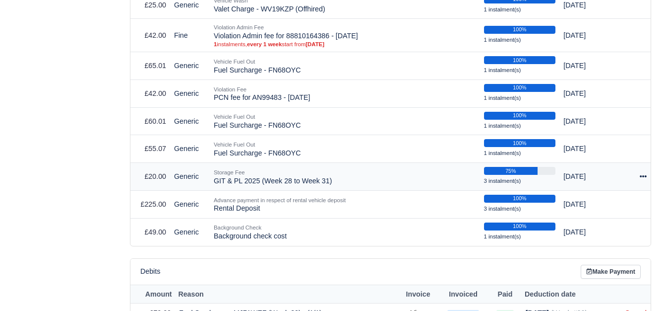
click at [645, 178] on icon at bounding box center [643, 176] width 7 height 7
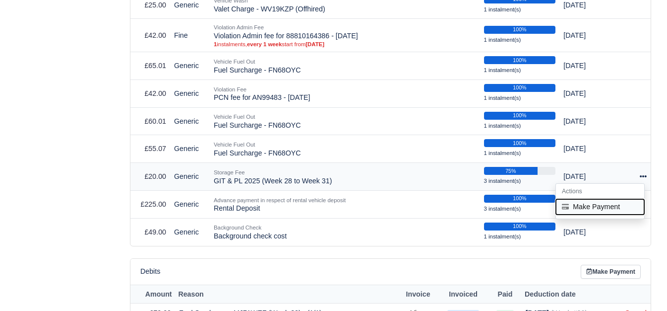
click at [582, 208] on button "Make Payment" at bounding box center [600, 206] width 88 height 15
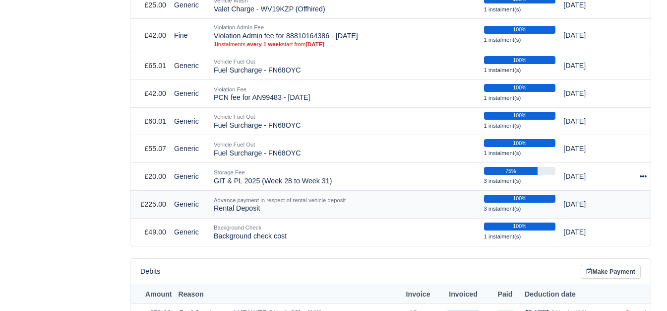
select select "6397"
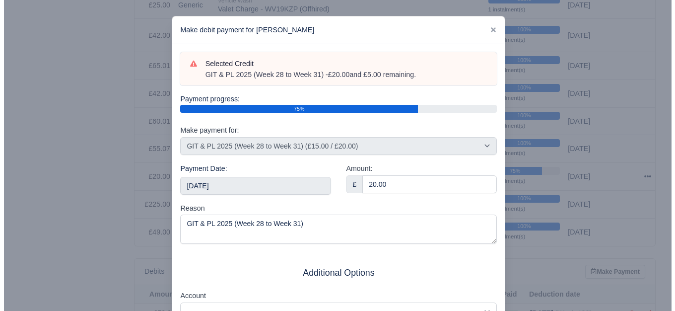
scroll to position [489, 0]
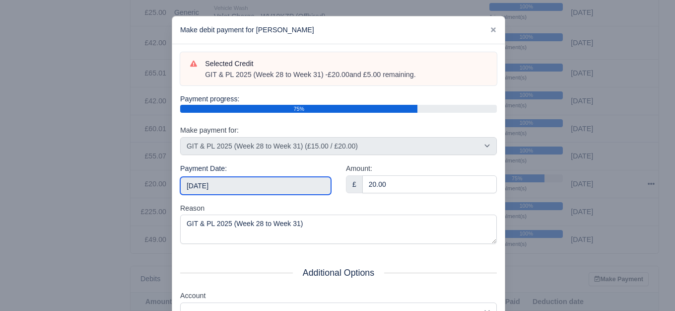
click at [263, 191] on input "2025-08-23" at bounding box center [255, 186] width 151 height 18
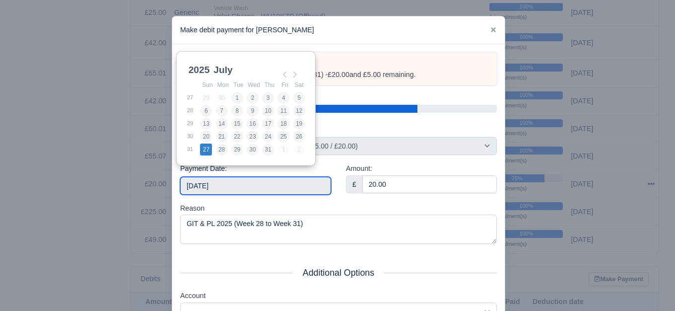
type input "2025-07-27"
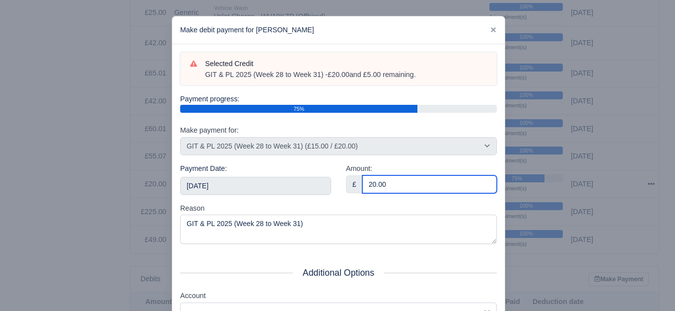
click at [388, 182] on input "20.00" at bounding box center [429, 184] width 134 height 18
paste input "5"
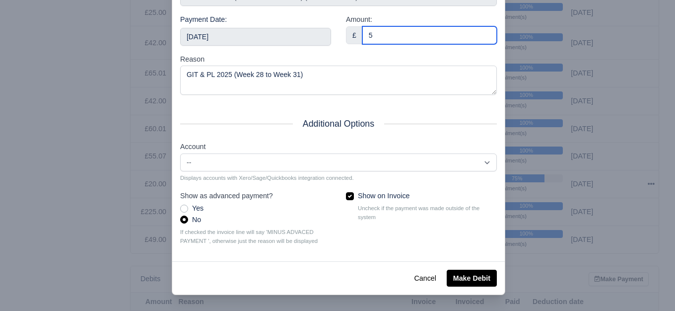
type input "5"
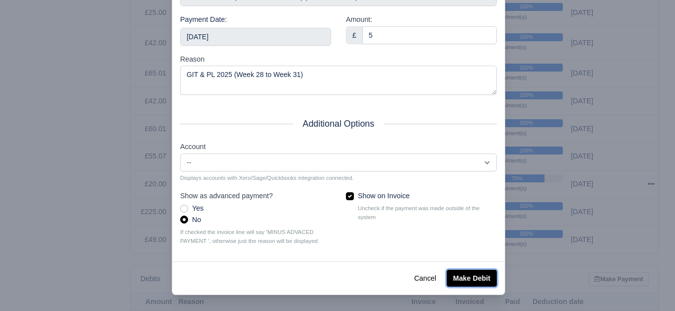
click at [480, 272] on button "Make Debit" at bounding box center [472, 277] width 50 height 17
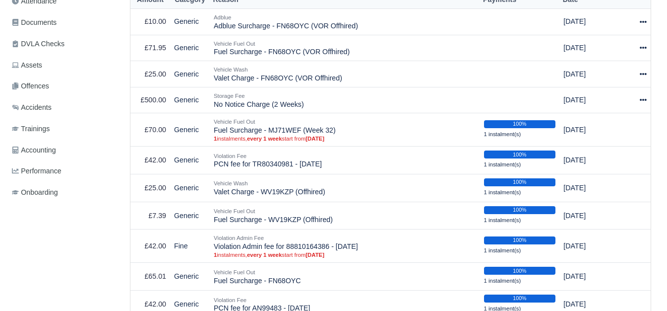
scroll to position [273, 0]
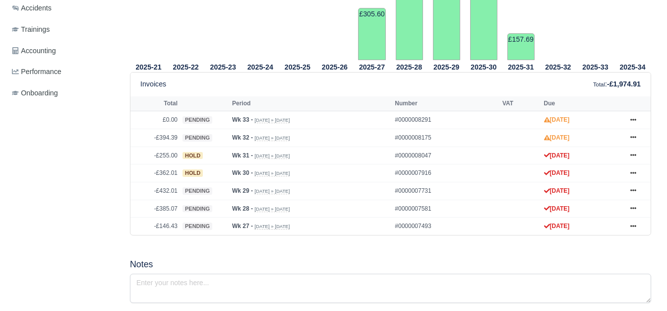
scroll to position [408, 0]
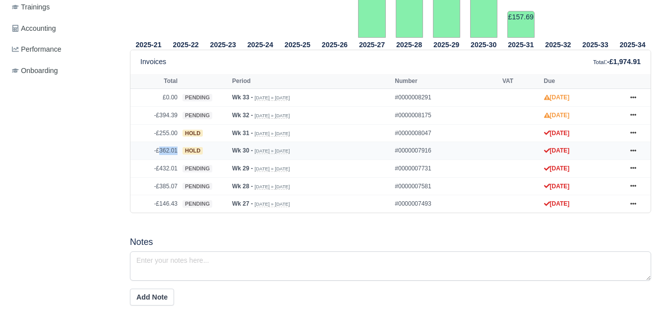
drag, startPoint x: 160, startPoint y: 152, endPoint x: 179, endPoint y: 155, distance: 18.5
click at [179, 155] on td "-£362.01" at bounding box center [155, 151] width 50 height 18
copy td "362.01"
drag, startPoint x: 159, startPoint y: 134, endPoint x: 181, endPoint y: 134, distance: 21.8
click at [181, 134] on tr "-£255.00 hold Wk 31 - Jul 27, 2025 » Aug 2, 2025 #0000008047 Aug 16, 2025 Show …" at bounding box center [390, 133] width 520 height 18
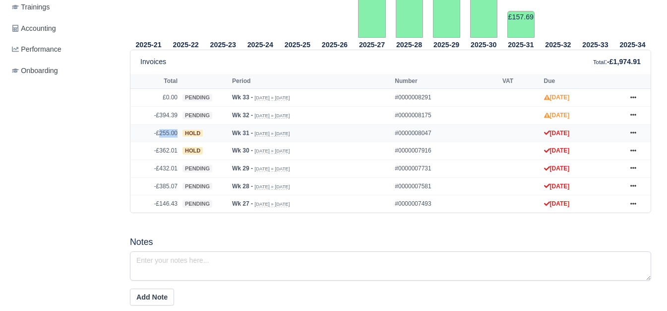
copy tr "255.00"
drag, startPoint x: 158, startPoint y: 117, endPoint x: 177, endPoint y: 118, distance: 18.4
click at [177, 118] on td "-£394.39" at bounding box center [155, 115] width 50 height 18
copy td "394.39"
click at [634, 115] on icon at bounding box center [634, 115] width 6 height 6
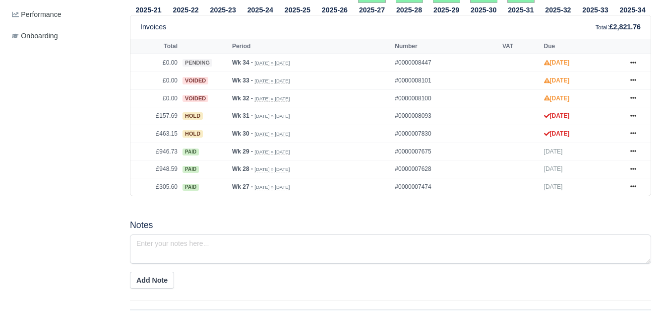
scroll to position [455, 0]
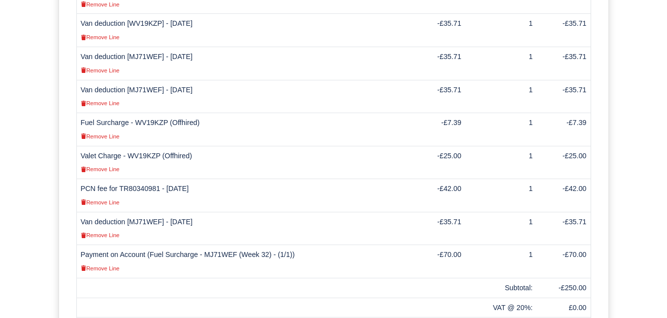
scroll to position [430, 0]
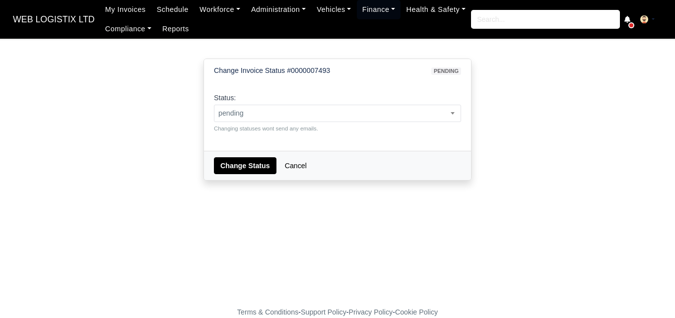
select select "paid"
click at [213, 104] on select "pending approved hold sent paid voided deducted disputed transferred" at bounding box center [213, 104] width 0 height 0
click at [229, 163] on button "Change Status" at bounding box center [245, 165] width 63 height 17
select select "paid"
click at [213, 104] on select "pending approved hold sent paid voided deducted disputed transferred" at bounding box center [213, 104] width 0 height 0
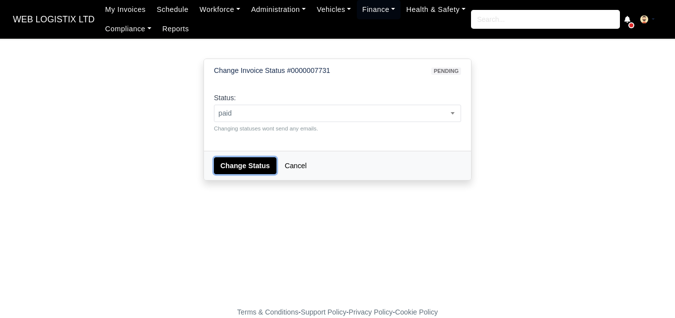
click at [224, 170] on button "Change Status" at bounding box center [245, 165] width 63 height 17
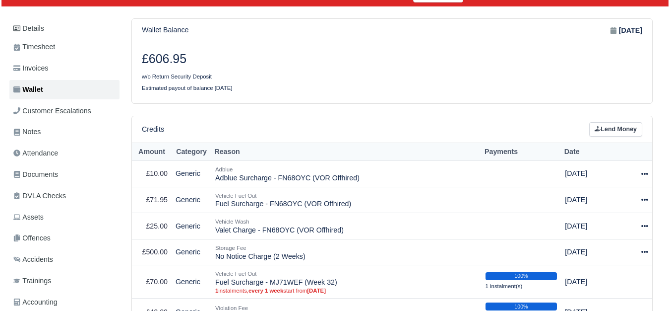
scroll to position [138, 0]
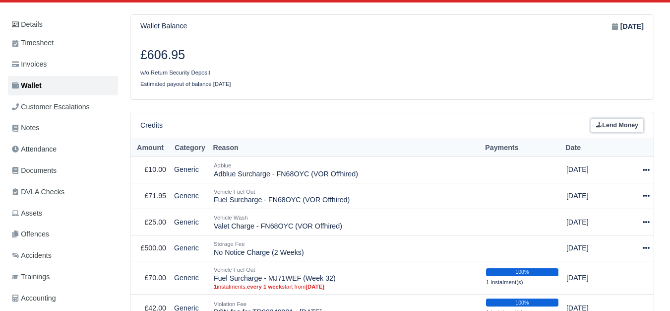
drag, startPoint x: 636, startPoint y: 127, endPoint x: 635, endPoint y: 122, distance: 5.2
click at [636, 127] on link "Lend Money" at bounding box center [617, 125] width 53 height 14
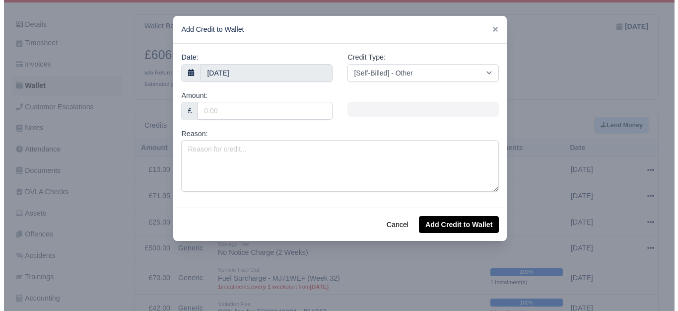
scroll to position [131, 0]
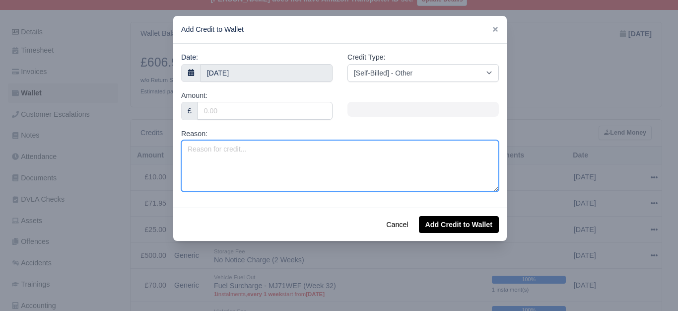
click at [316, 165] on textarea "Reason:" at bounding box center [340, 166] width 318 height 52
paste textarea "FRONT BUMPER DAMAGED"
click at [277, 159] on textarea "FRONT BUMPER DAMAGED" at bounding box center [340, 166] width 318 height 52
click at [300, 147] on textarea "FRONT BUMPER DAMAGED -" at bounding box center [340, 166] width 318 height 52
paste textarea "WV19KZP"
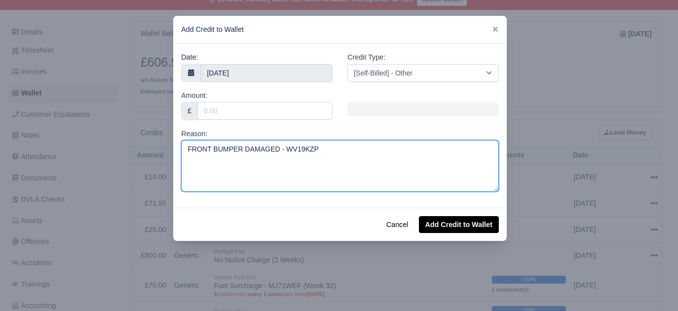
type textarea "FRONT BUMPER DAMAGED - WV19KZP"
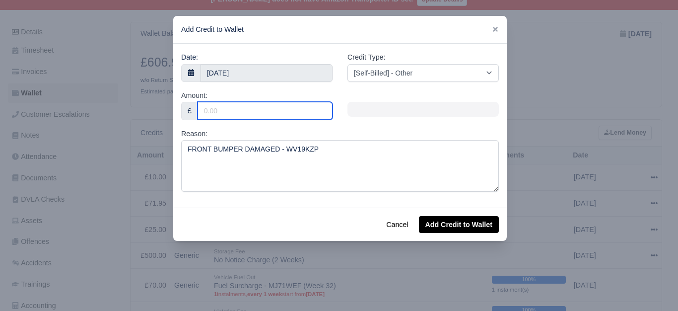
click at [268, 118] on input "Amount:" at bounding box center [264, 111] width 135 height 18
type input "462"
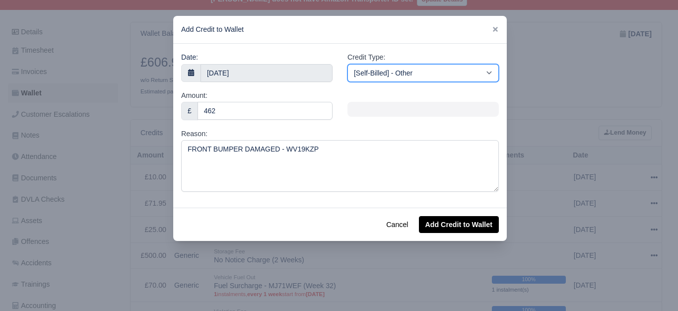
click at [417, 68] on select "[Self-Billed] - Other [Self-Billed] - Negative Invoice [Self-Billed] - Keychain…" at bounding box center [422, 73] width 151 height 18
click at [347, 64] on select "[Self-Billed] - Other [Self-Billed] - Negative Invoice [Self-Billed] - Keychain…" at bounding box center [422, 73] width 151 height 18
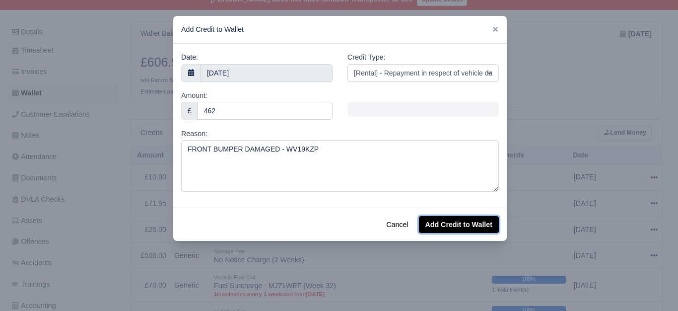
drag, startPoint x: 457, startPoint y: 228, endPoint x: 221, endPoint y: 120, distance: 259.8
click at [457, 228] on button "Add Credit to Wallet" at bounding box center [459, 224] width 80 height 17
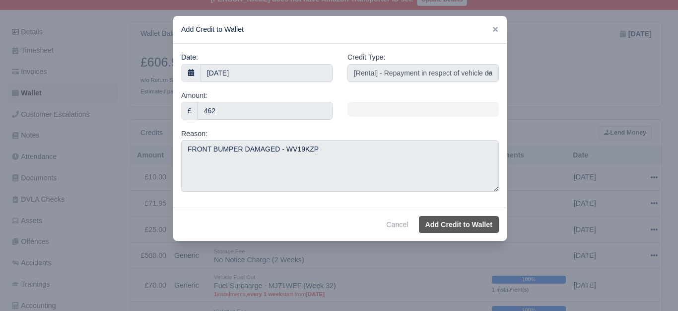
select select "other"
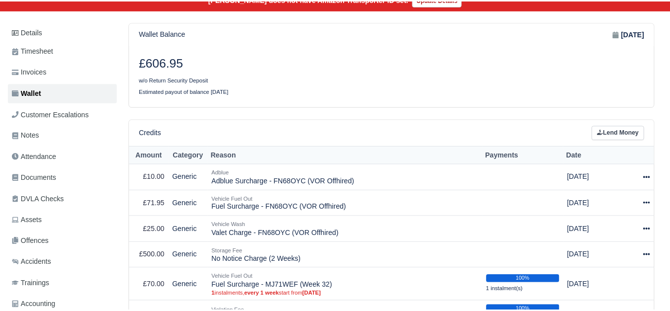
scroll to position [138, 0]
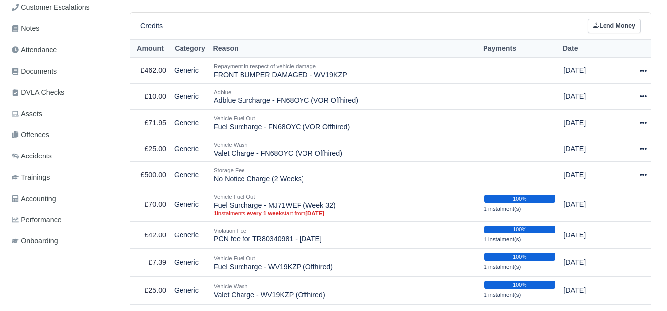
scroll to position [232, 0]
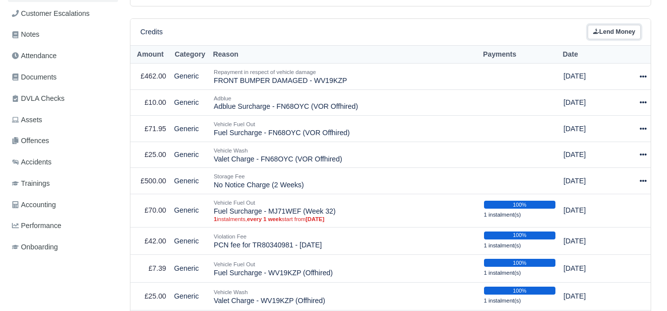
click at [619, 30] on link "Lend Money" at bounding box center [614, 32] width 53 height 14
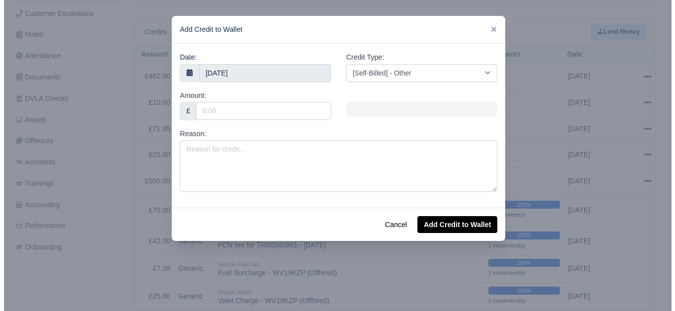
scroll to position [225, 0]
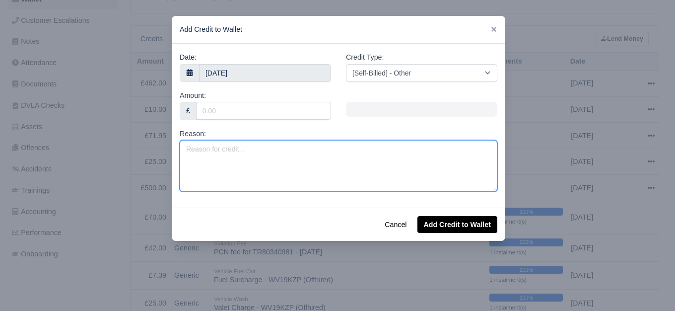
click at [381, 142] on textarea "Reason:" at bounding box center [339, 166] width 318 height 52
type textarea "Negative Invoice Week 32"
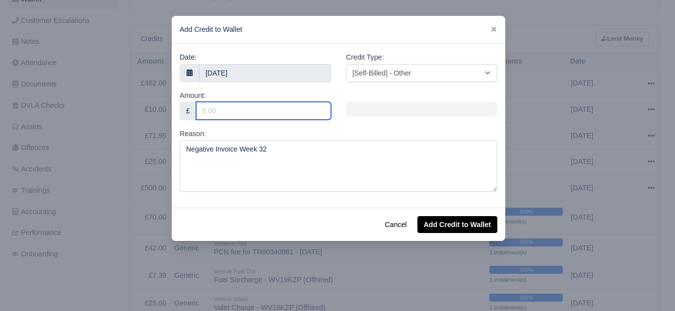
click at [224, 112] on input "Amount:" at bounding box center [263, 111] width 135 height 18
type input "394.39"
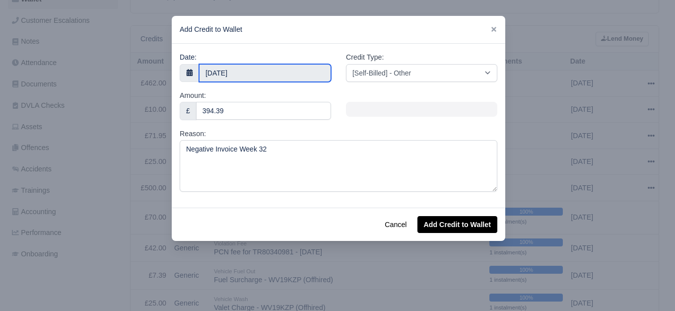
click at [248, 70] on input "21 August 2025" at bounding box center [265, 73] width 132 height 18
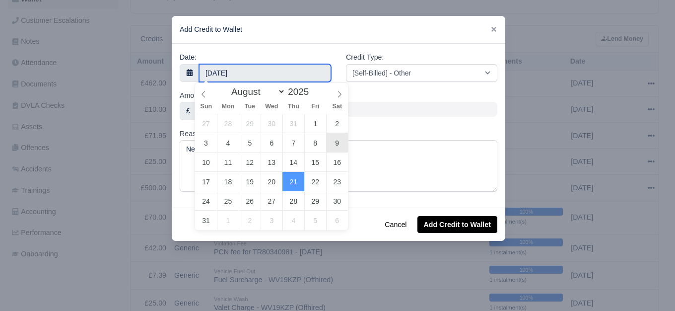
type input "9 August 2025"
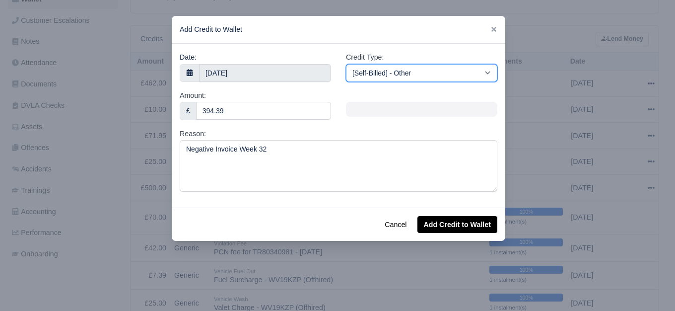
click at [397, 66] on select "[Self-Billed] - Other [Self-Billed] - Negative Invoice [Self-Billed] - Keychain…" at bounding box center [421, 73] width 151 height 18
click at [346, 64] on select "[Self-Billed] - Other [Self-Billed] - Negative Invoice [Self-Billed] - Keychain…" at bounding box center [421, 73] width 151 height 18
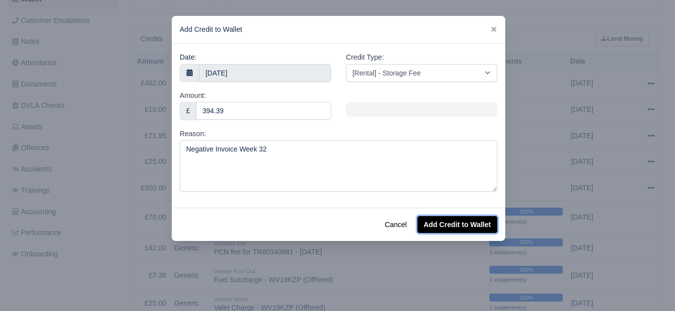
click at [470, 229] on button "Add Credit to Wallet" at bounding box center [457, 224] width 80 height 17
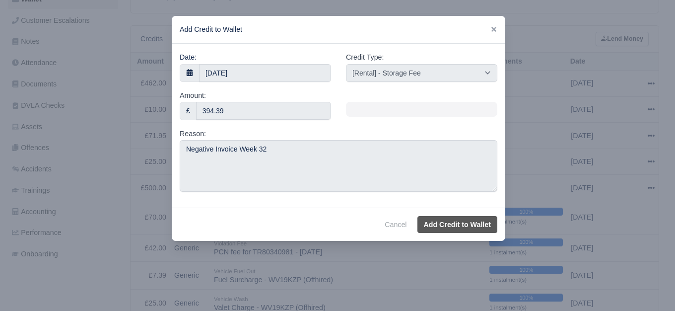
select select "other"
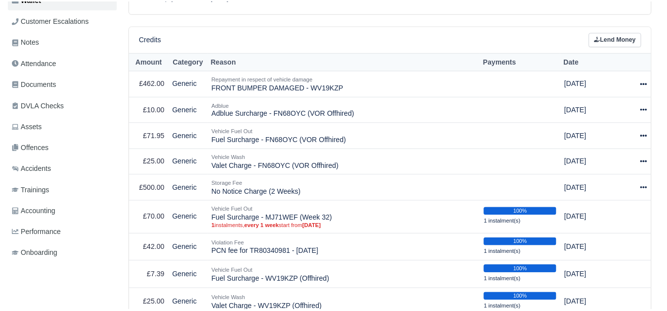
scroll to position [232, 0]
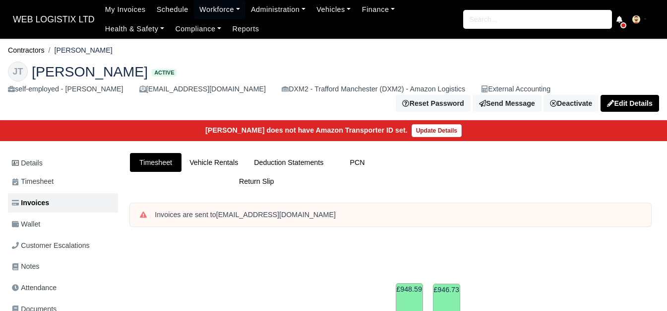
scroll to position [455, 0]
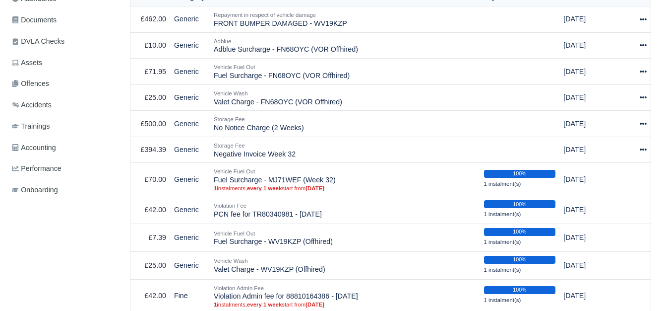
scroll to position [274, 0]
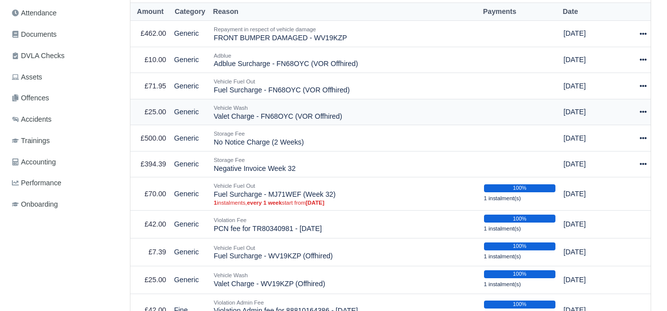
click at [644, 112] on icon at bounding box center [643, 111] width 7 height 7
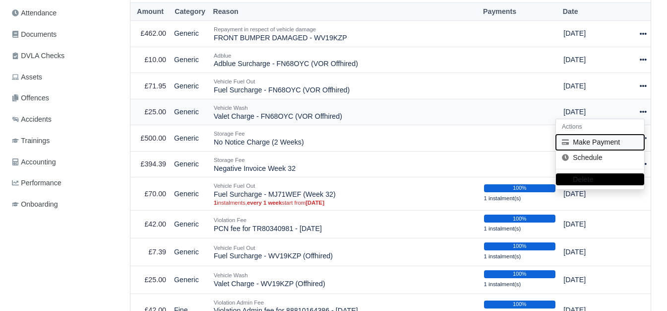
click at [607, 143] on button "Make Payment" at bounding box center [600, 141] width 88 height 15
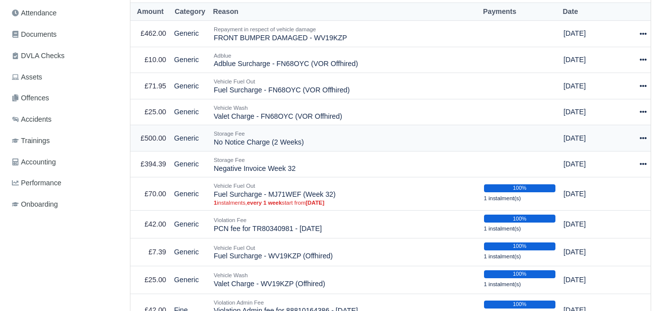
select select "6393"
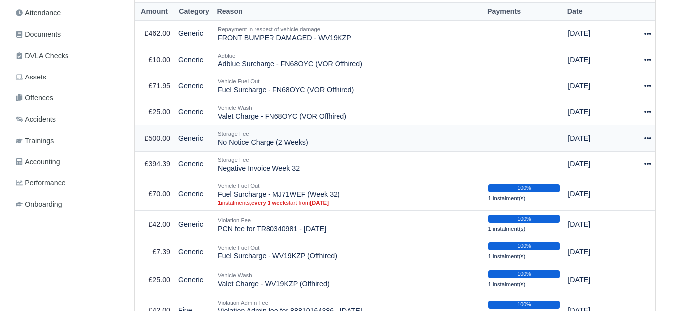
scroll to position [267, 0]
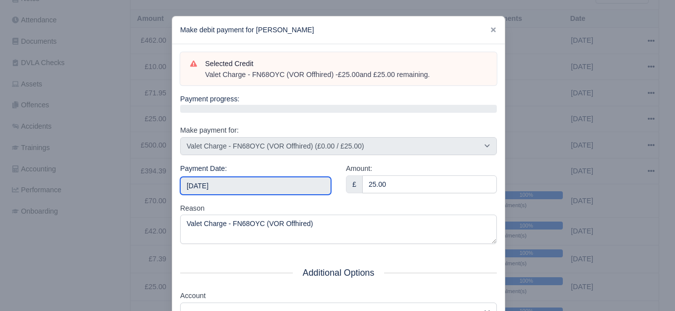
click at [269, 187] on input "[DATE]" at bounding box center [255, 186] width 151 height 18
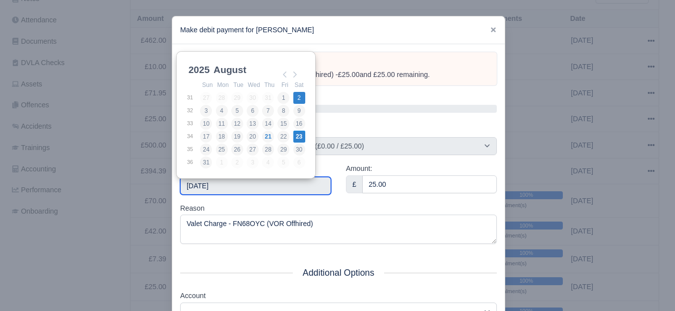
type input "[DATE]"
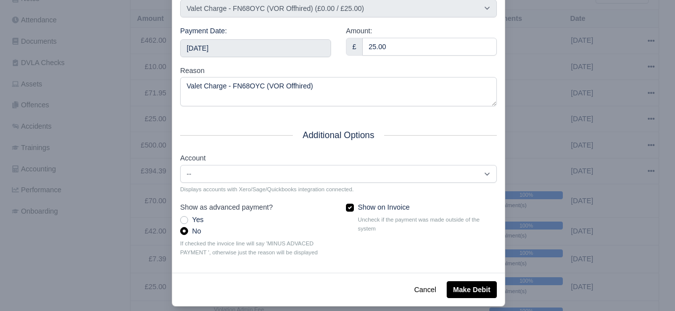
scroll to position [150, 0]
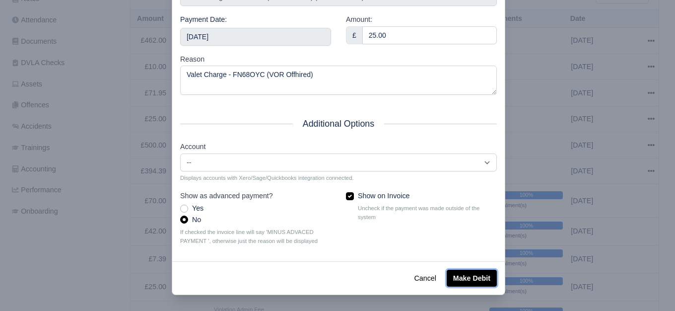
click at [463, 274] on button "Make Debit" at bounding box center [472, 277] width 50 height 17
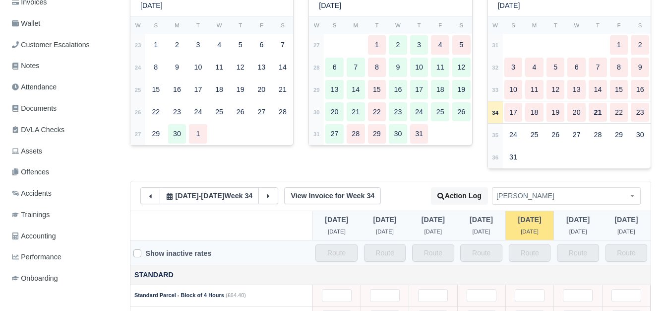
scroll to position [209, 0]
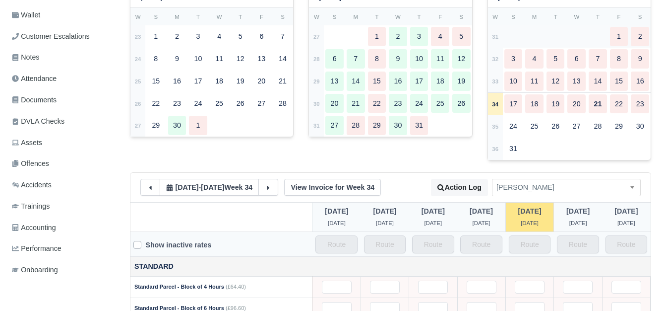
click at [491, 43] on td "31" at bounding box center [495, 36] width 15 height 22
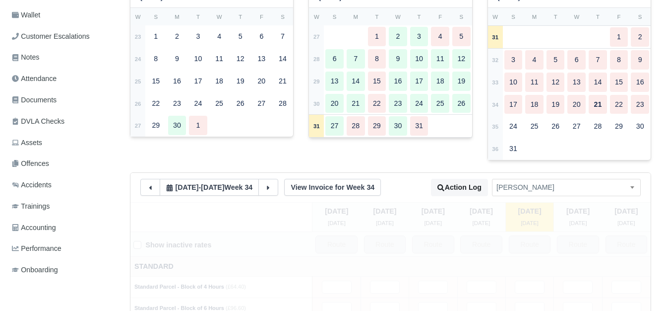
type input "19"
type input "16.5"
type input "0.5"
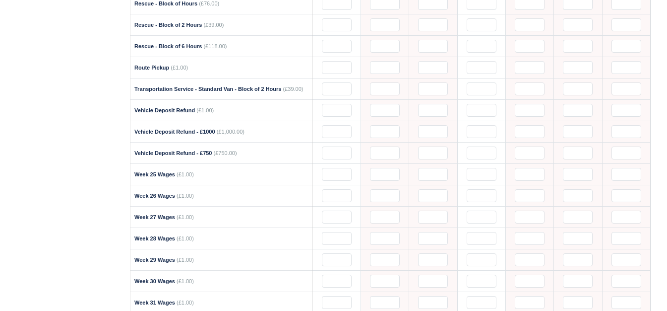
scroll to position [1403, 0]
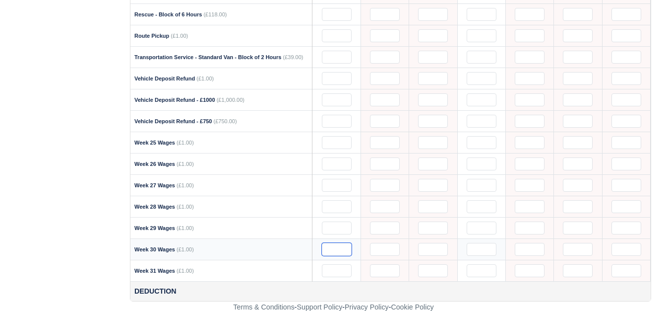
click at [335, 251] on input "text" at bounding box center [337, 249] width 30 height 13
click at [328, 249] on input "text" at bounding box center [337, 249] width 30 height 13
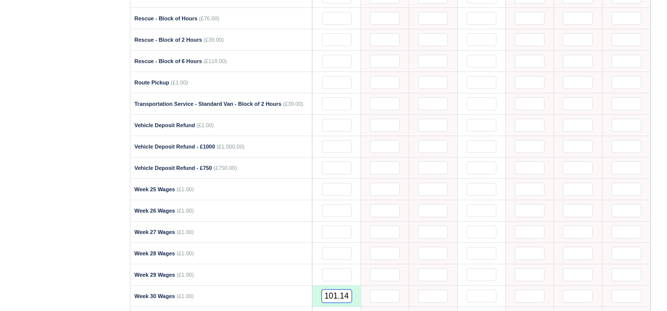
scroll to position [1353, 0]
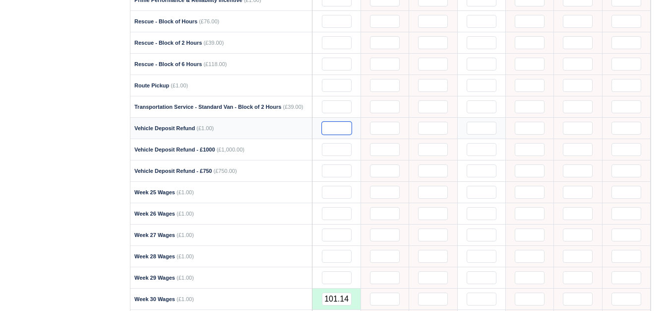
click at [329, 127] on input "text" at bounding box center [337, 128] width 30 height 13
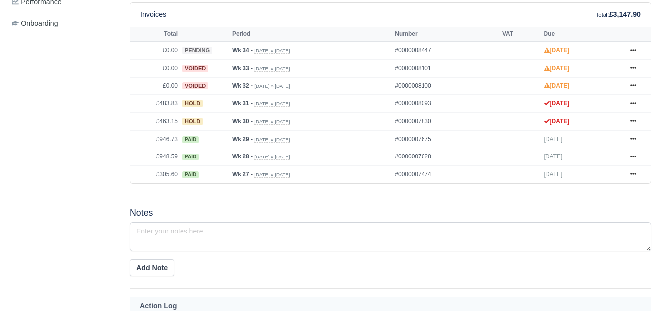
scroll to position [455, 0]
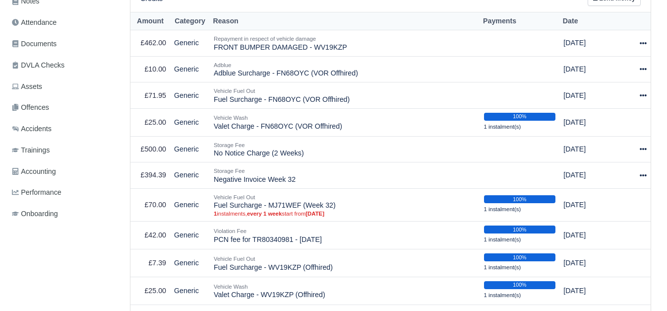
scroll to position [267, 0]
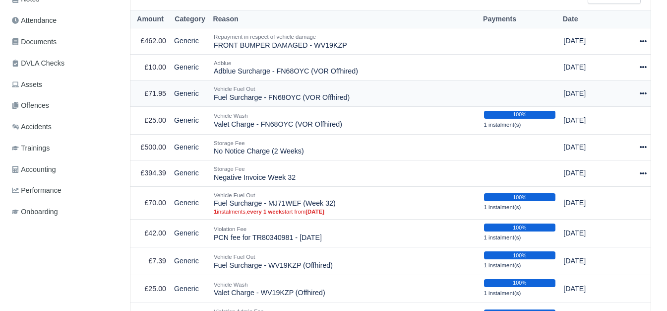
click at [646, 94] on icon at bounding box center [643, 93] width 7 height 2
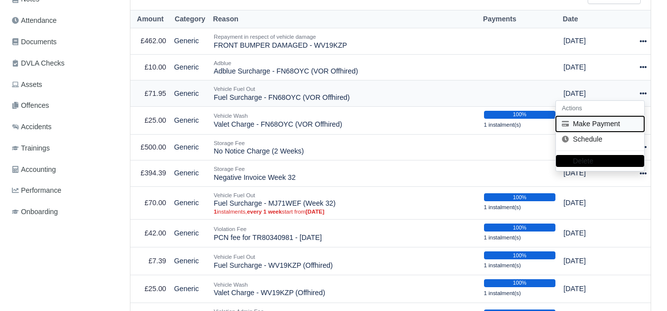
click at [594, 130] on button "Make Payment" at bounding box center [600, 123] width 88 height 15
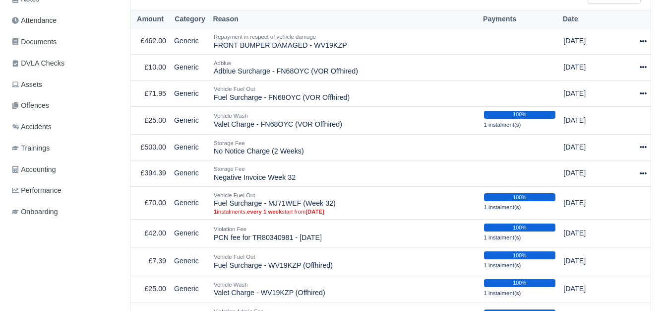
select select "6394"
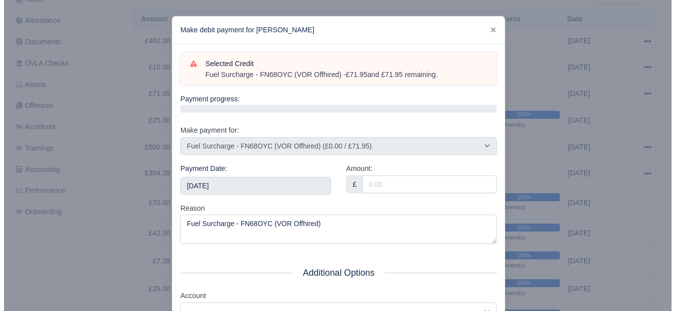
scroll to position [260, 0]
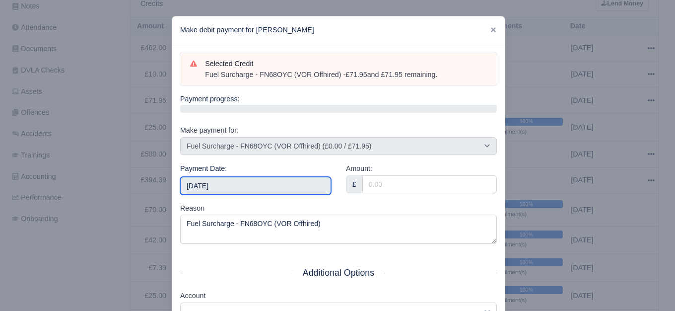
click at [257, 190] on input "[DATE]" at bounding box center [255, 186] width 151 height 18
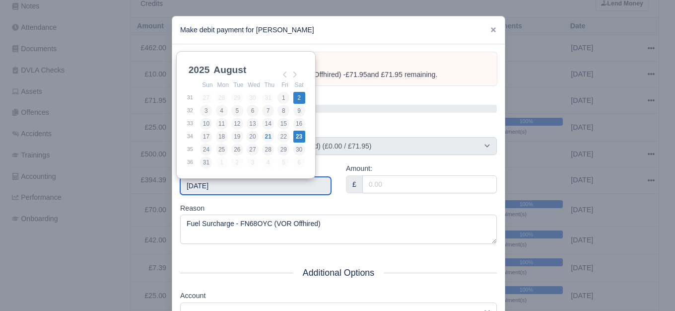
type input "[DATE]"
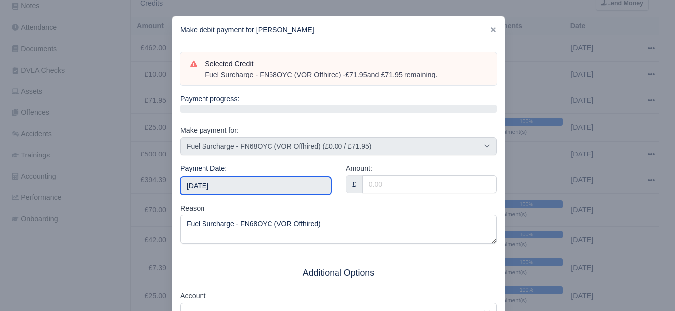
click at [289, 184] on input "[DATE]" at bounding box center [255, 186] width 151 height 18
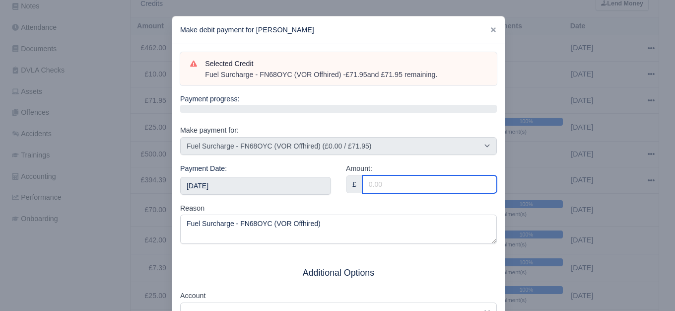
click at [376, 178] on input "Amount:" at bounding box center [429, 184] width 134 height 18
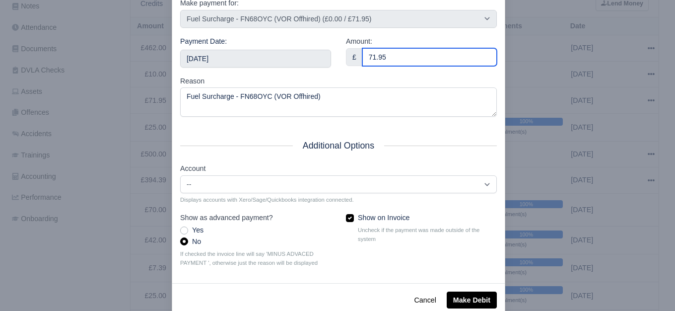
scroll to position [150, 0]
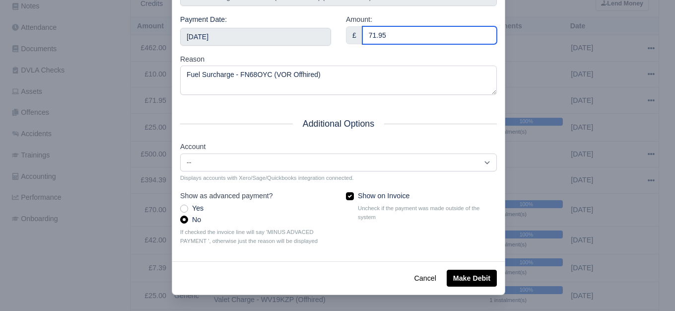
type input "71.95"
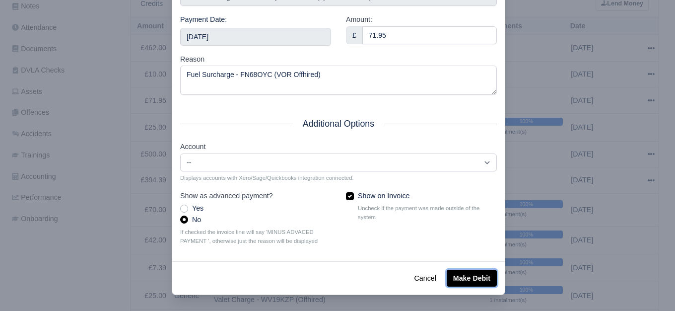
click at [476, 273] on button "Make Debit" at bounding box center [472, 277] width 50 height 17
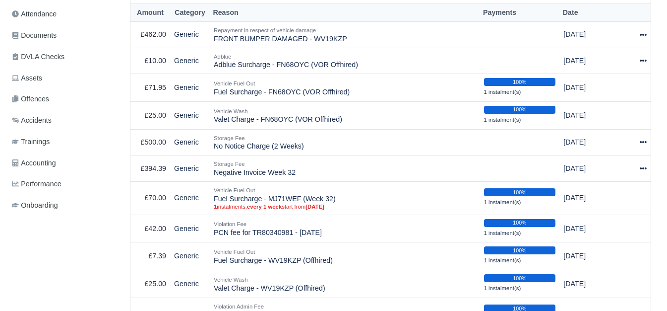
scroll to position [288, 0]
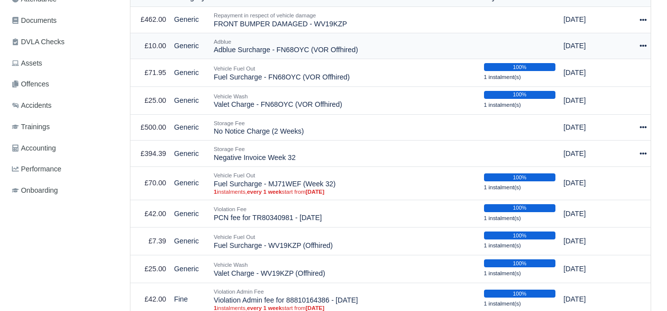
click at [640, 49] on icon at bounding box center [643, 45] width 7 height 7
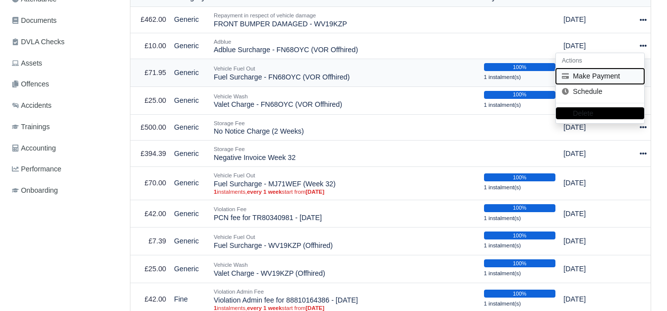
click at [604, 75] on button "Make Payment" at bounding box center [600, 75] width 88 height 15
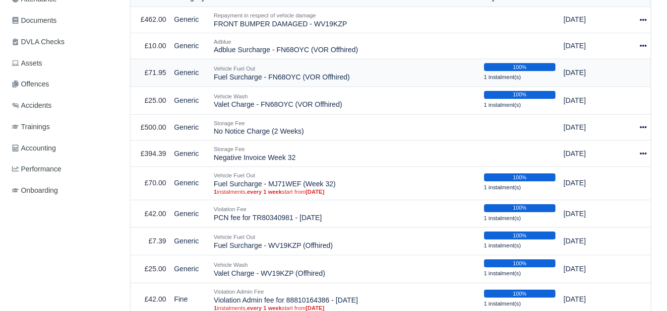
select select "6395"
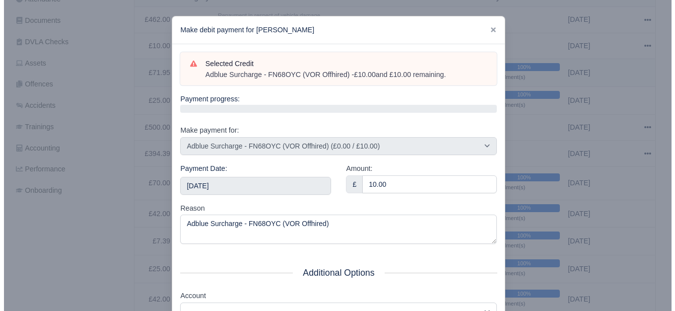
scroll to position [281, 0]
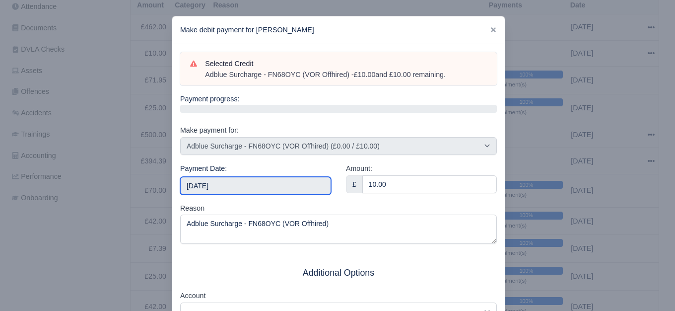
click at [288, 185] on input "[DATE]" at bounding box center [255, 186] width 151 height 18
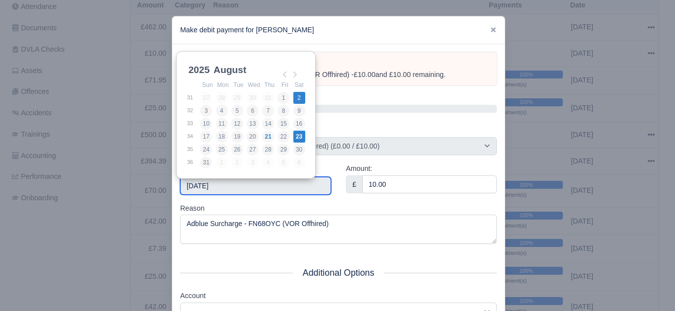
type input "[DATE]"
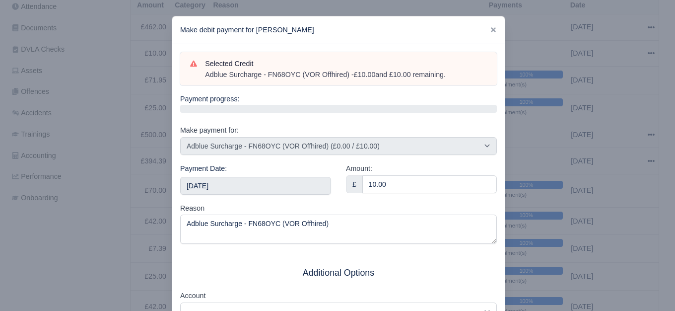
scroll to position [150, 0]
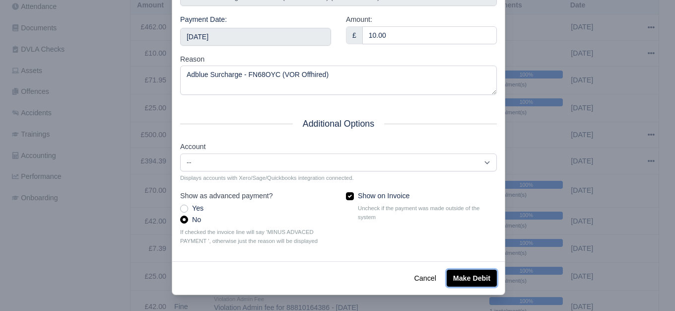
click at [463, 277] on button "Make Debit" at bounding box center [472, 277] width 50 height 17
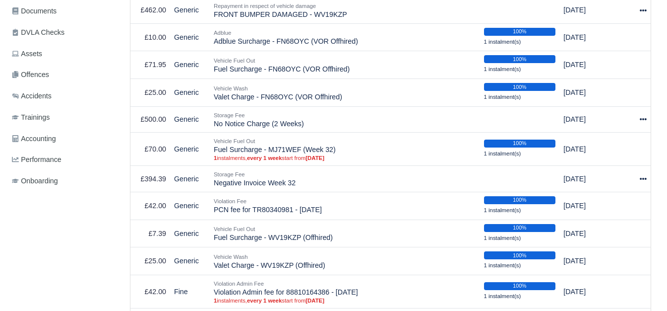
scroll to position [304, 0]
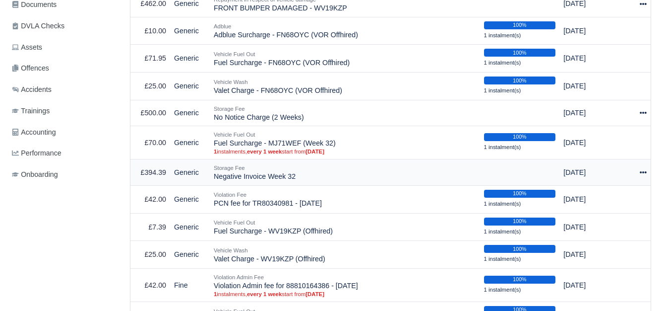
click at [641, 176] on icon at bounding box center [643, 172] width 7 height 7
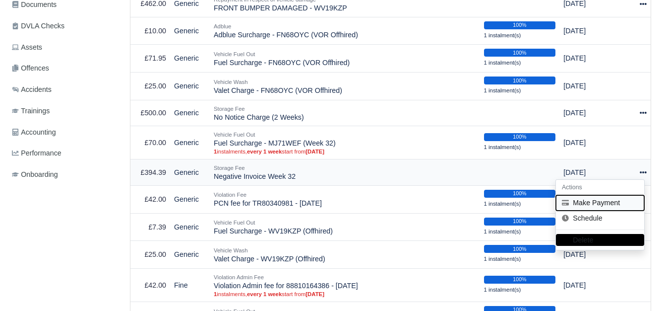
click at [599, 207] on button "Make Payment" at bounding box center [600, 202] width 88 height 15
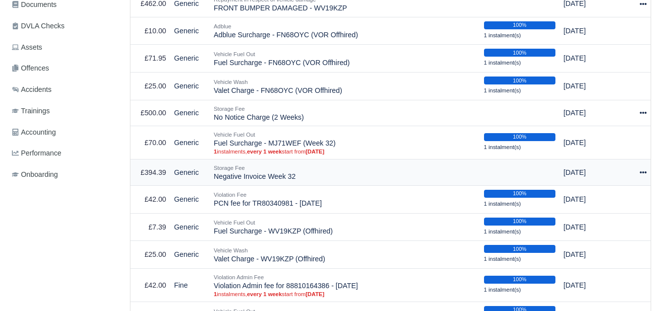
select select "6406"
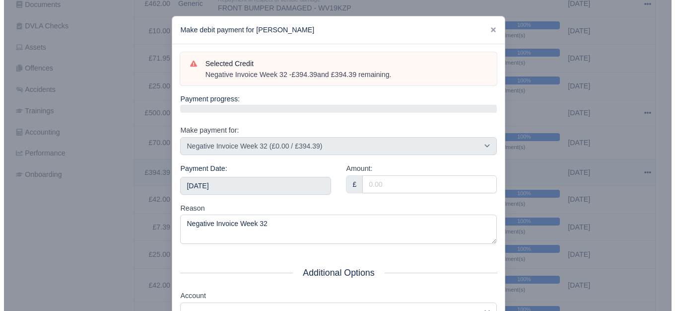
scroll to position [297, 0]
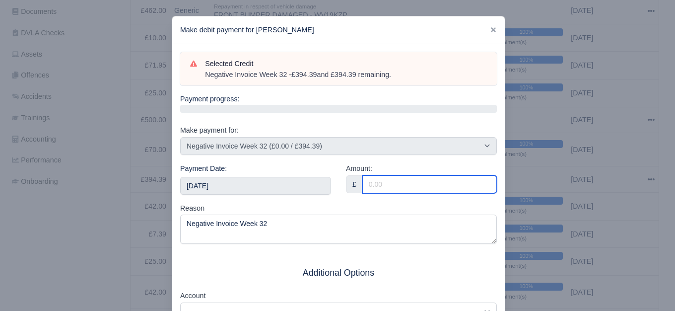
click at [370, 186] on input "Amount:" at bounding box center [429, 184] width 134 height 18
type input "121.88"
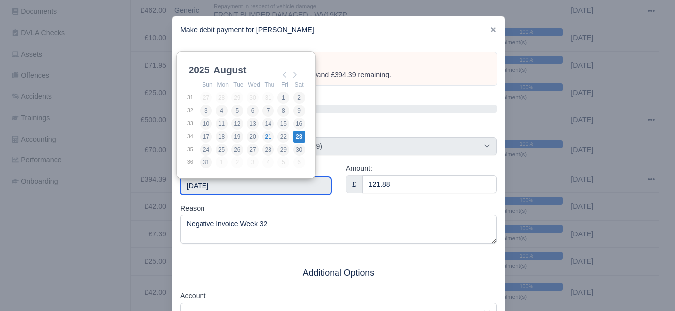
click at [276, 189] on input "2025-08-23" at bounding box center [255, 186] width 151 height 18
type input "2025-08-02"
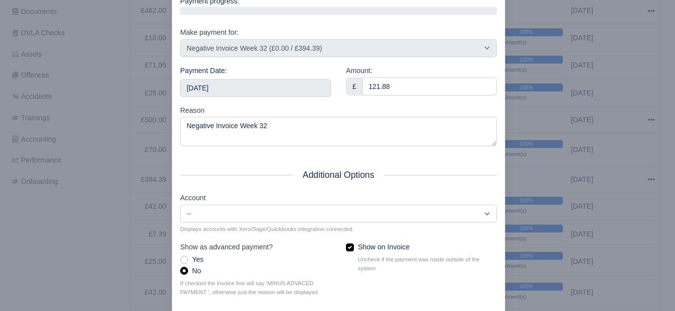
scroll to position [150, 0]
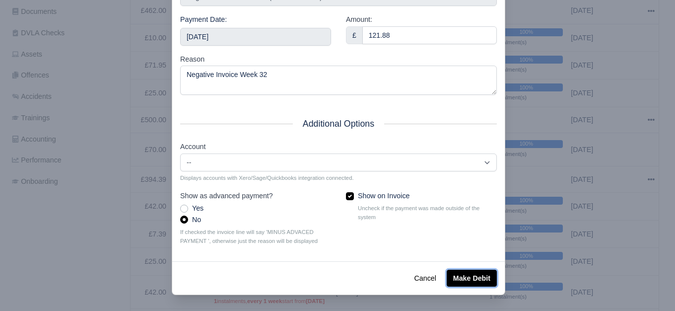
click at [476, 275] on button "Make Debit" at bounding box center [472, 277] width 50 height 17
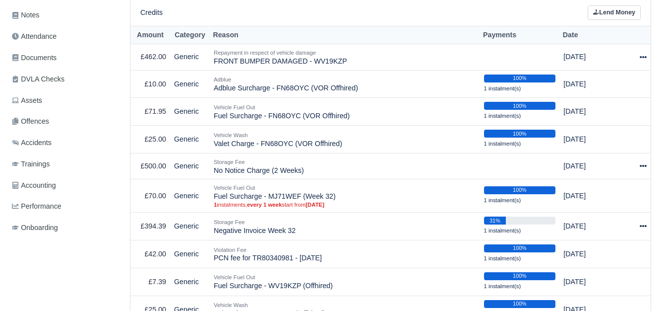
scroll to position [233, 0]
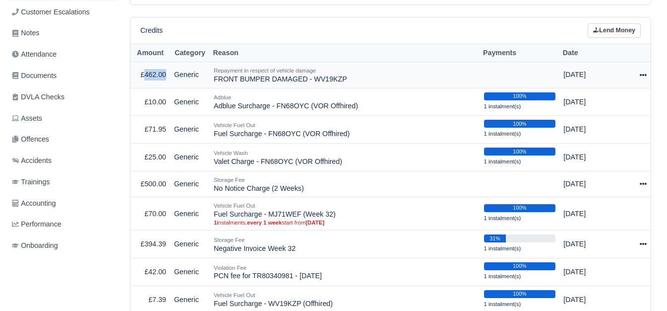
drag, startPoint x: 146, startPoint y: 75, endPoint x: 166, endPoint y: 76, distance: 19.4
click at [166, 76] on td "£462.00" at bounding box center [150, 75] width 40 height 26
copy td "462.00"
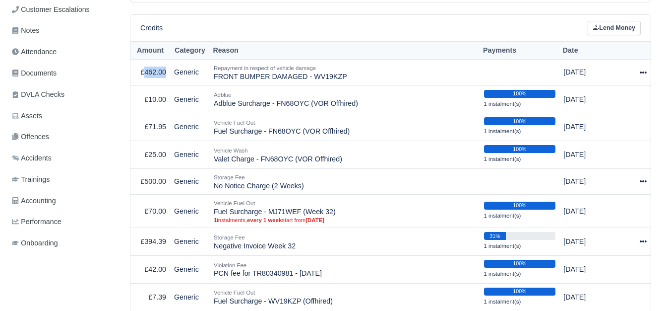
scroll to position [266, 0]
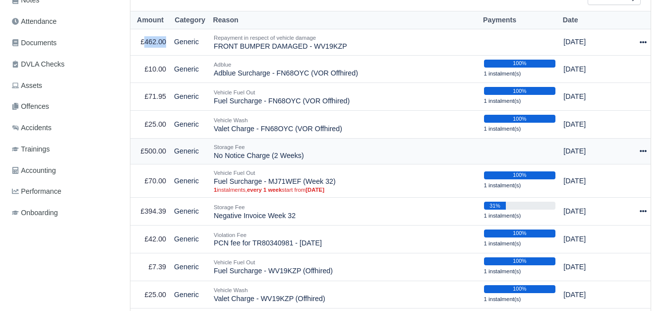
drag, startPoint x: 214, startPoint y: 157, endPoint x: 245, endPoint y: 157, distance: 30.8
click at [245, 157] on td "Storage Fee No Notice Charge (2 Weeks)" at bounding box center [345, 151] width 270 height 26
copy td "No Notice"
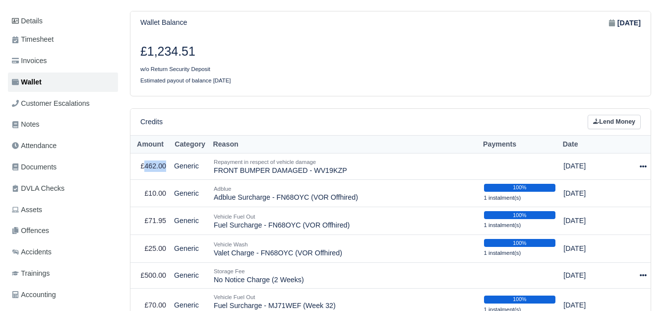
scroll to position [0, 0]
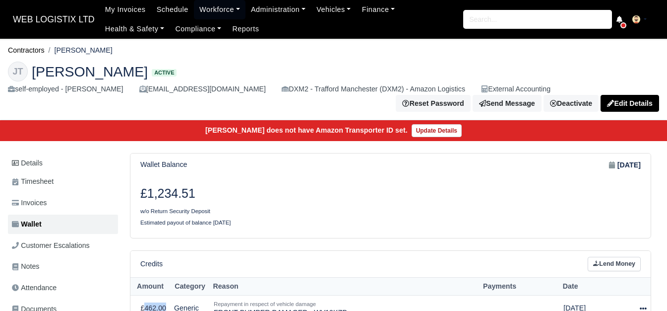
drag, startPoint x: 55, startPoint y: 48, endPoint x: 107, endPoint y: 51, distance: 51.7
click at [107, 51] on ol "Contractors [PERSON_NAME]" at bounding box center [333, 50] width 651 height 15
drag, startPoint x: 57, startPoint y: 51, endPoint x: 107, endPoint y: 50, distance: 49.6
click at [107, 50] on ol "Contractors [PERSON_NAME]" at bounding box center [333, 50] width 651 height 15
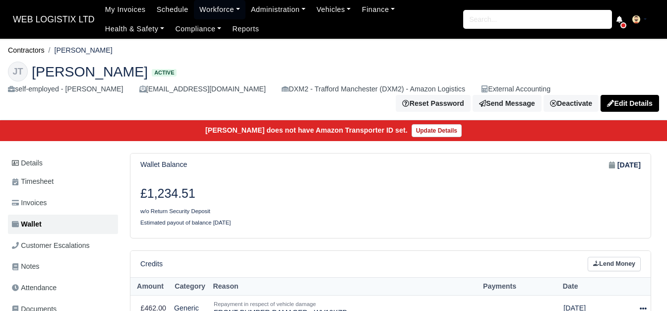
copy li "[PERSON_NAME]"
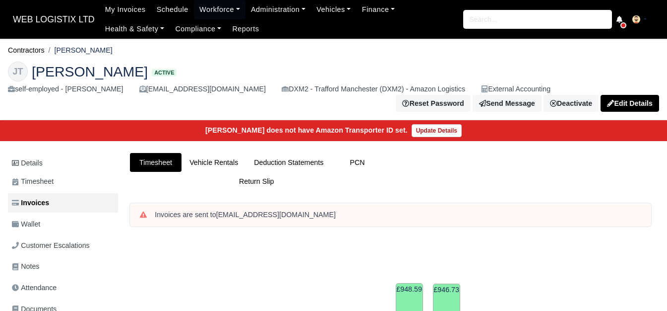
scroll to position [455, 0]
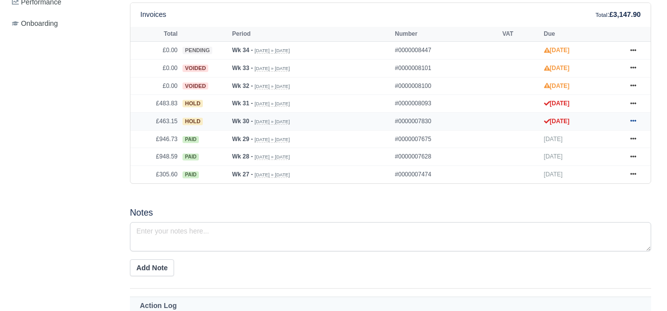
click at [635, 124] on icon at bounding box center [634, 121] width 6 height 6
click at [636, 104] on icon at bounding box center [634, 103] width 6 height 6
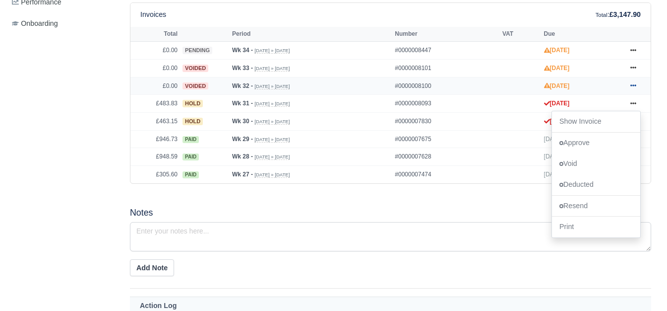
click at [633, 88] on icon at bounding box center [634, 85] width 6 height 6
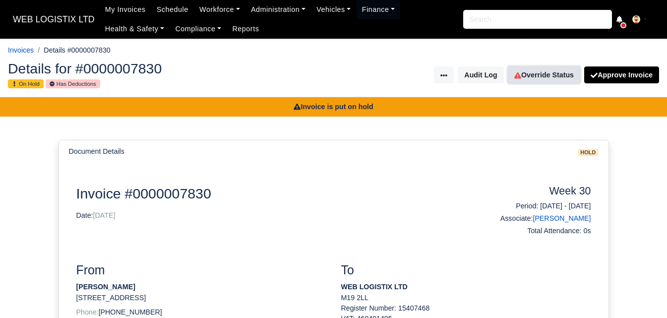
click at [547, 81] on link "Override Status" at bounding box center [544, 74] width 72 height 17
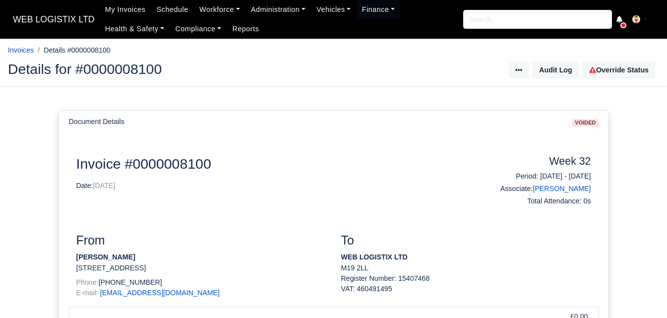
click at [615, 75] on link "Override Status" at bounding box center [619, 70] width 72 height 17
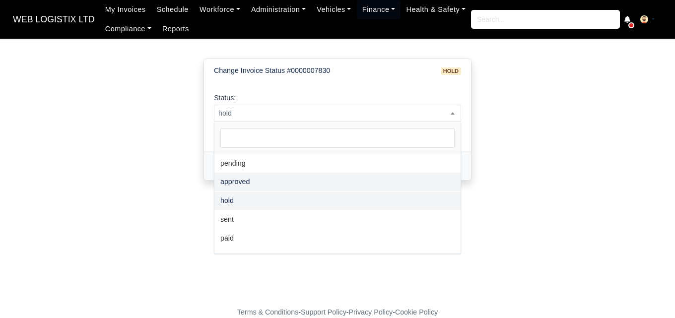
scroll to position [72, 0]
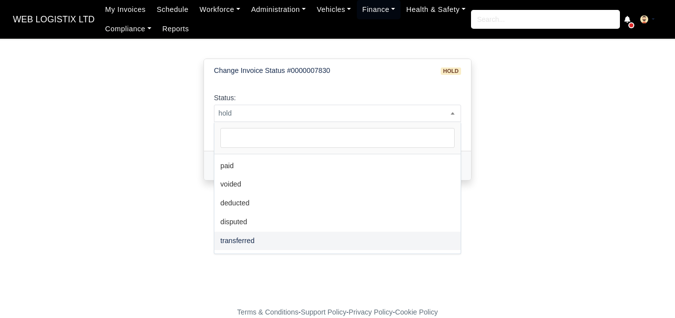
select select "transferred"
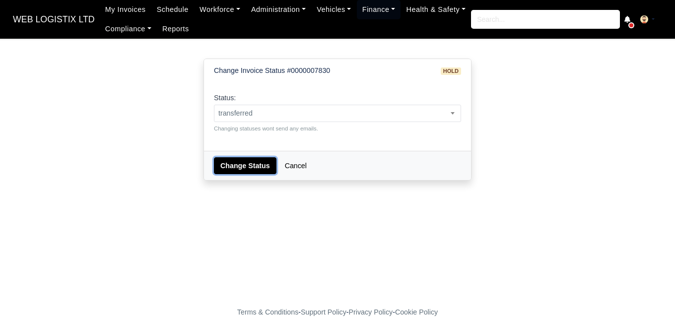
click at [253, 158] on button "Change Status" at bounding box center [245, 165] width 63 height 17
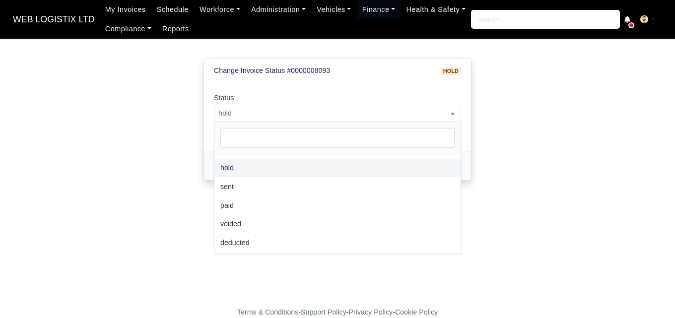
scroll to position [72, 0]
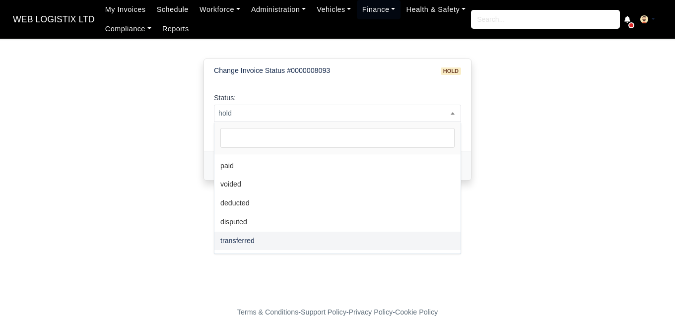
select select "transferred"
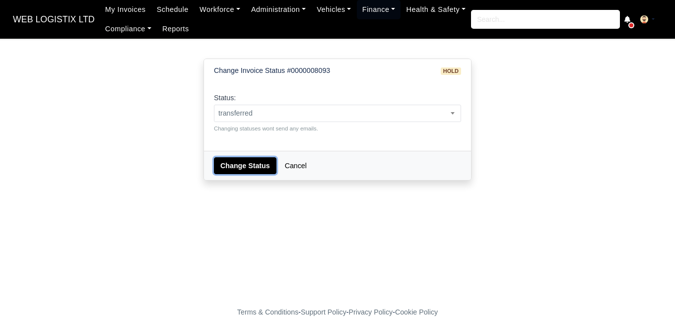
click at [251, 169] on button "Change Status" at bounding box center [245, 165] width 63 height 17
click at [287, 115] on span "voided" at bounding box center [337, 113] width 246 height 12
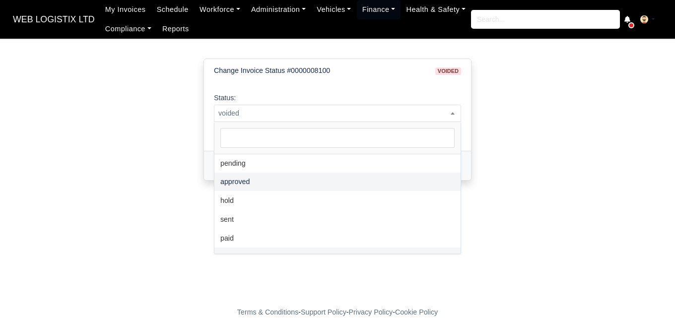
scroll to position [72, 0]
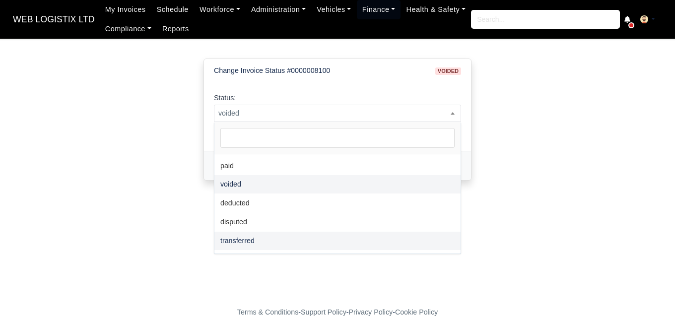
select select "transferred"
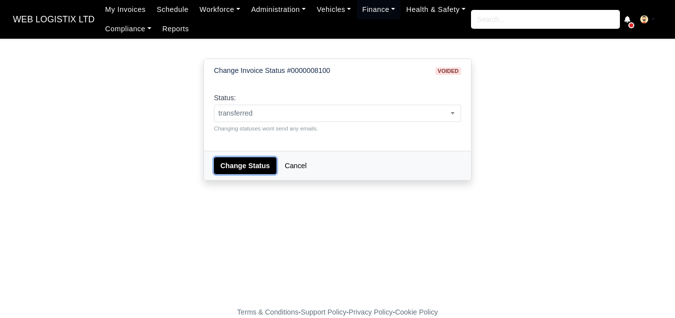
click at [238, 167] on button "Change Status" at bounding box center [245, 165] width 63 height 17
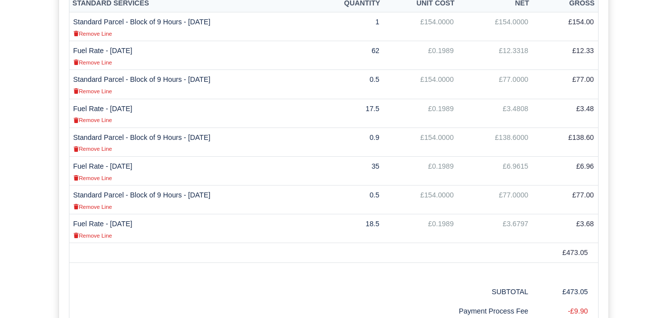
scroll to position [295, 0]
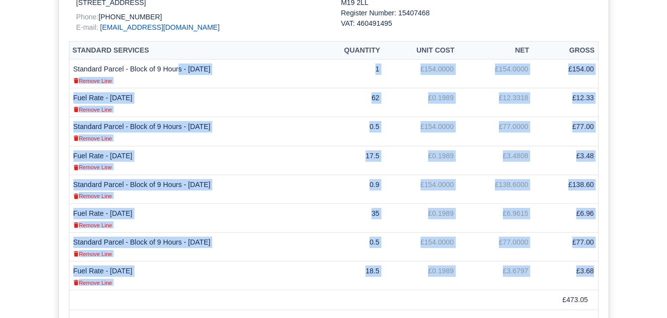
drag, startPoint x: 74, startPoint y: 66, endPoint x: 597, endPoint y: 274, distance: 562.6
click at [597, 274] on tbody "Standard Parcel - Block of 9 Hours - 20/07/2025 Remove Line 1 £154.0000 £154.00…" at bounding box center [333, 175] width 529 height 231
copy tbody "Standard Parcel - Block of 9 Hours - 20/07/2025 Remove Line 1 £154.0000 £154.00…"
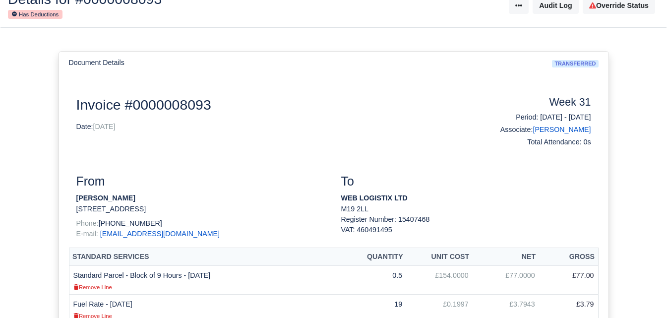
scroll to position [77, 0]
